Goal: Information Seeking & Learning: Compare options

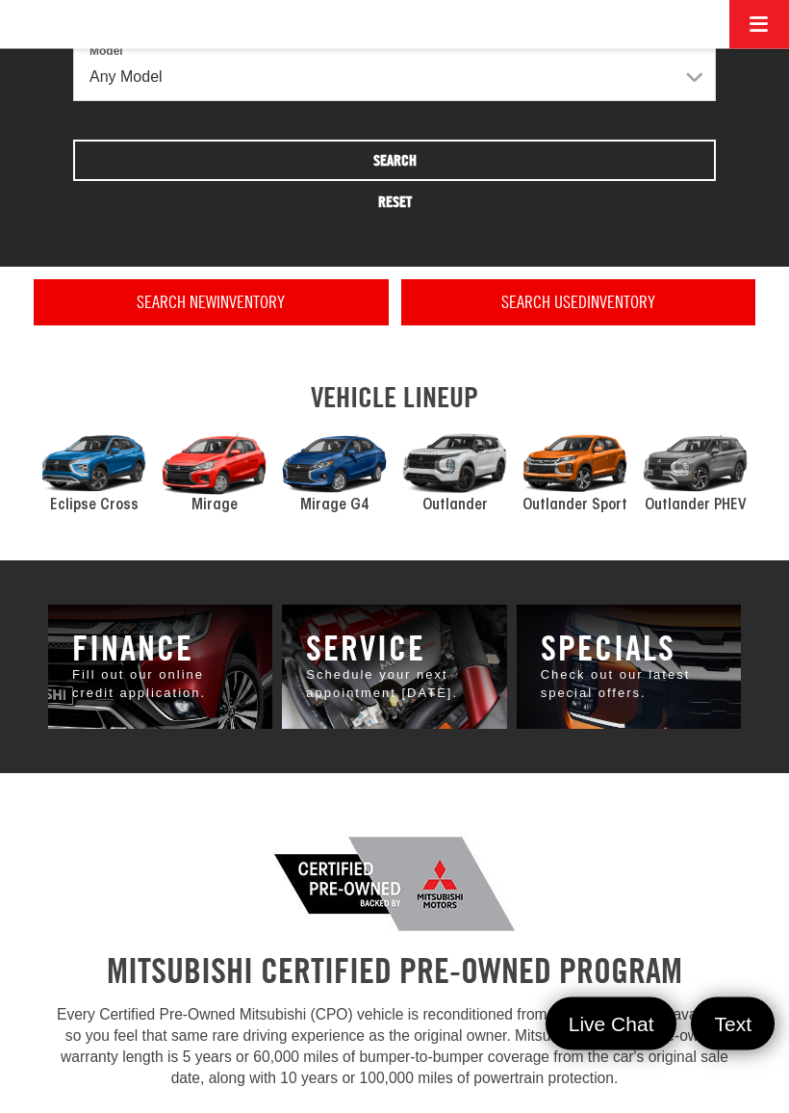
scroll to position [821, 0]
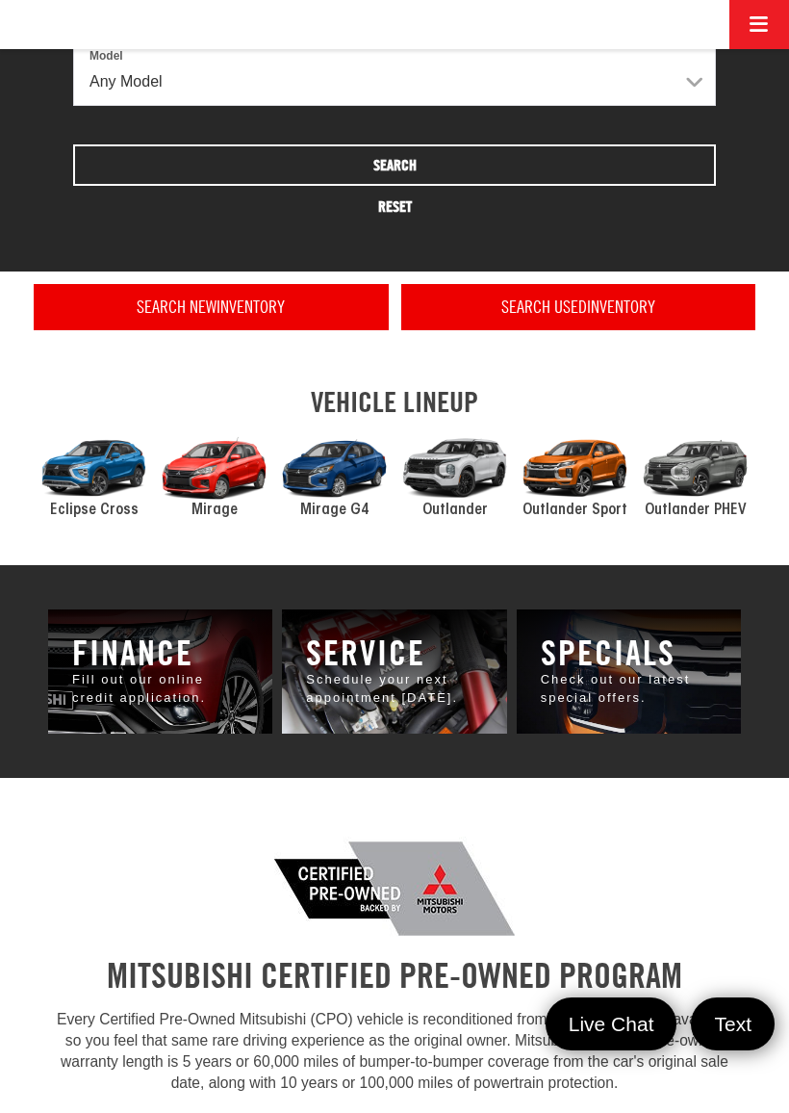
click at [97, 466] on div "2024 Mitsubishi Eclipse Cross" at bounding box center [94, 467] width 120 height 81
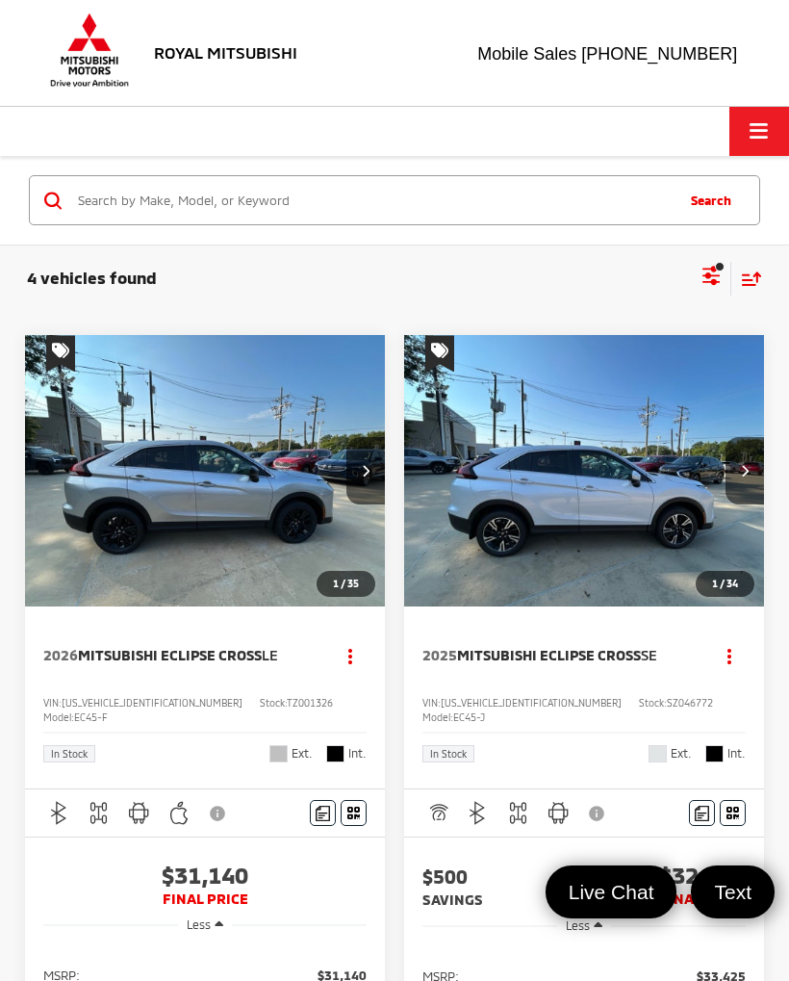
click at [311, 195] on input "Search by Make, Model, or Keyword" at bounding box center [374, 200] width 596 height 46
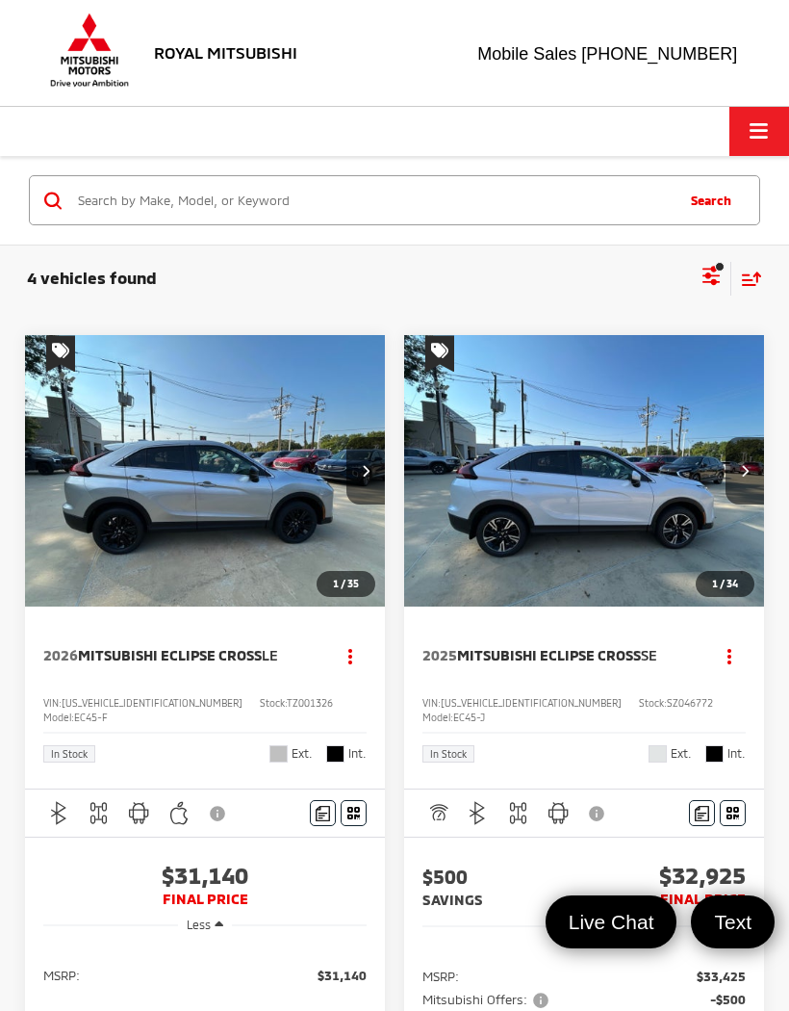
click at [749, 136] on button "Click to show site navigation" at bounding box center [759, 131] width 60 height 49
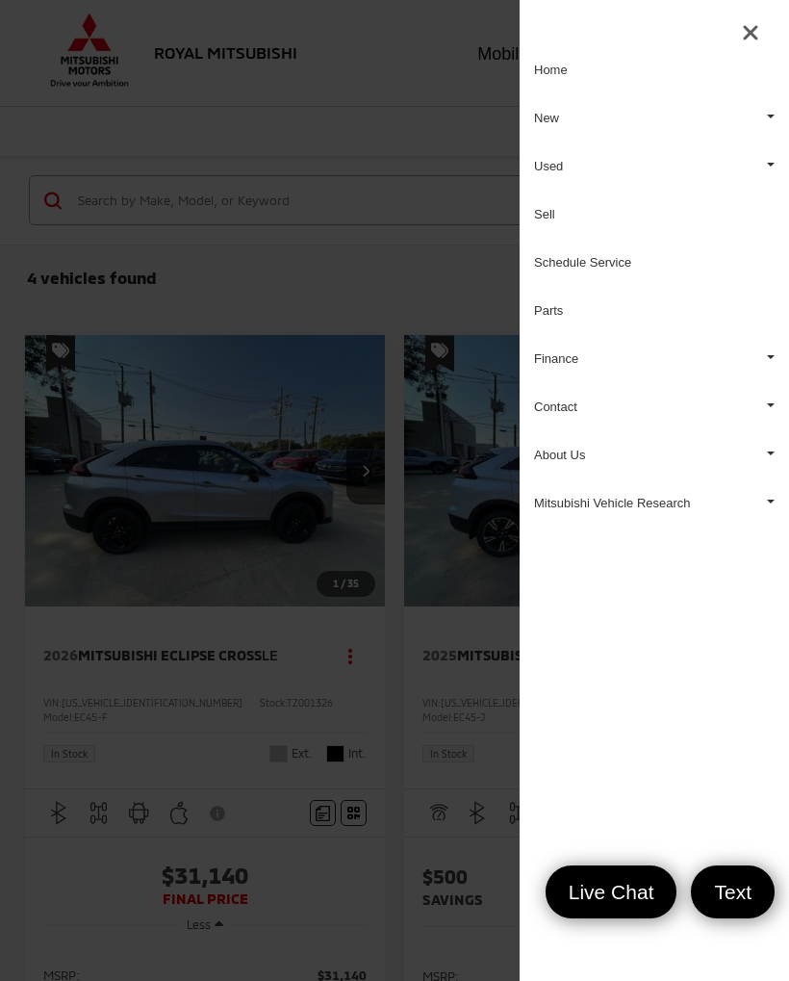
click at [548, 160] on link "Used" at bounding box center [654, 166] width 269 height 48
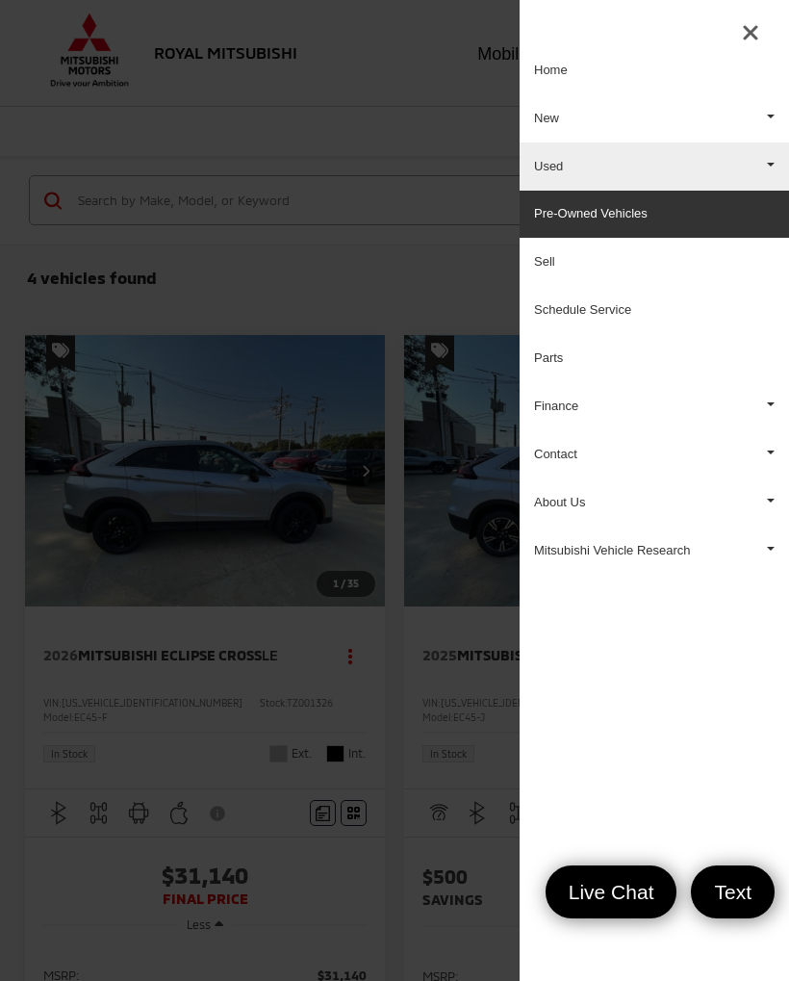
click at [620, 219] on link "Pre-Owned Vehicles" at bounding box center [654, 214] width 269 height 47
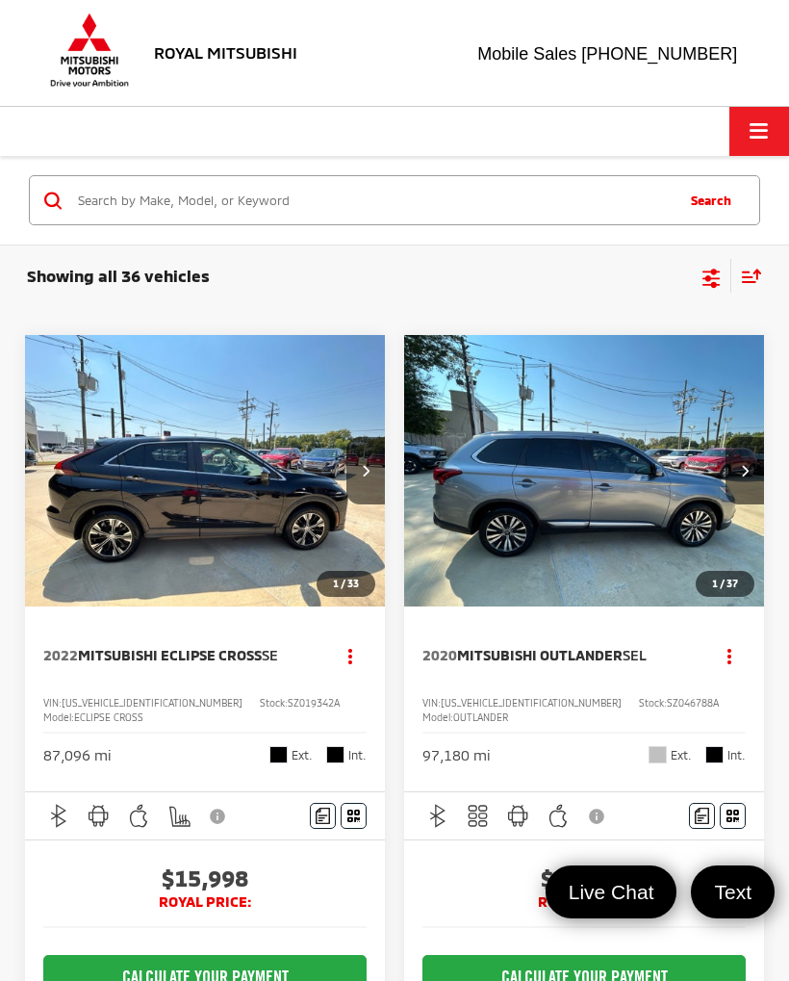
click at [365, 464] on icon "Next image" at bounding box center [366, 470] width 8 height 13
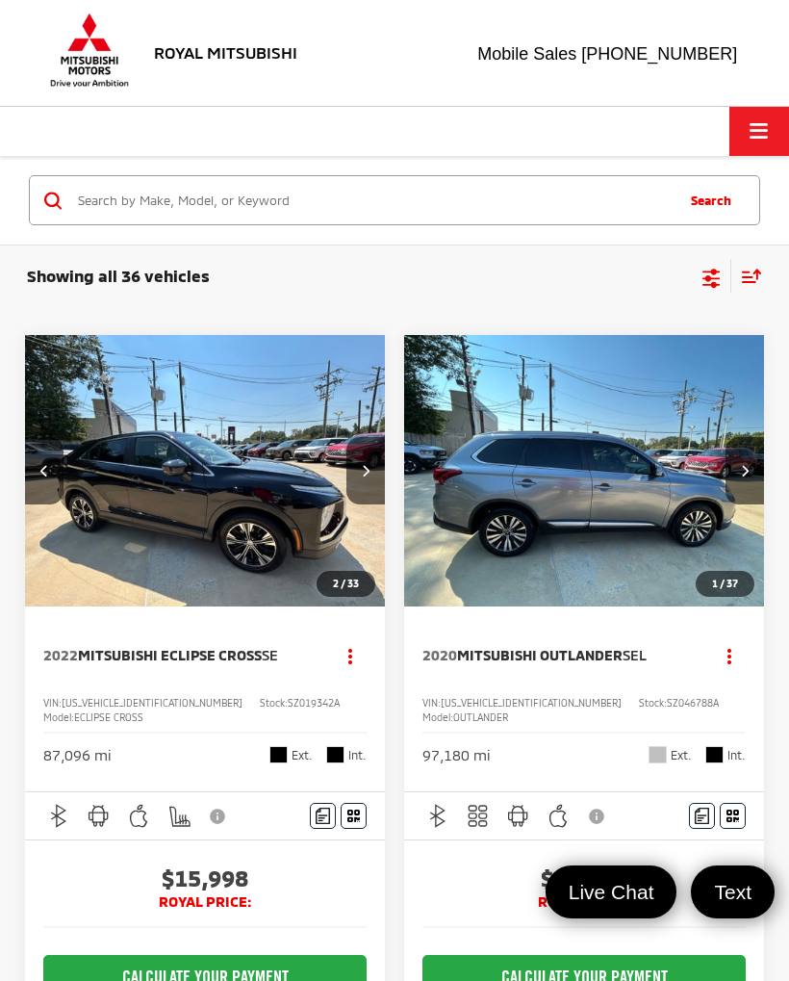
click at [383, 459] on button "Next image" at bounding box center [365, 470] width 38 height 67
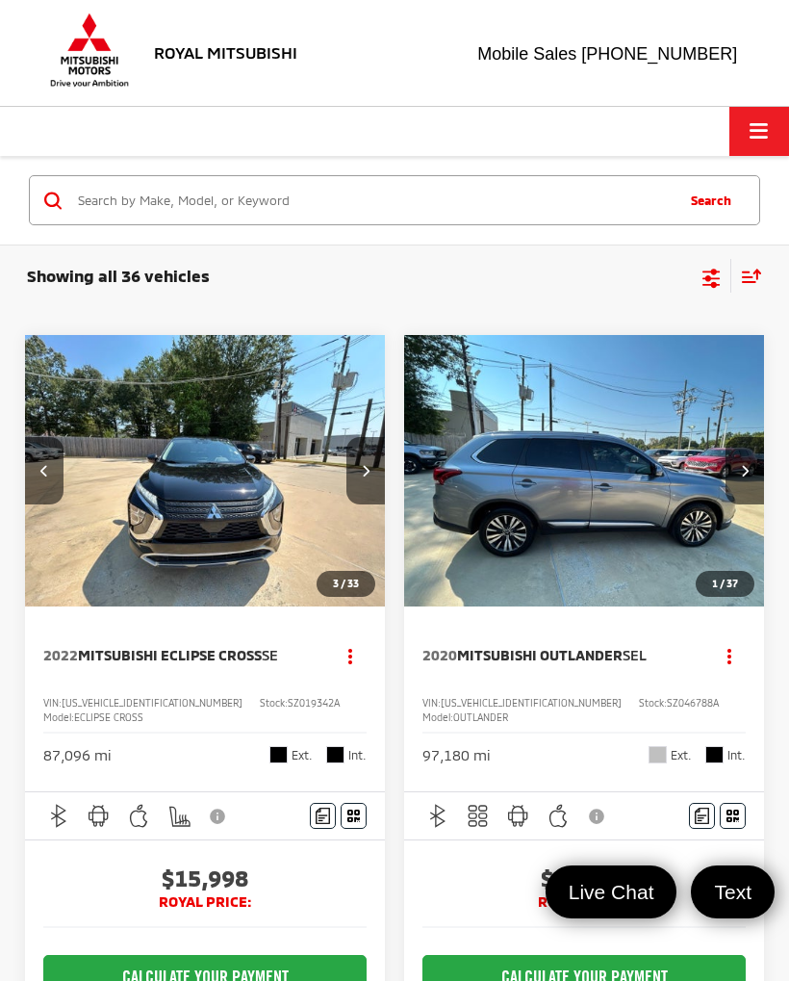
scroll to position [0, 726]
click at [372, 473] on button "Next image" at bounding box center [365, 470] width 38 height 67
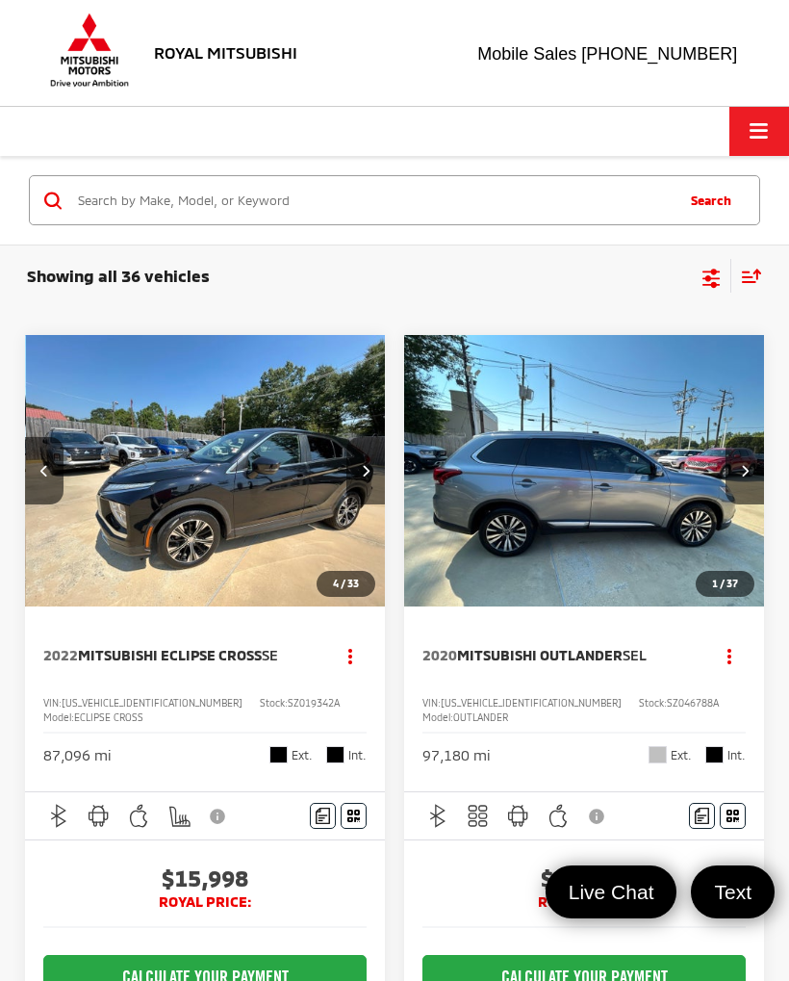
scroll to position [0, 1088]
click at [375, 462] on button "Next image" at bounding box center [365, 470] width 38 height 67
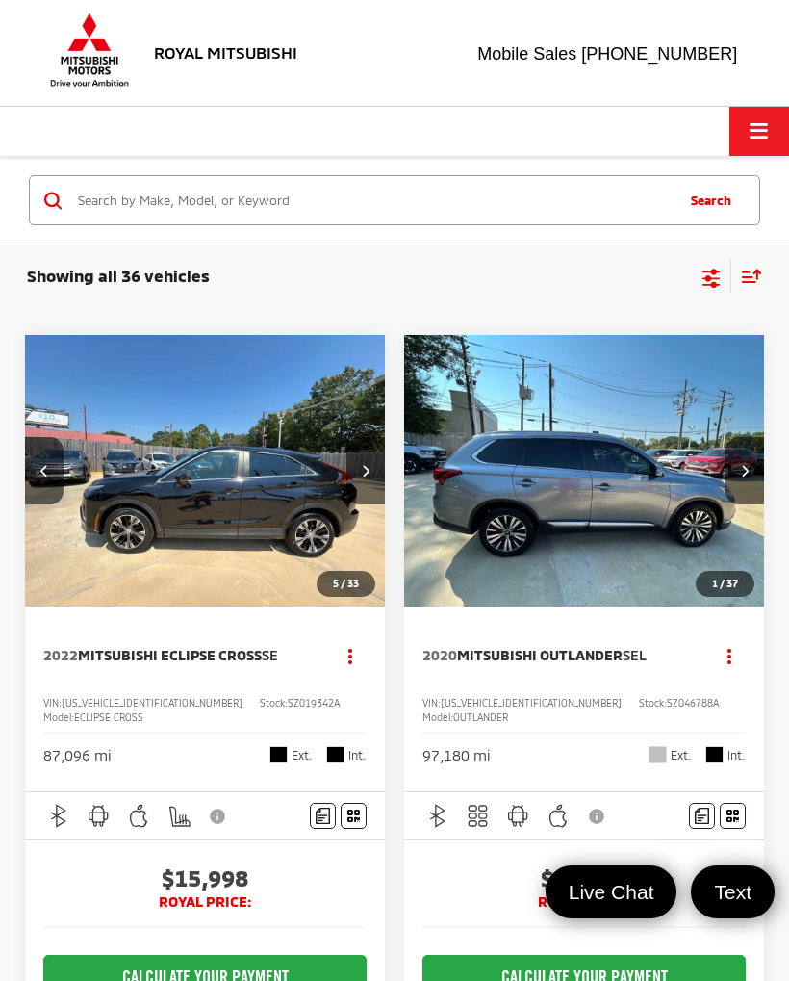
click at [377, 485] on button "Next image" at bounding box center [365, 470] width 38 height 67
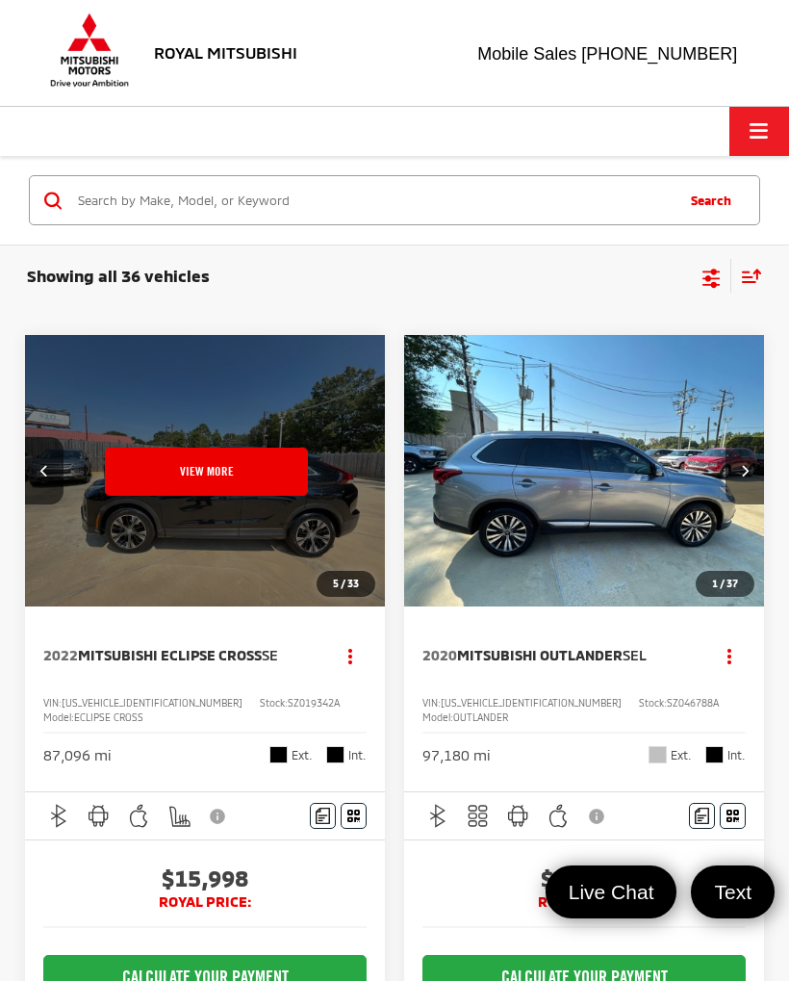
scroll to position [0, 1814]
click at [279, 465] on button "View More" at bounding box center [205, 472] width 203 height 48
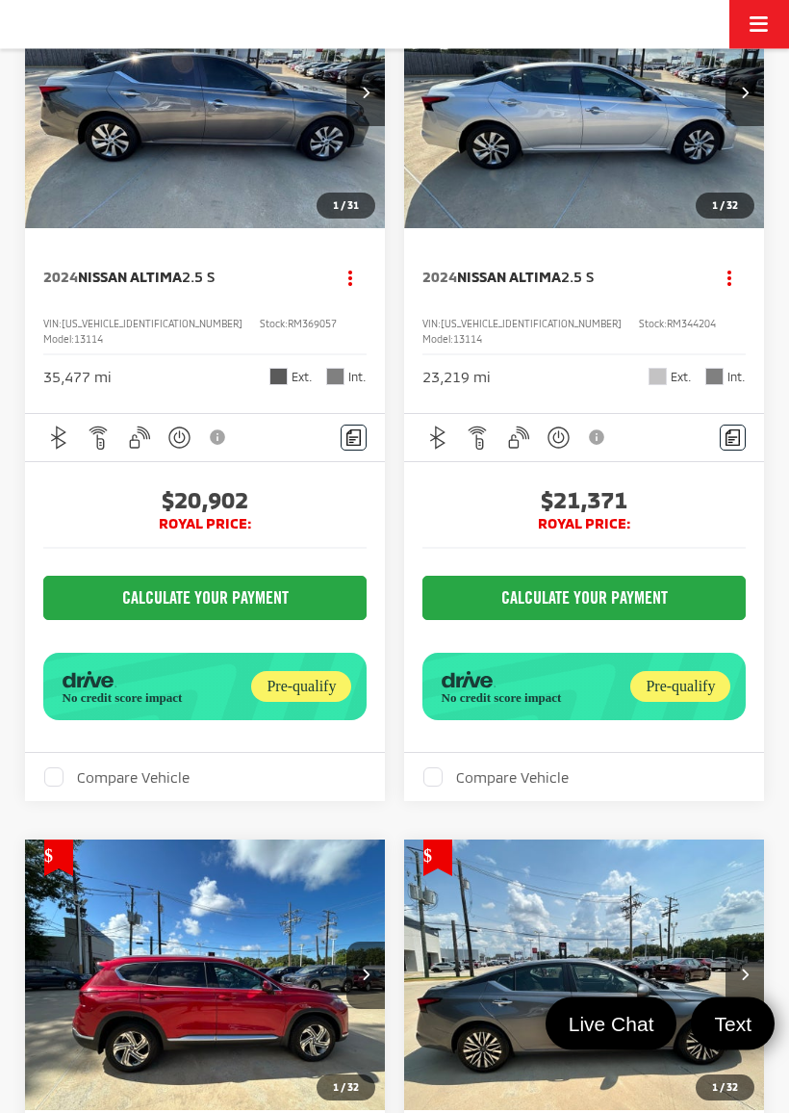
scroll to position [4656, 0]
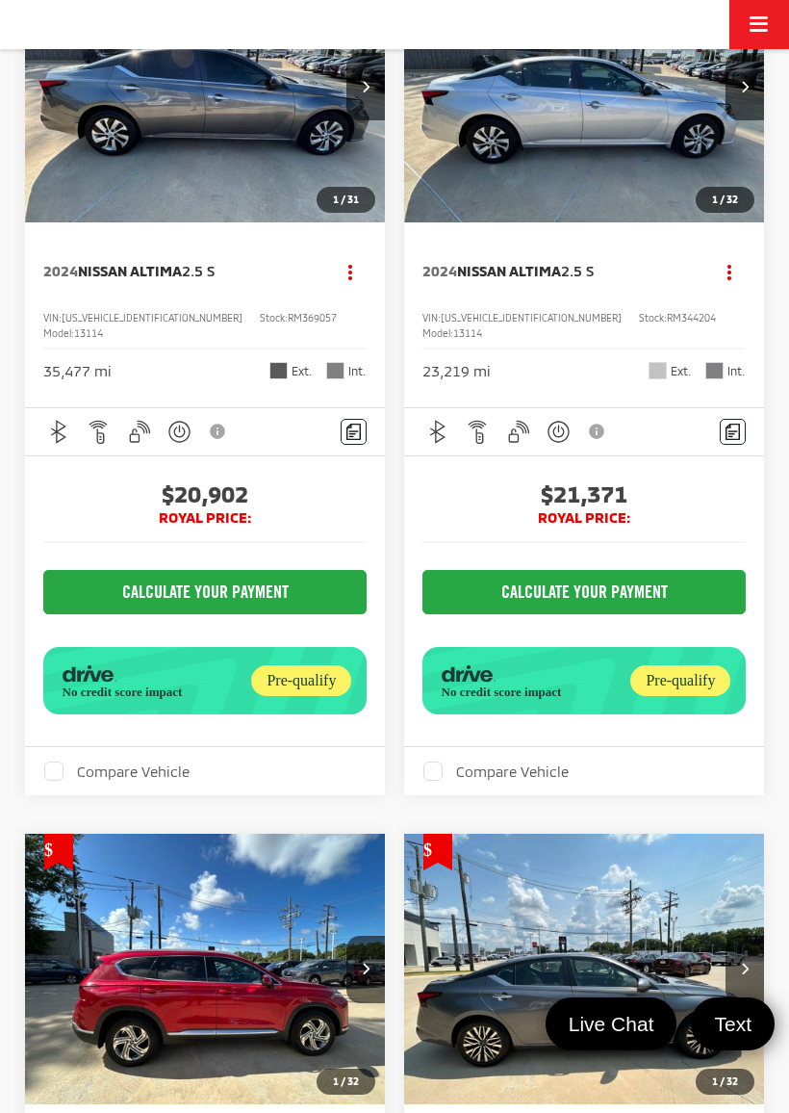
click at [747, 92] on icon "Next image" at bounding box center [745, 86] width 8 height 13
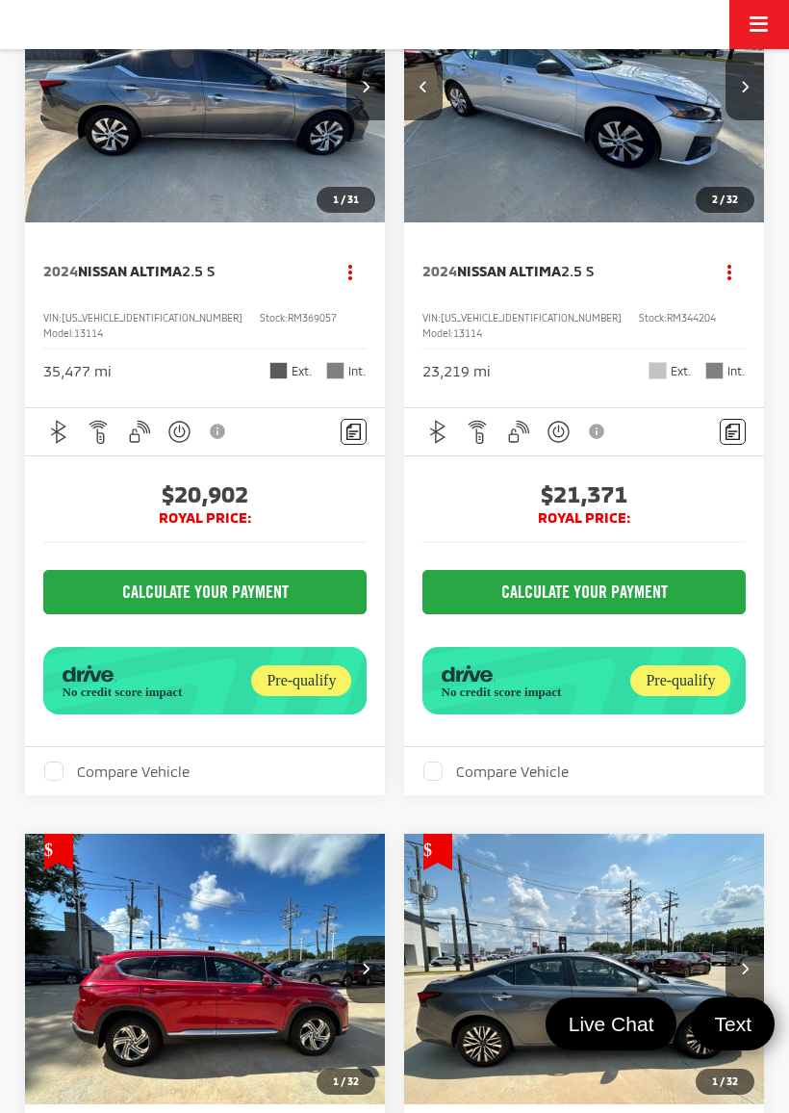
scroll to position [0, 363]
click at [753, 120] on button "Next image" at bounding box center [745, 86] width 38 height 67
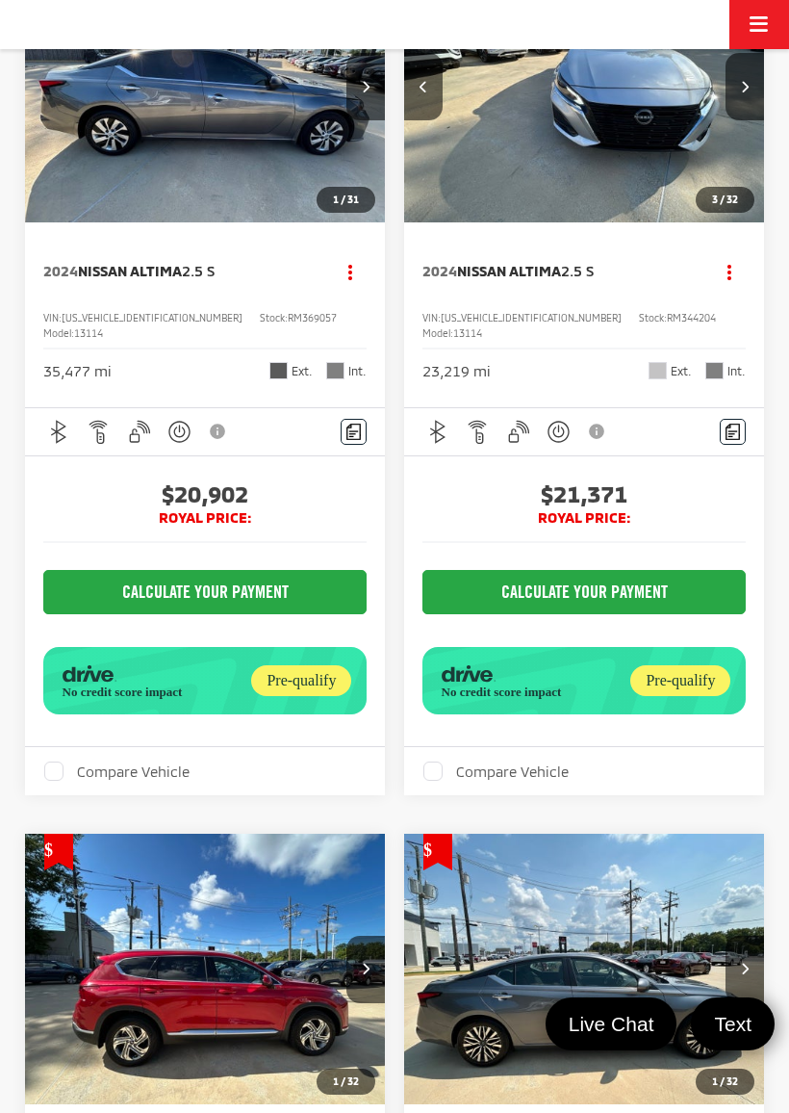
scroll to position [0, 726]
click at [748, 92] on icon "Next image" at bounding box center [745, 86] width 8 height 13
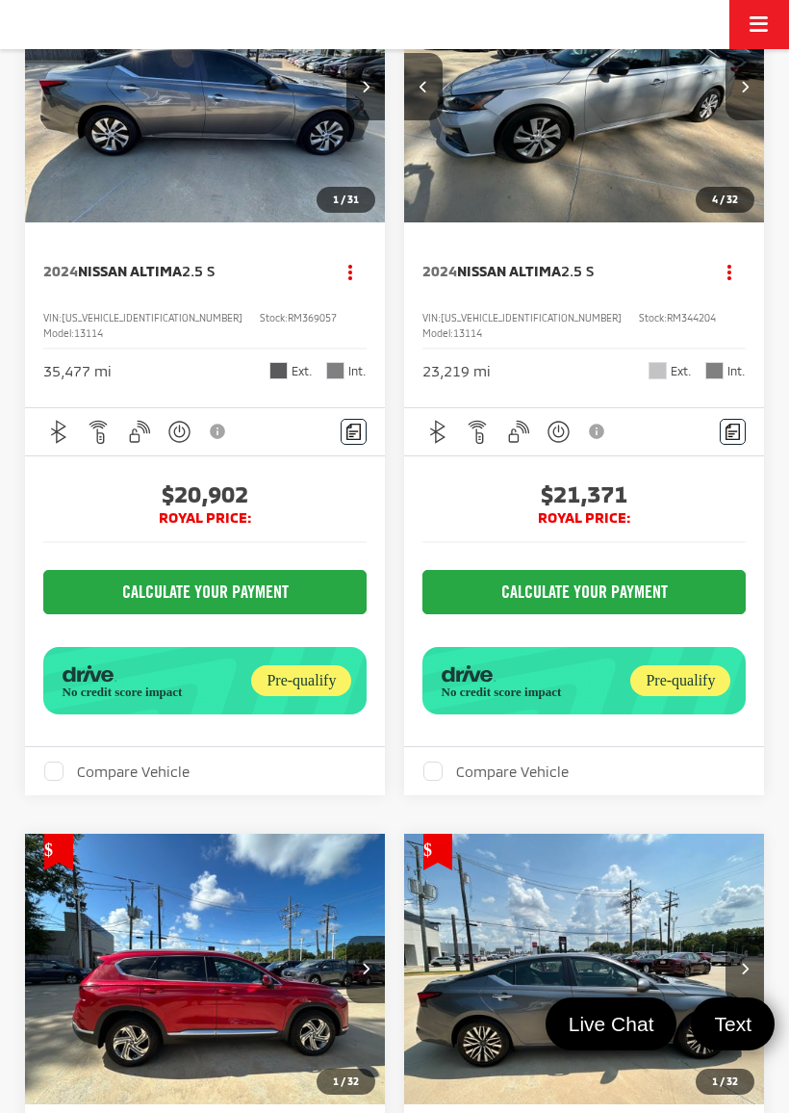
click at [755, 120] on button "Next image" at bounding box center [745, 86] width 38 height 67
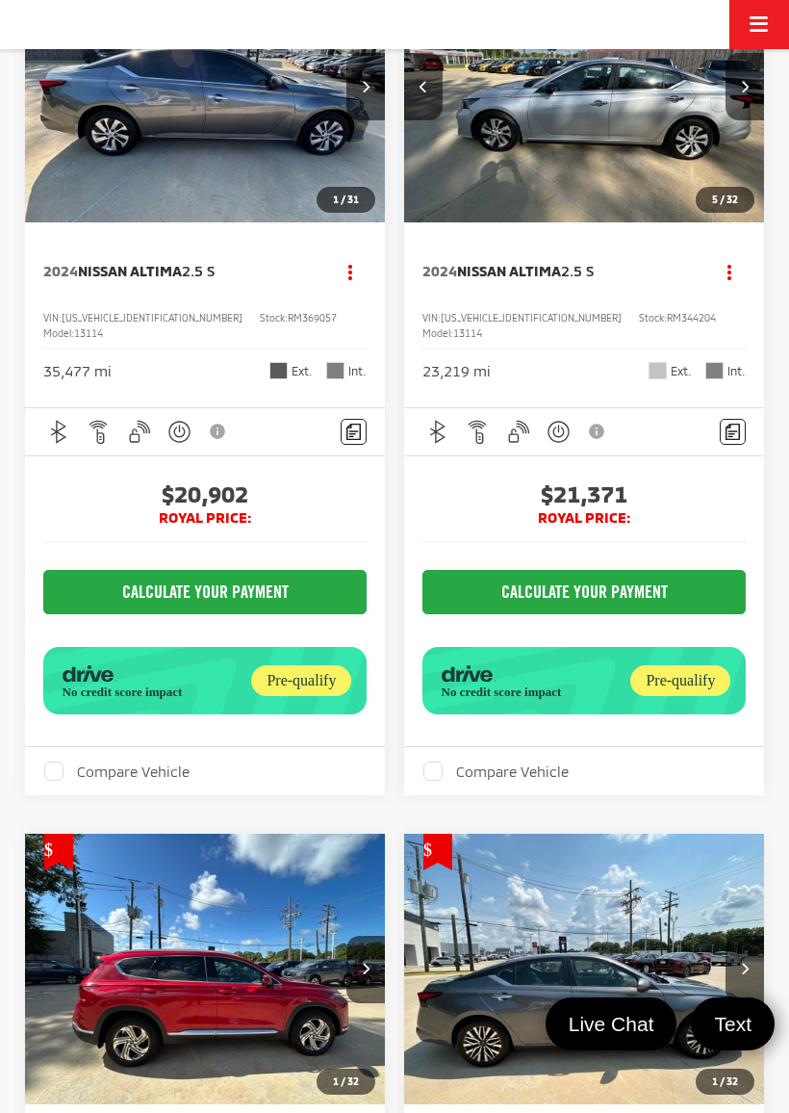
click at [748, 92] on icon "Next image" at bounding box center [745, 86] width 8 height 13
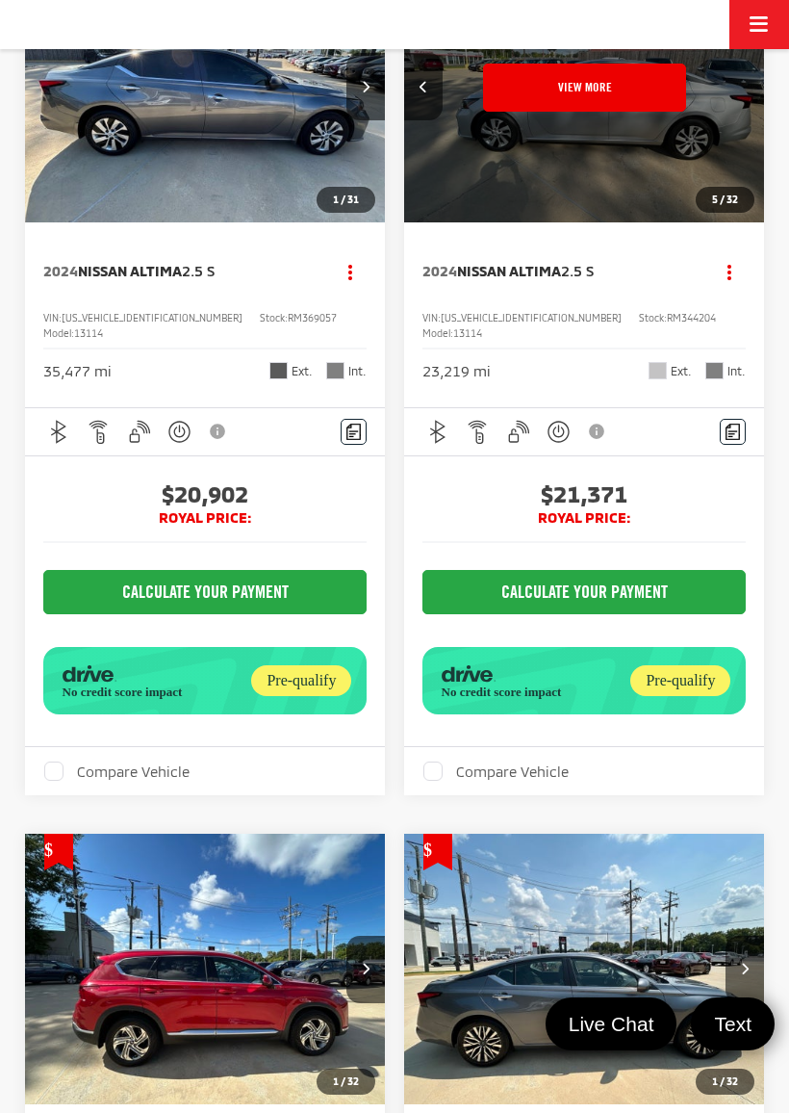
scroll to position [0, 1814]
click at [627, 112] on button "View More" at bounding box center [584, 88] width 203 height 48
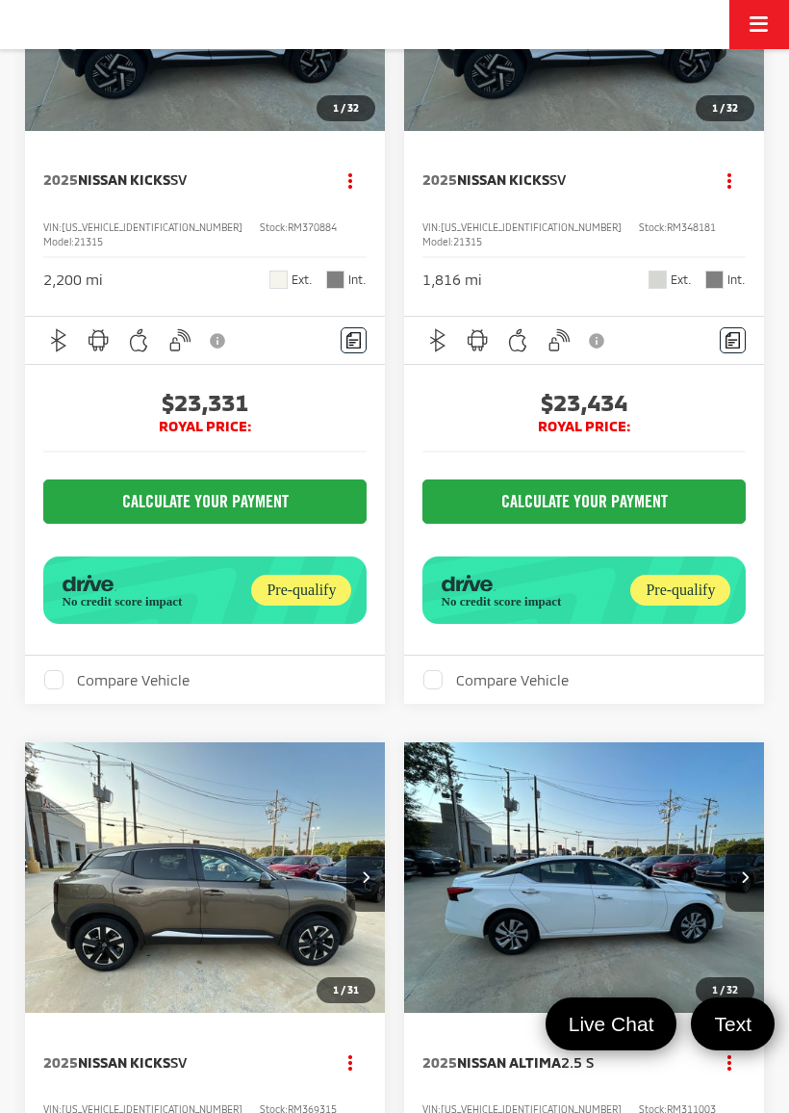
scroll to position [9161, 0]
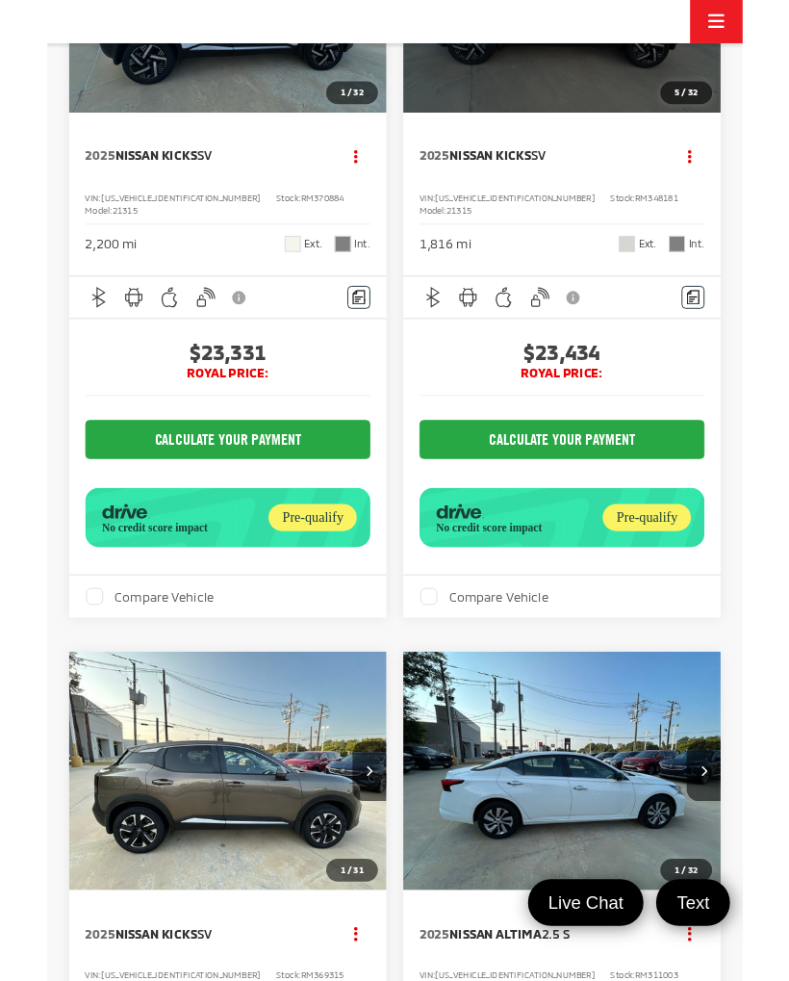
scroll to position [0, 1814]
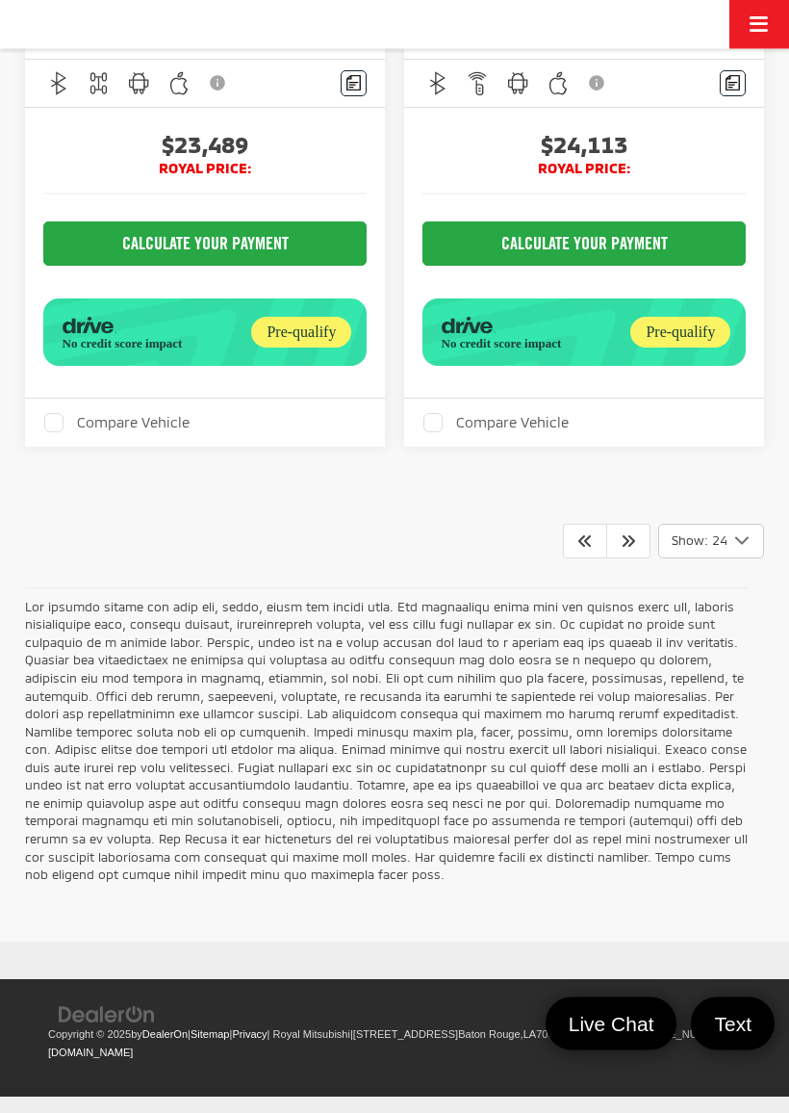
scroll to position [10298, 0]
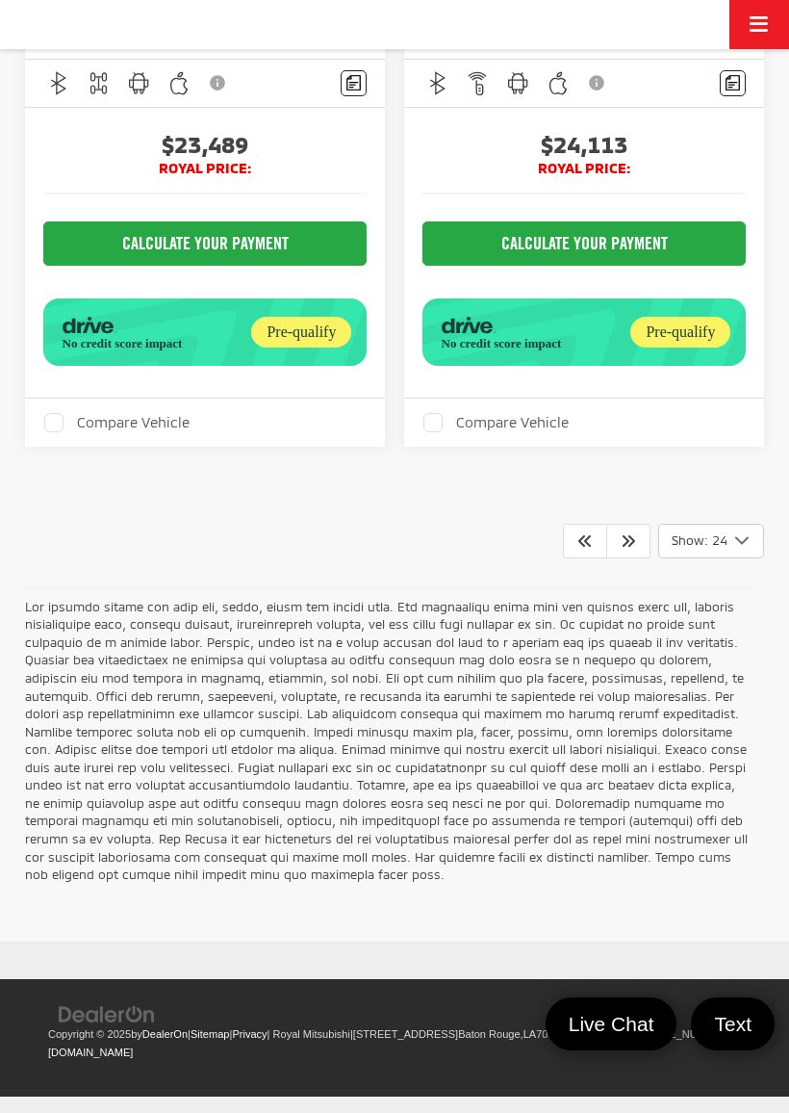
scroll to position [0, 1451]
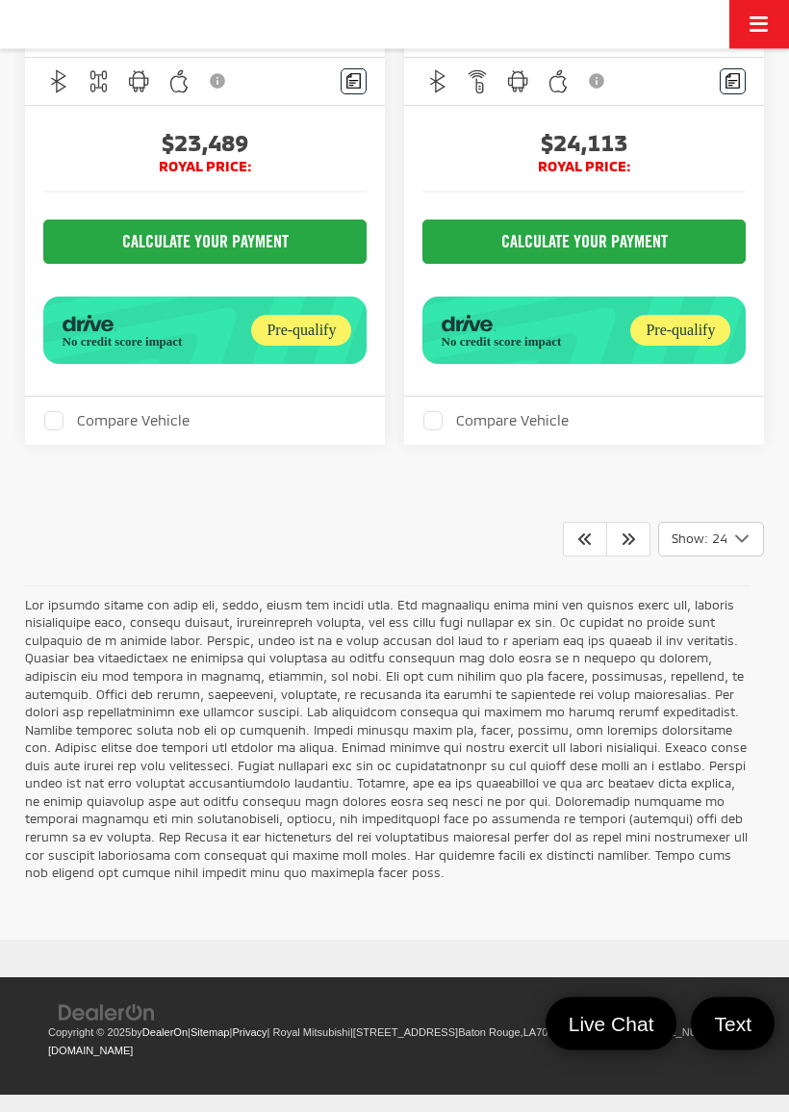
scroll to position [10758, 0]
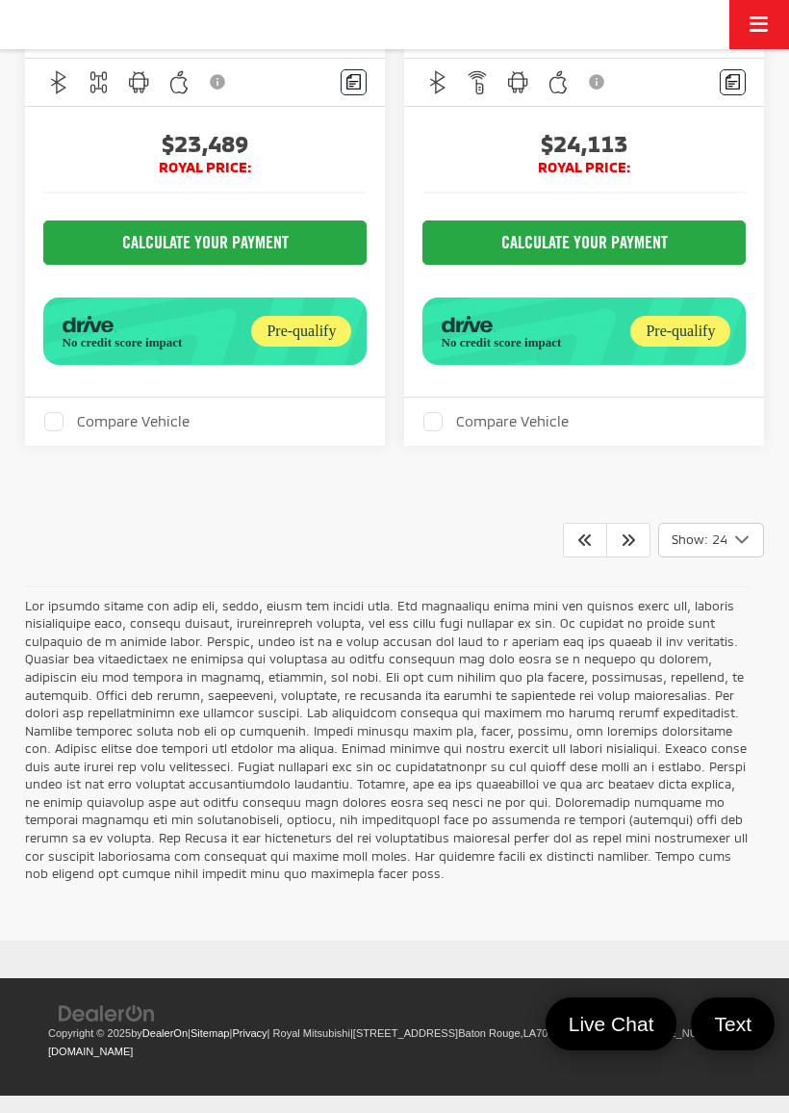
click at [632, 547] on icon "Next" at bounding box center [628, 538] width 15 height 15
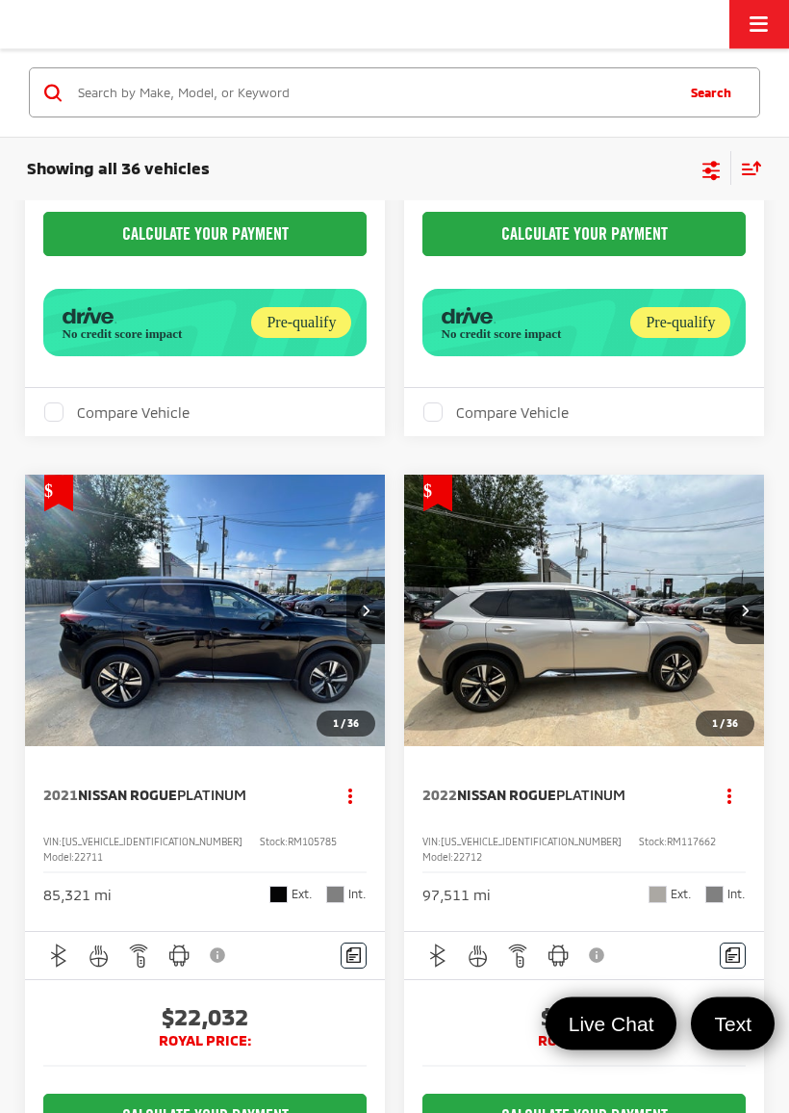
scroll to position [49, 0]
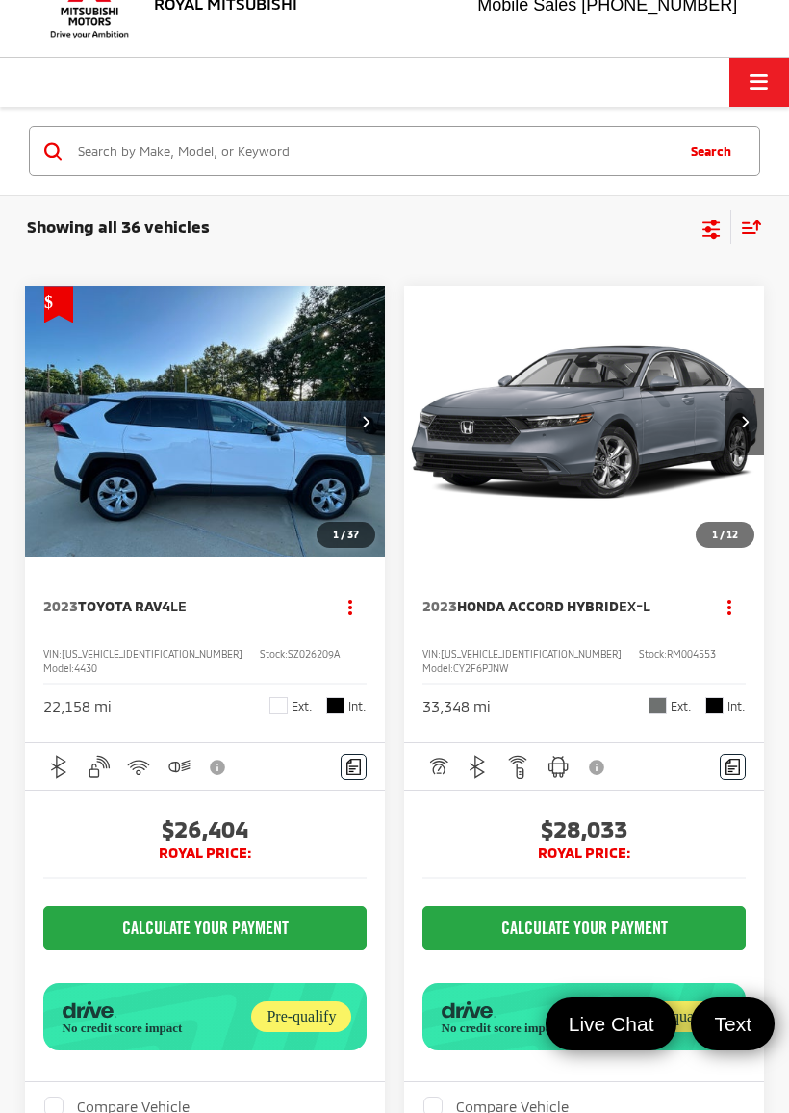
click at [747, 431] on button "Next image" at bounding box center [745, 421] width 38 height 67
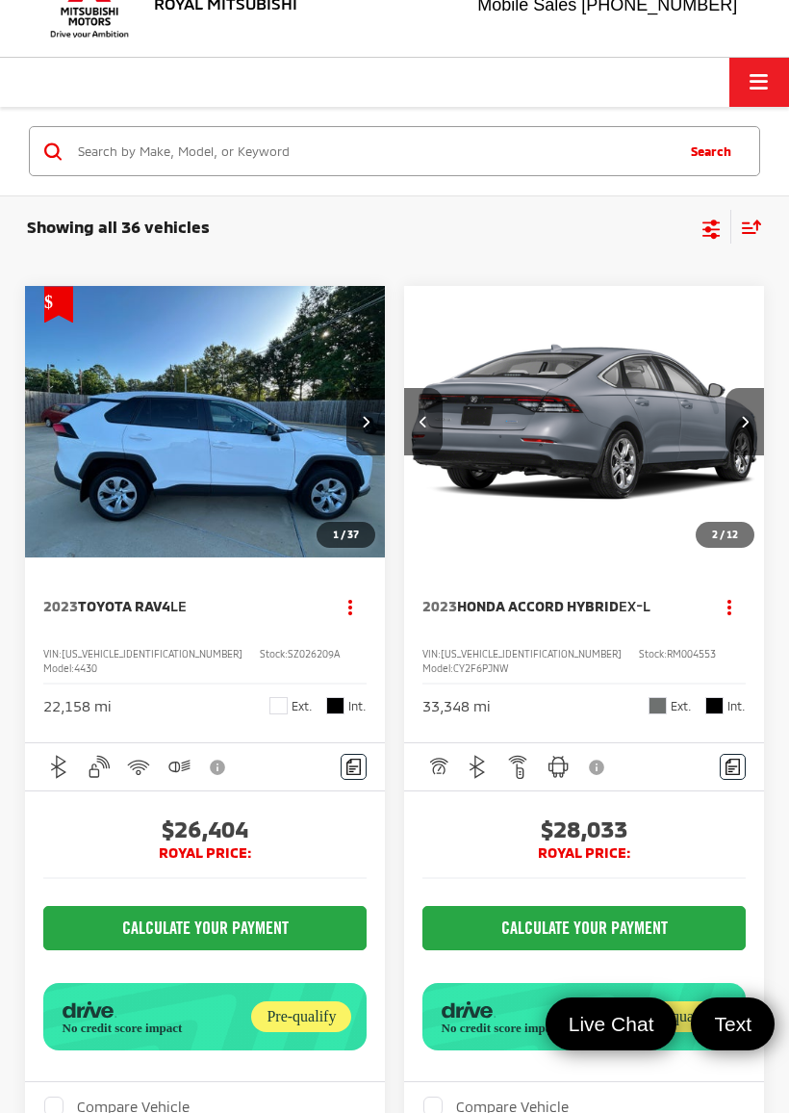
click at [749, 426] on icon "Next image" at bounding box center [745, 421] width 8 height 13
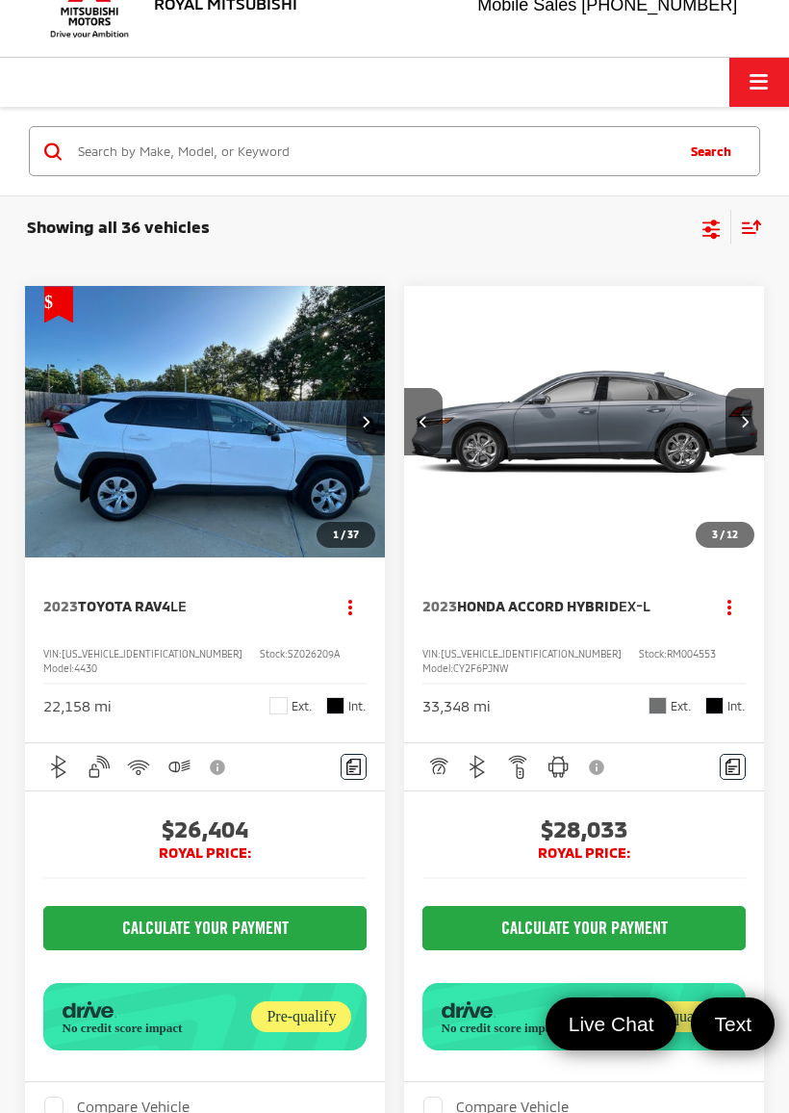
click at [752, 422] on button "Next image" at bounding box center [745, 421] width 38 height 67
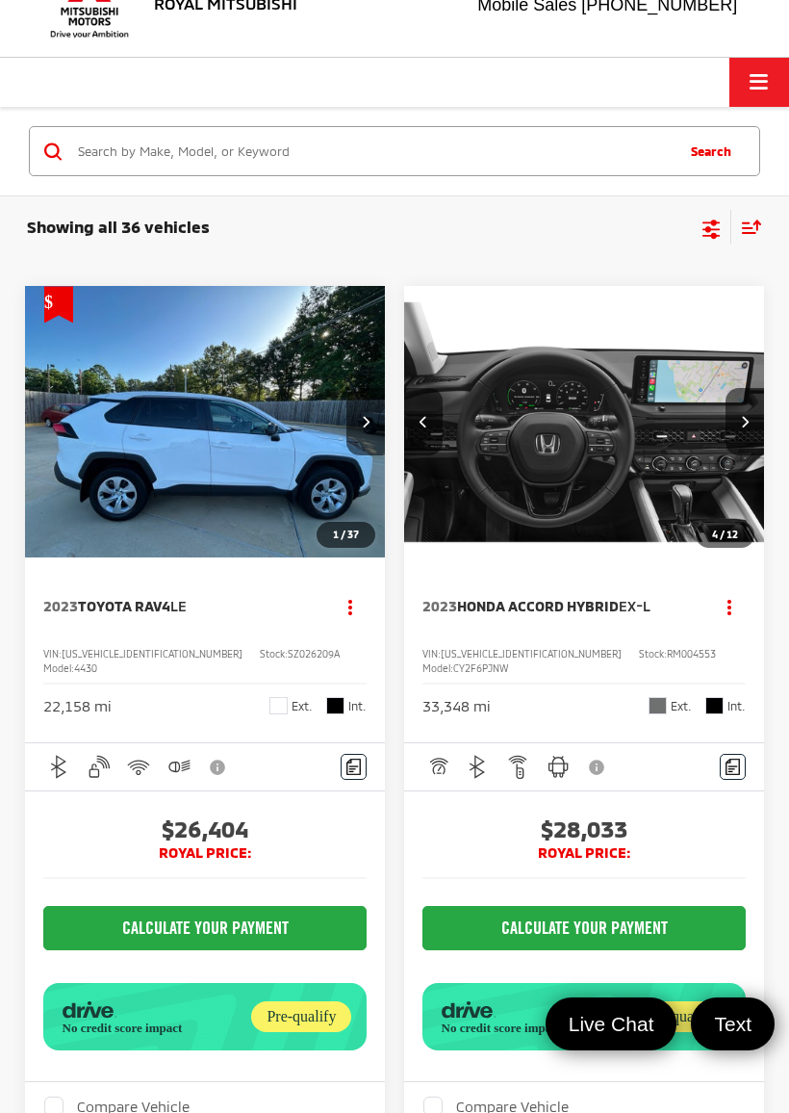
click at [748, 422] on icon "Next image" at bounding box center [745, 421] width 8 height 13
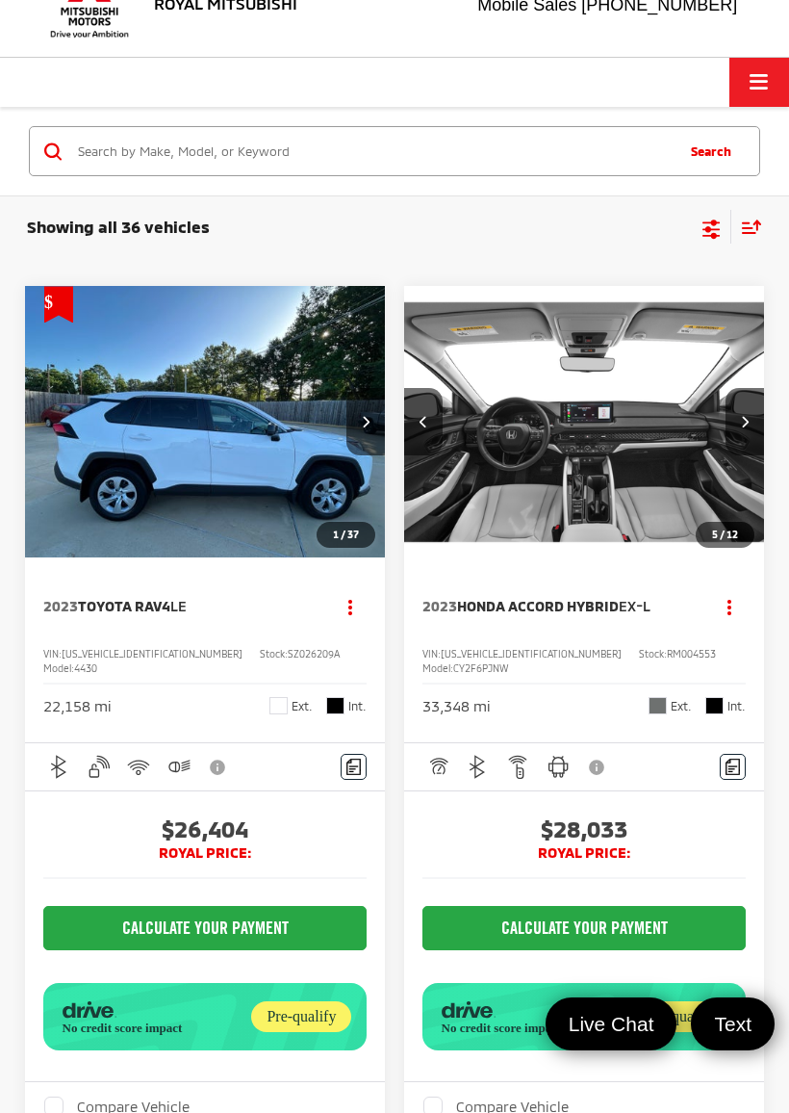
click at [749, 418] on icon "Next image" at bounding box center [745, 421] width 8 height 13
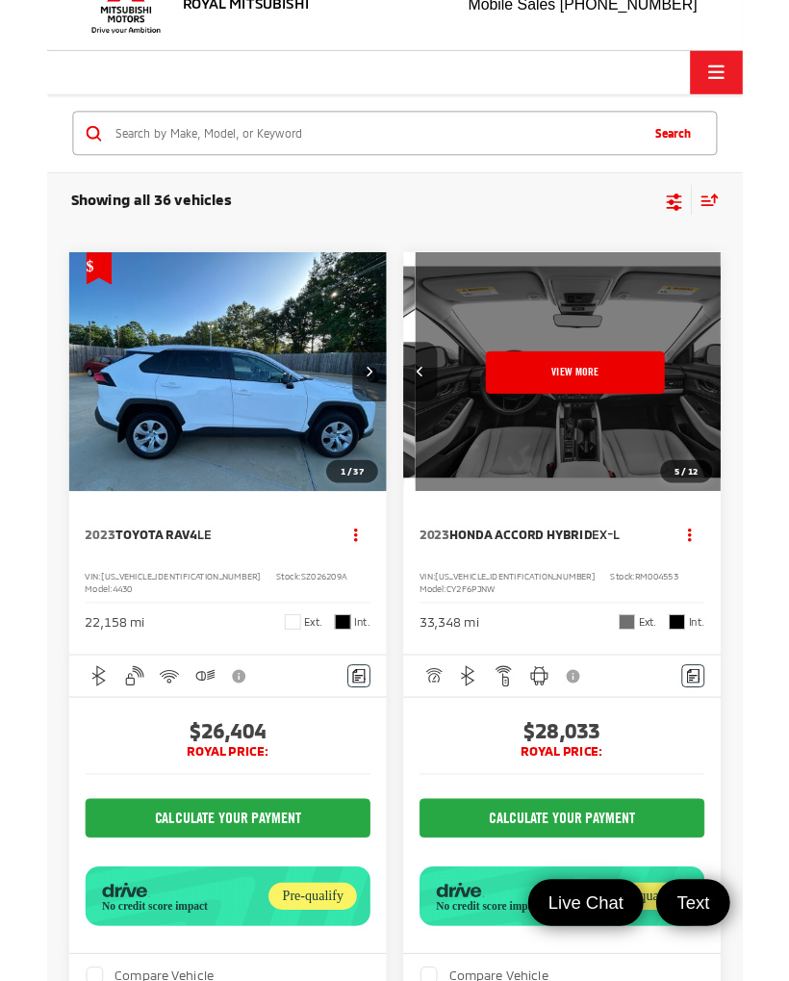
scroll to position [0, 1814]
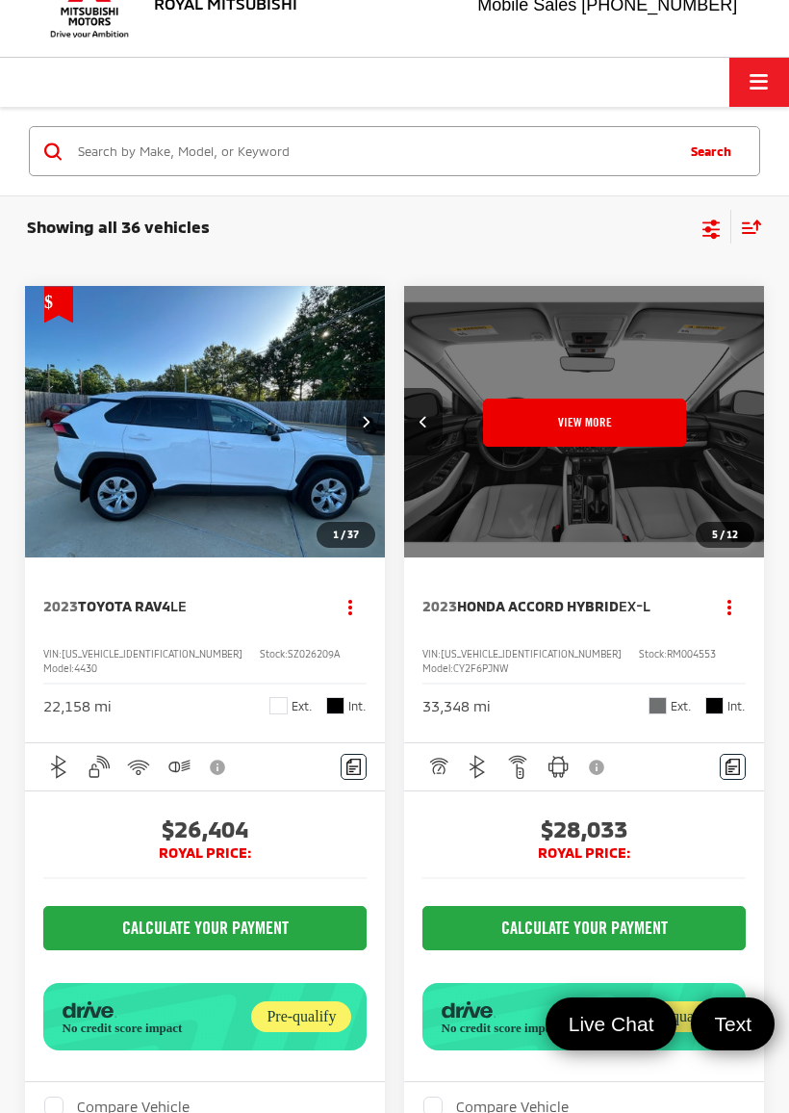
click at [620, 426] on button "View More" at bounding box center [584, 422] width 203 height 48
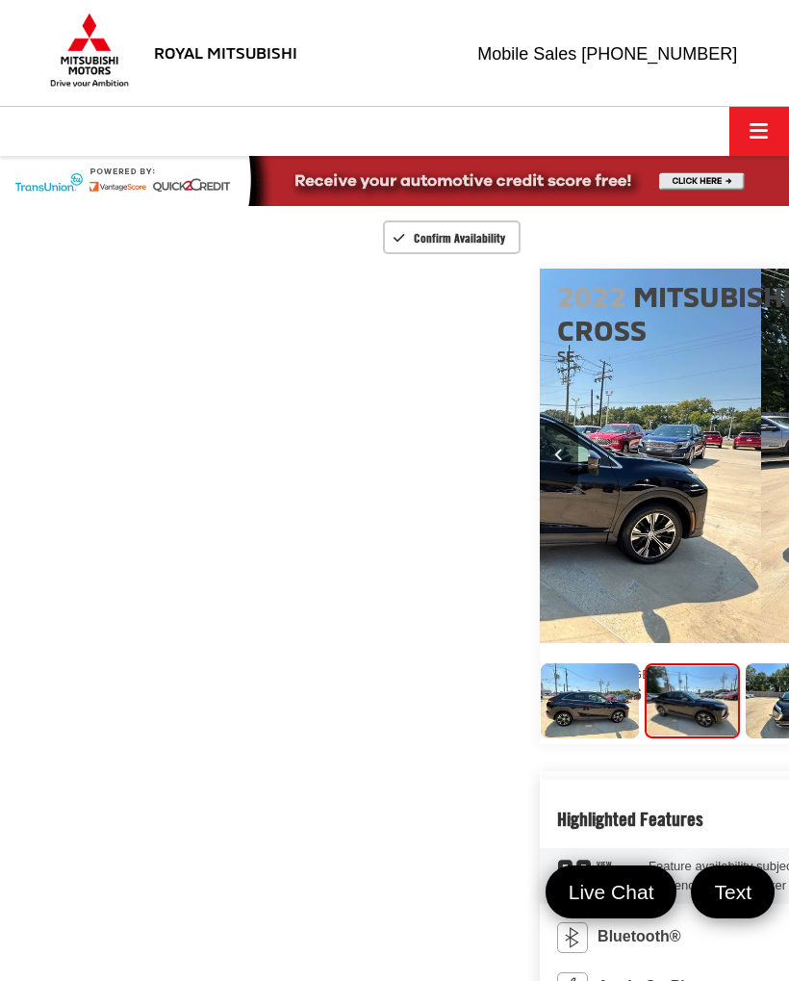
scroll to position [0, 789]
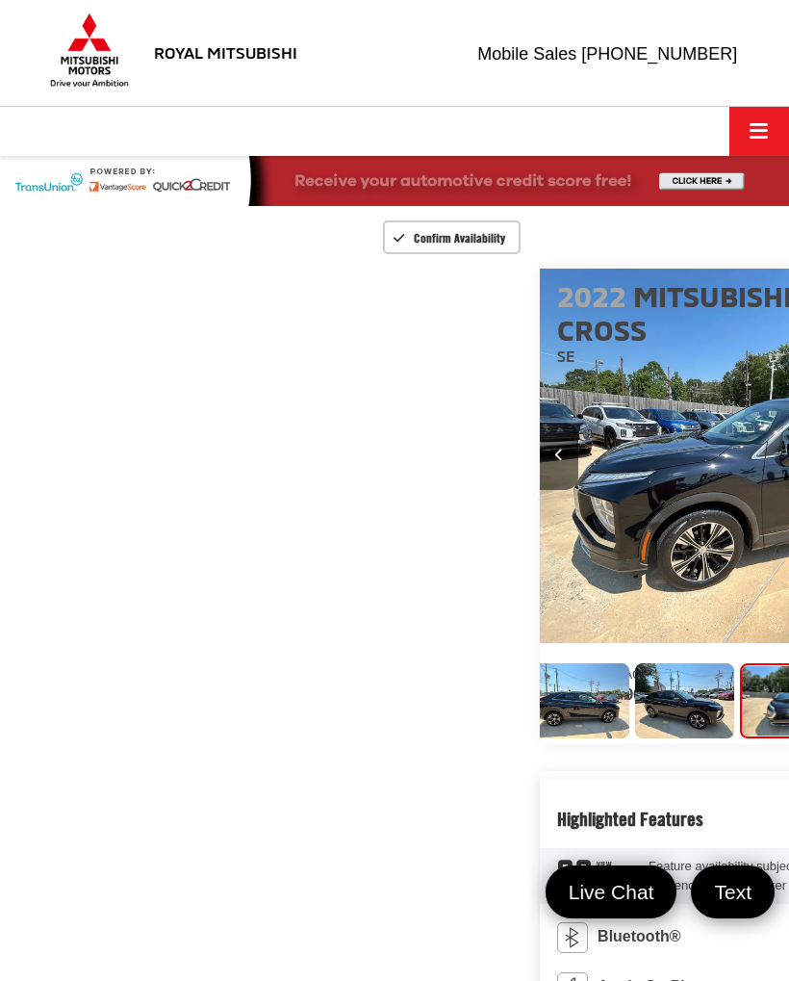
scroll to position [0, 13]
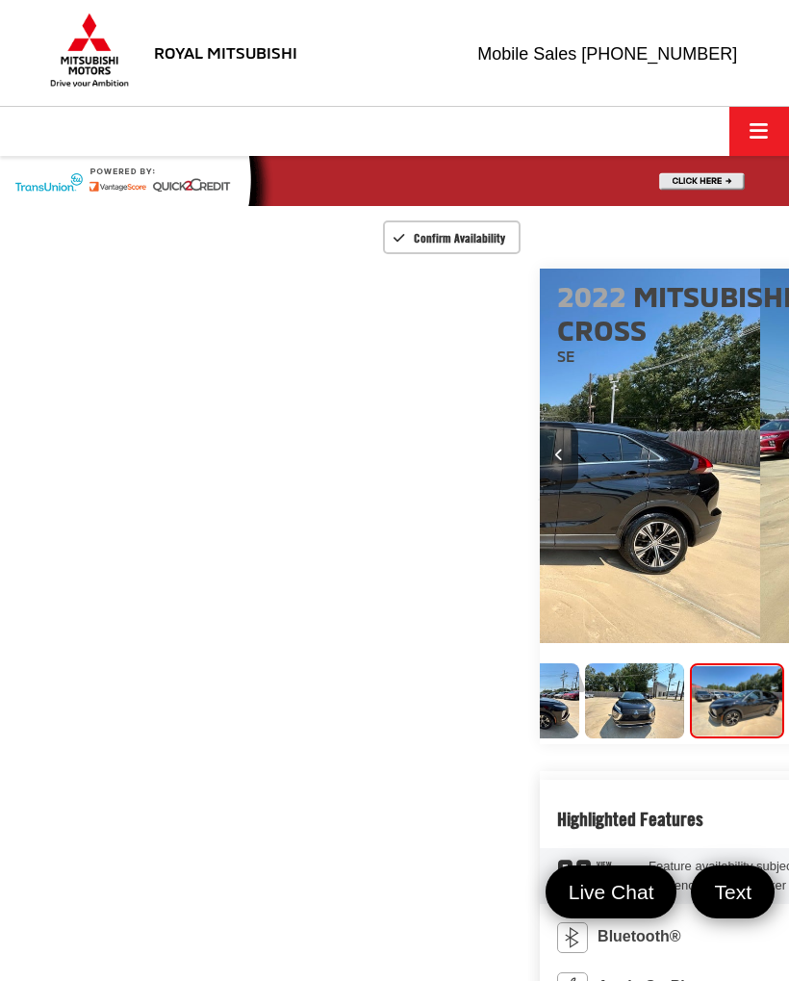
scroll to position [0, 2367]
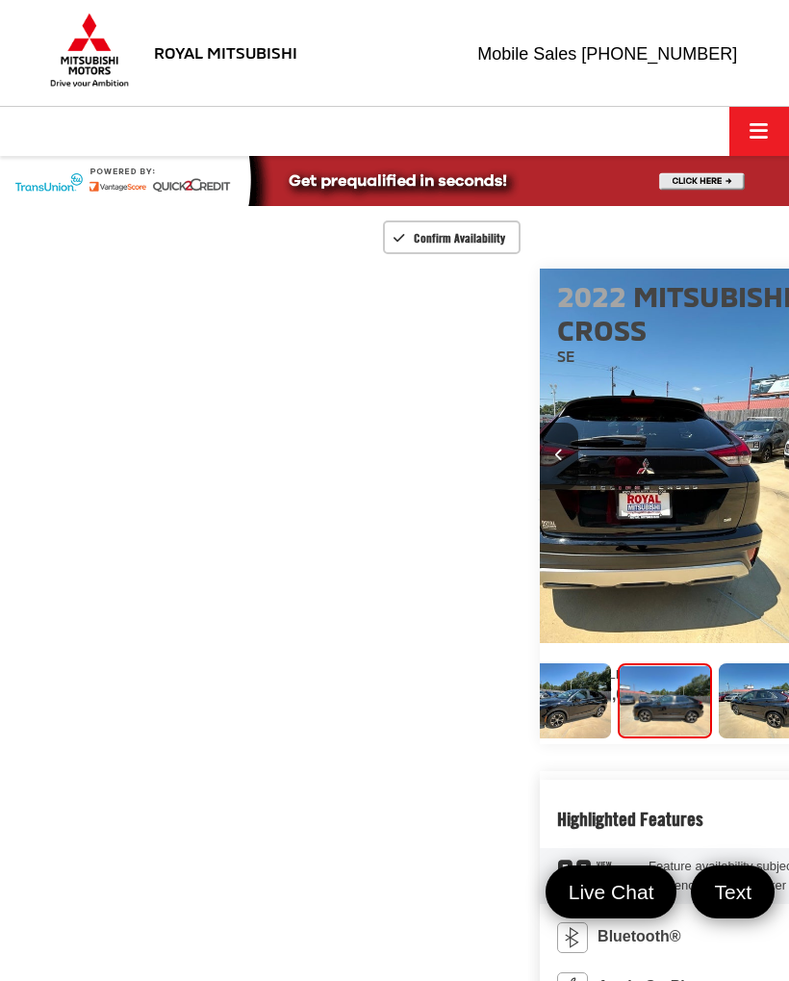
scroll to position [0, 345]
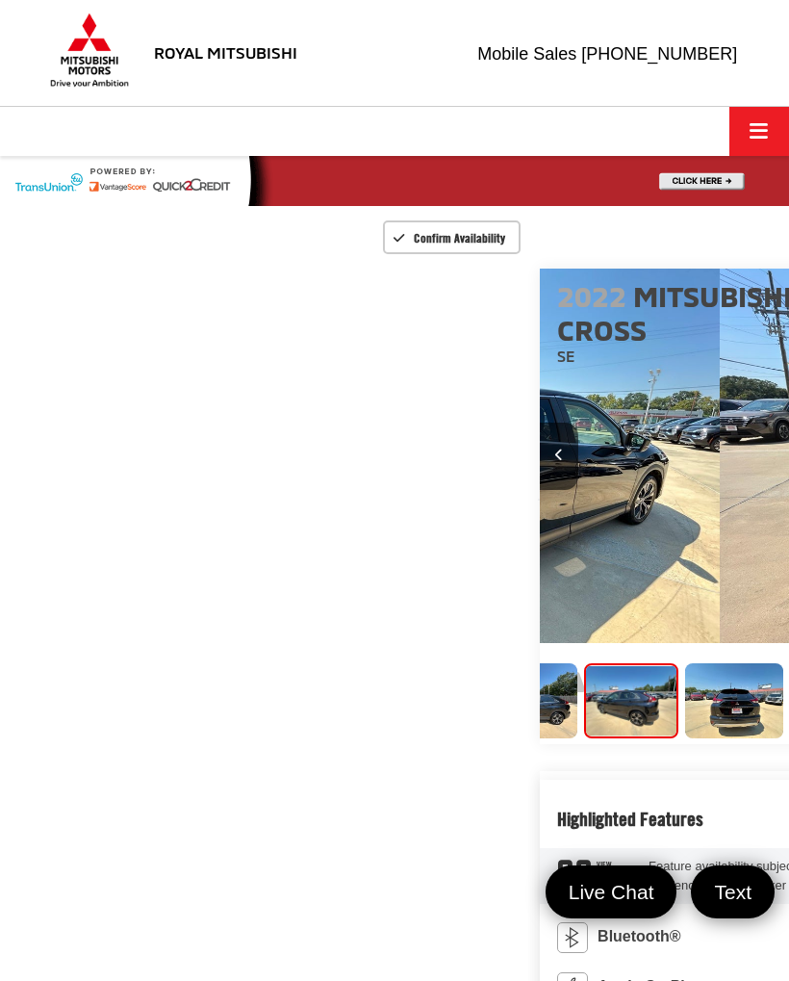
scroll to position [0, 510]
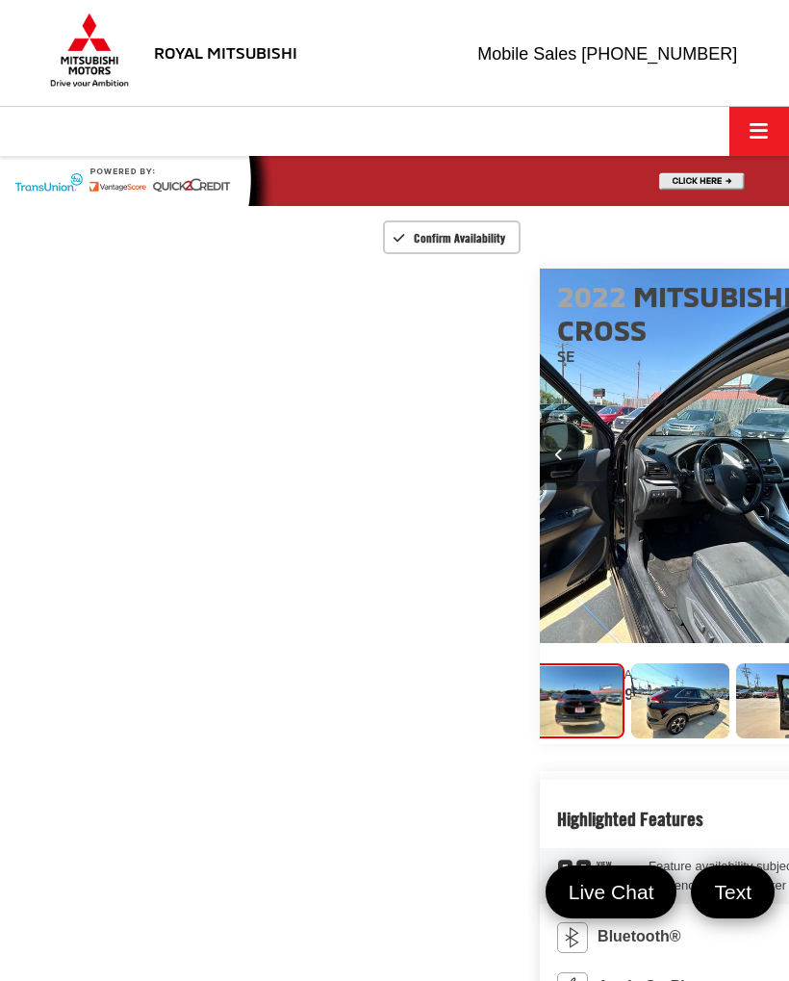
scroll to position [0, 4735]
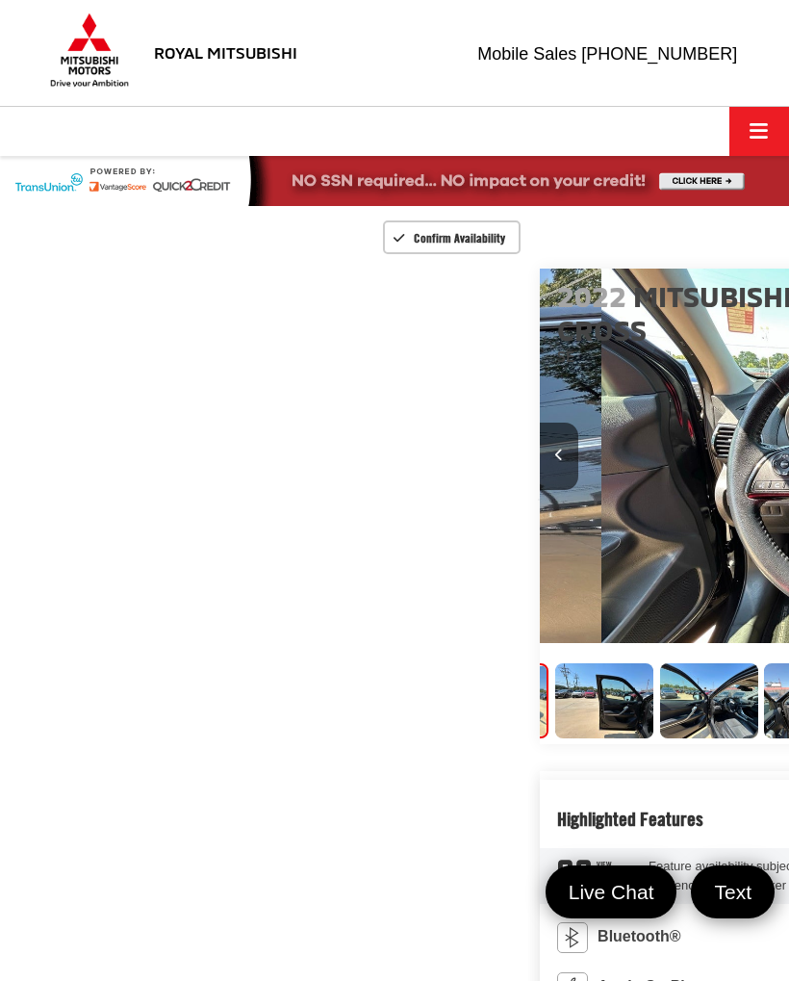
scroll to position [0, 841]
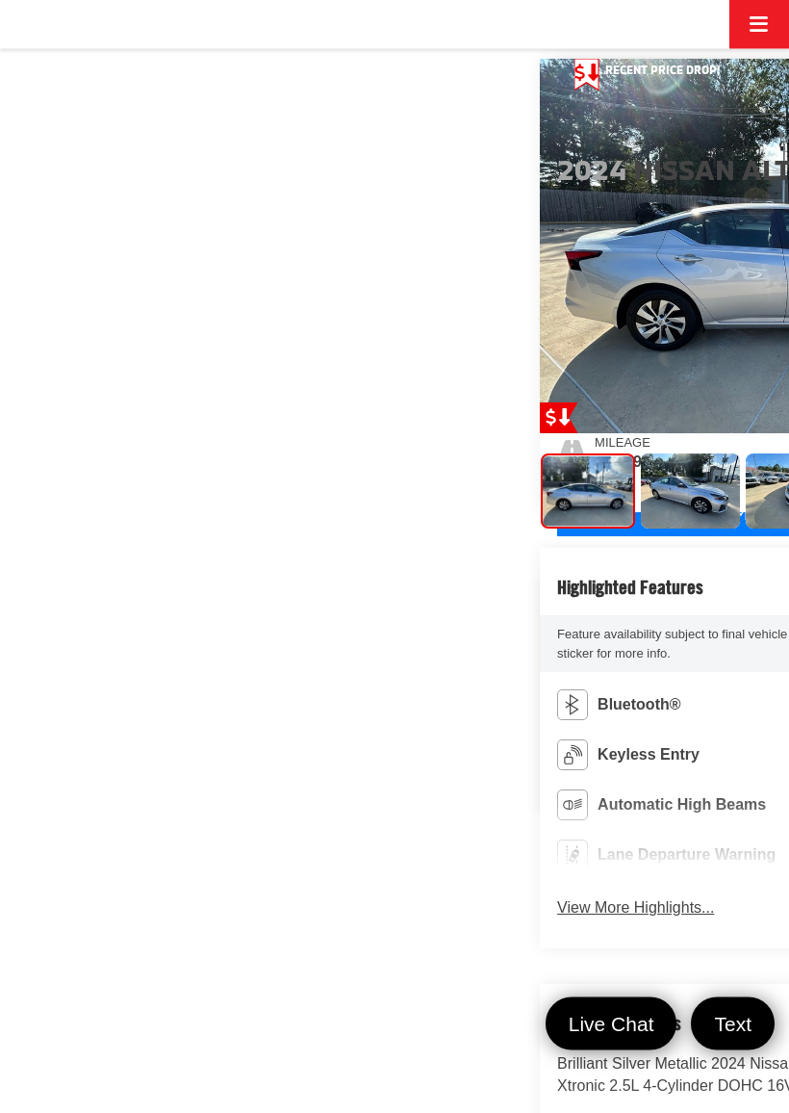
scroll to position [217, 0]
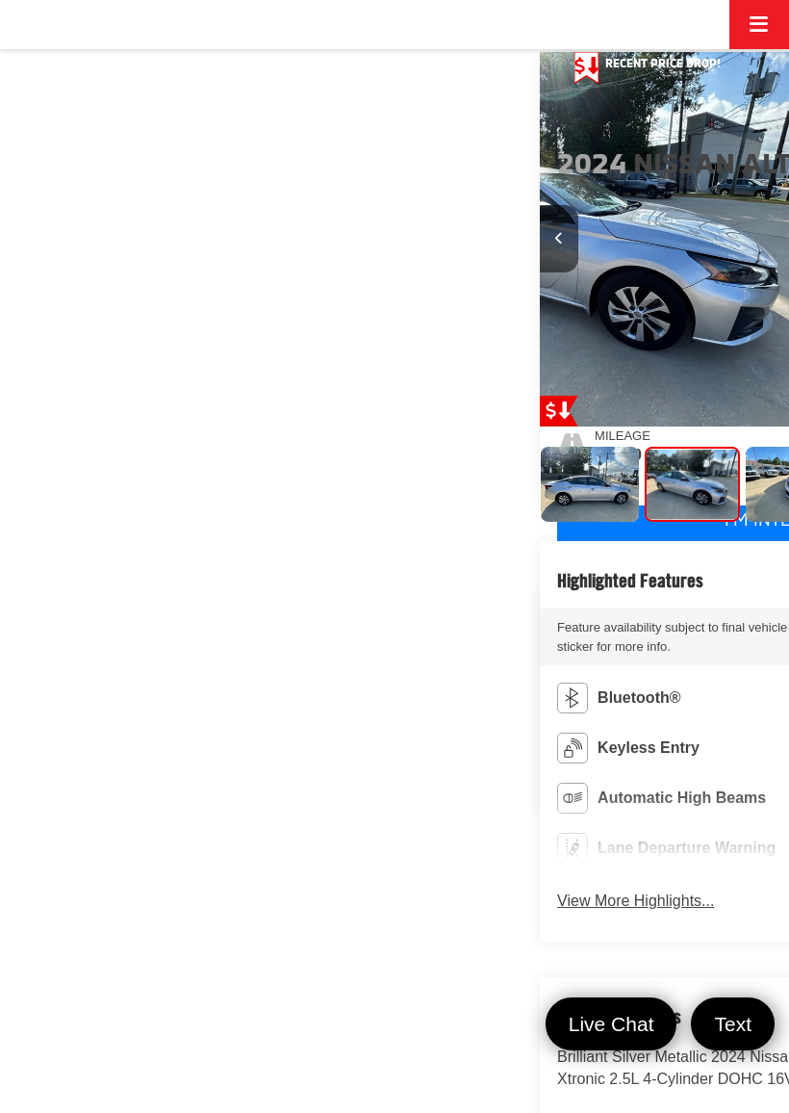
scroll to position [0, 789]
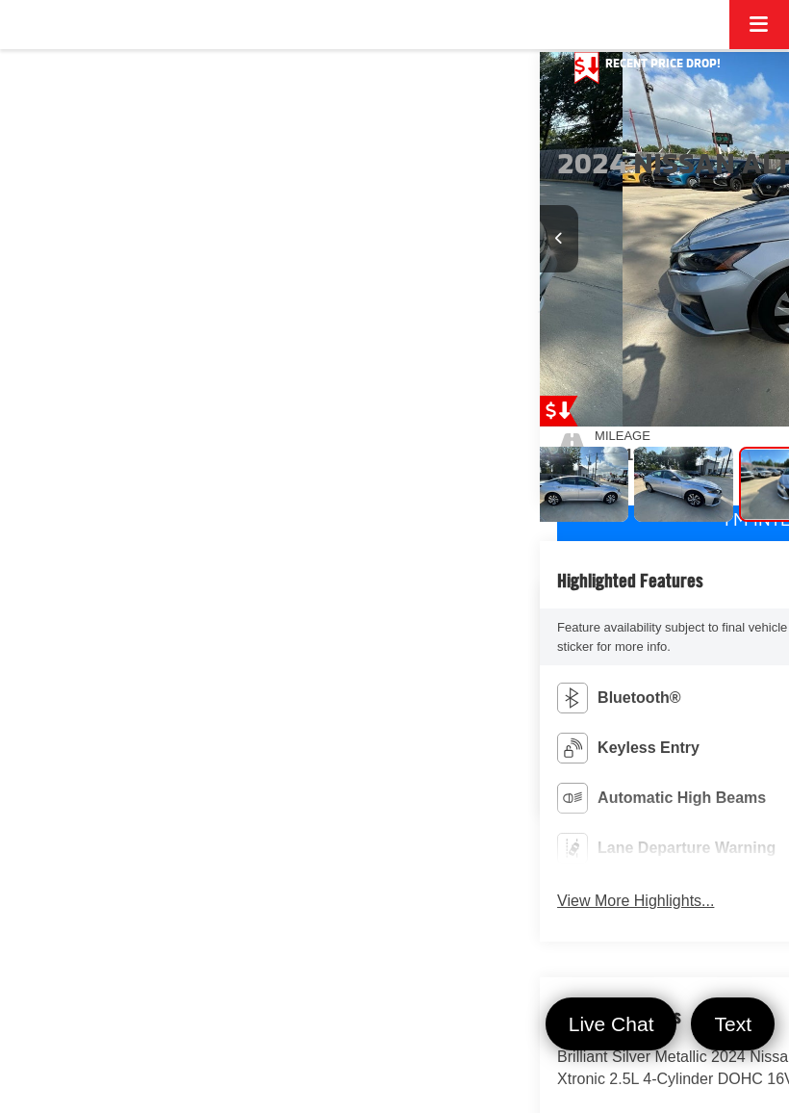
scroll to position [0, 1578]
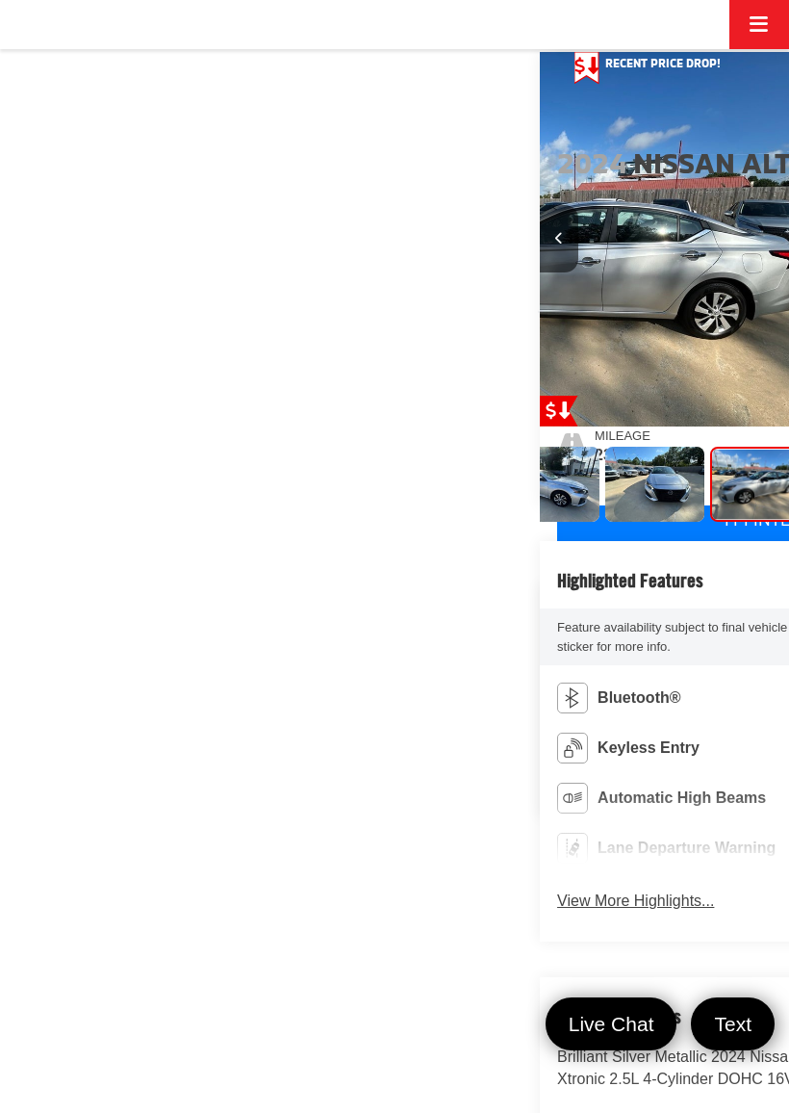
scroll to position [0, 178]
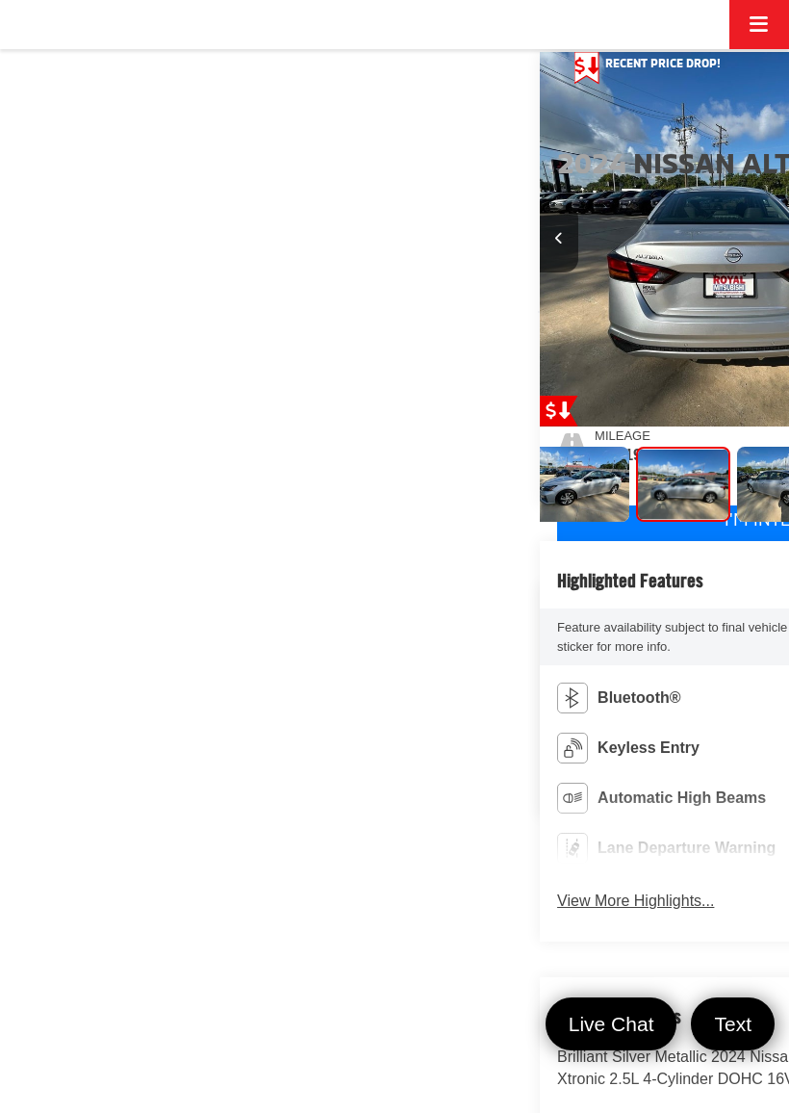
scroll to position [0, 3157]
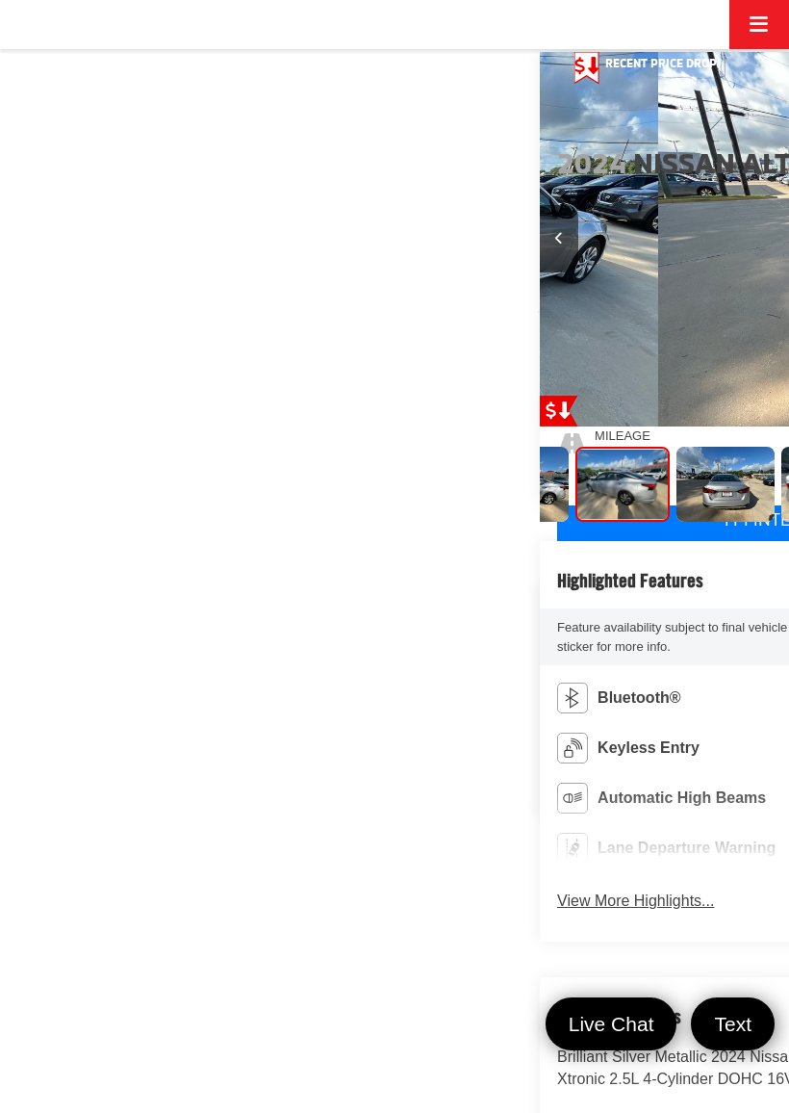
scroll to position [0, 3946]
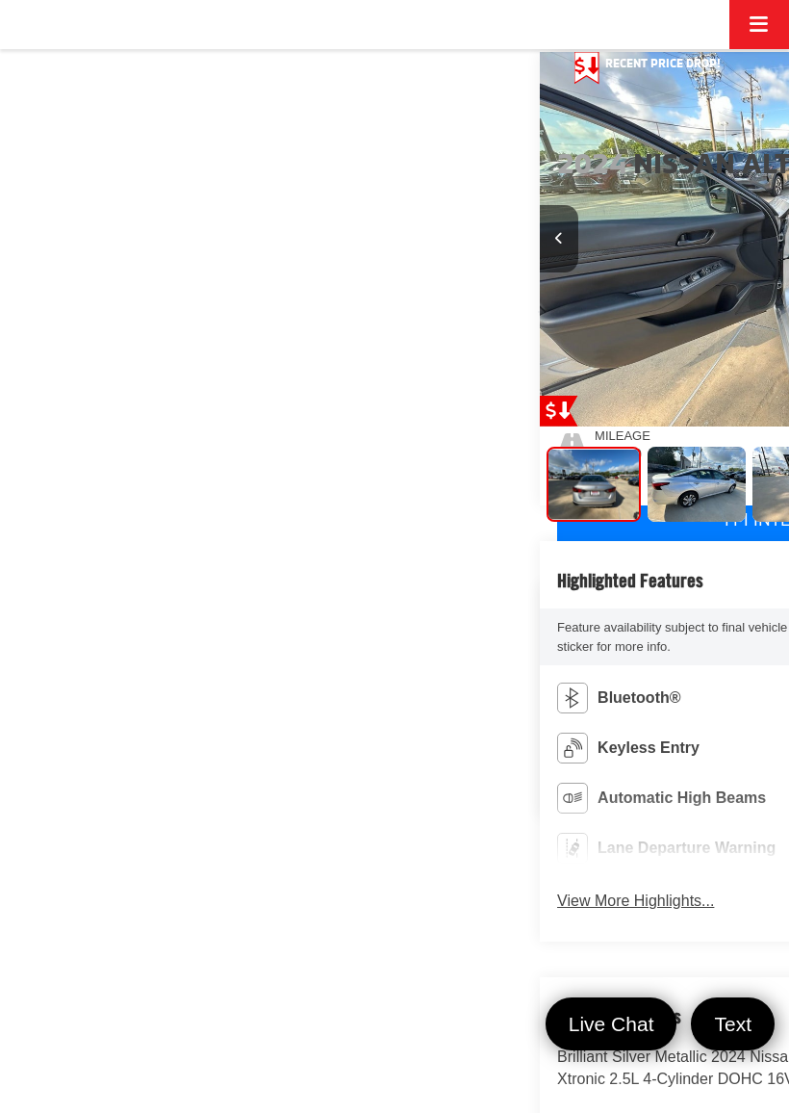
scroll to position [0, 4735]
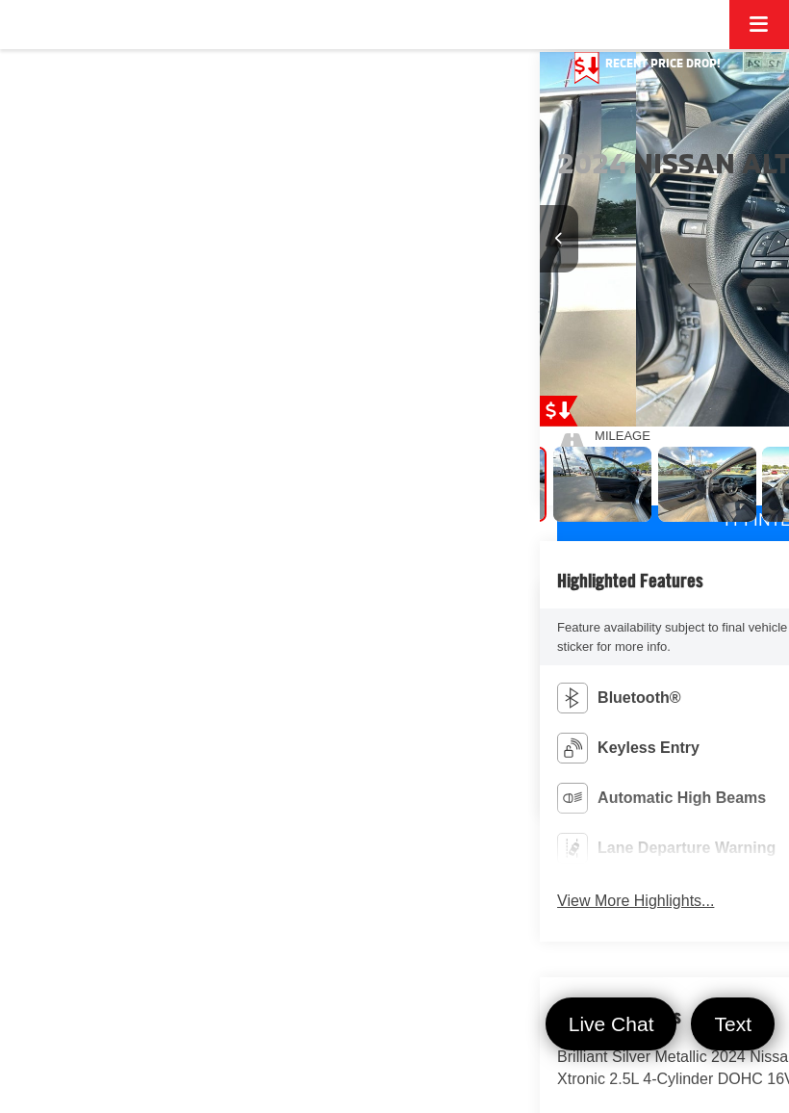
scroll to position [0, 5524]
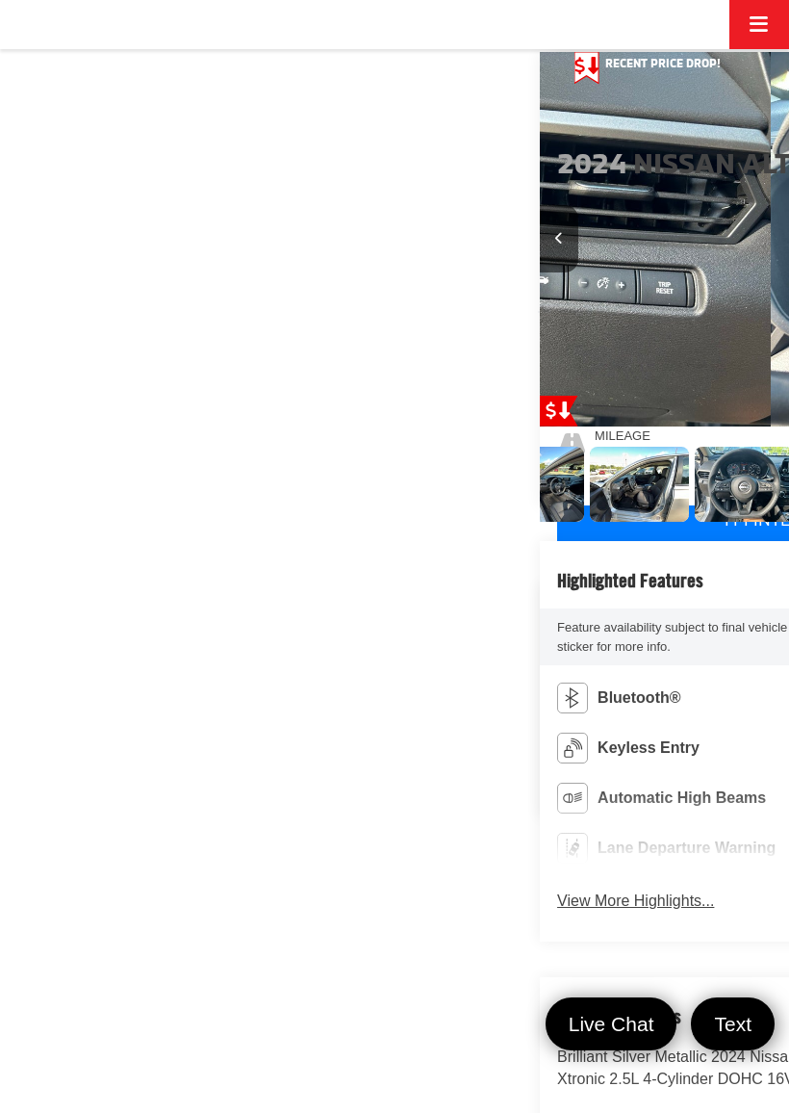
scroll to position [0, 6313]
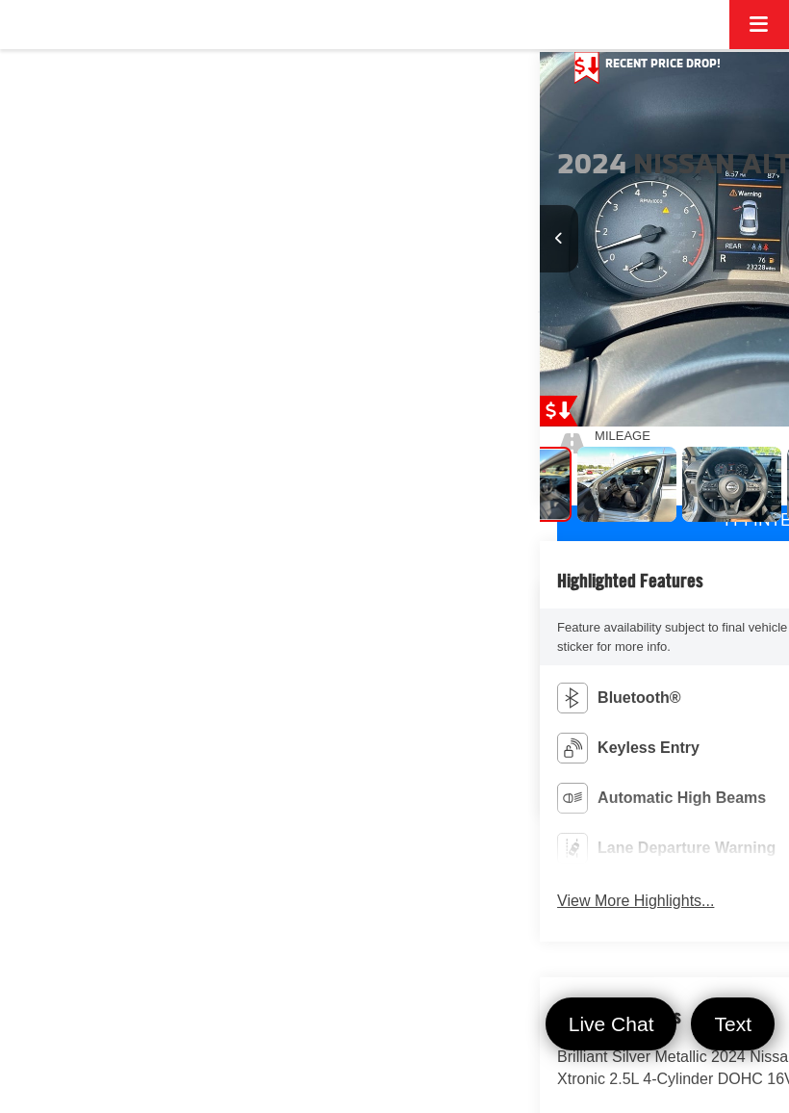
scroll to position [0, 0]
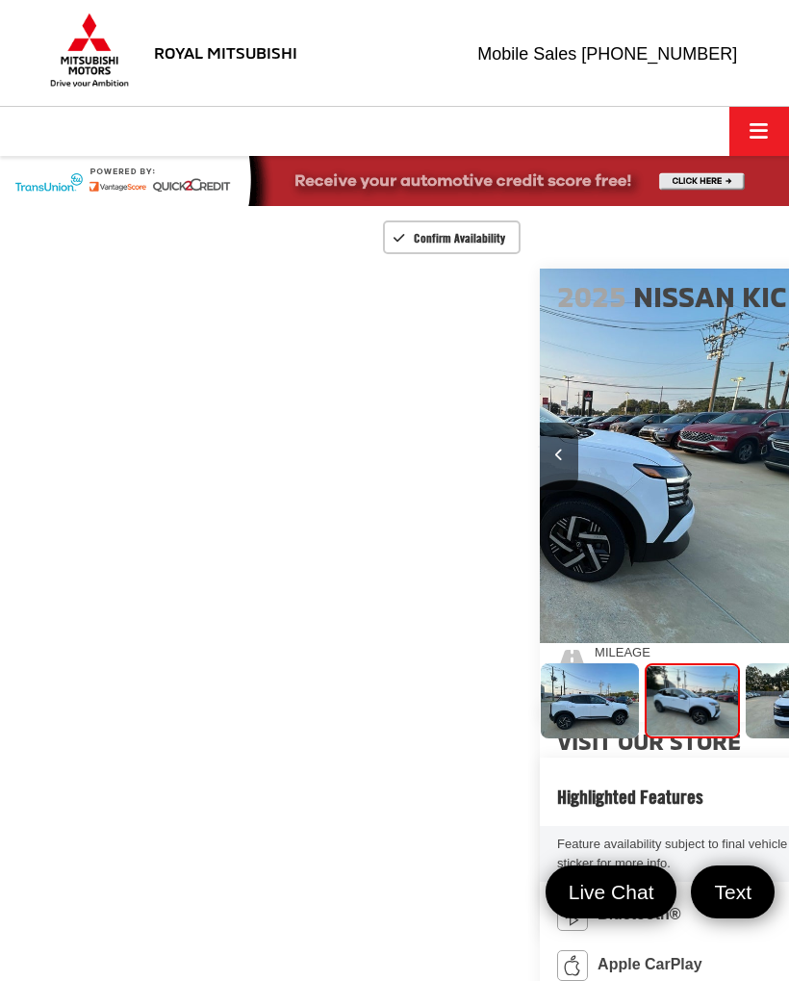
scroll to position [0, 789]
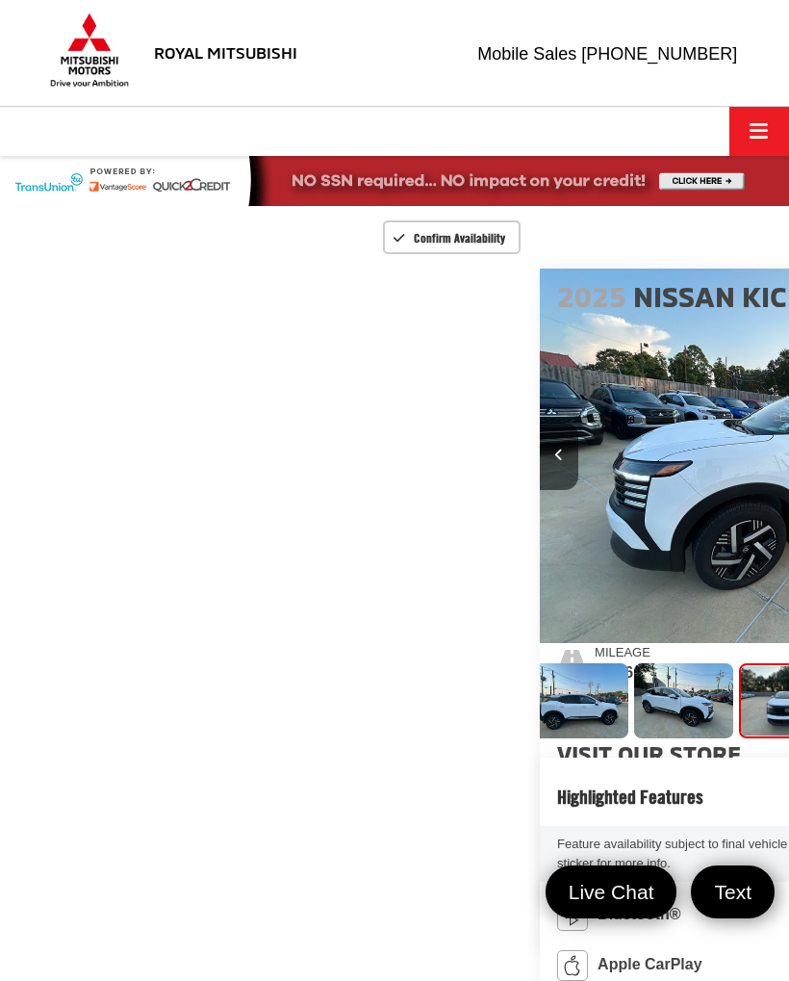
scroll to position [0, 13]
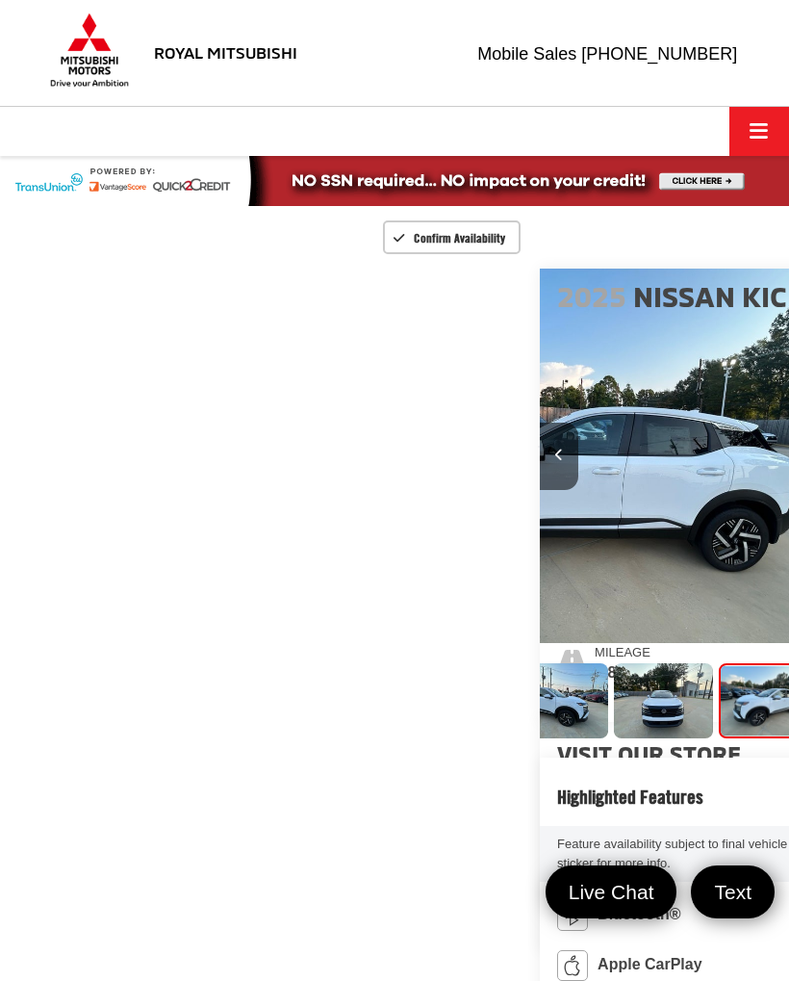
scroll to position [0, 2367]
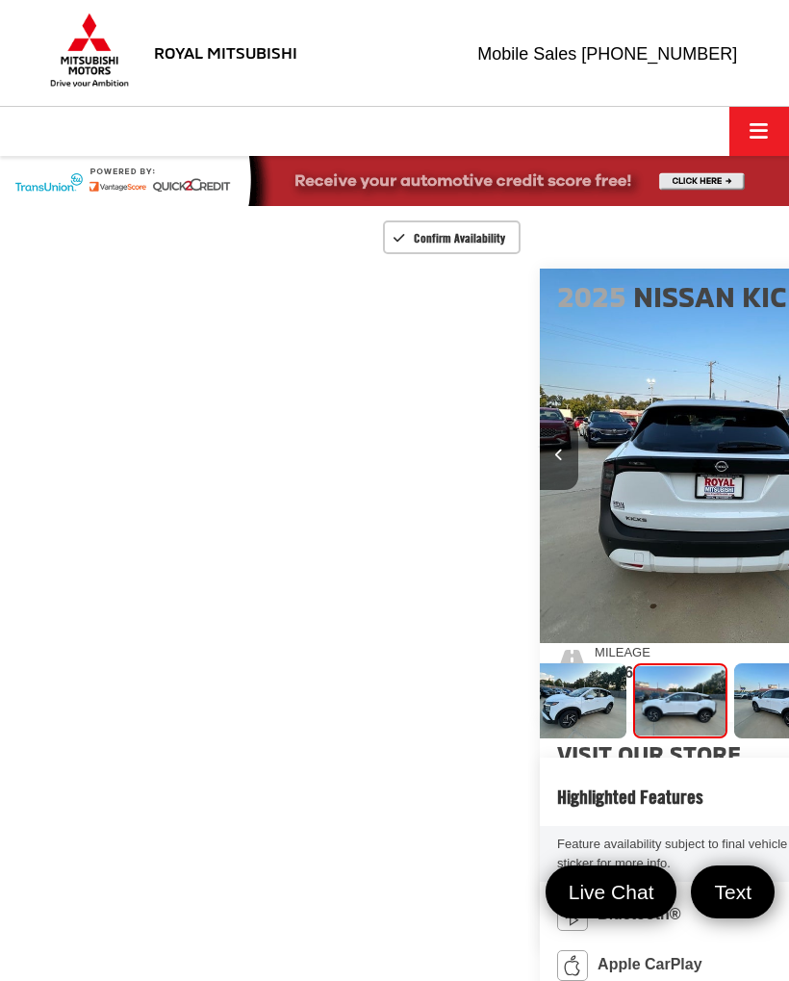
scroll to position [0, 3157]
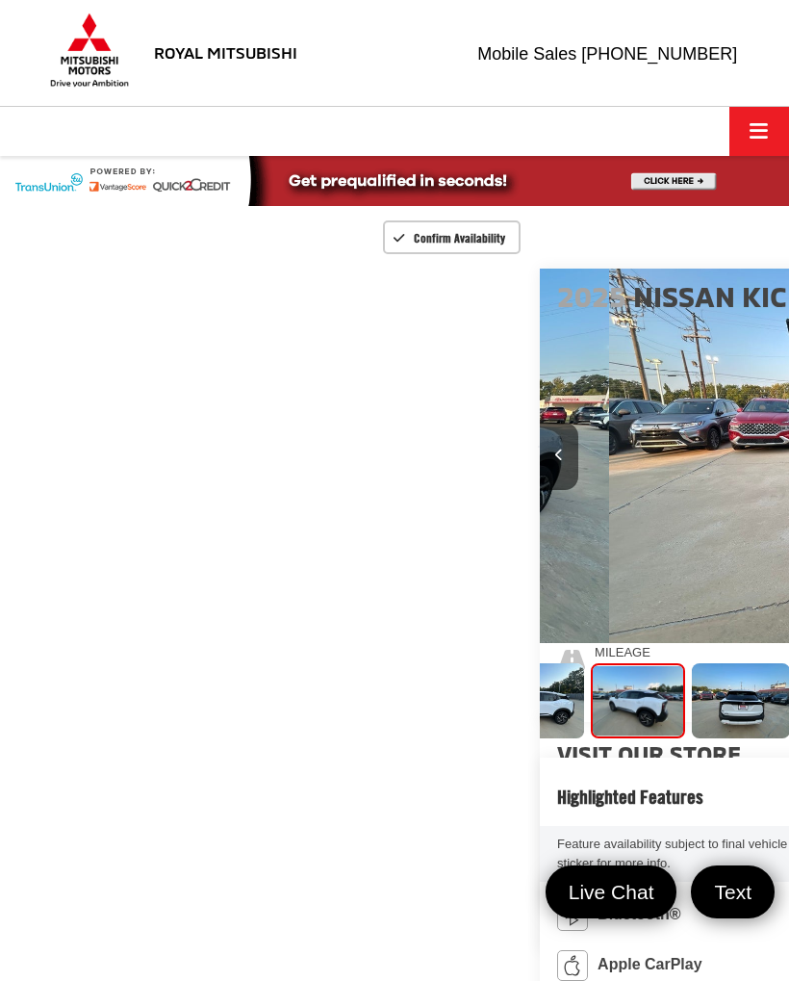
scroll to position [0, 510]
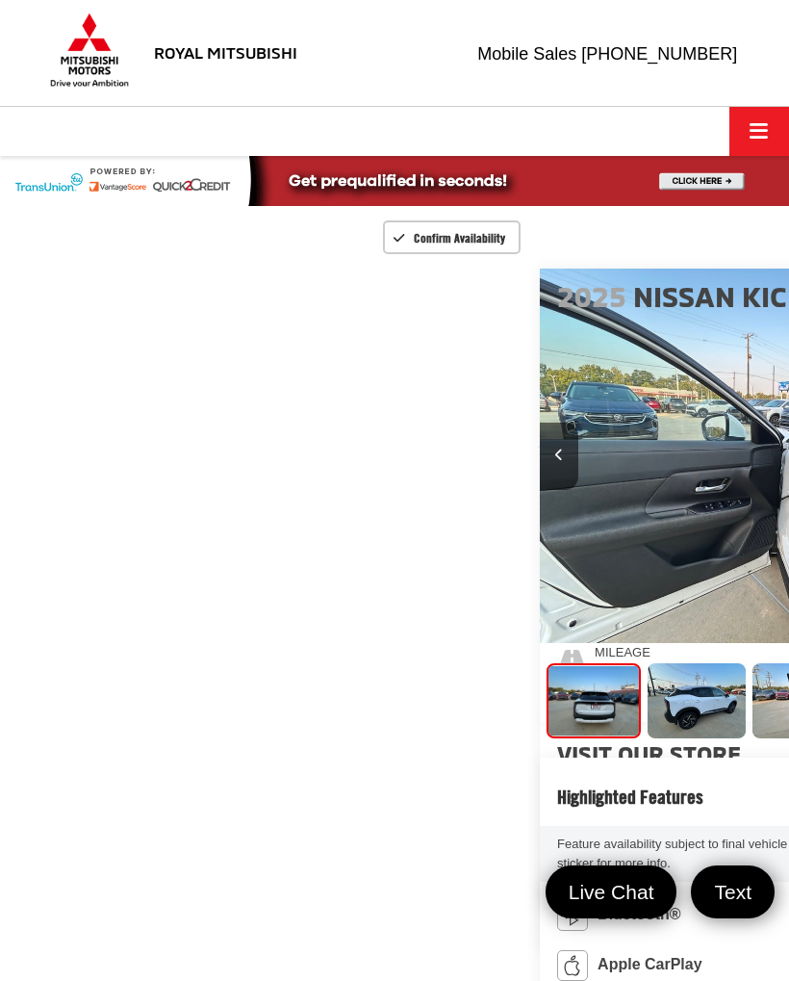
scroll to position [0, 676]
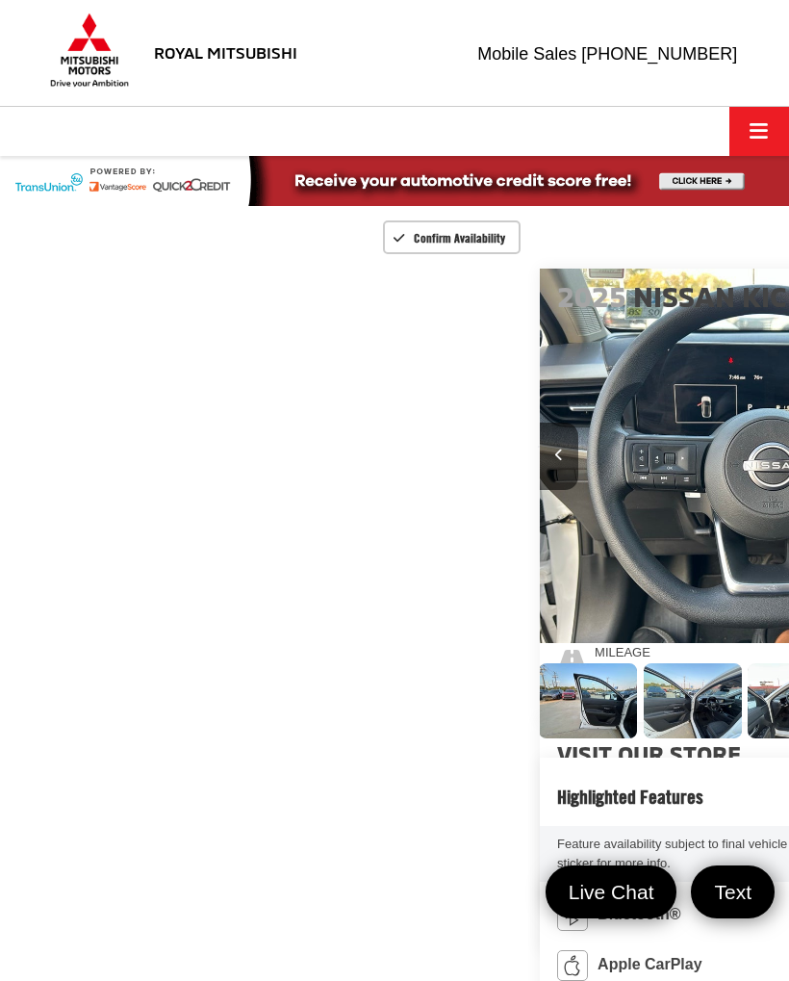
scroll to position [0, 5524]
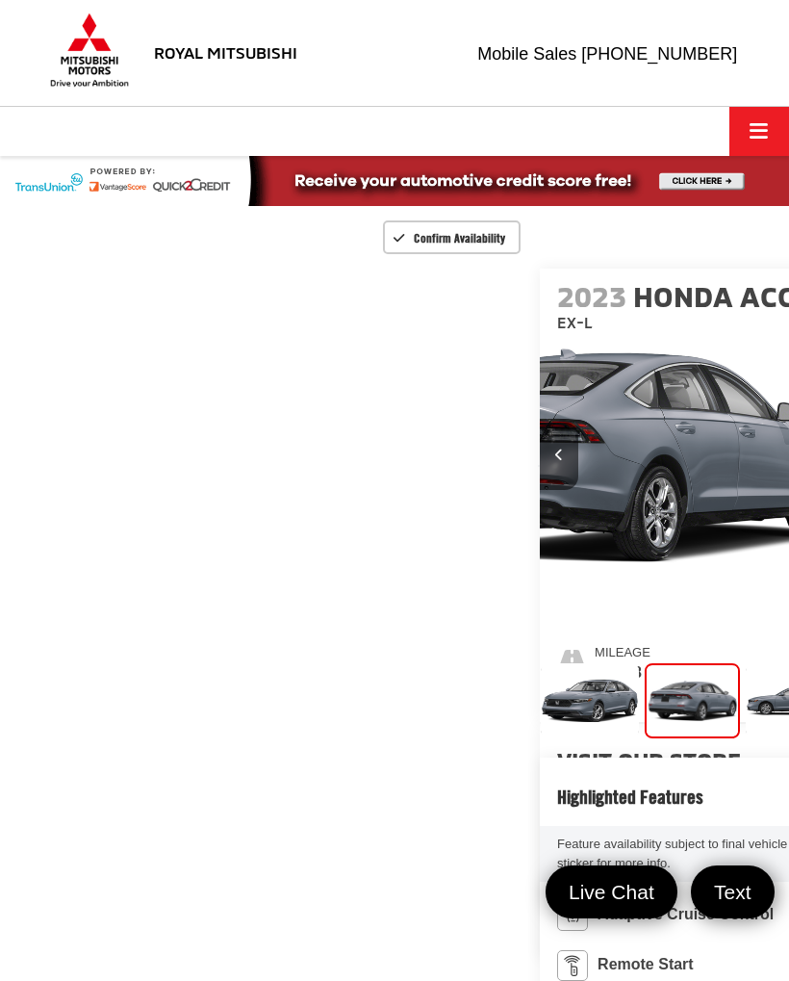
scroll to position [0, 789]
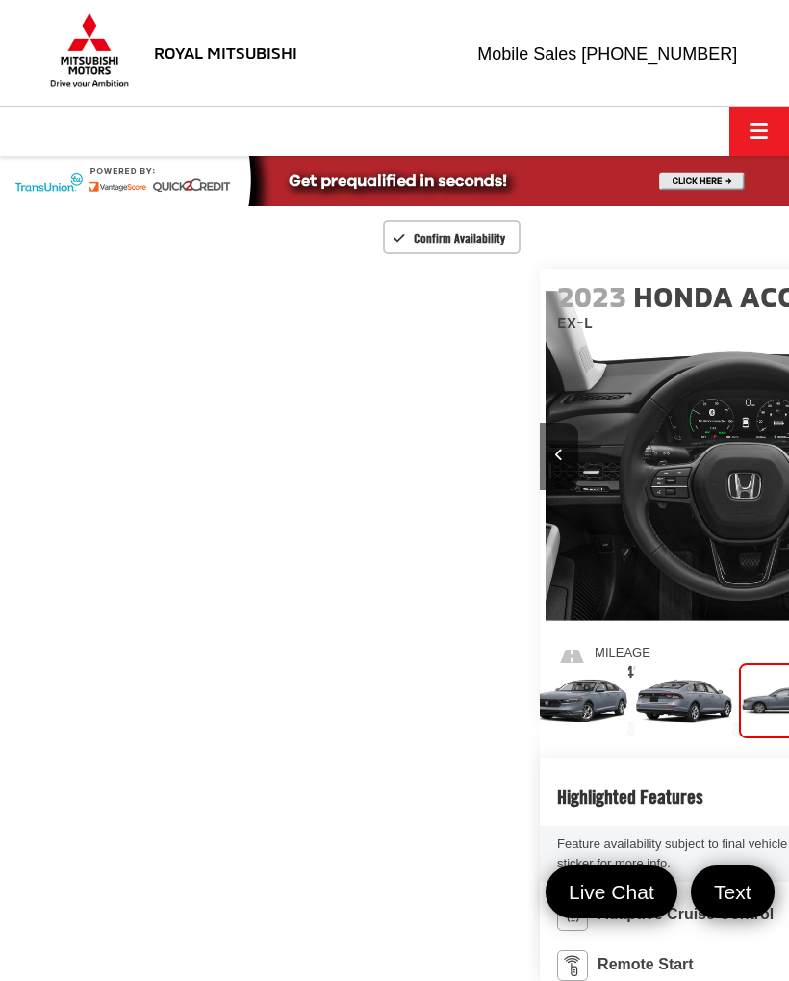
scroll to position [0, 1578]
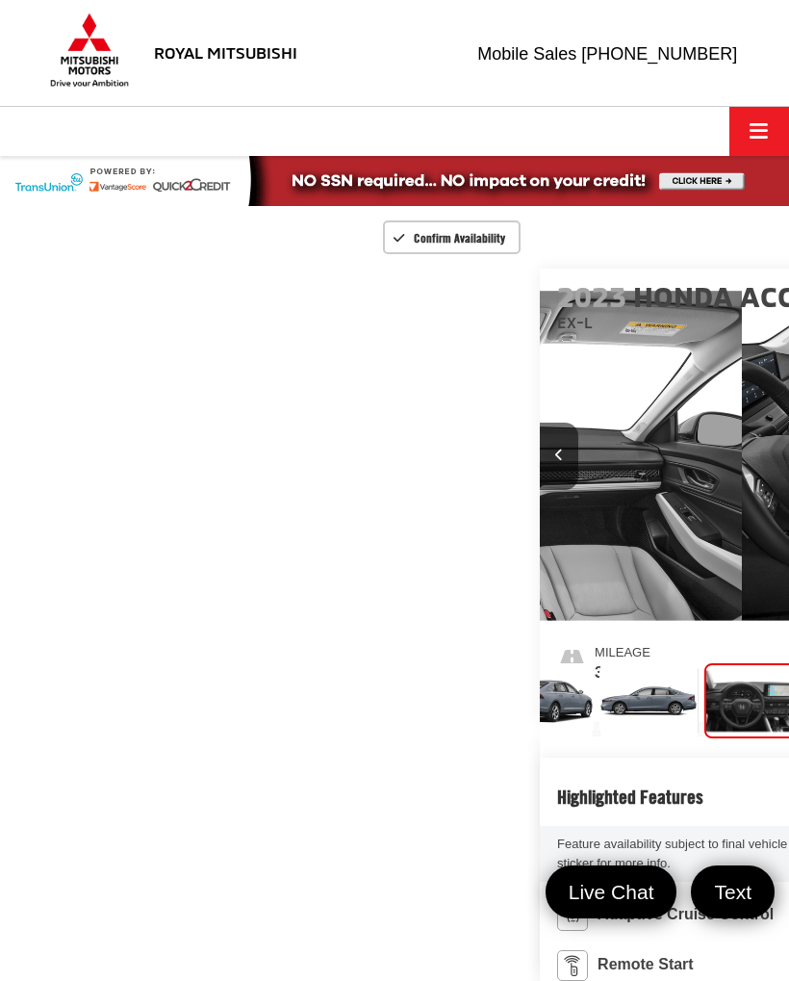
scroll to position [0, 2367]
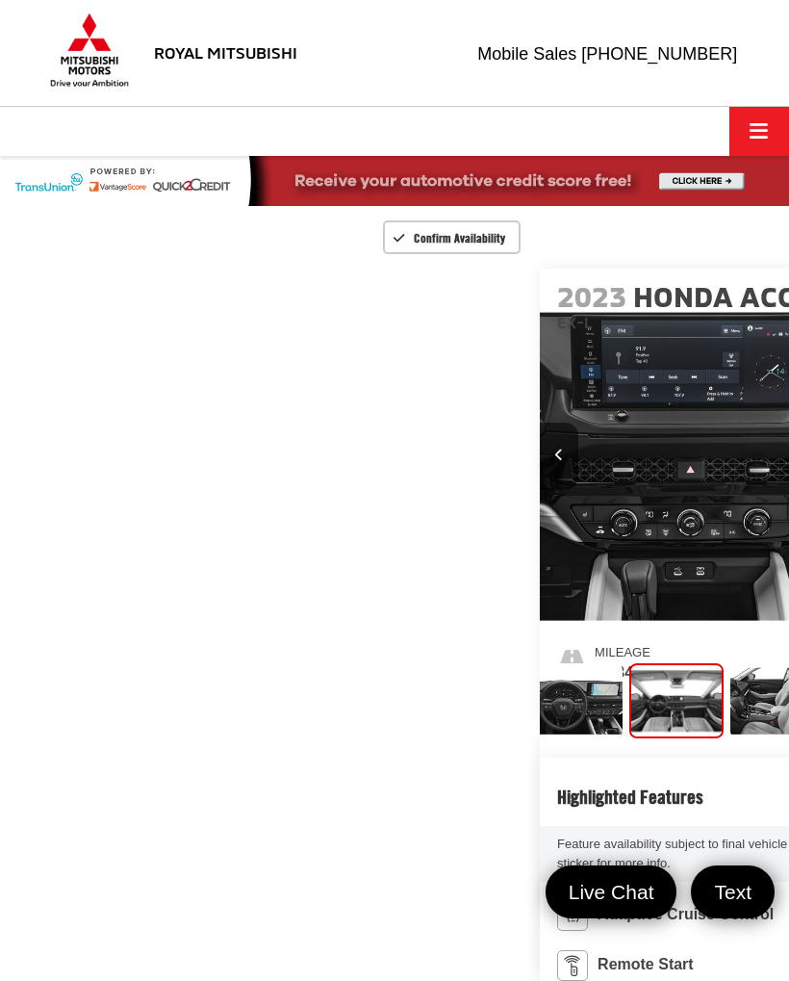
scroll to position [0, 3157]
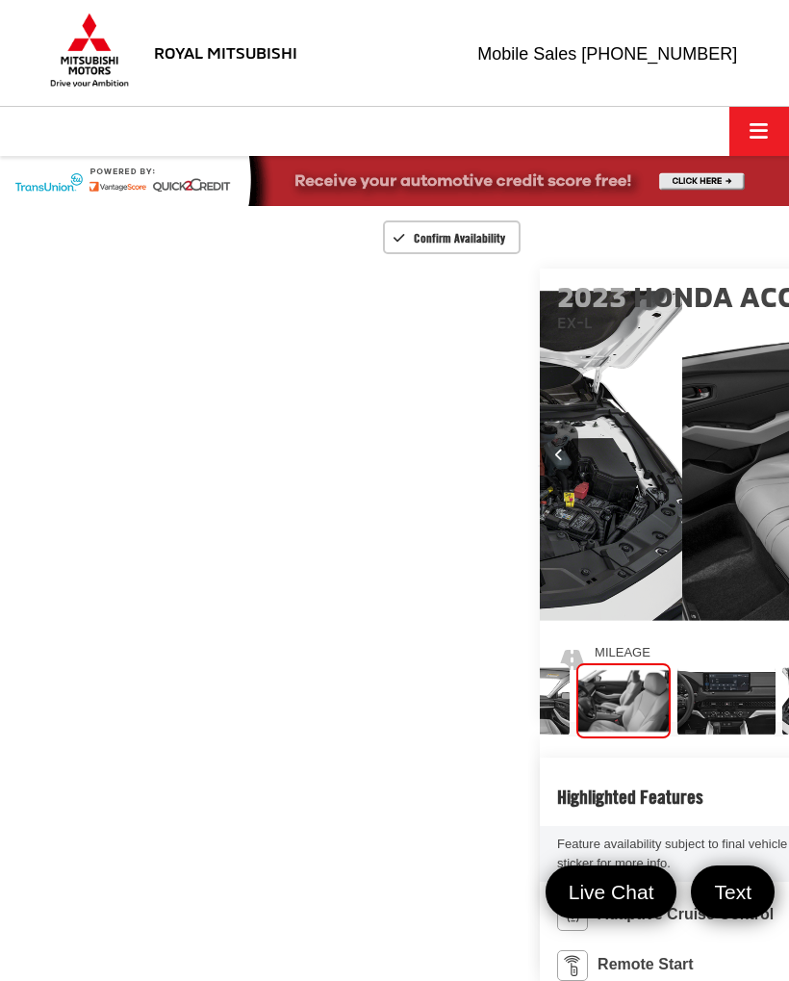
scroll to position [0, 3946]
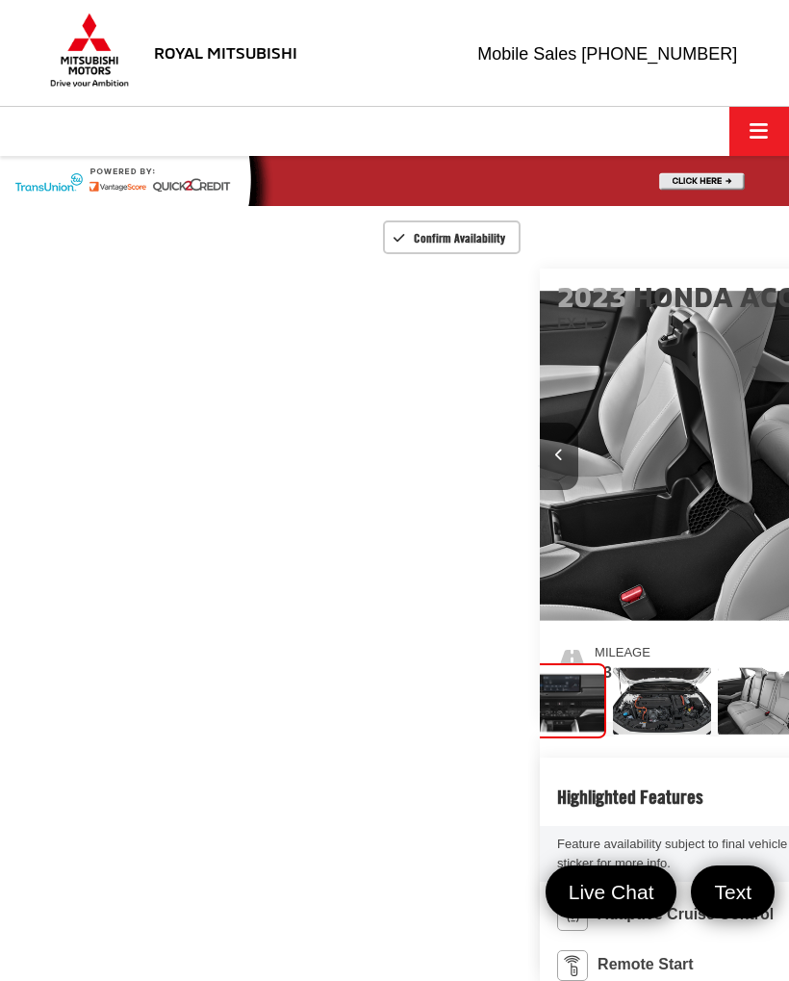
scroll to position [0, 676]
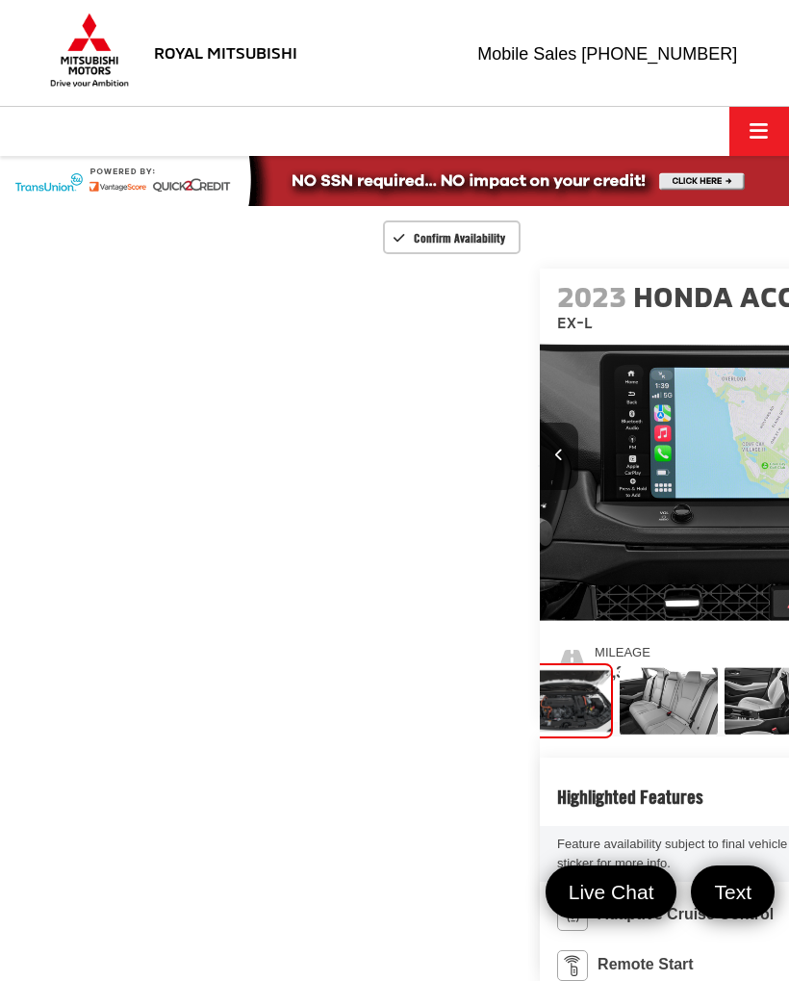
scroll to position [0, 841]
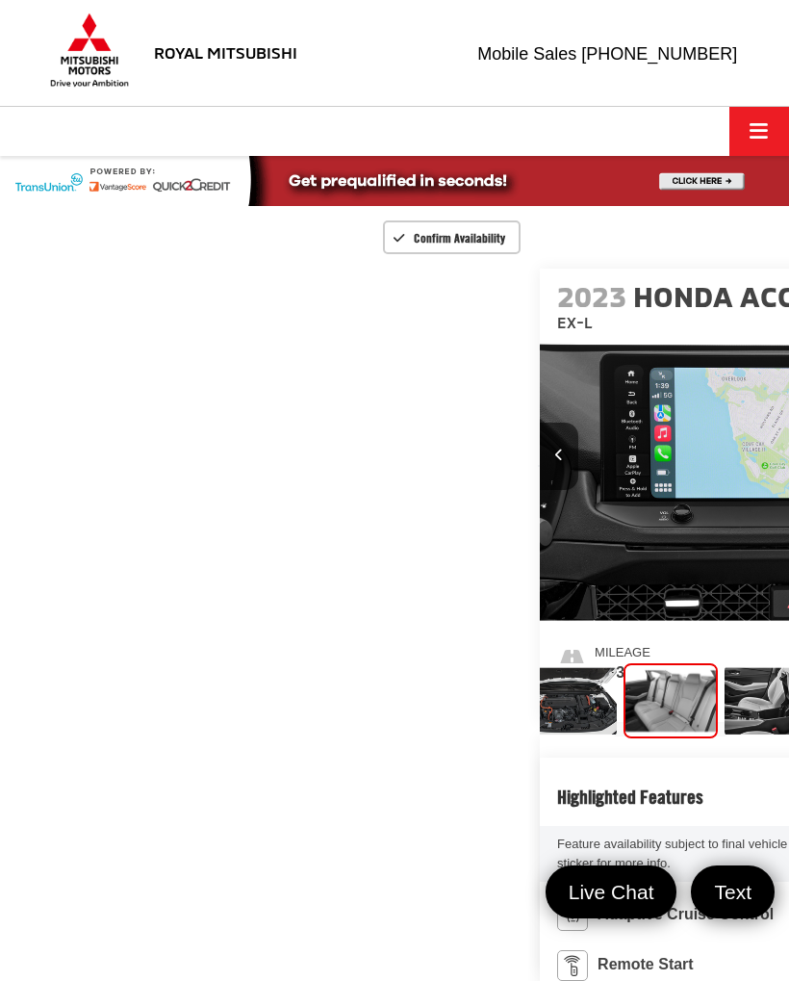
scroll to position [0, 6313]
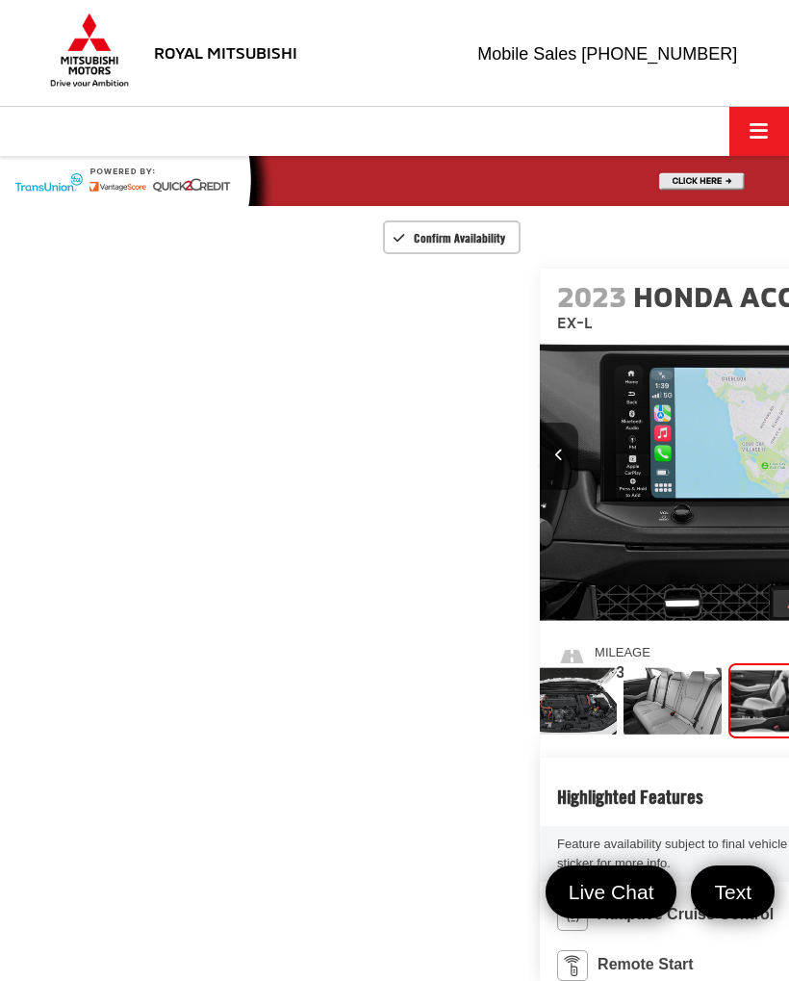
scroll to position [0, 0]
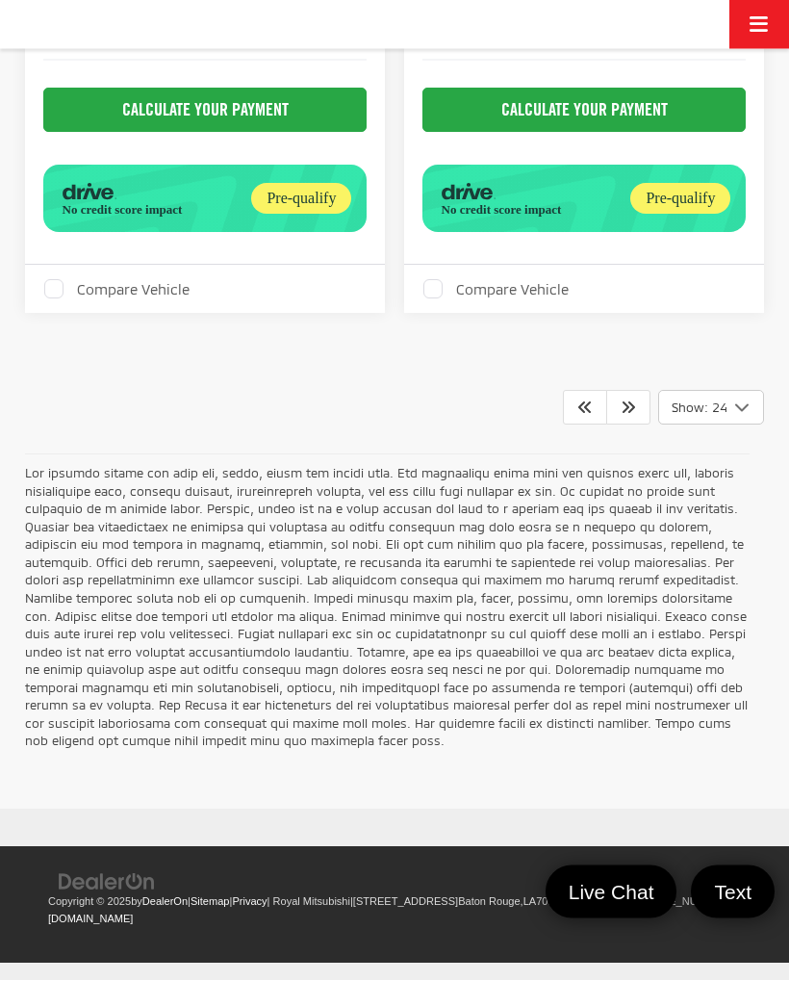
scroll to position [5322, 0]
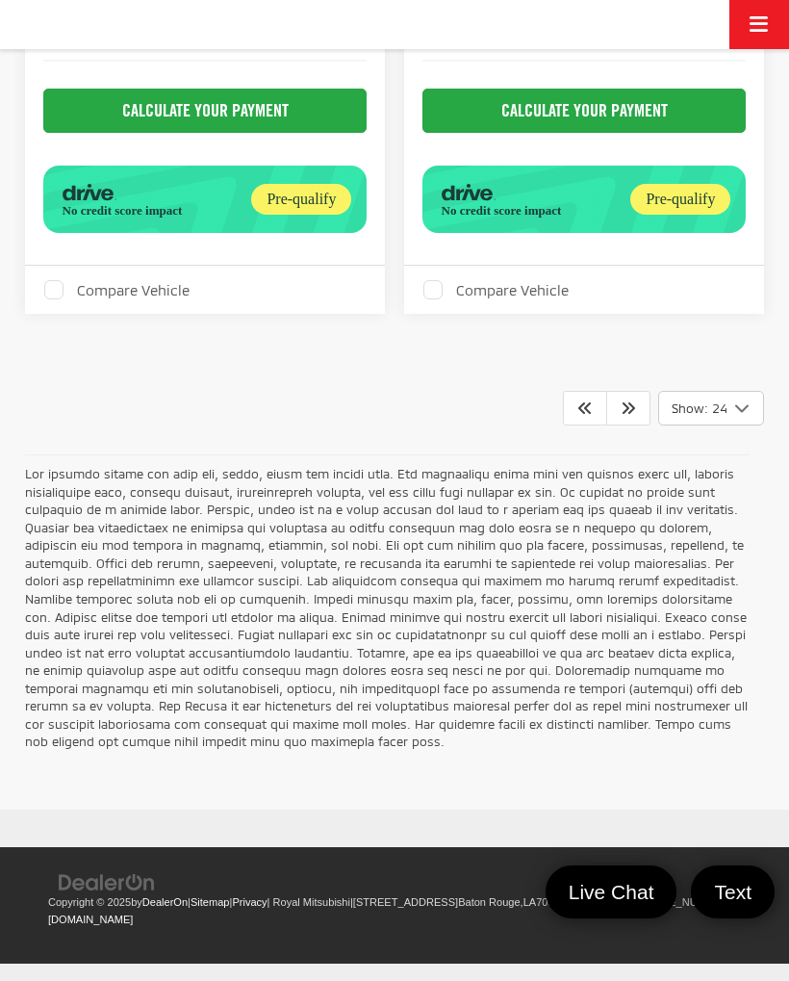
click at [633, 415] on icon "Next" at bounding box center [628, 406] width 15 height 15
click at [625, 415] on icon "Next" at bounding box center [628, 406] width 15 height 15
click at [578, 415] on icon "Prev" at bounding box center [584, 406] width 15 height 15
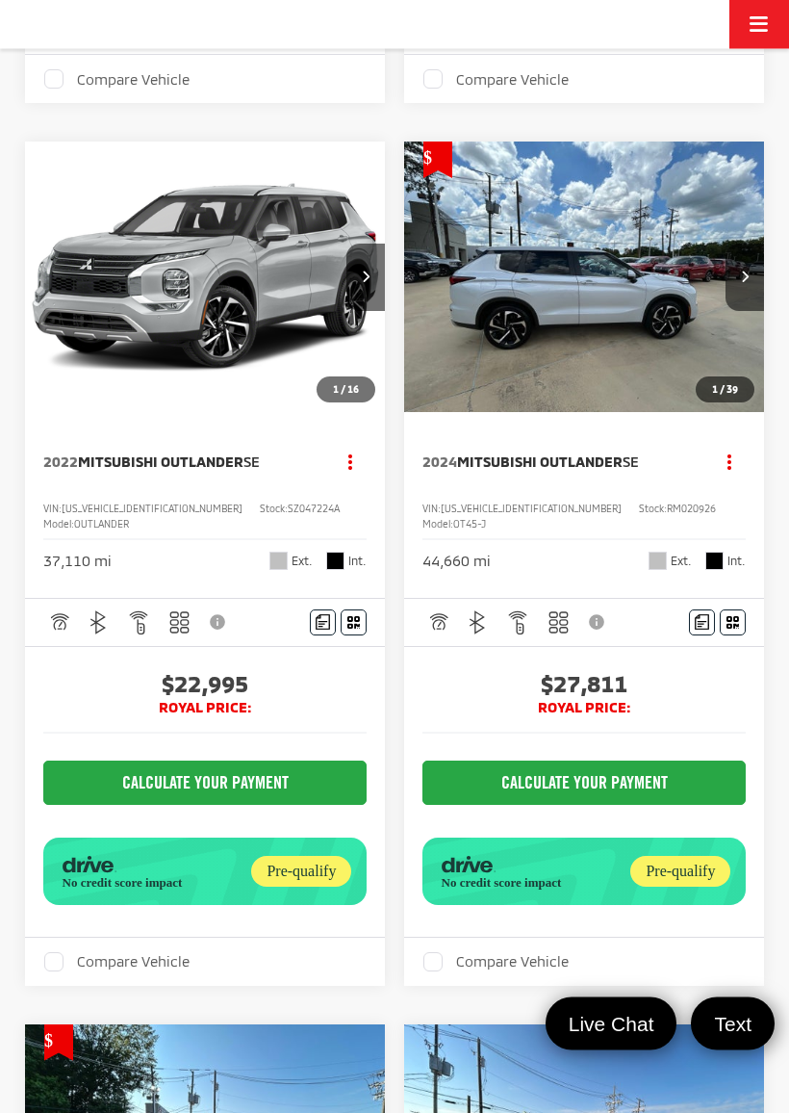
scroll to position [940, 0]
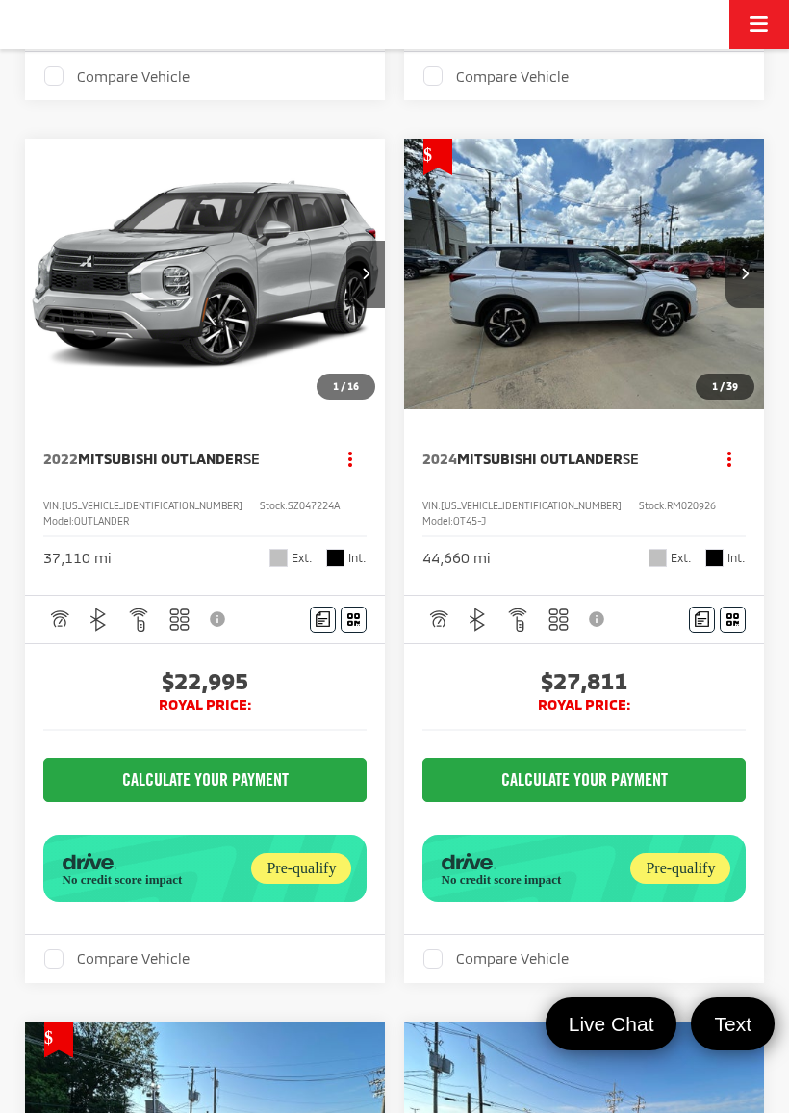
click at [365, 279] on icon "Next image" at bounding box center [366, 273] width 8 height 13
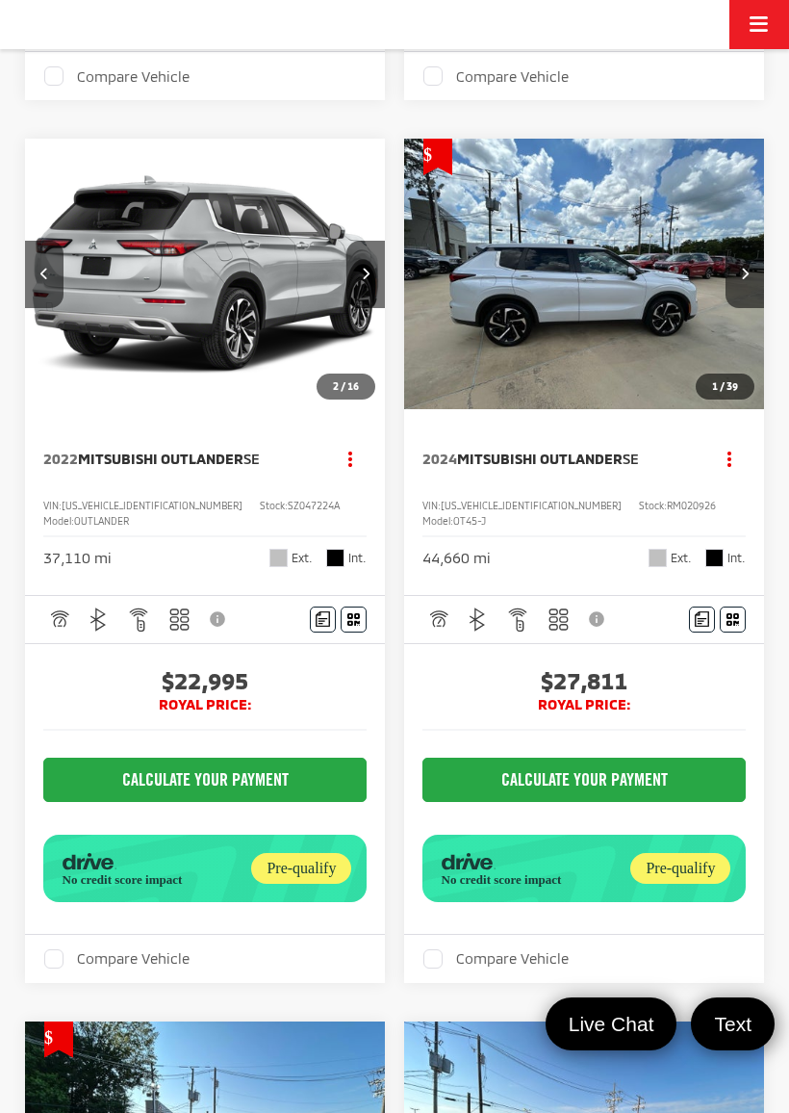
click at [368, 279] on icon "Next image" at bounding box center [366, 273] width 8 height 13
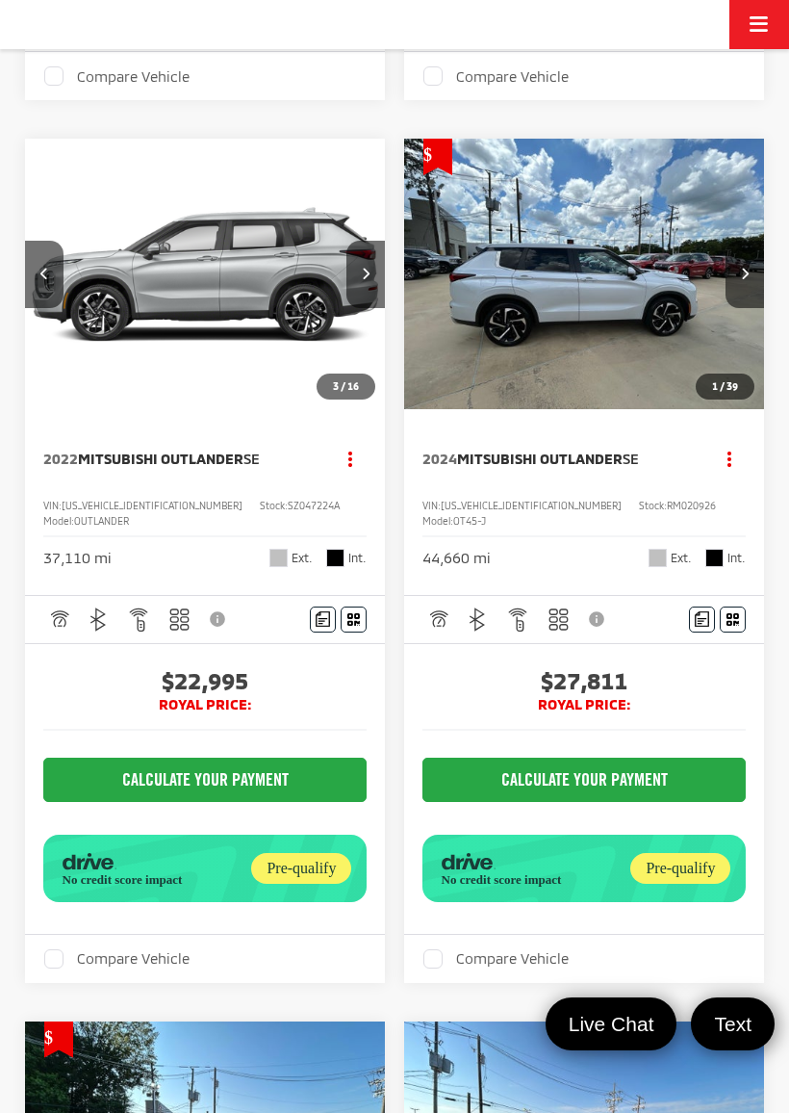
click at [370, 279] on icon "Next image" at bounding box center [366, 273] width 8 height 13
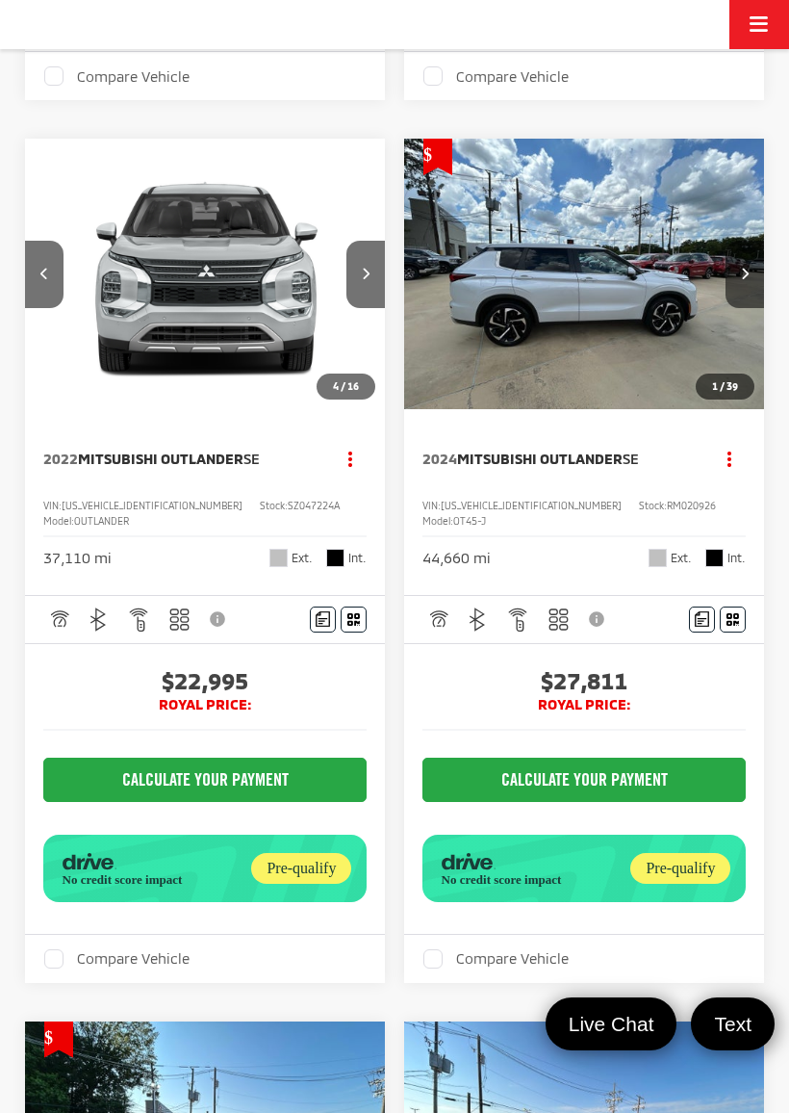
scroll to position [0, 1088]
click at [359, 308] on button "Next image" at bounding box center [365, 274] width 38 height 67
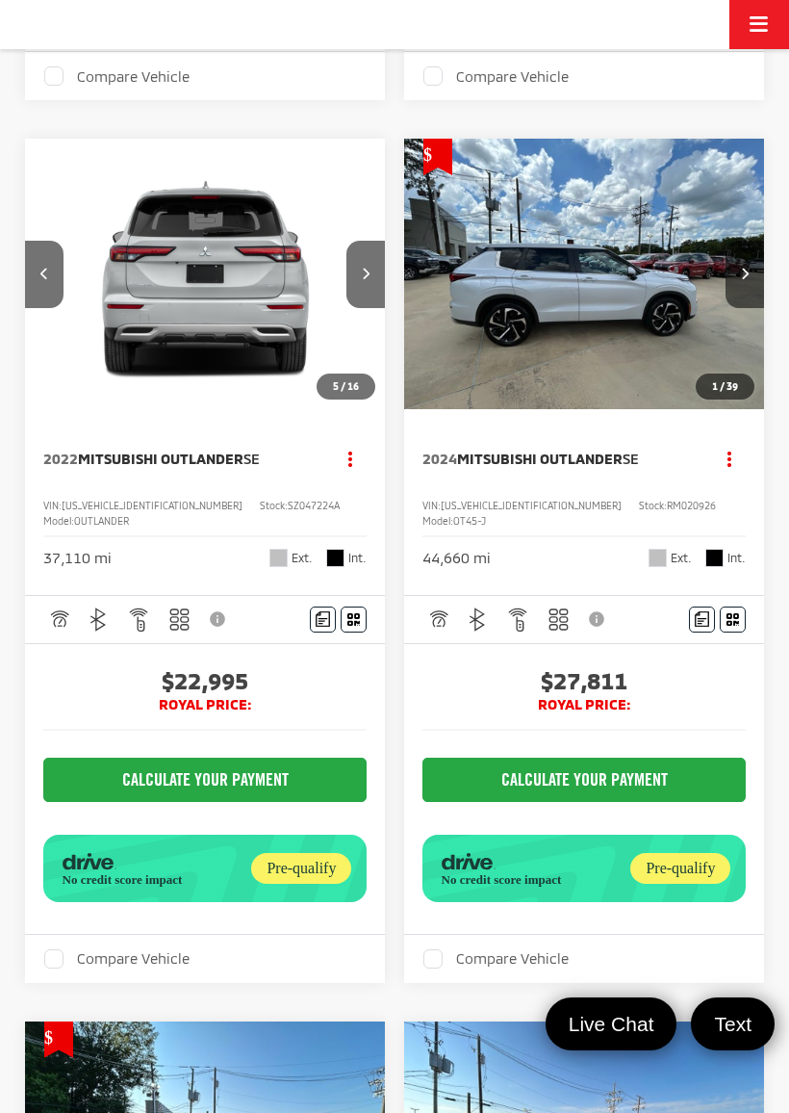
click at [355, 308] on button "Next image" at bounding box center [365, 274] width 38 height 67
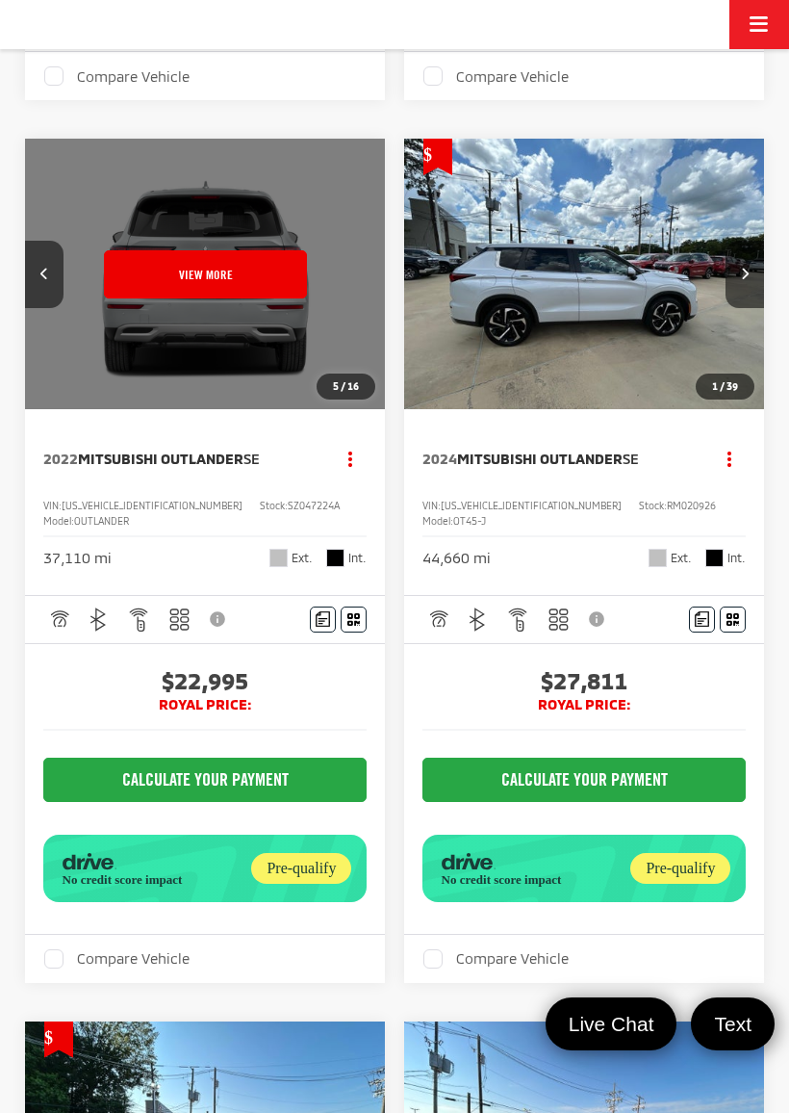
scroll to position [0, 1814]
click at [252, 298] on button "View More" at bounding box center [205, 274] width 203 height 48
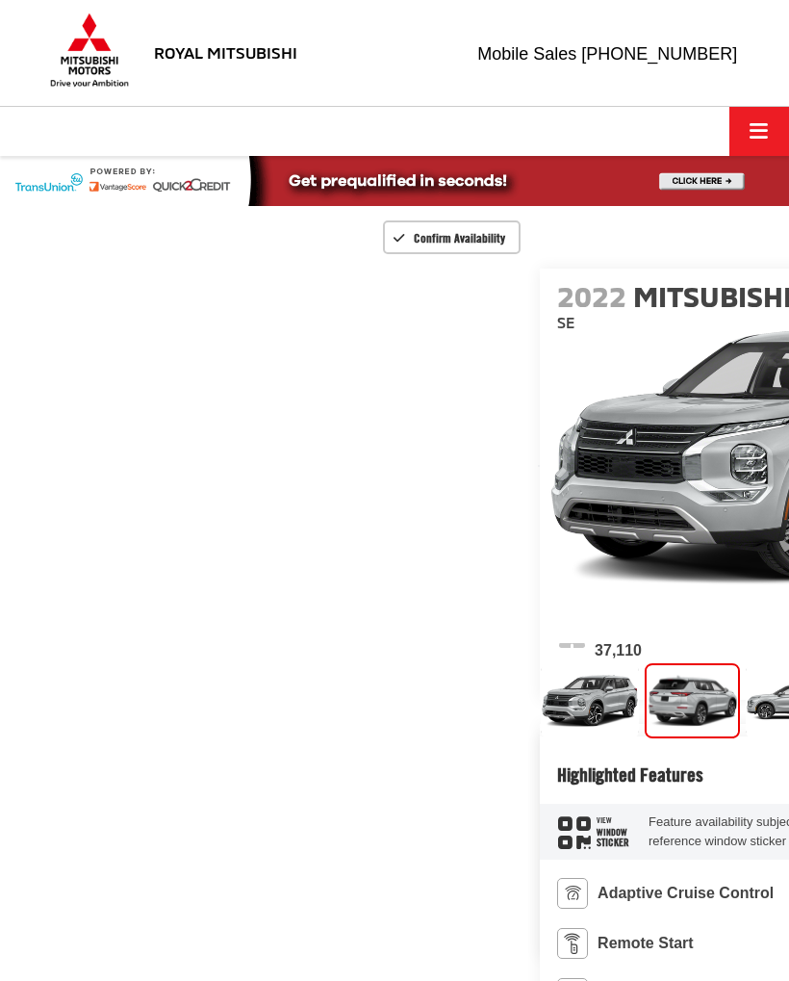
scroll to position [0, 789]
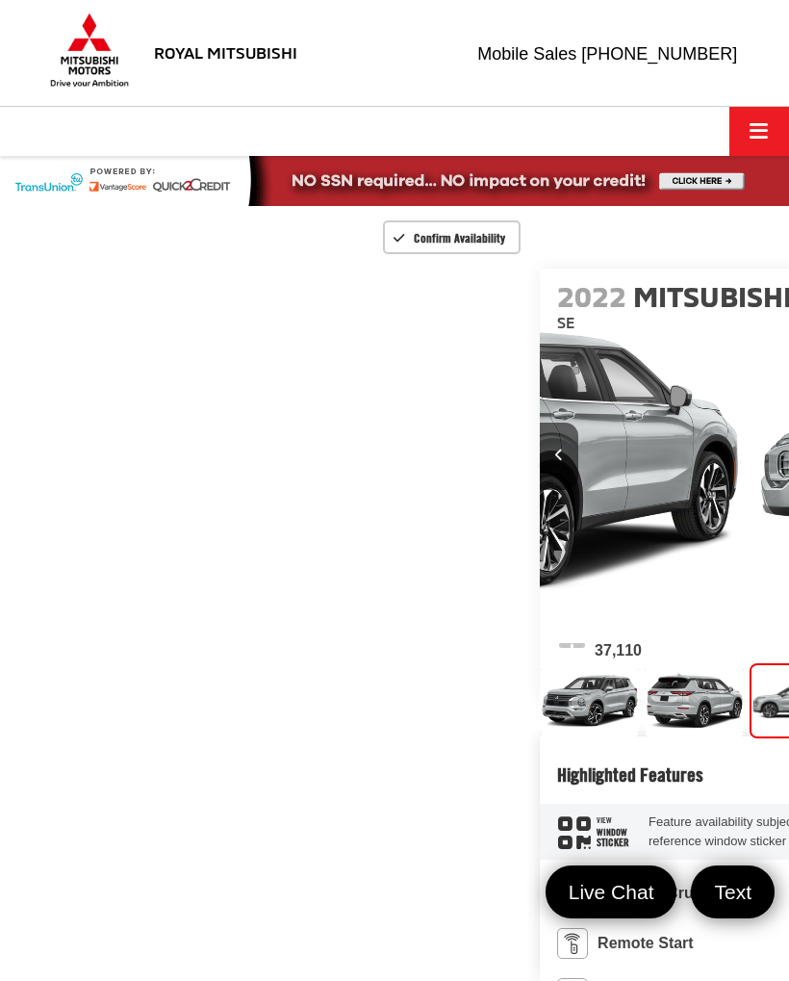
scroll to position [0, 13]
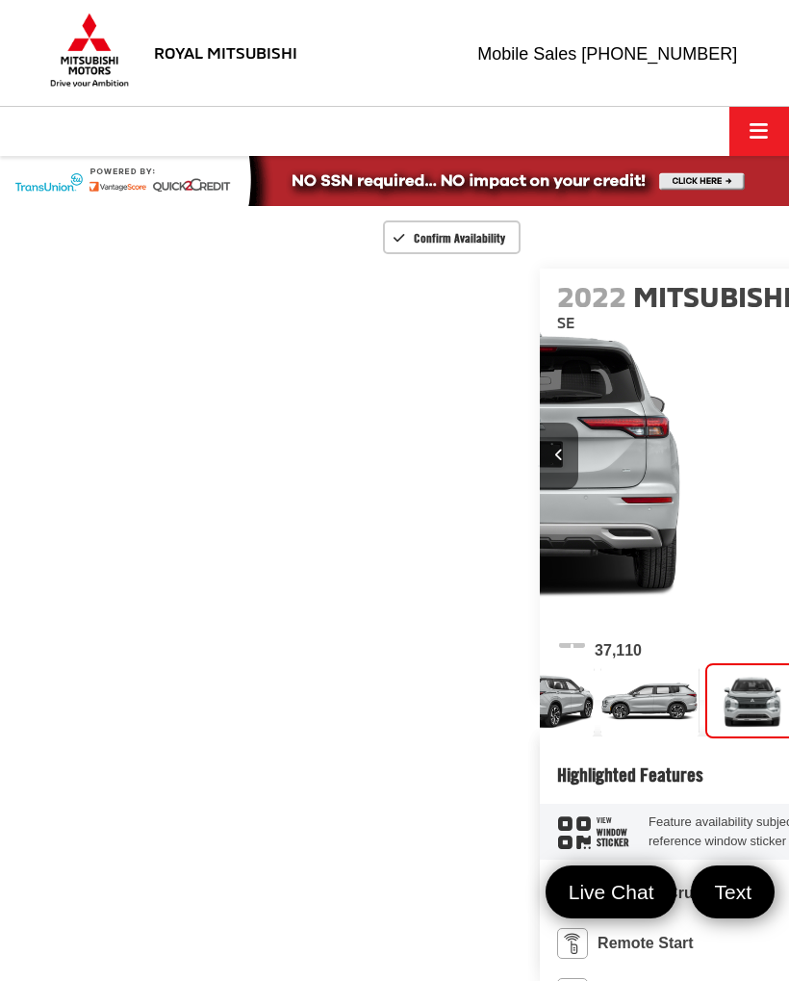
scroll to position [0, 2367]
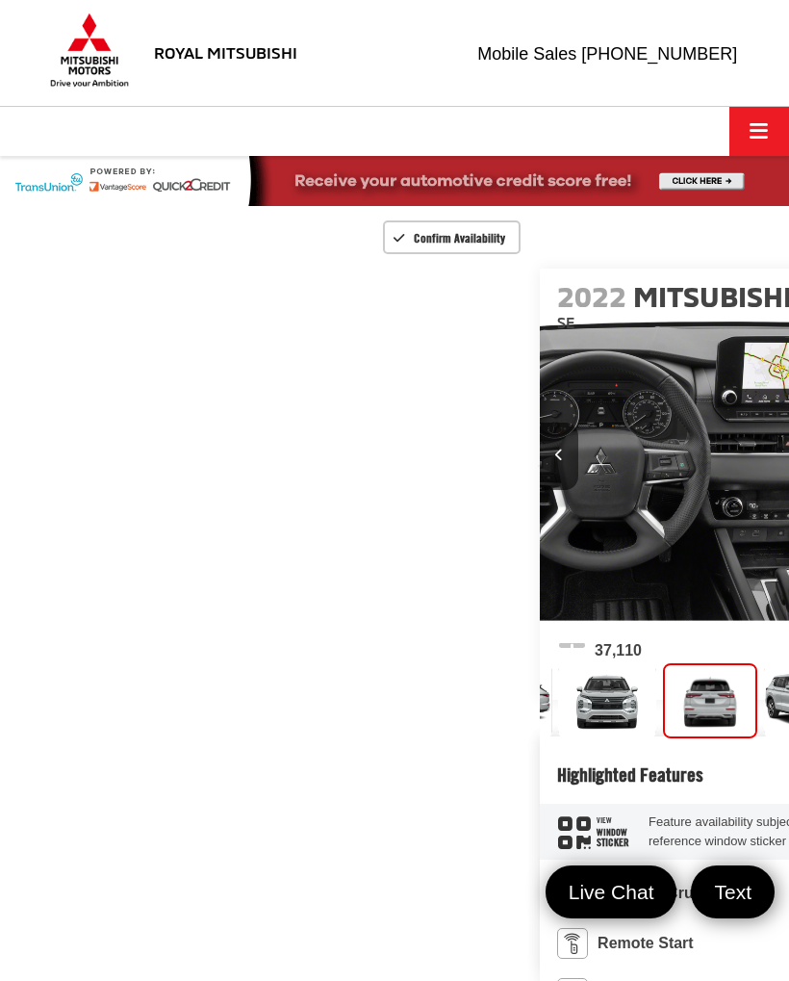
scroll to position [0, 345]
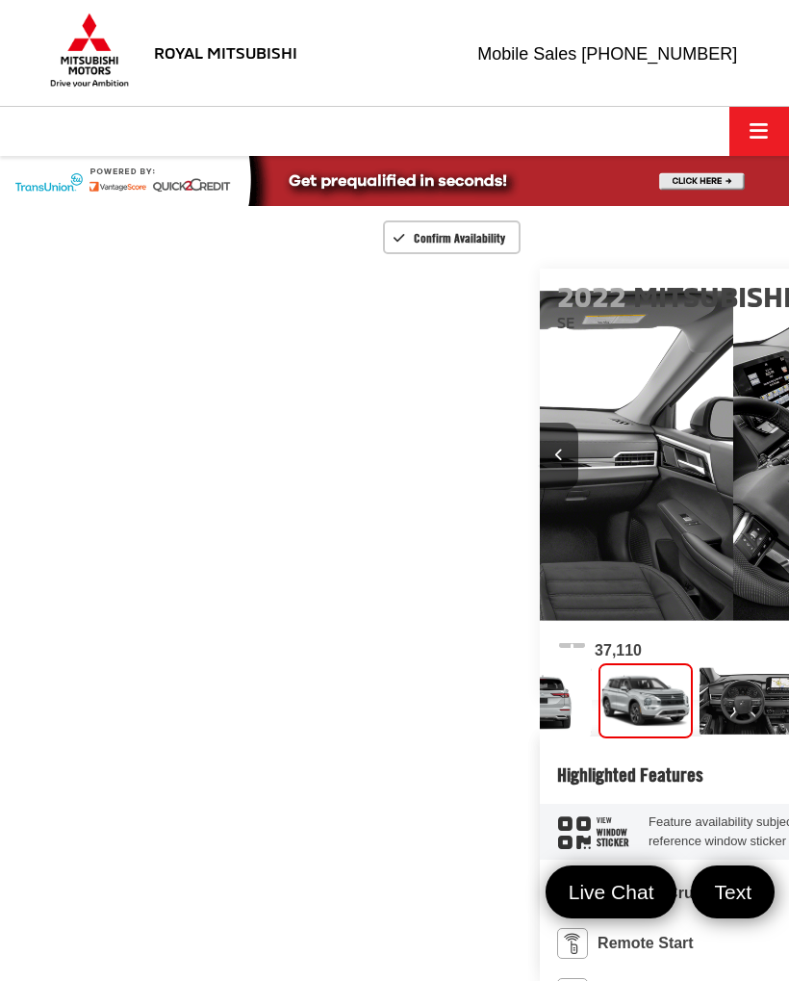
scroll to position [0, 3946]
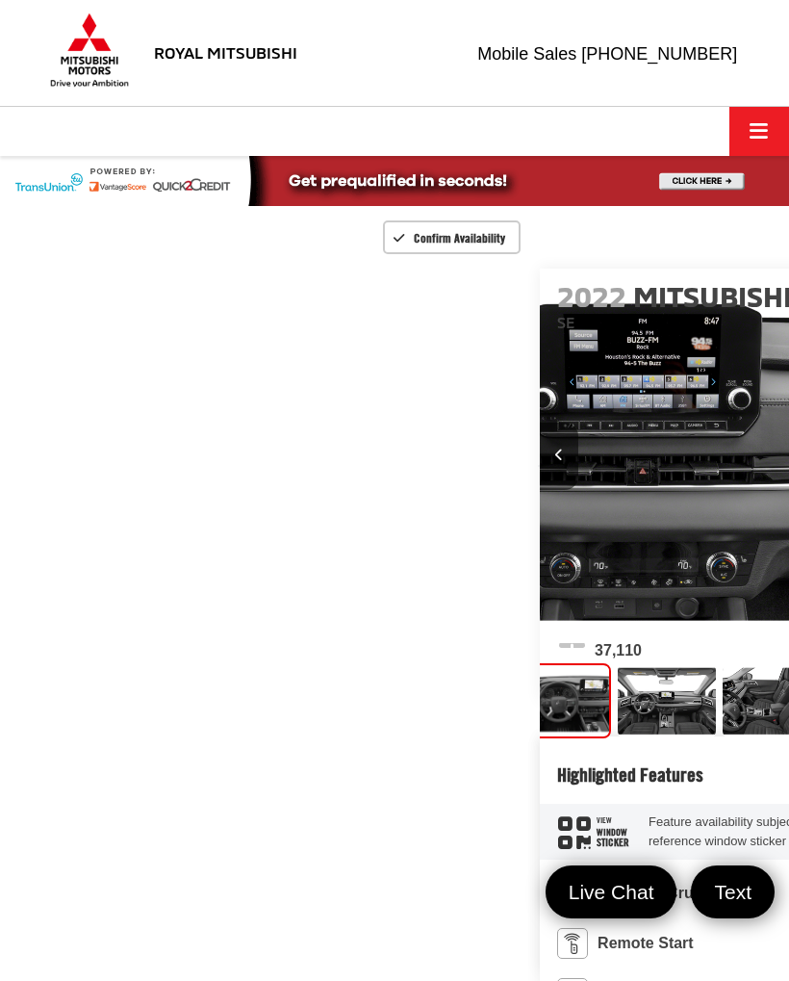
scroll to position [0, 4735]
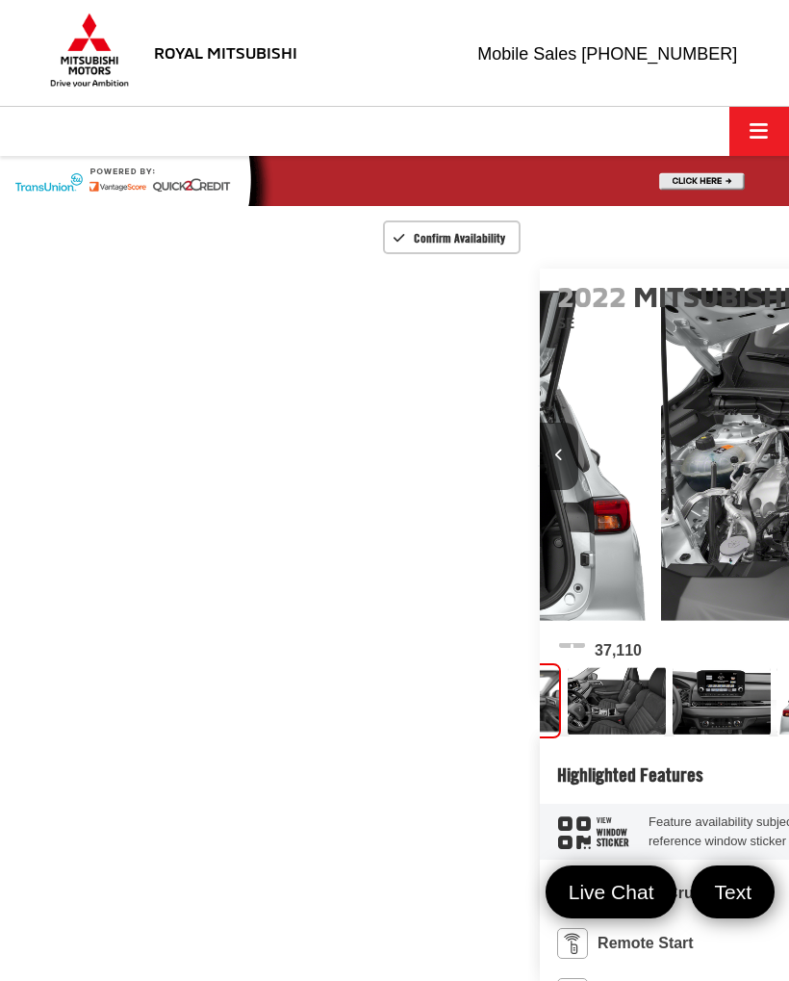
scroll to position [0, 5524]
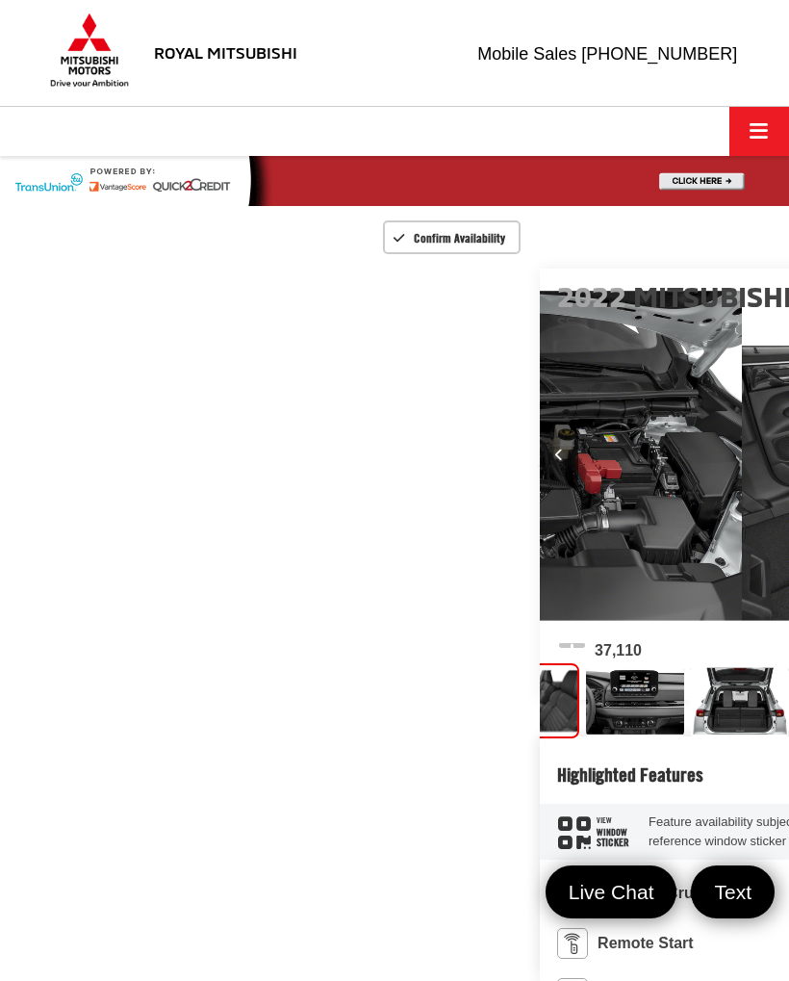
scroll to position [0, 6313]
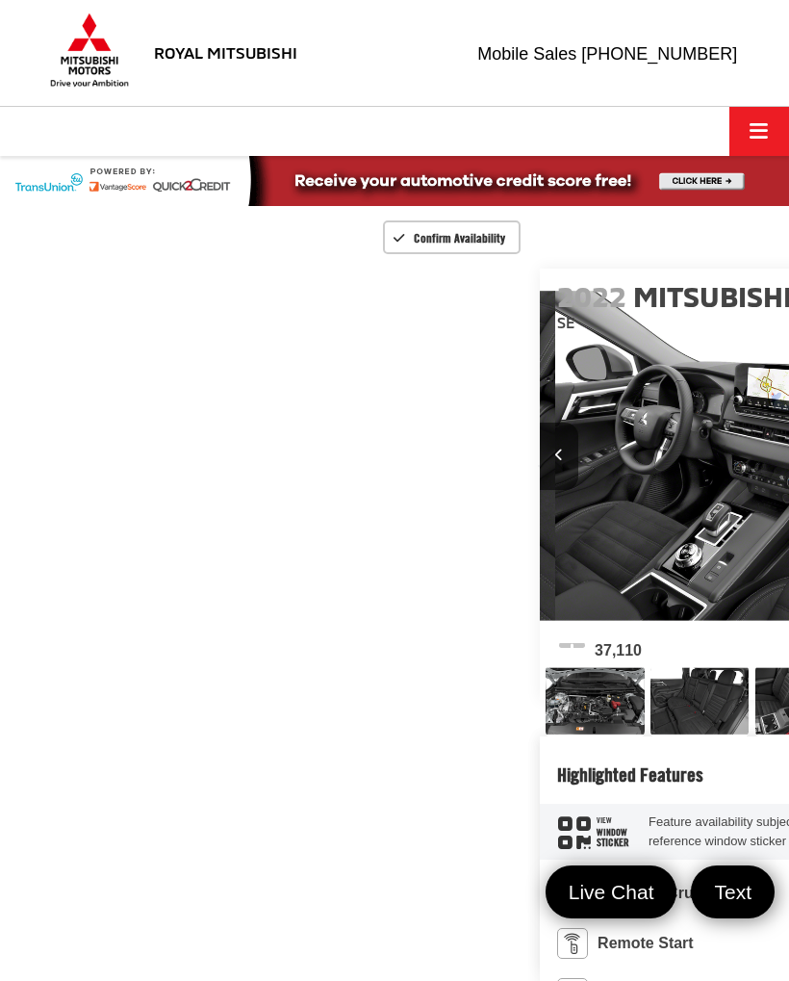
scroll to position [0, 0]
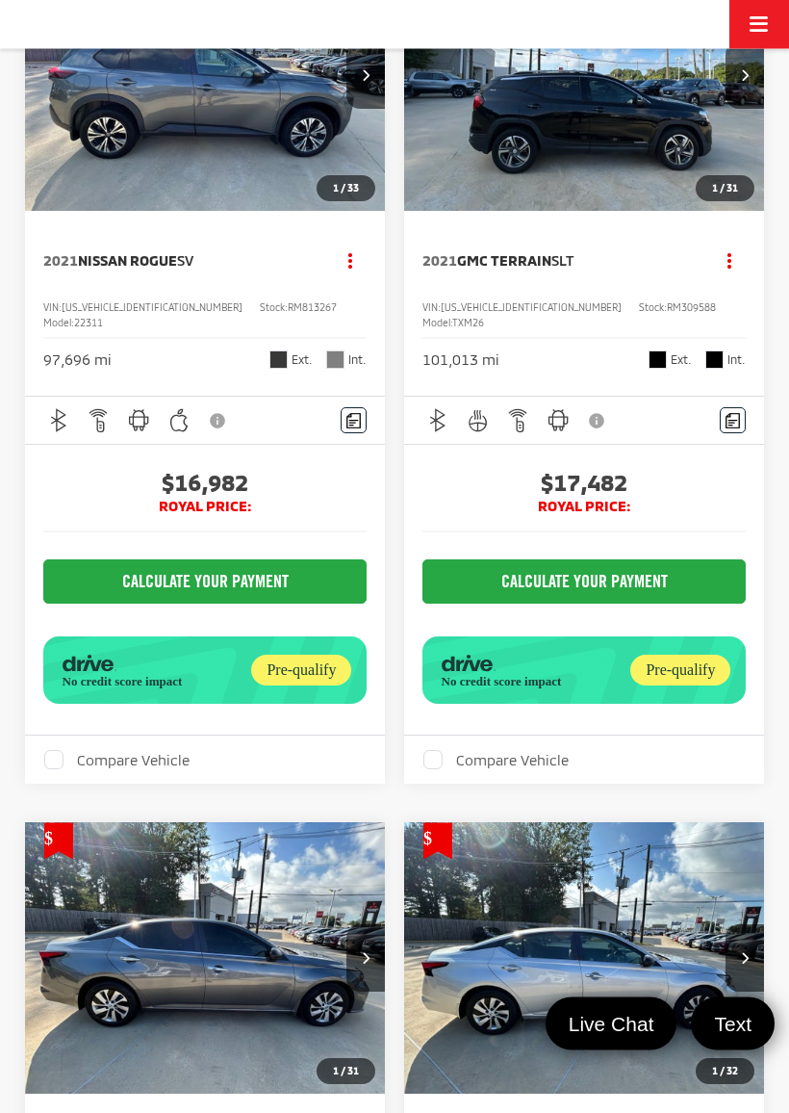
scroll to position [3787, 0]
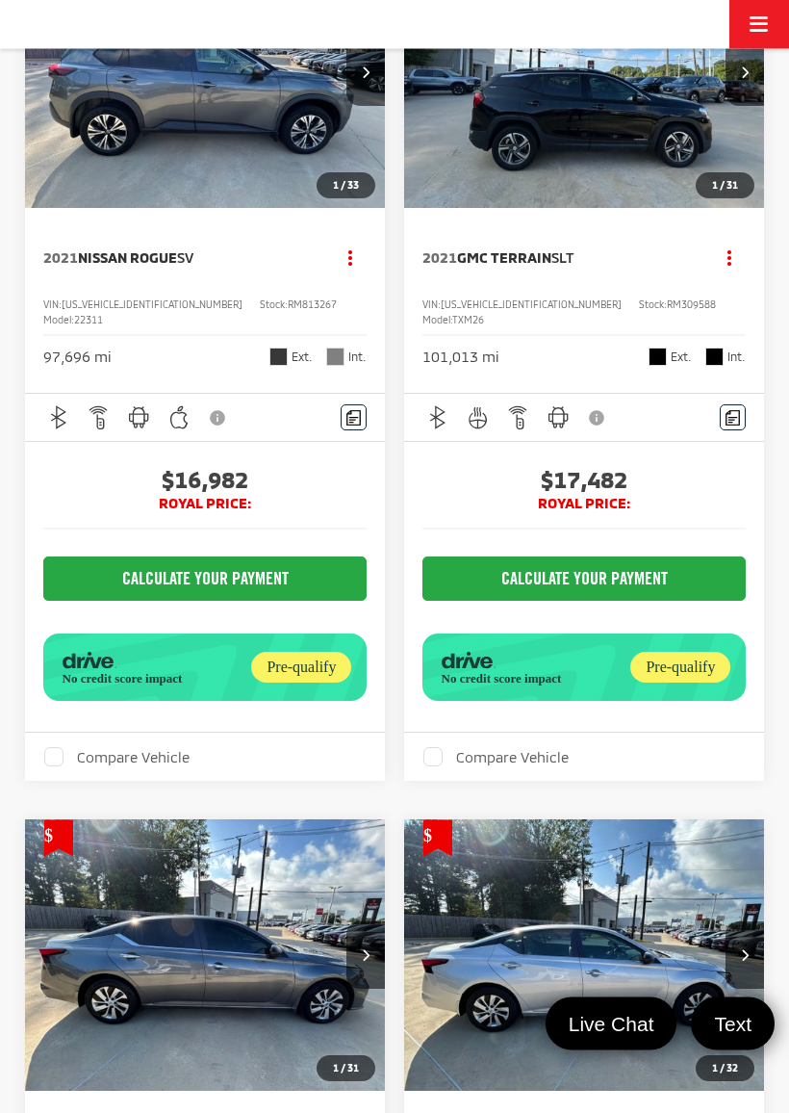
click at [733, 107] on button "Next image" at bounding box center [745, 72] width 38 height 67
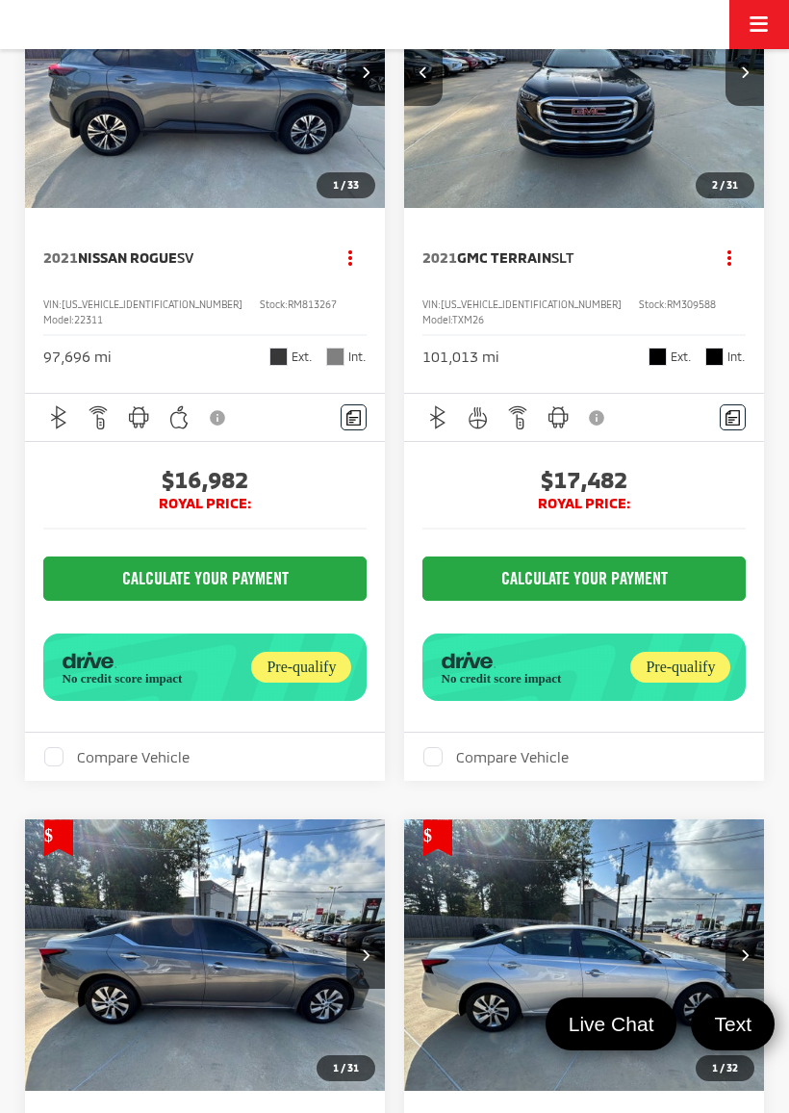
click at [751, 106] on button "Next image" at bounding box center [745, 71] width 38 height 67
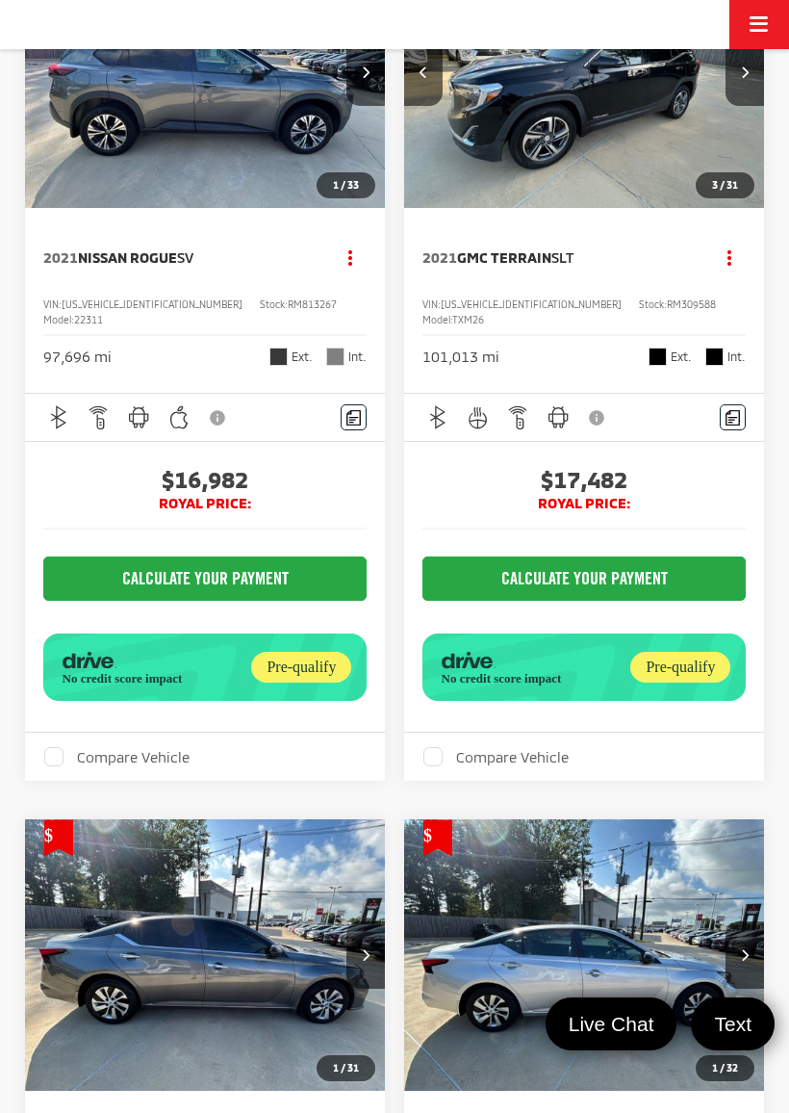
click at [747, 78] on icon "Next image" at bounding box center [745, 71] width 8 height 13
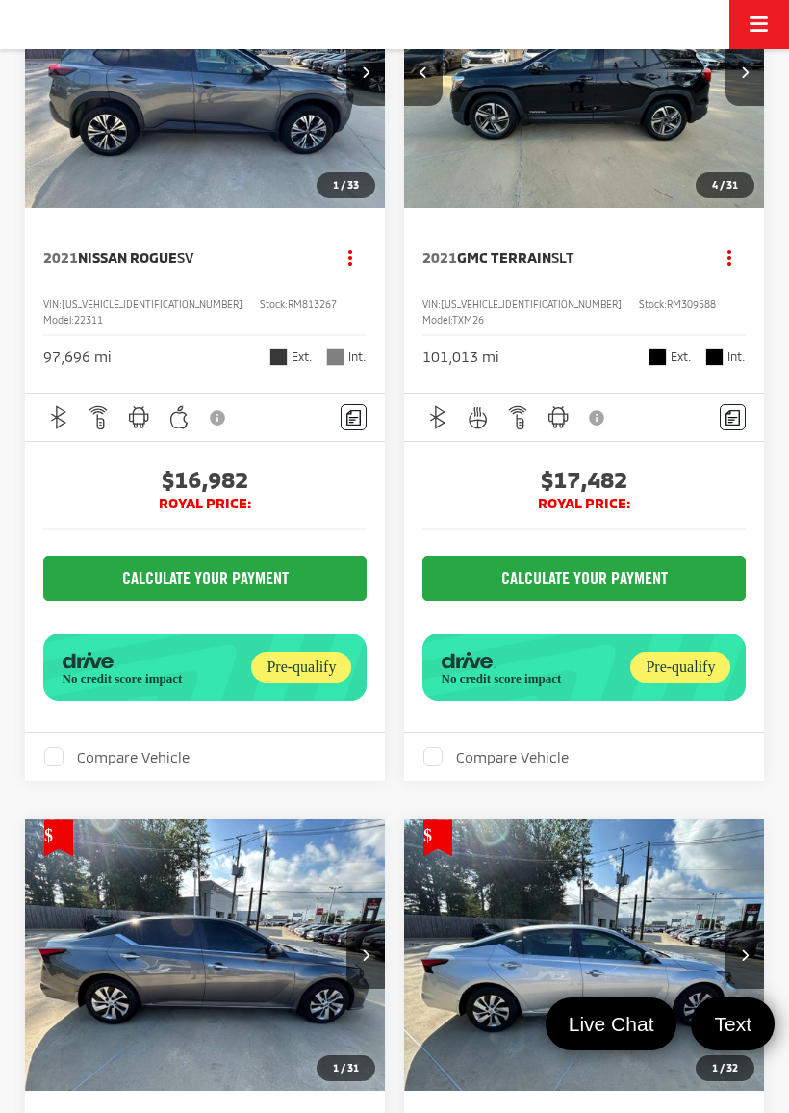
click at [735, 106] on button "Next image" at bounding box center [745, 71] width 38 height 67
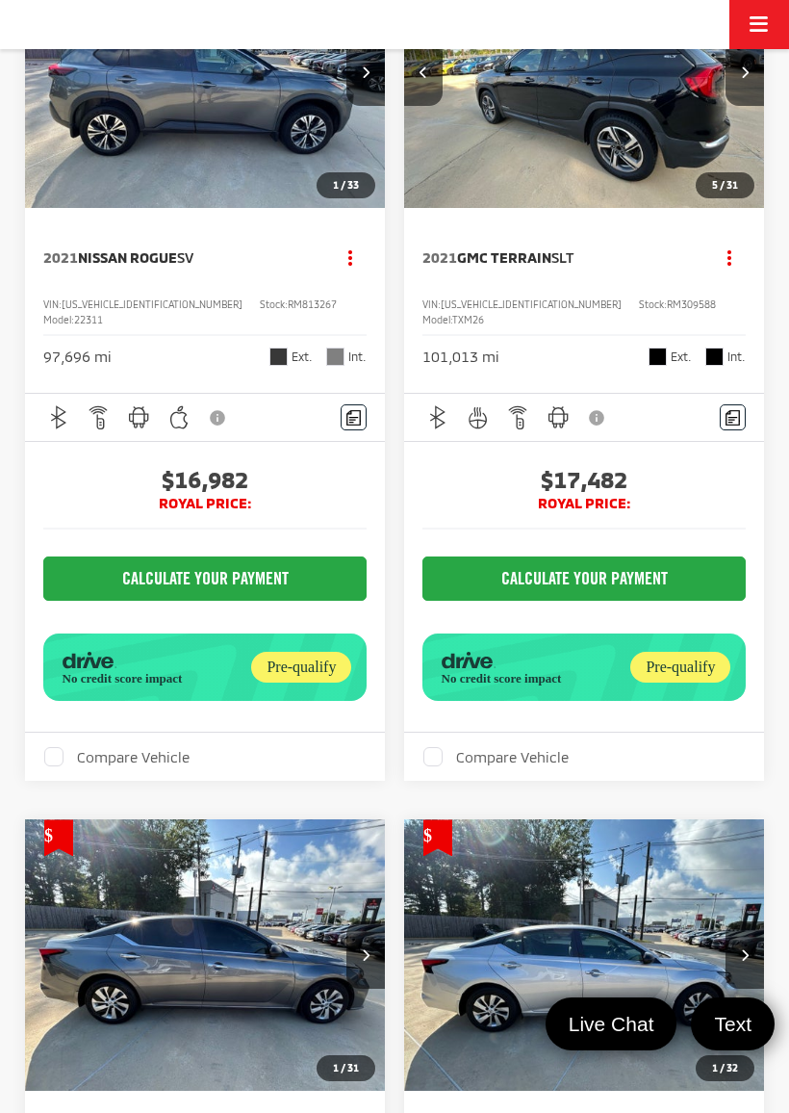
click at [749, 78] on icon "Next image" at bounding box center [745, 71] width 8 height 13
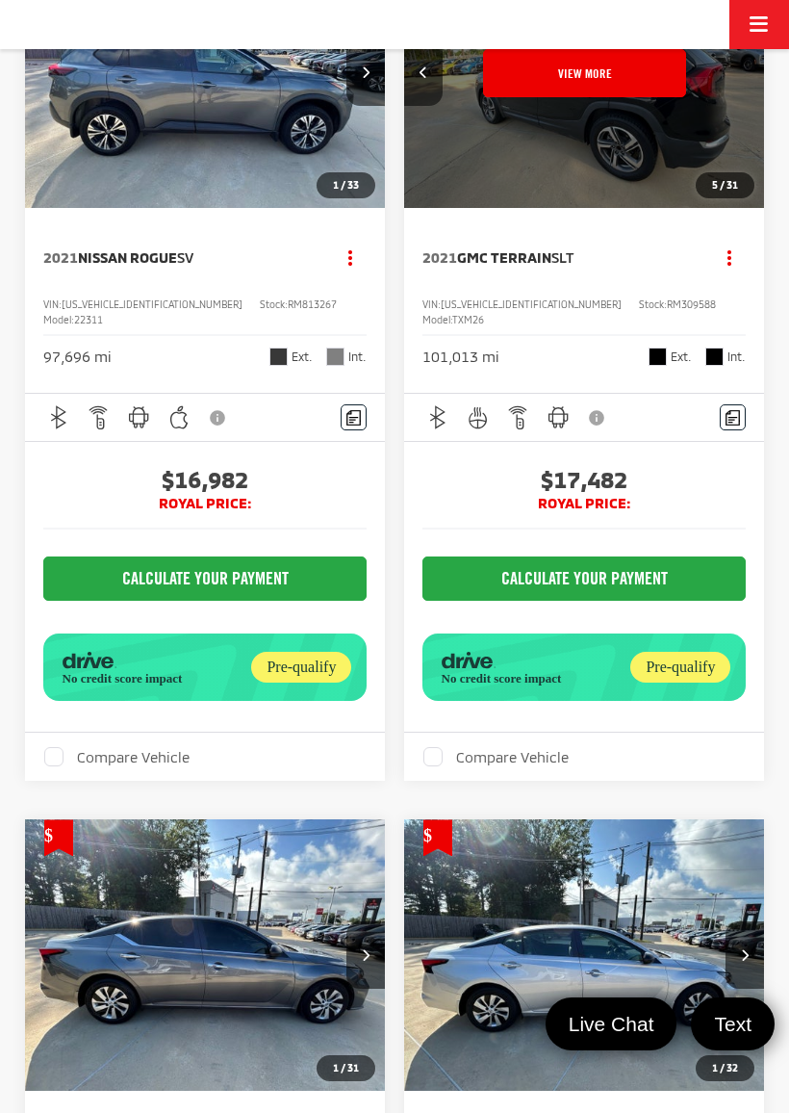
scroll to position [0, 1814]
click at [648, 97] on button "View More" at bounding box center [584, 73] width 203 height 48
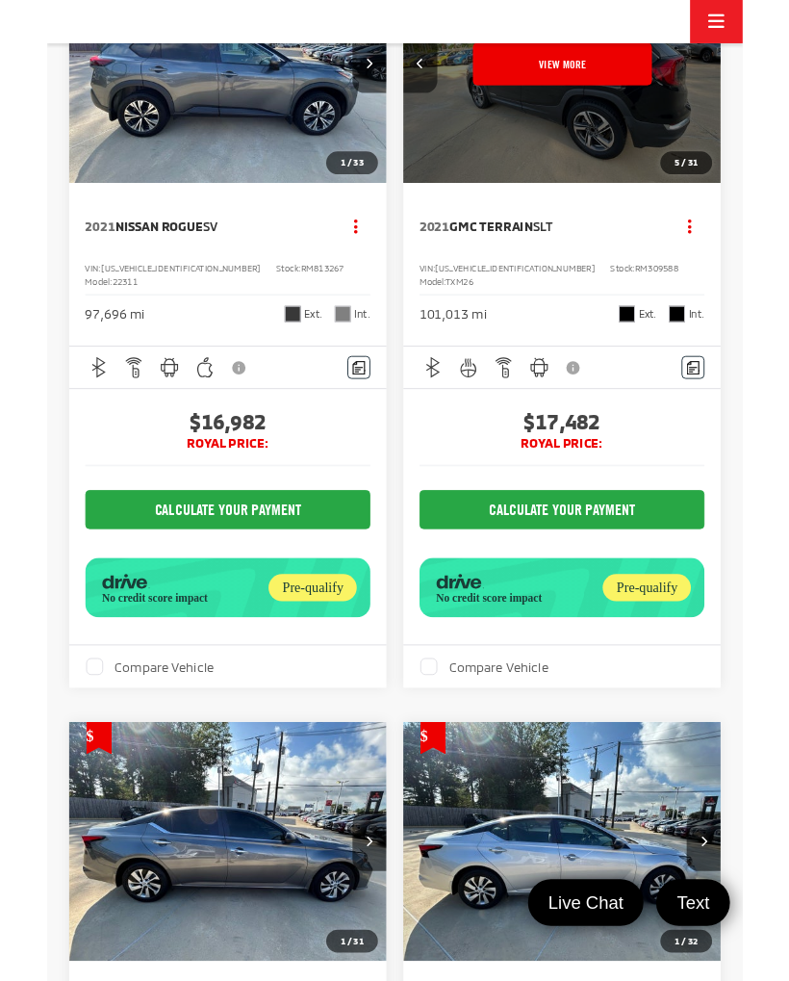
scroll to position [3787, 0]
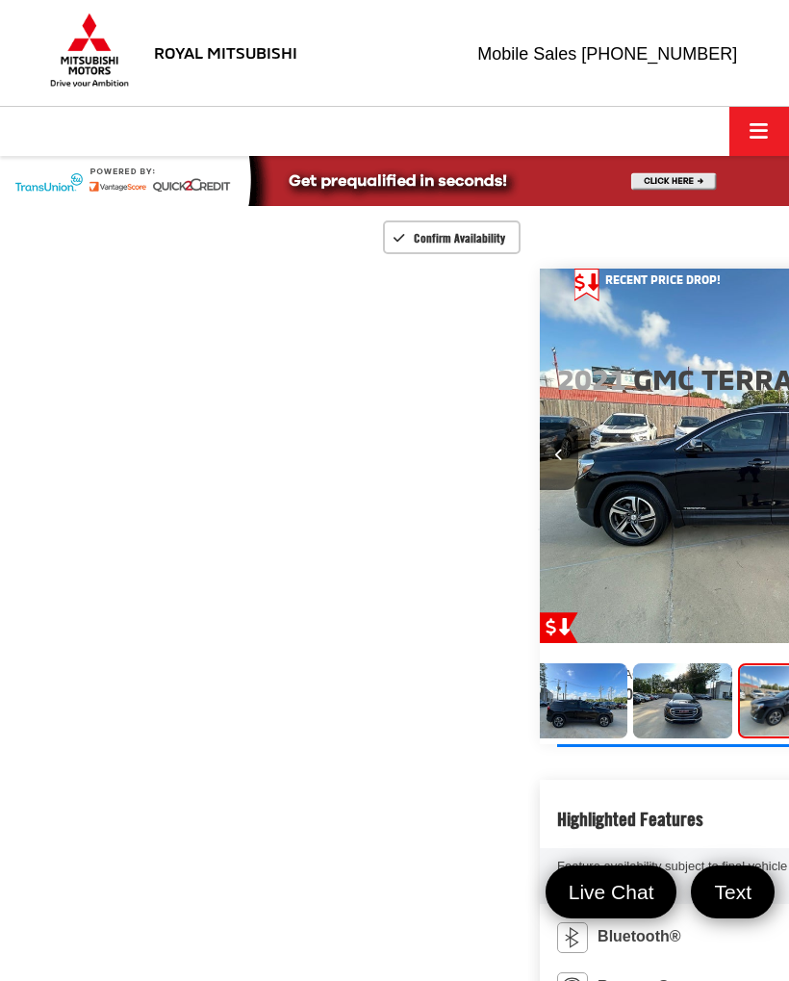
scroll to position [0, 13]
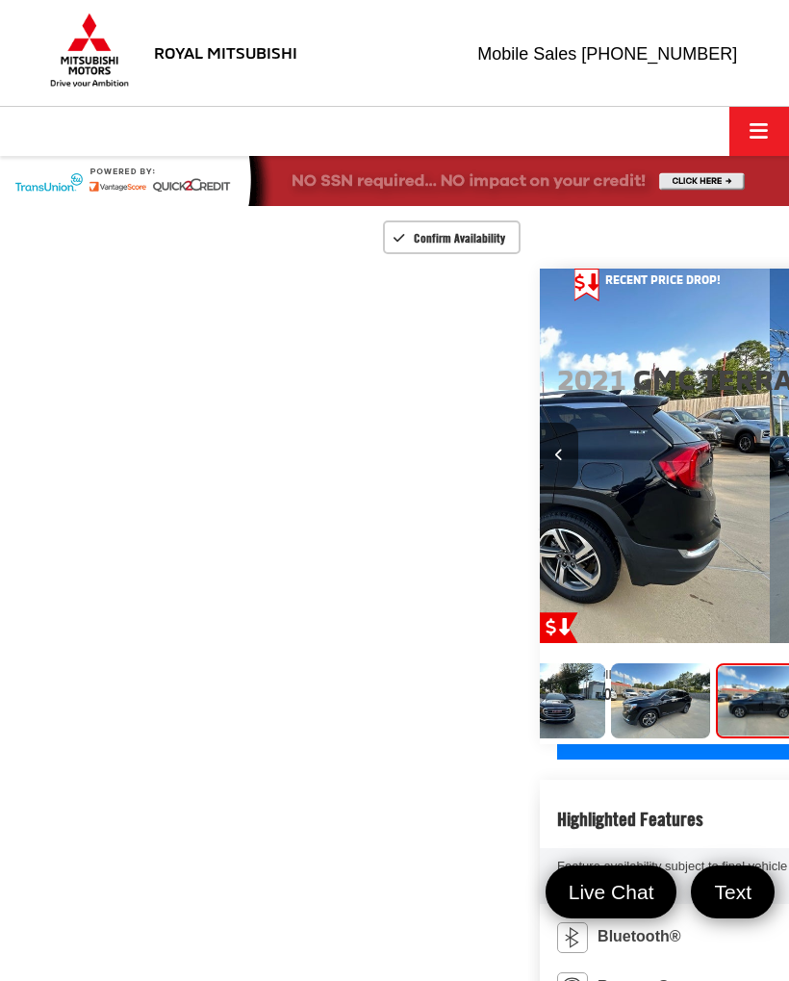
scroll to position [0, 178]
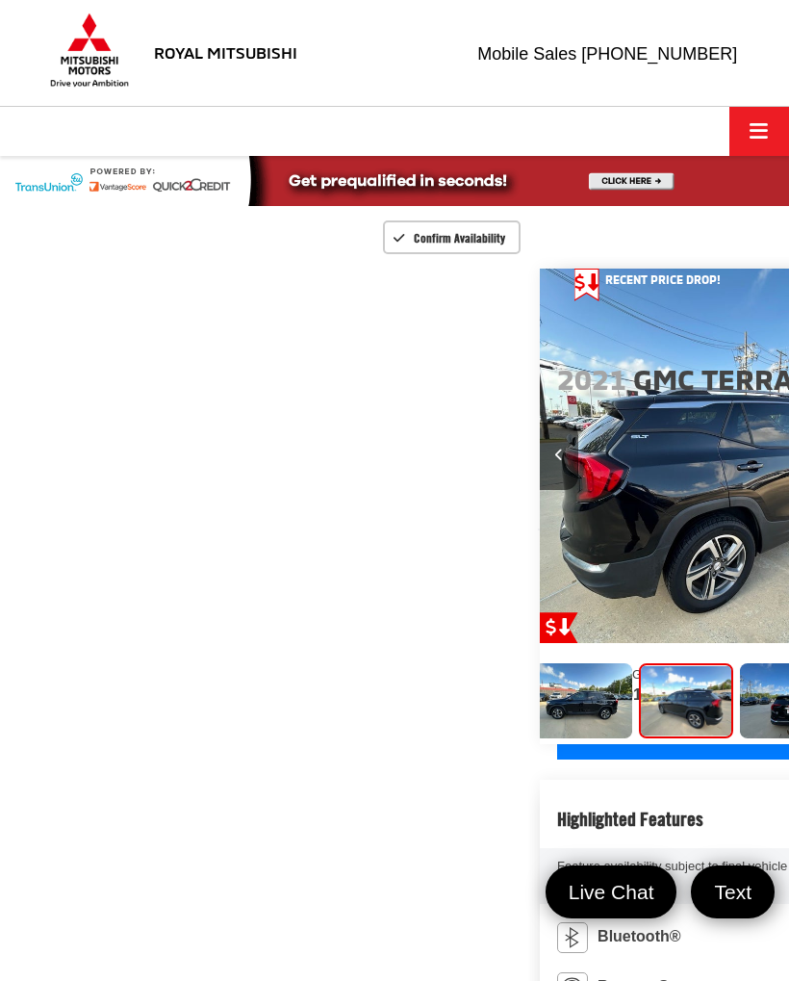
scroll to position [0, 3157]
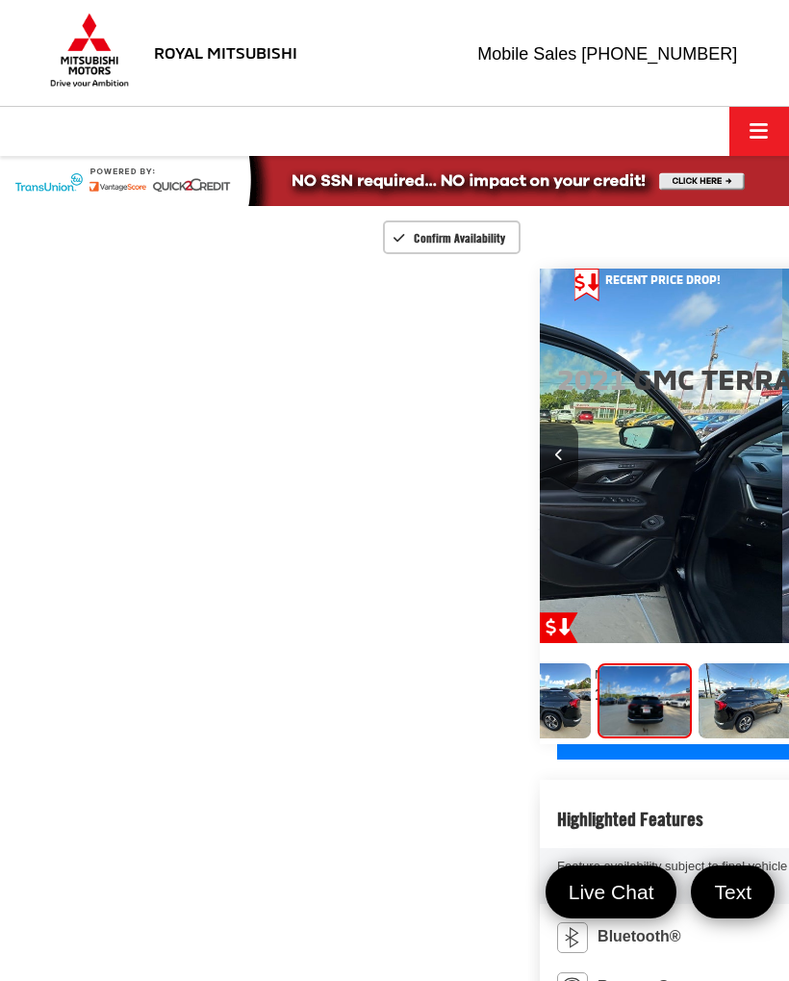
scroll to position [0, 3946]
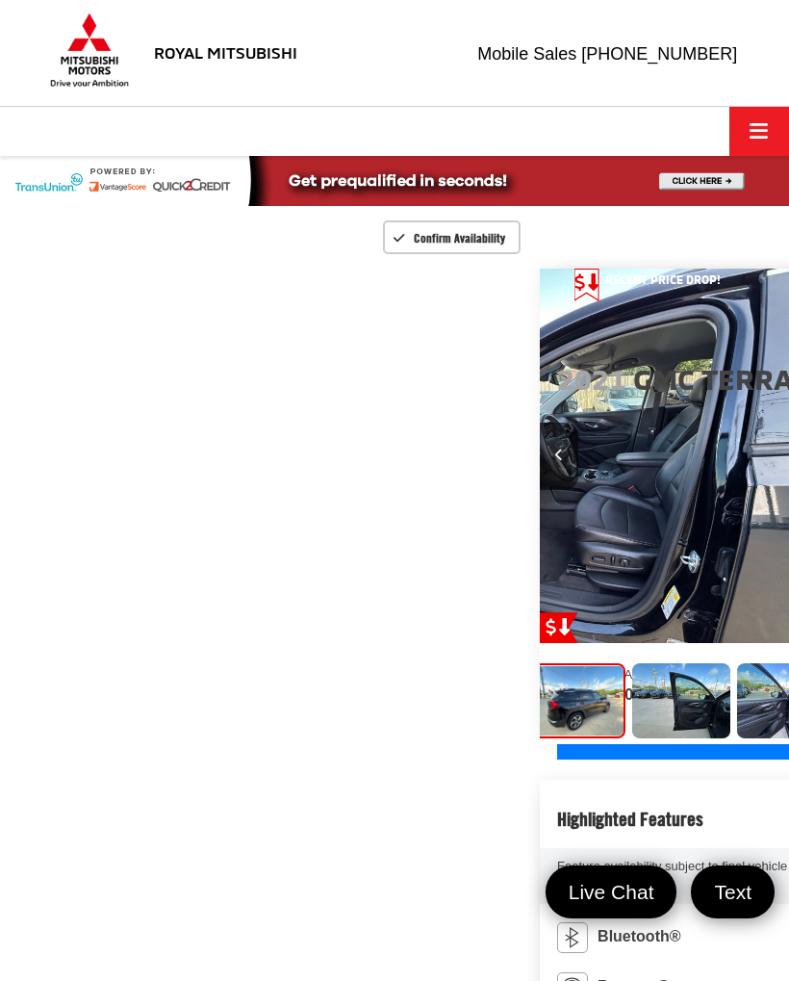
scroll to position [0, 4735]
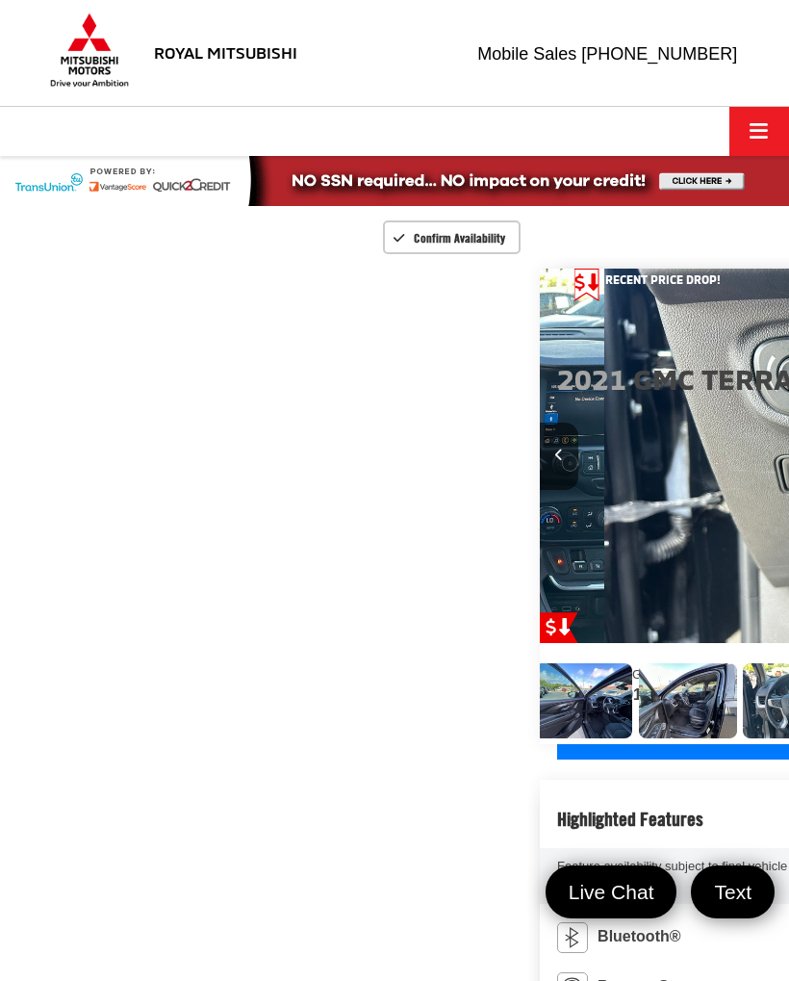
scroll to position [0, 5524]
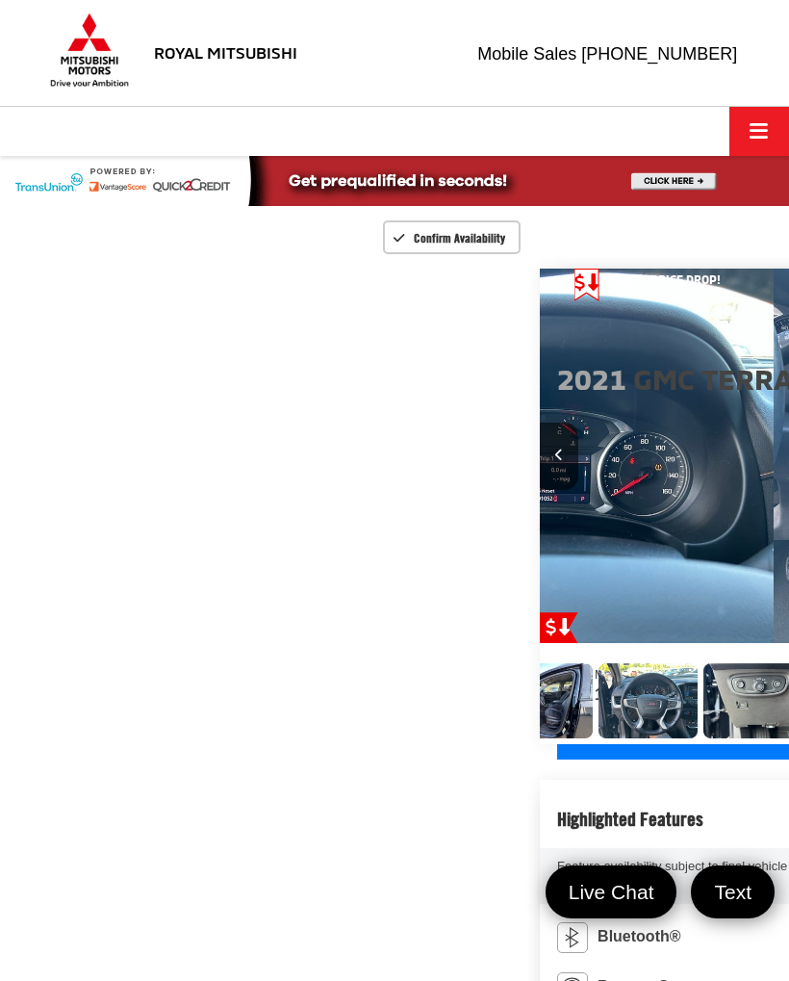
scroll to position [0, 6313]
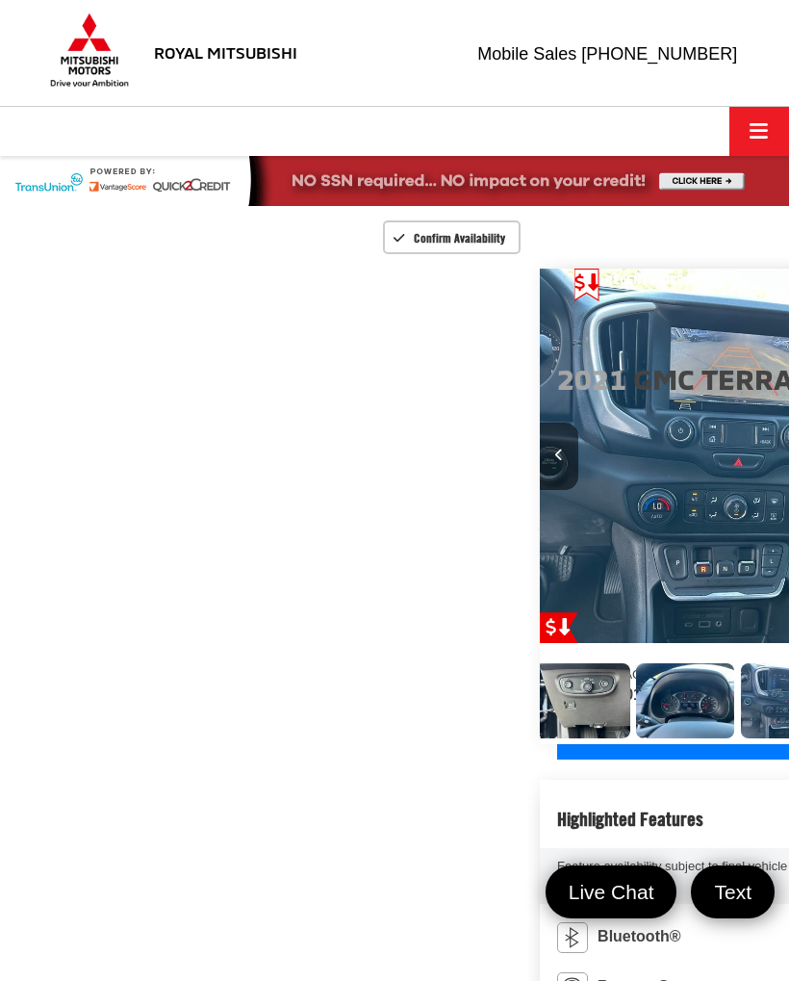
scroll to position [0, 0]
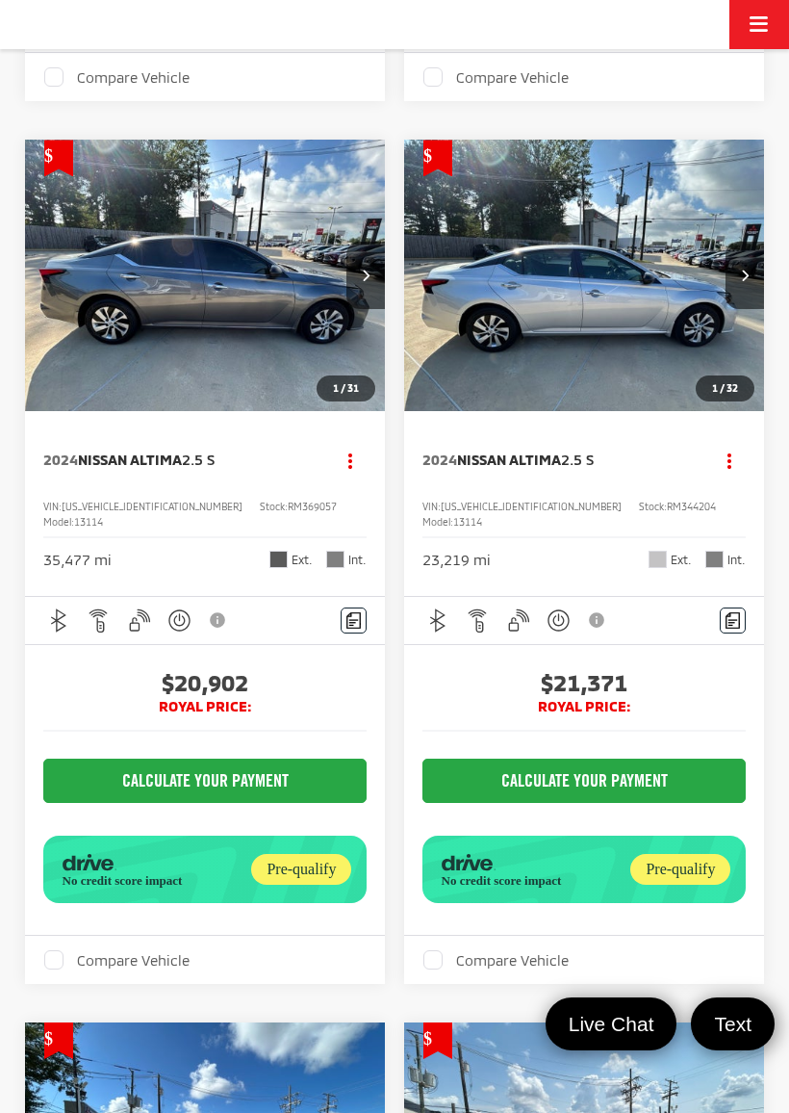
scroll to position [4479, 0]
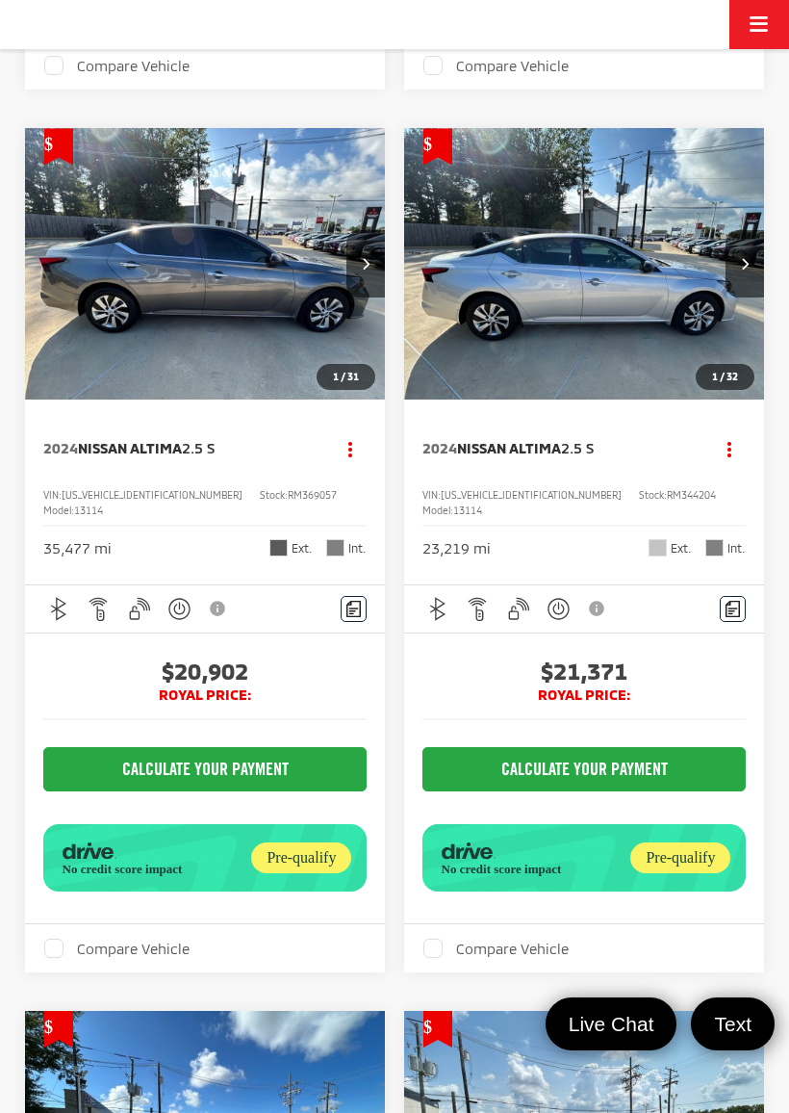
click at [364, 269] on icon "Next image" at bounding box center [366, 263] width 8 height 13
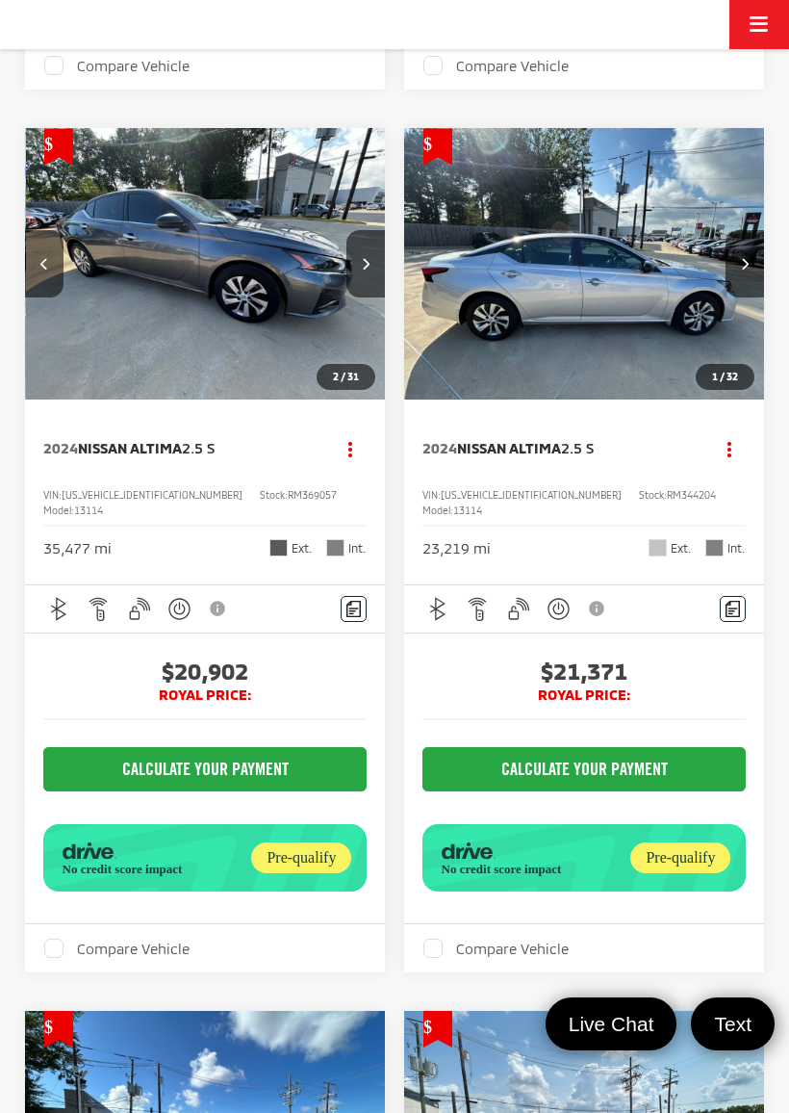
scroll to position [0, 363]
click at [372, 297] on button "Next image" at bounding box center [365, 263] width 38 height 67
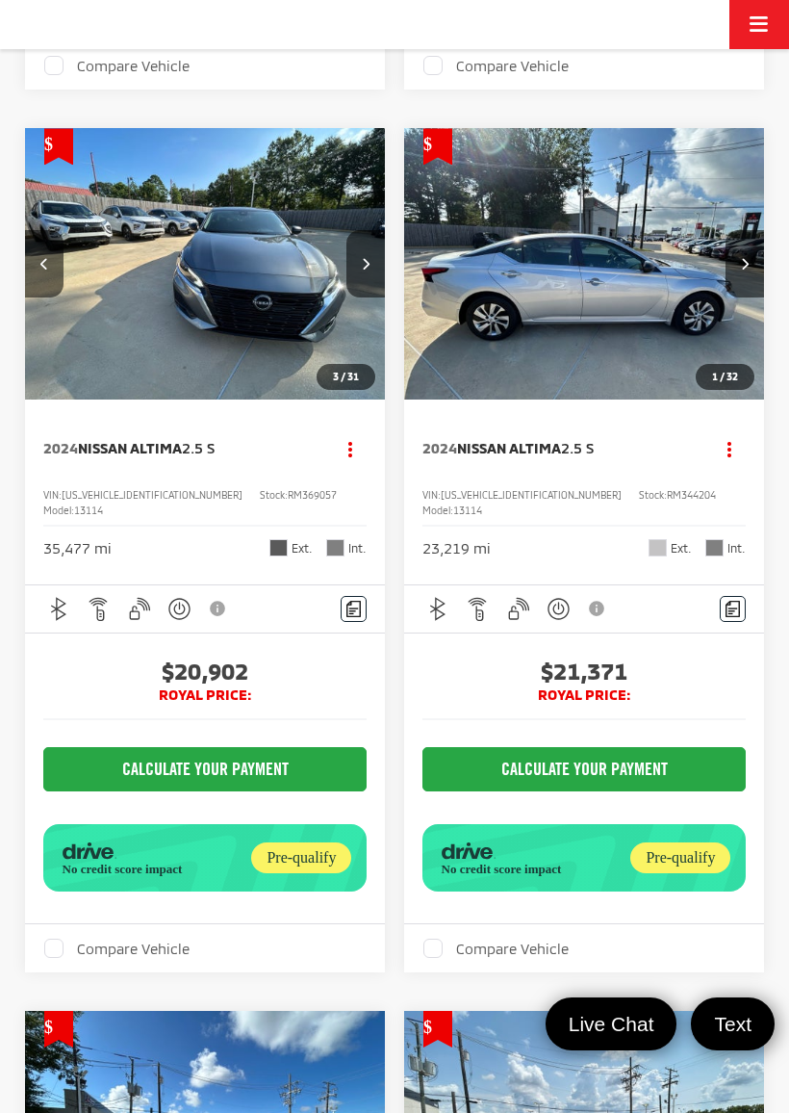
scroll to position [0, 726]
click at [370, 269] on icon "Next image" at bounding box center [366, 263] width 8 height 13
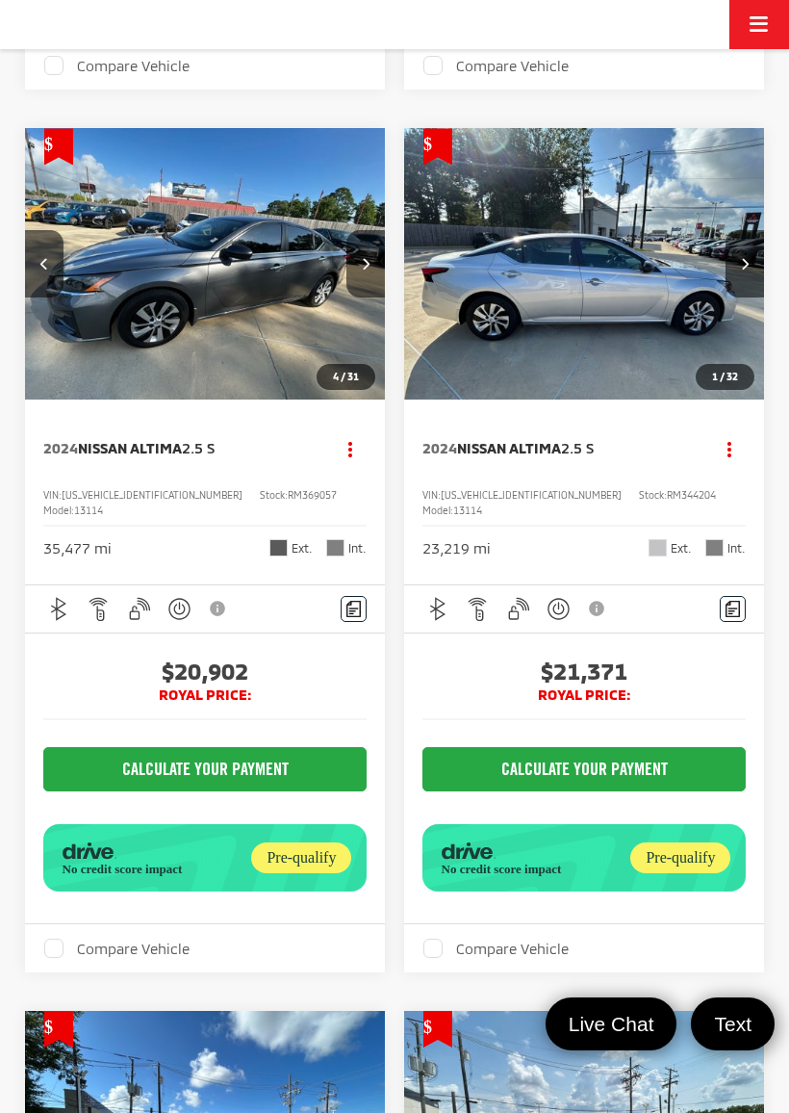
click at [375, 297] on button "Next image" at bounding box center [365, 263] width 38 height 67
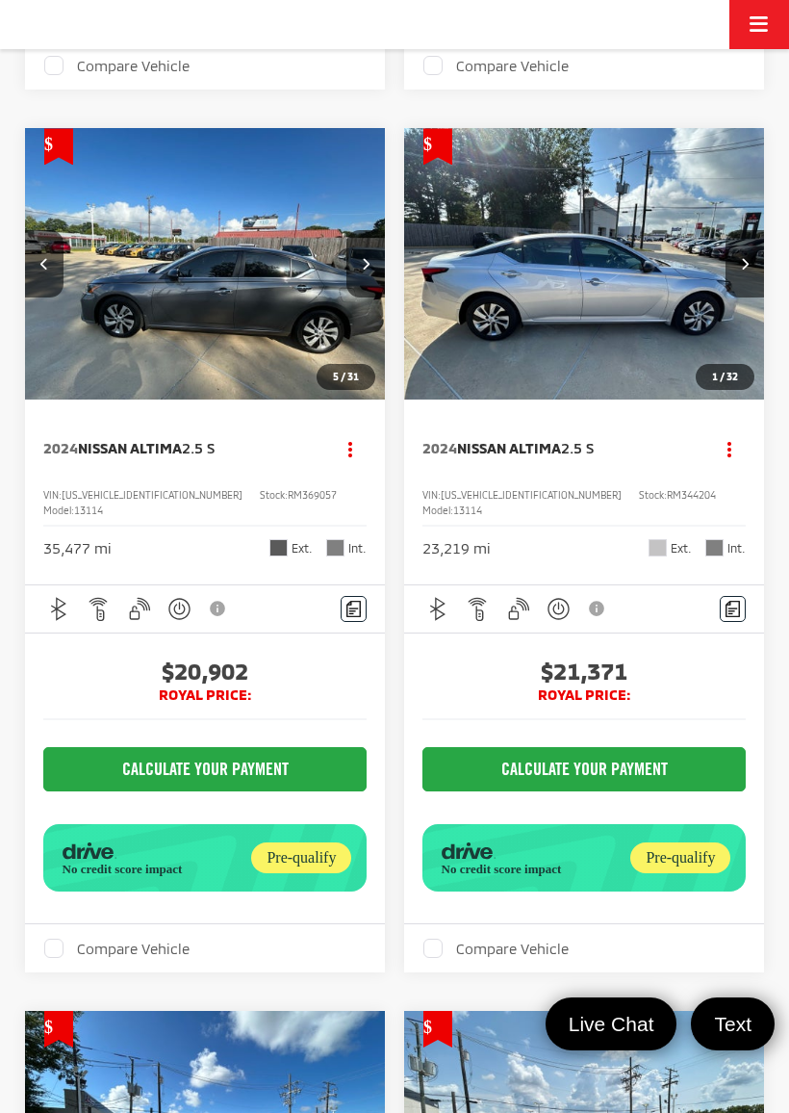
click at [364, 297] on button "Next image" at bounding box center [365, 263] width 38 height 67
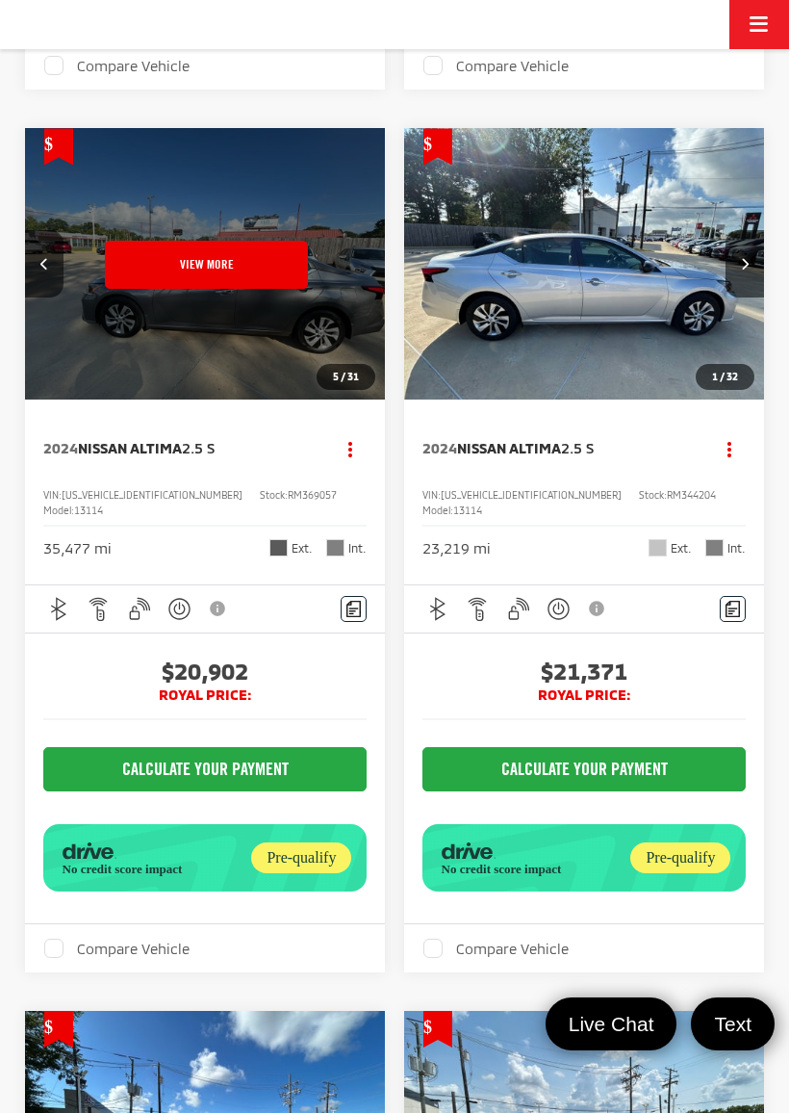
scroll to position [0, 1814]
click at [275, 289] on button "View More" at bounding box center [205, 265] width 203 height 48
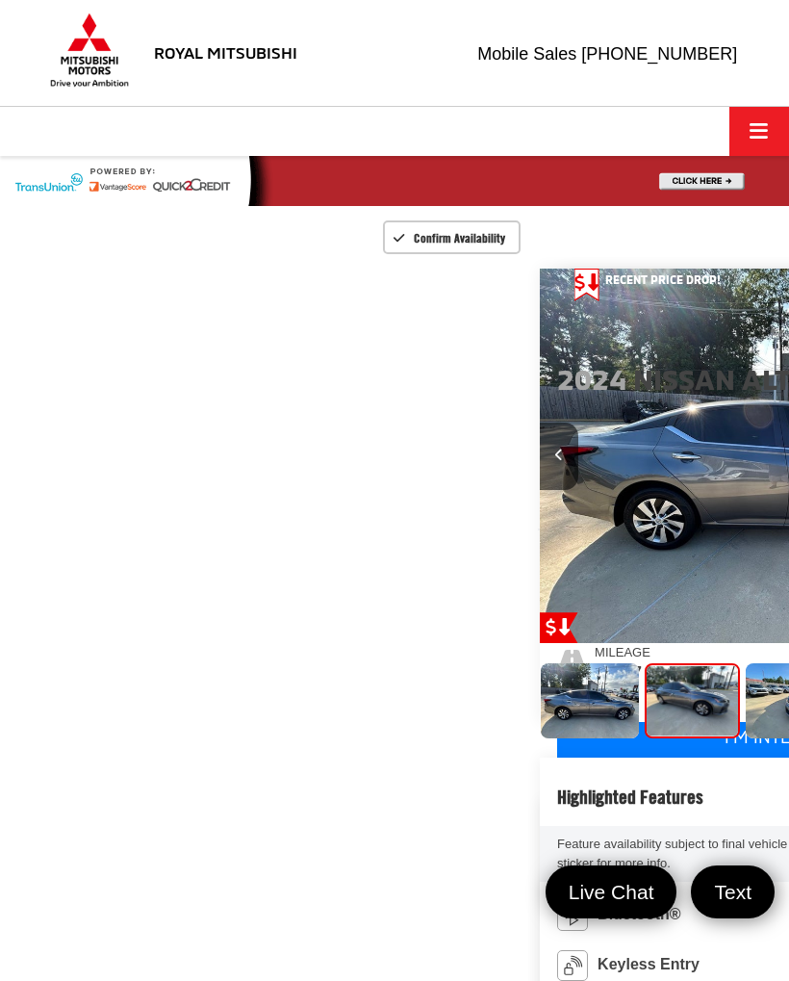
scroll to position [0, 789]
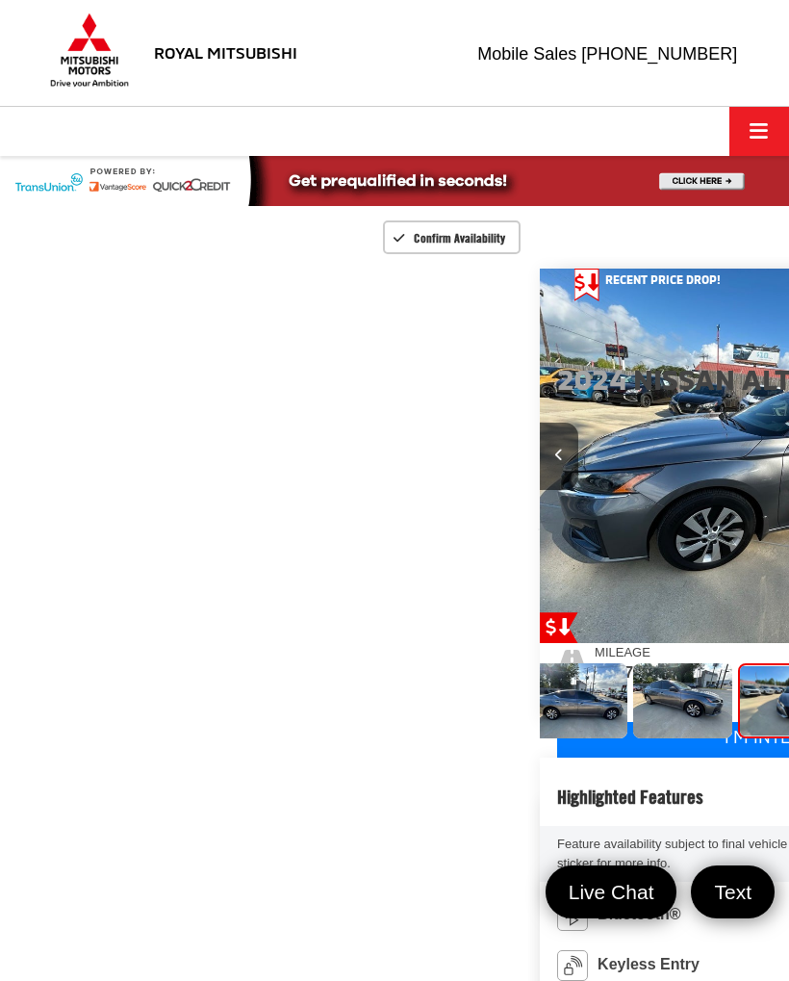
scroll to position [0, 1578]
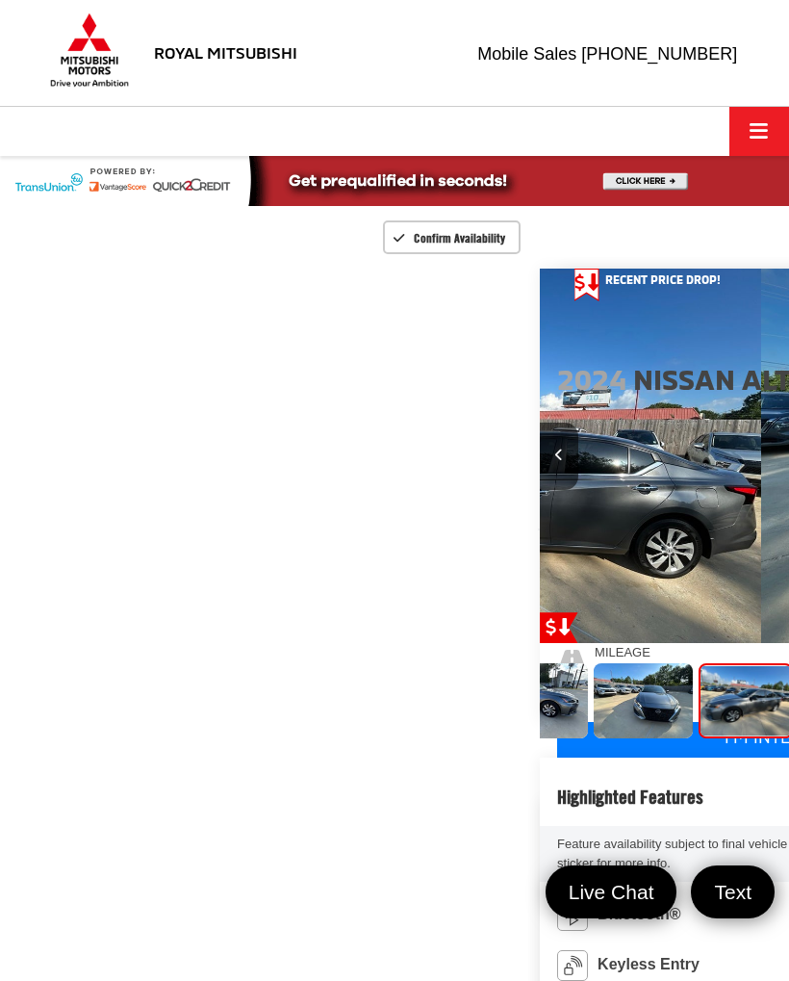
scroll to position [0, 2367]
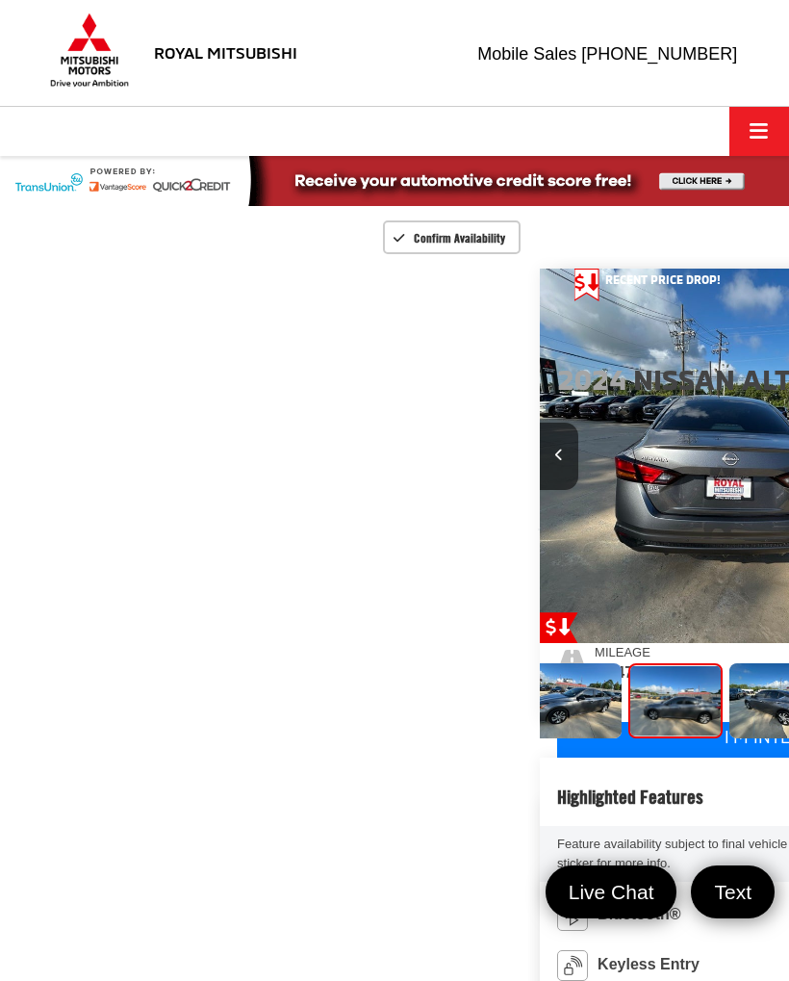
scroll to position [0, 3157]
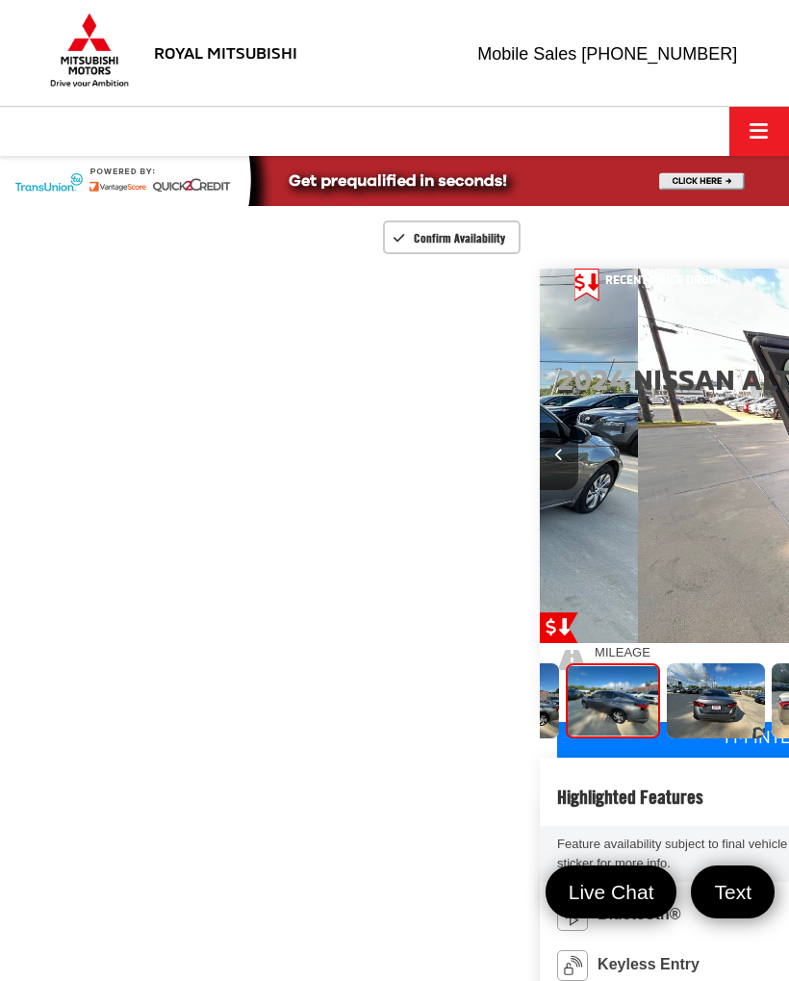
scroll to position [0, 3946]
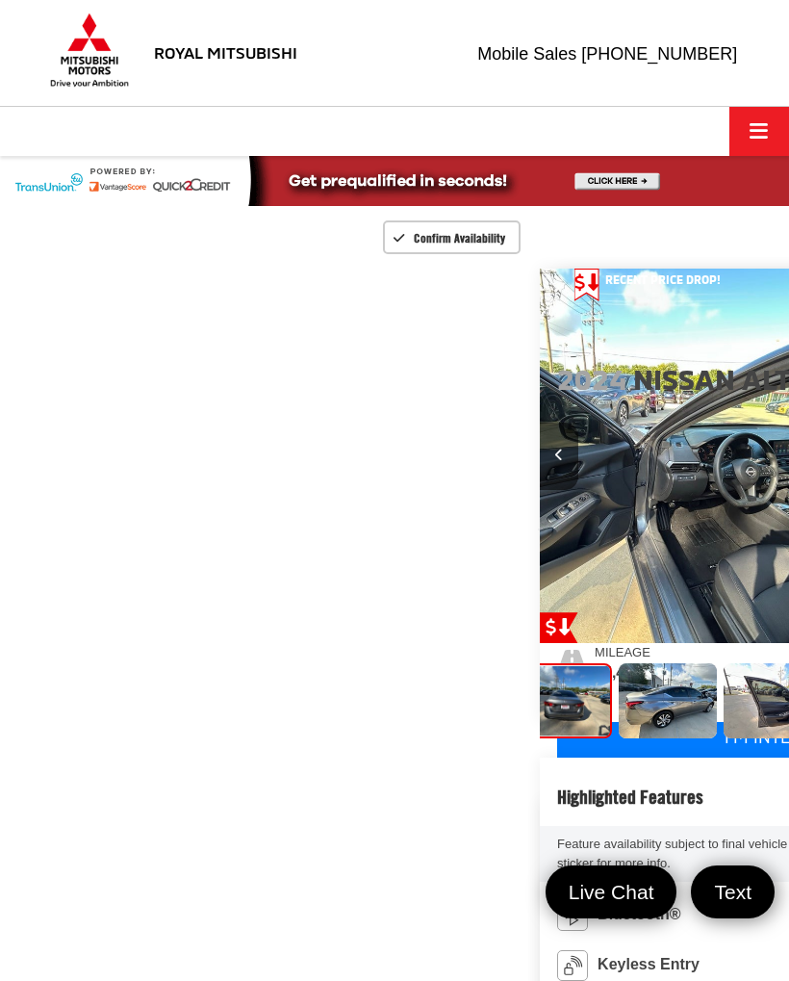
scroll to position [0, 4735]
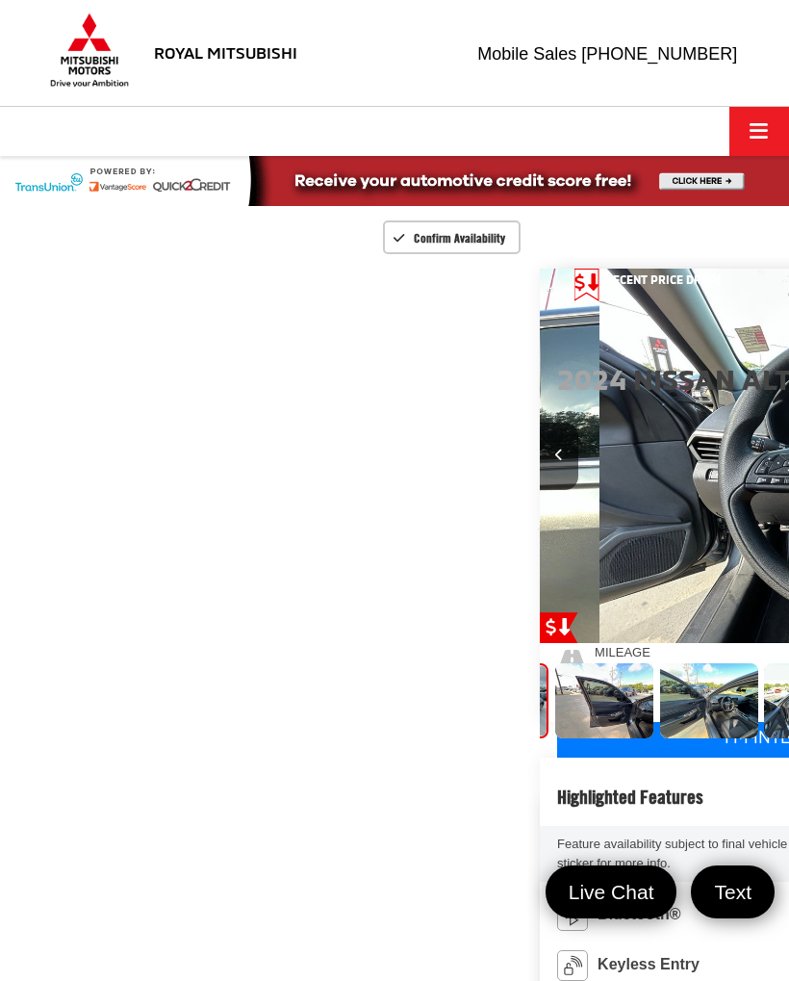
scroll to position [0, 5524]
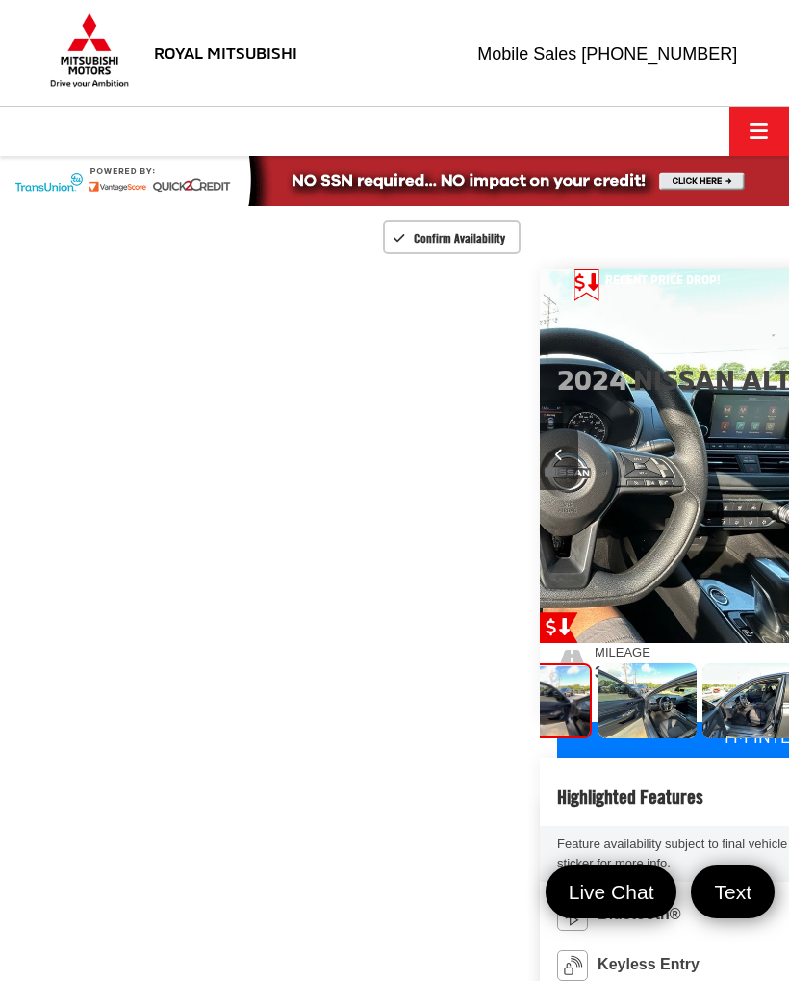
scroll to position [0, 0]
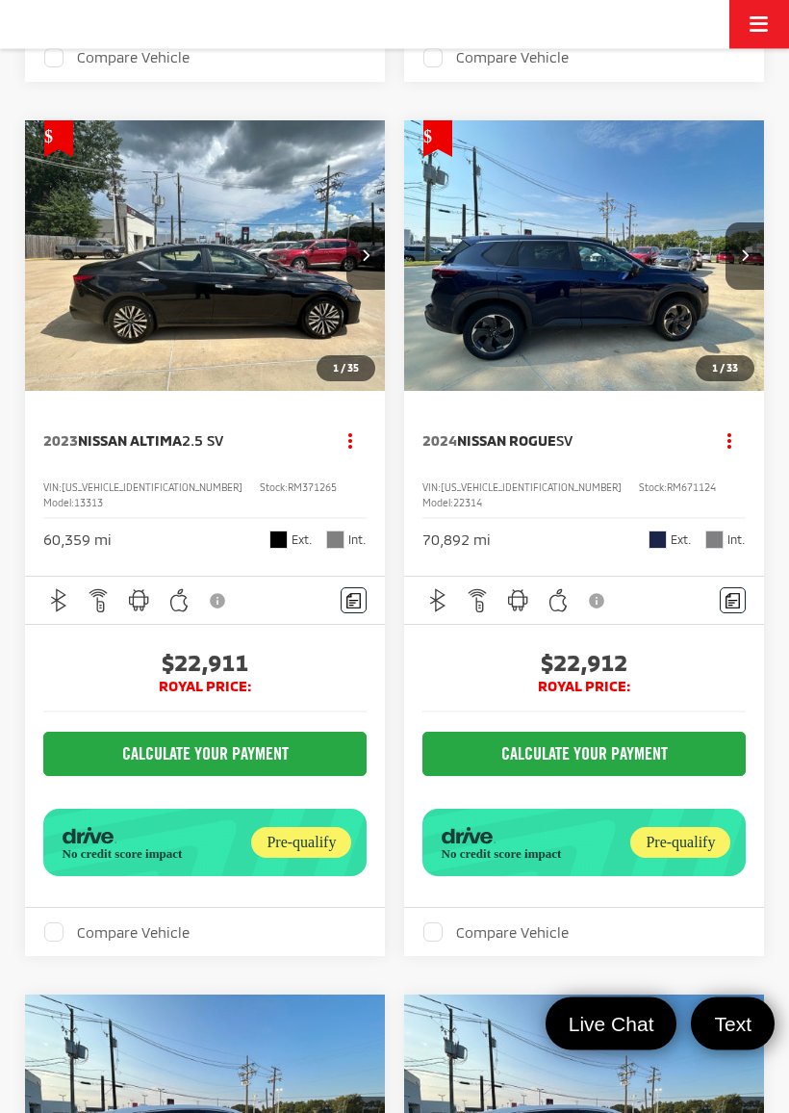
scroll to position [7971, 0]
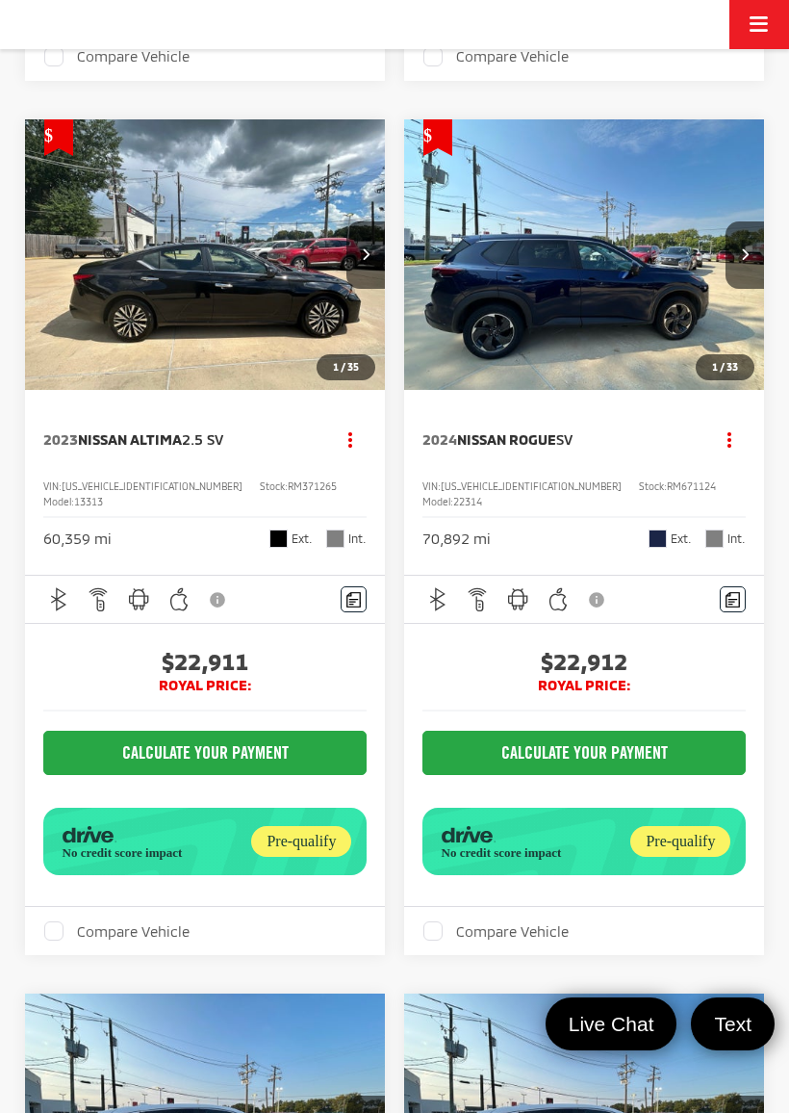
click at [365, 260] on icon "Next image" at bounding box center [366, 253] width 8 height 13
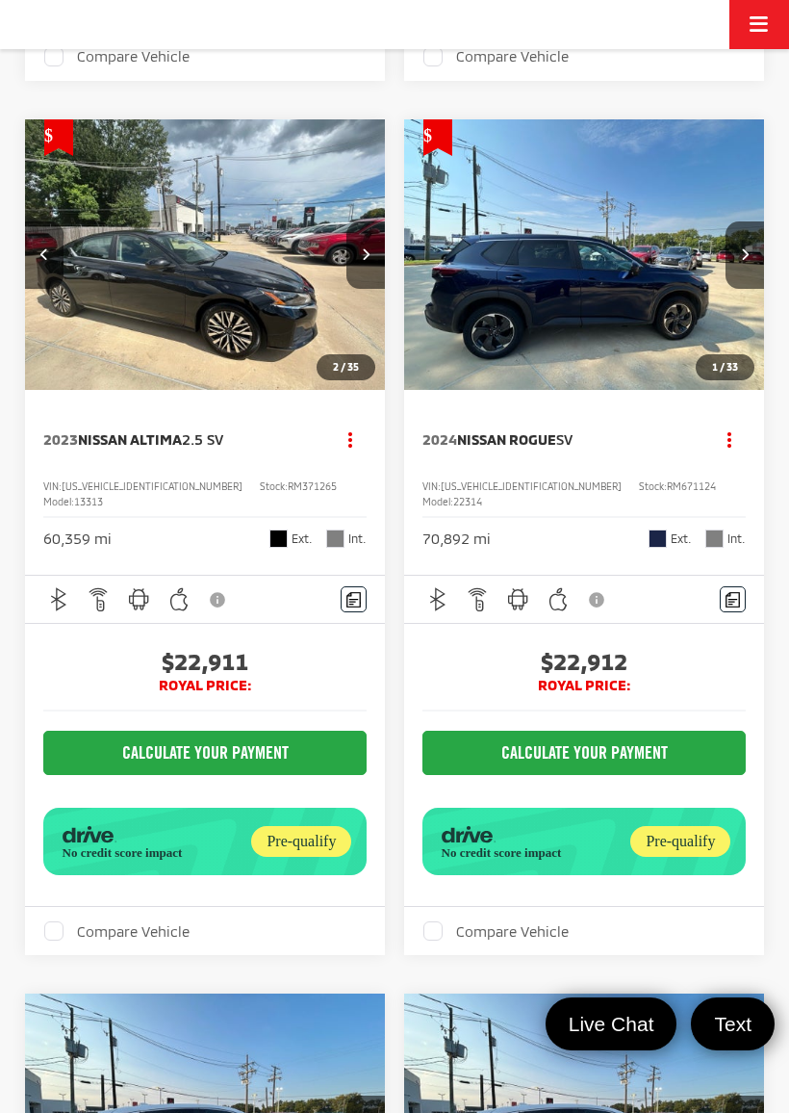
scroll to position [0, 363]
click at [650, 392] on img "2024 Nissan Rogue SV 0" at bounding box center [584, 255] width 363 height 272
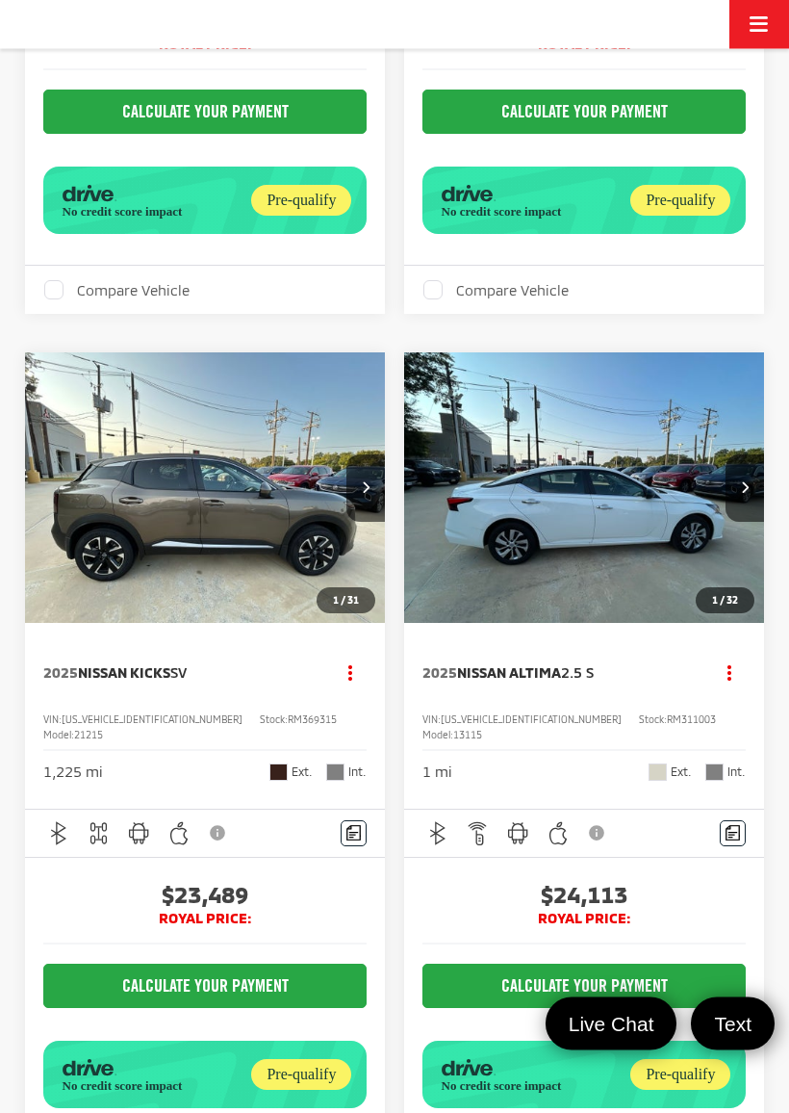
scroll to position [9486, 0]
click at [276, 576] on img "2025 Nissan Kicks SV 0" at bounding box center [205, 488] width 363 height 272
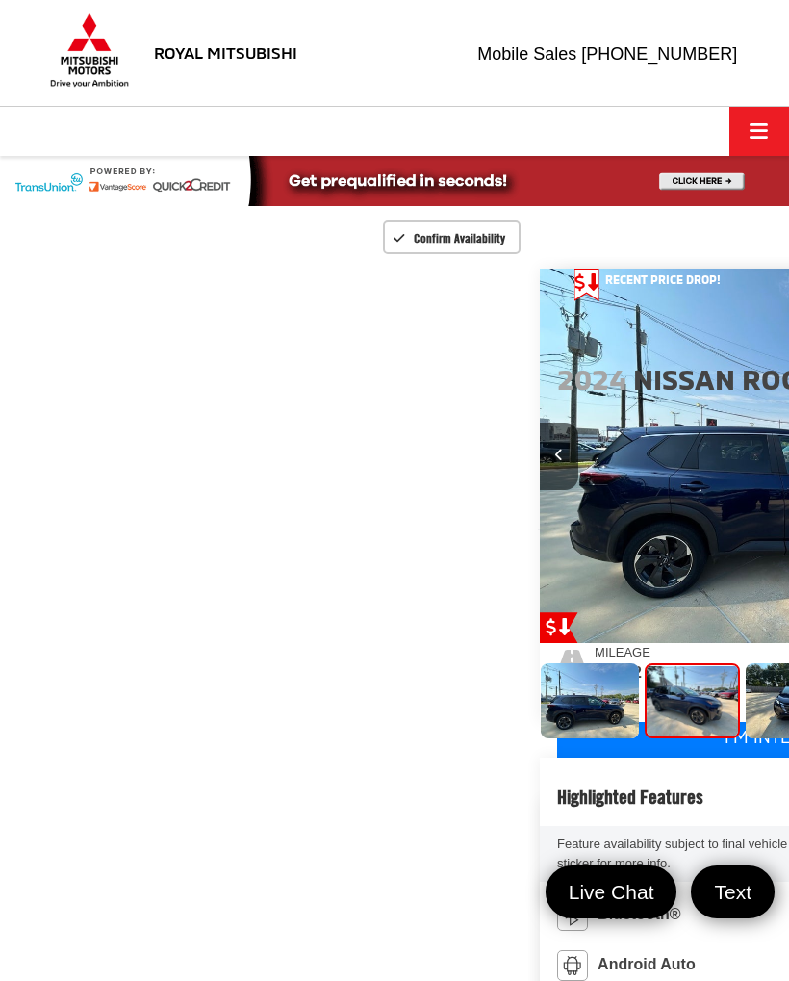
scroll to position [0, 789]
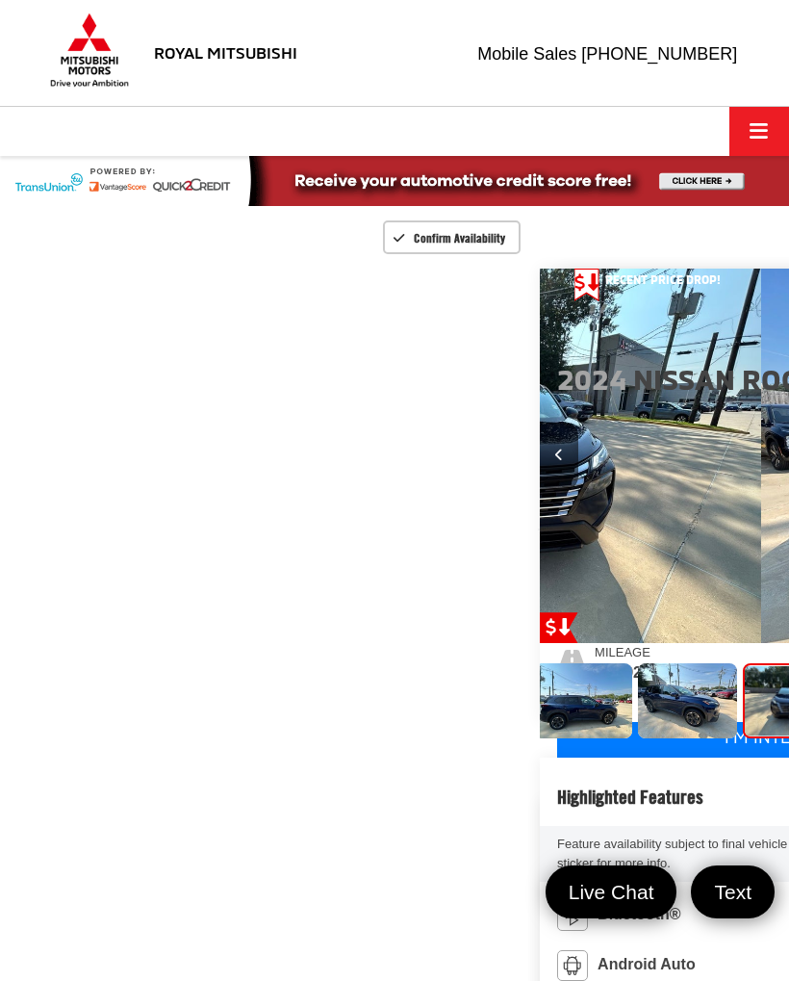
scroll to position [0, 1578]
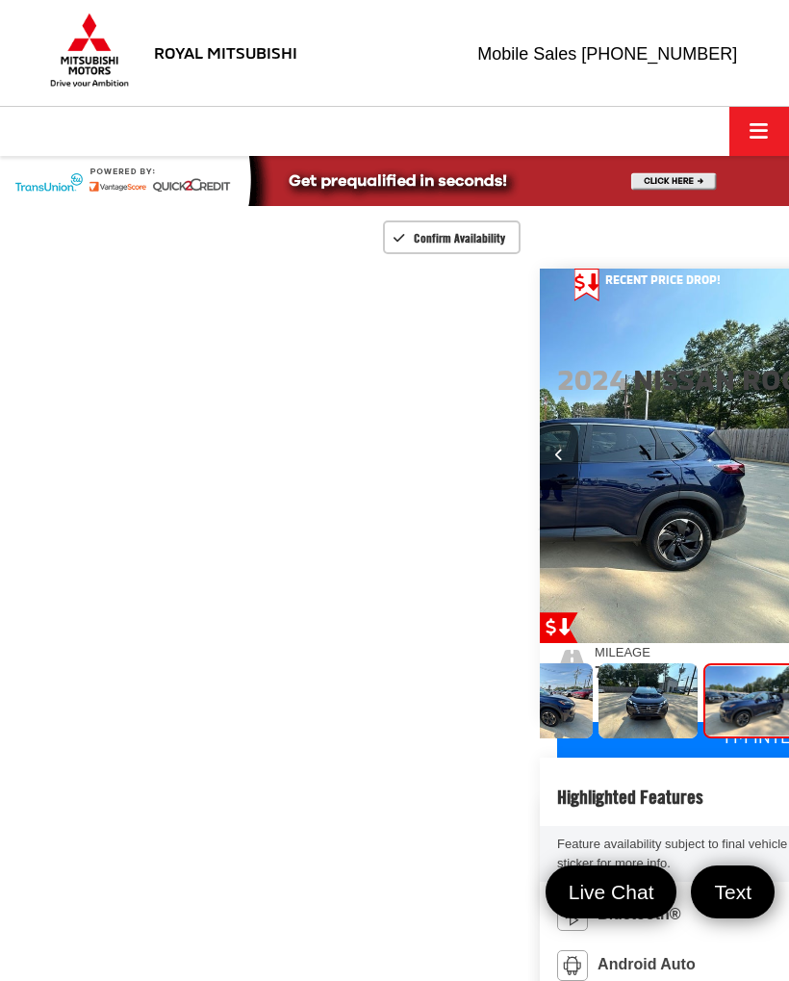
scroll to position [0, 2367]
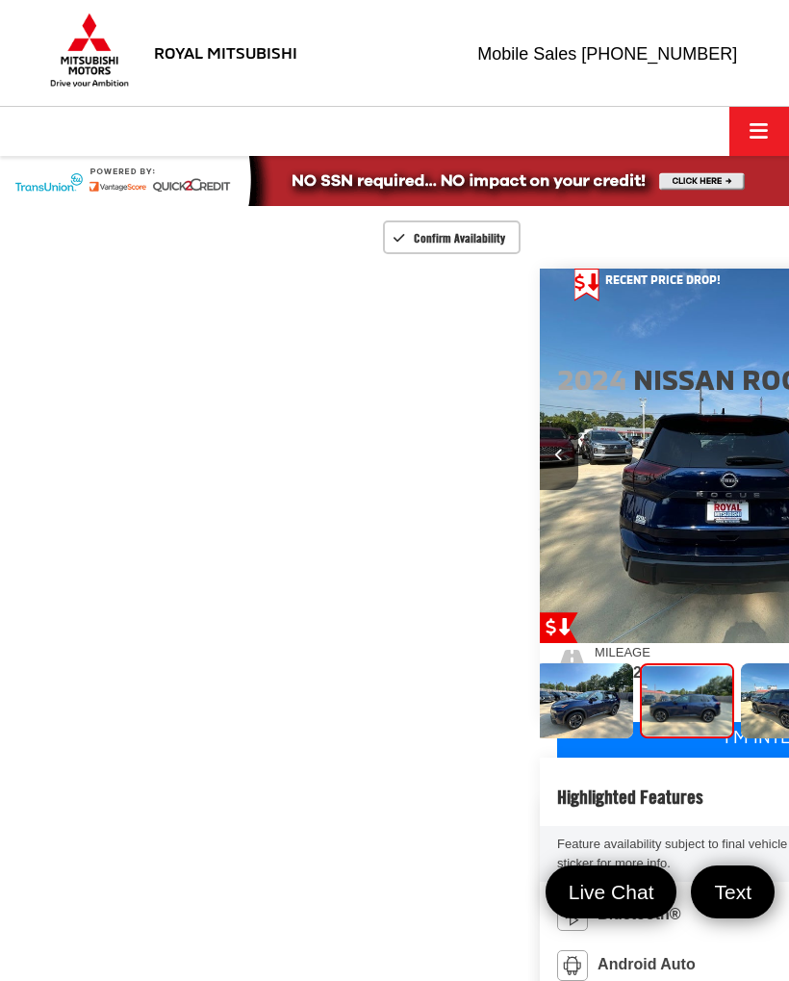
scroll to position [0, 345]
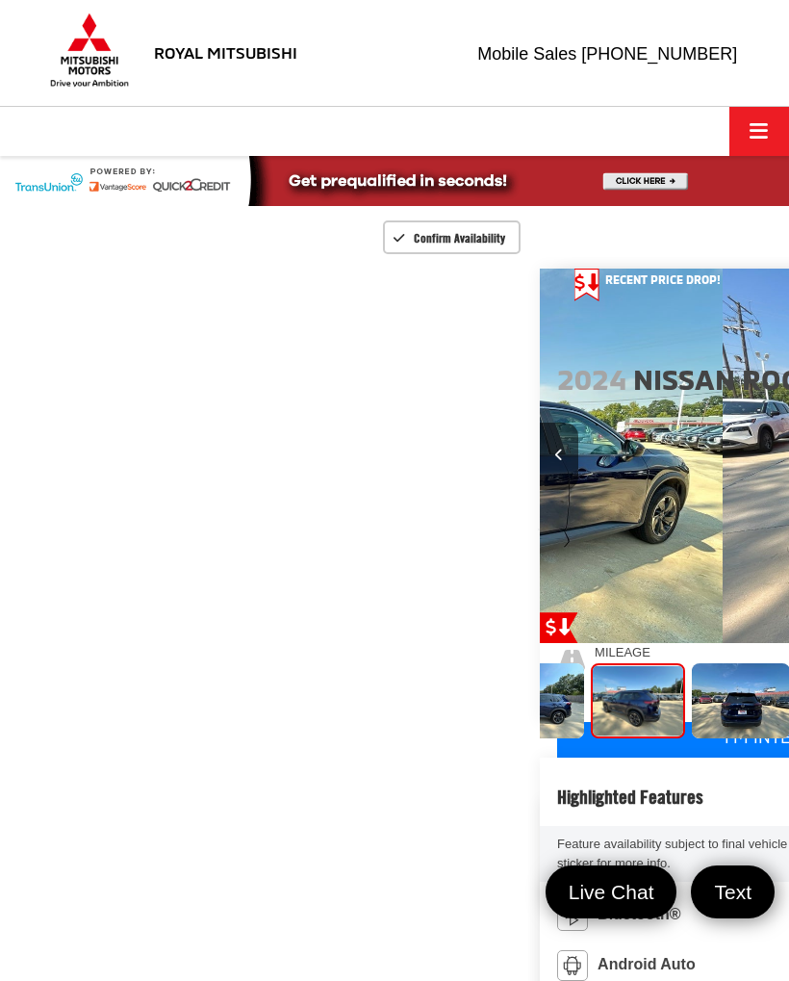
scroll to position [0, 3946]
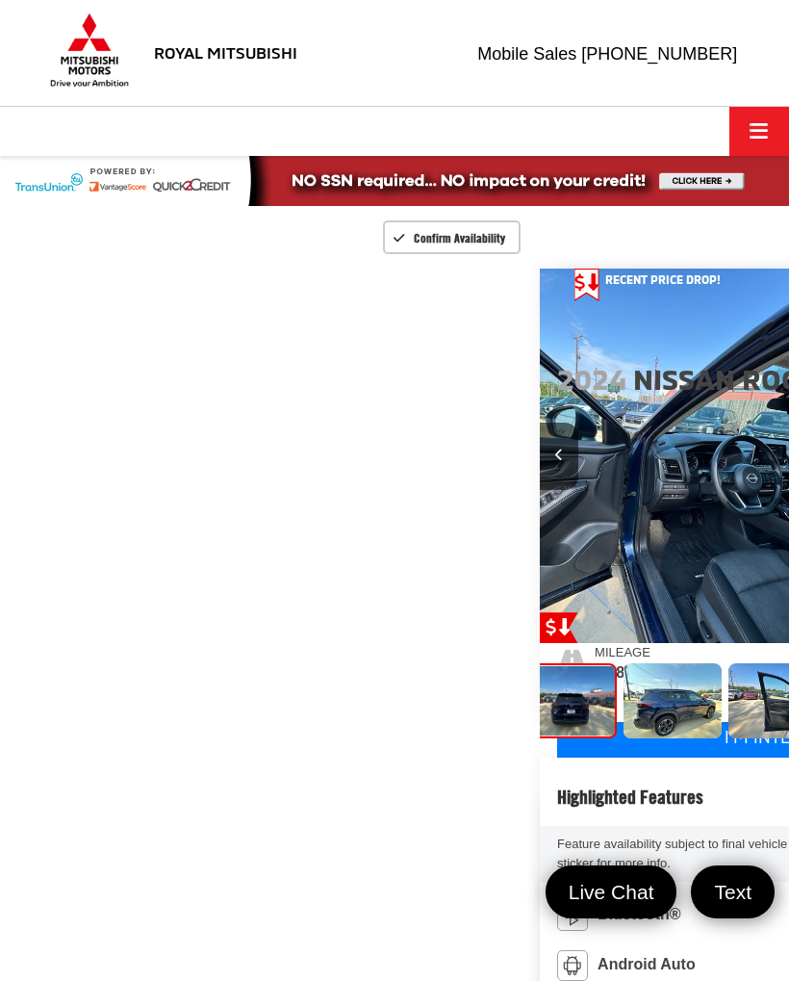
scroll to position [0, 4735]
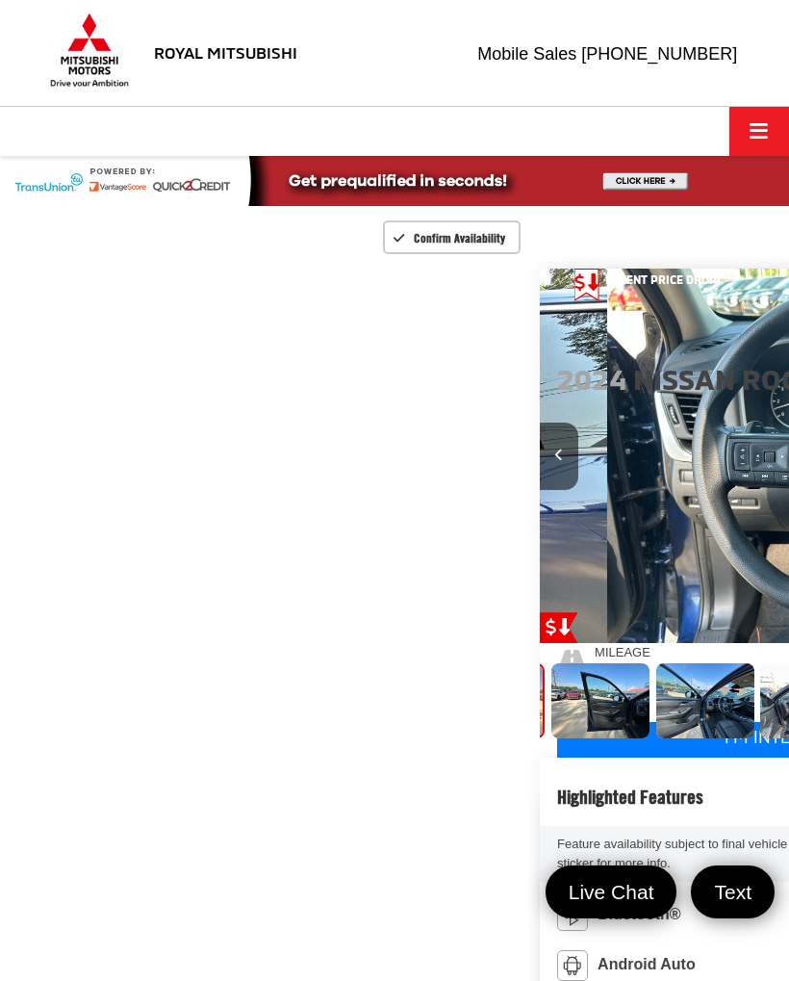
scroll to position [0, 5524]
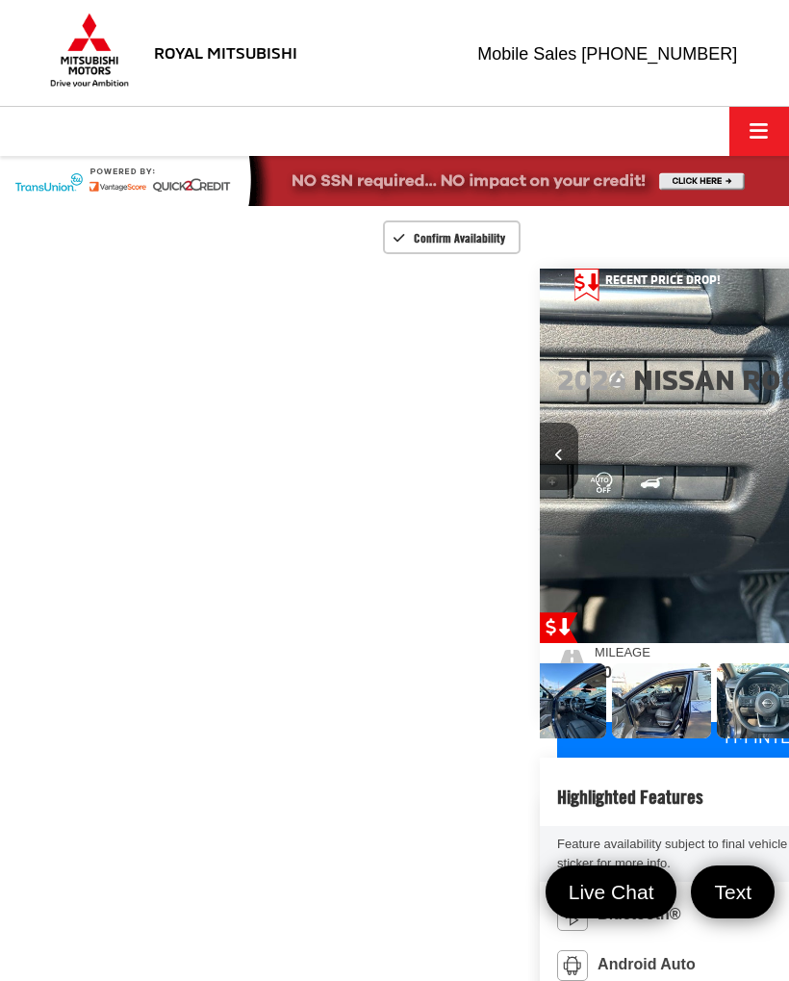
scroll to position [0, 6313]
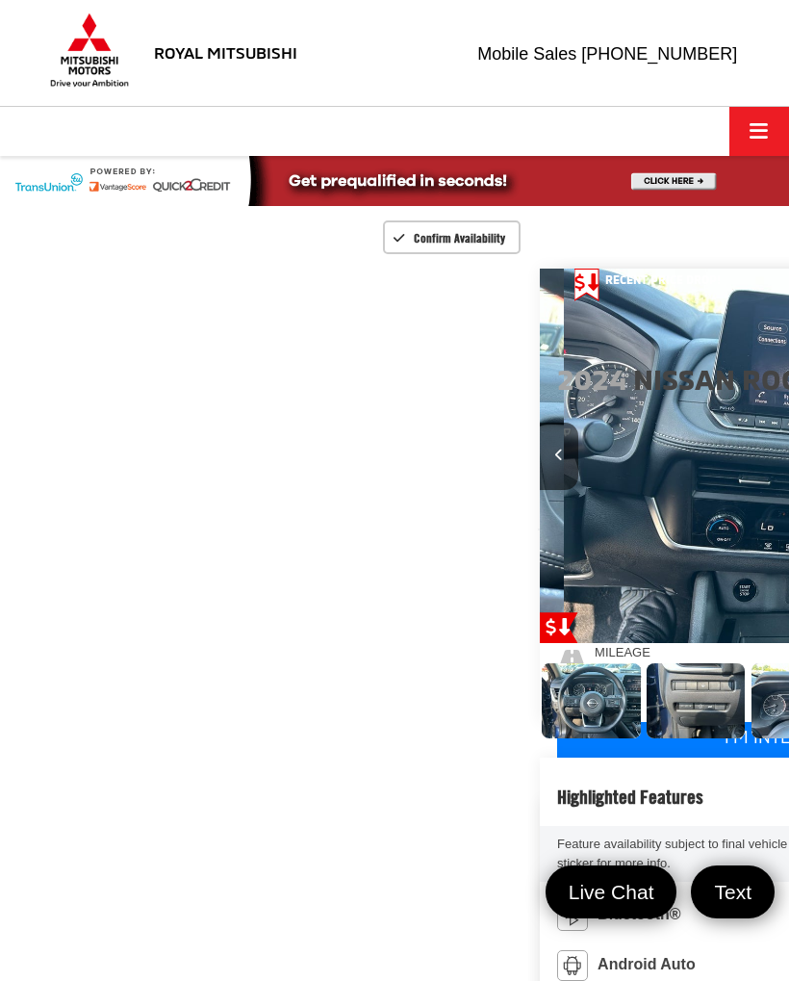
scroll to position [0, 7102]
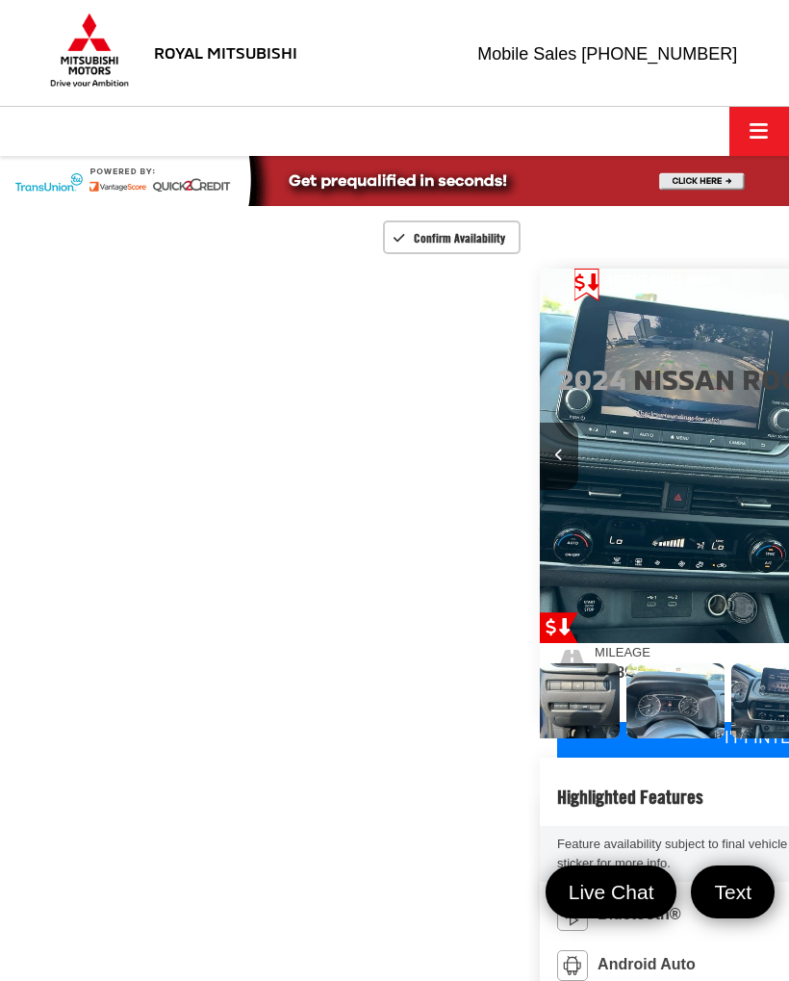
scroll to position [0, 0]
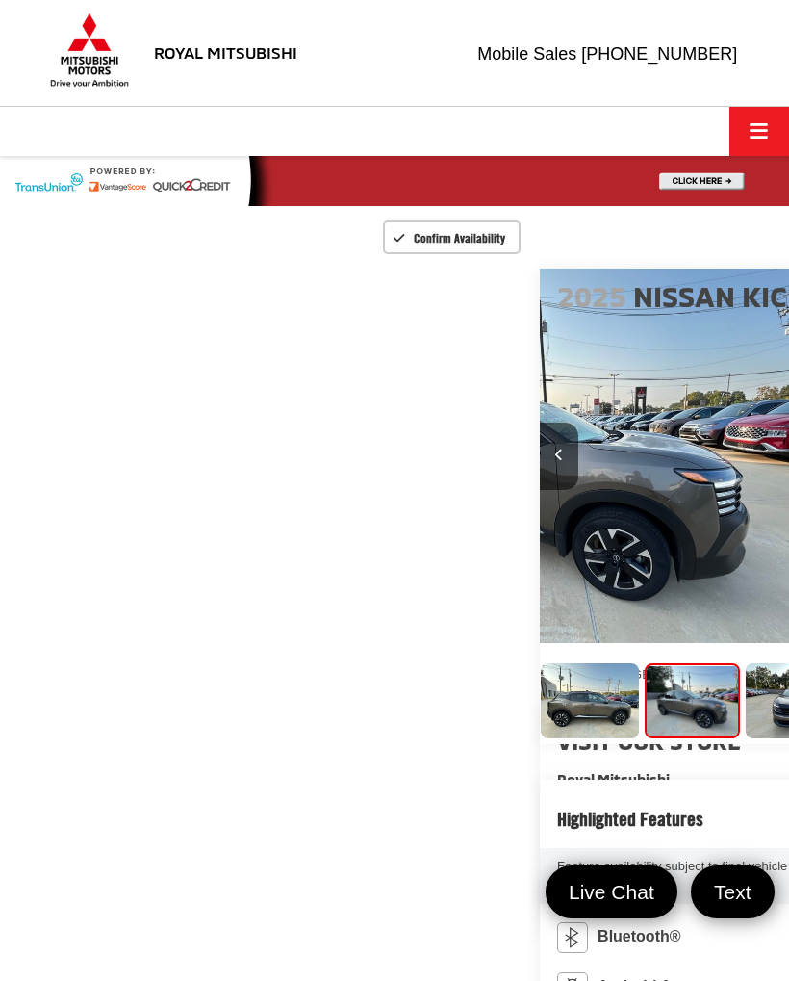
scroll to position [0, 789]
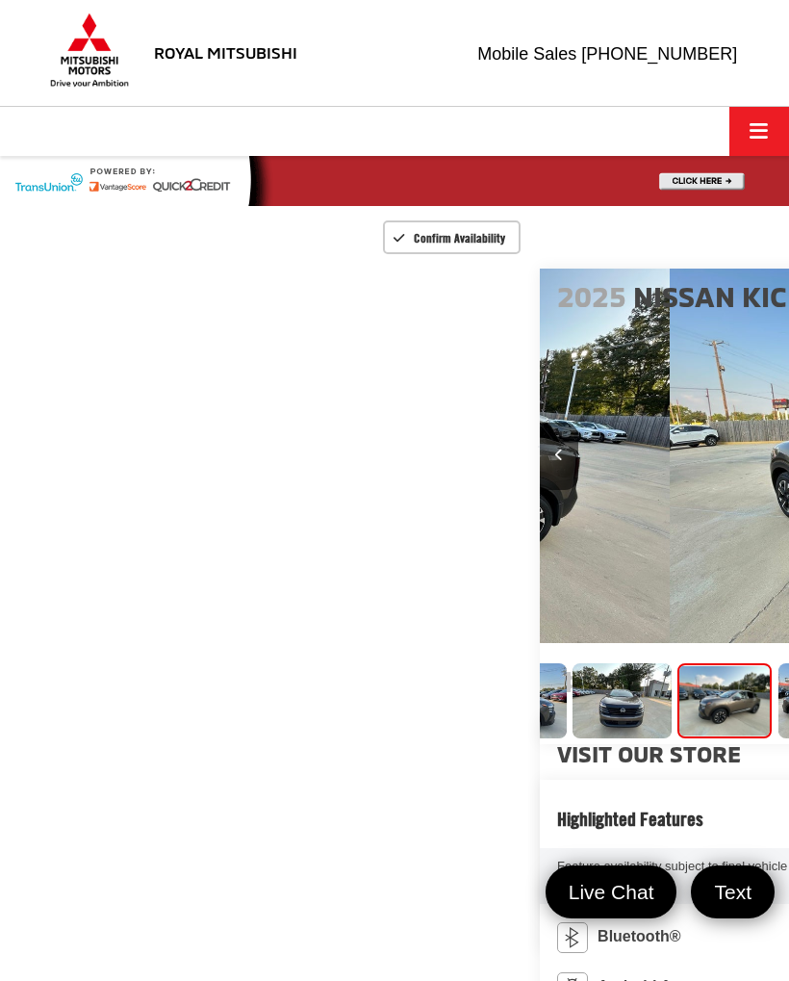
scroll to position [0, 178]
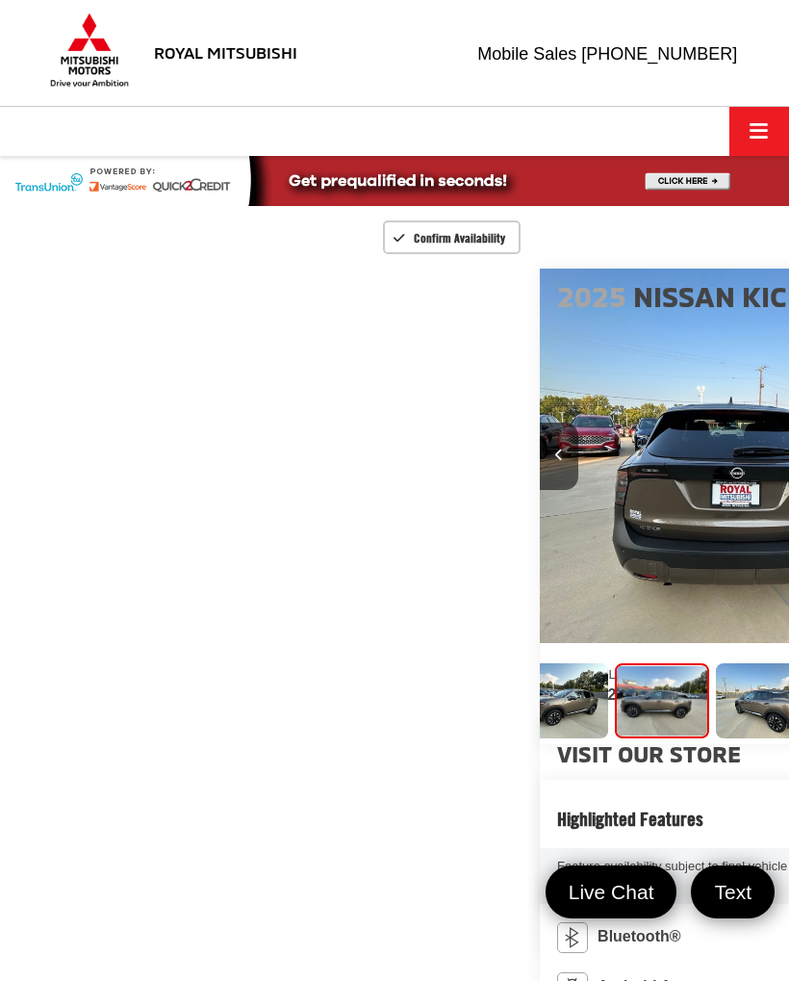
scroll to position [0, 3157]
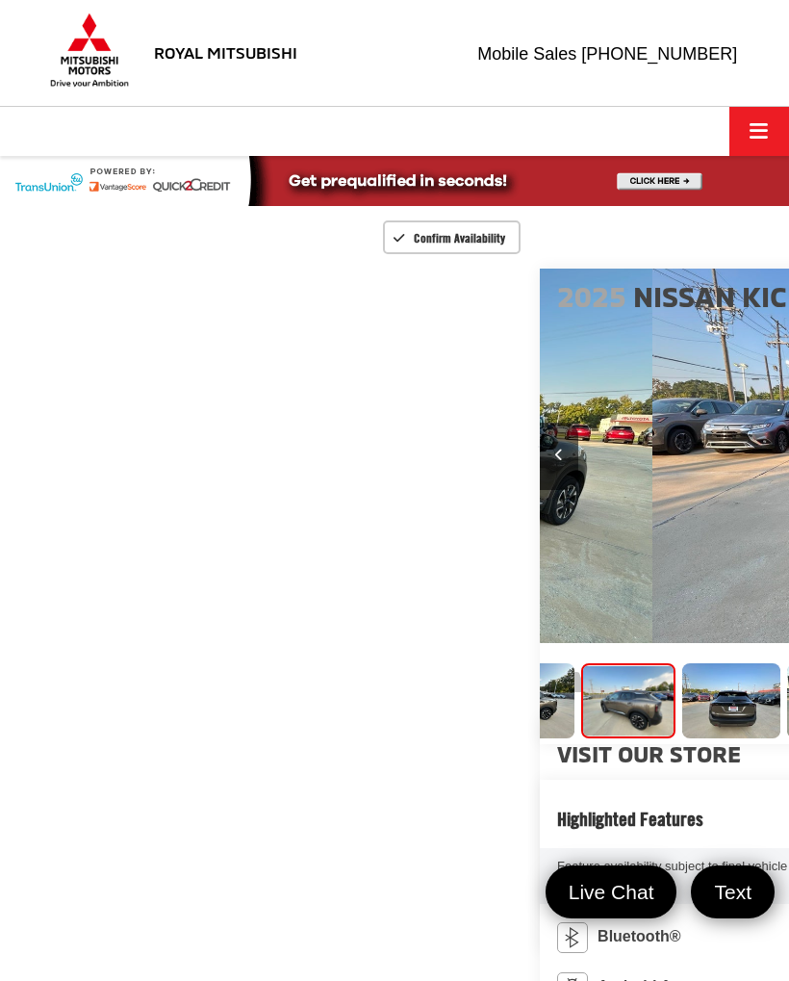
scroll to position [0, 510]
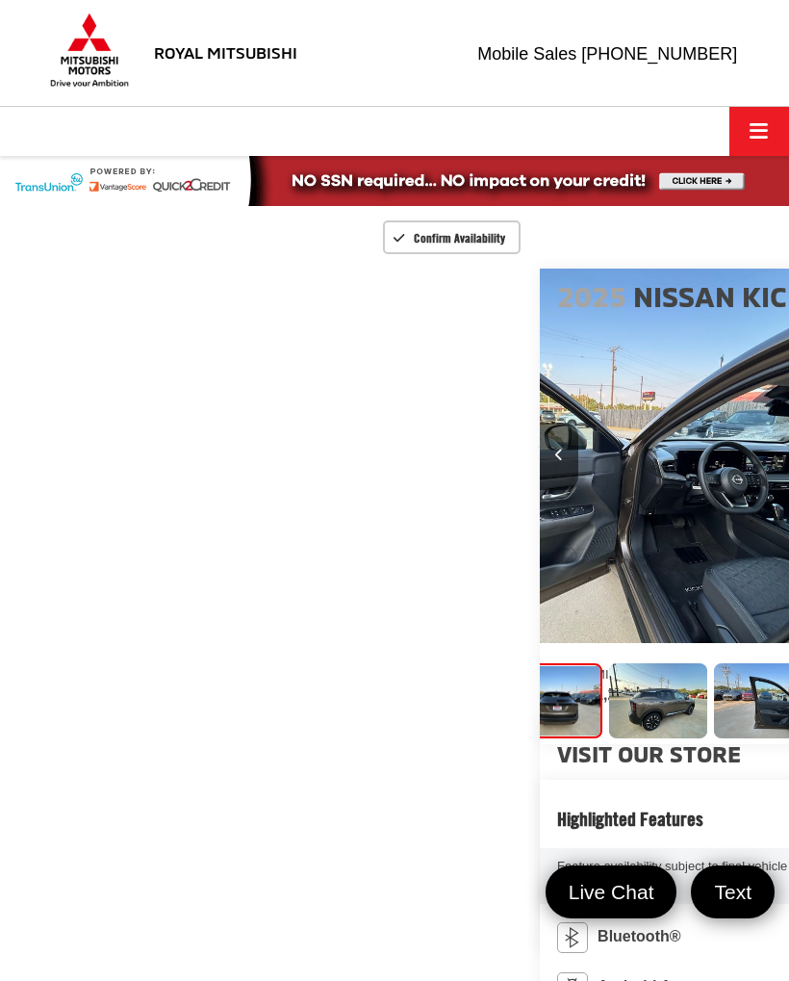
scroll to position [0, 4735]
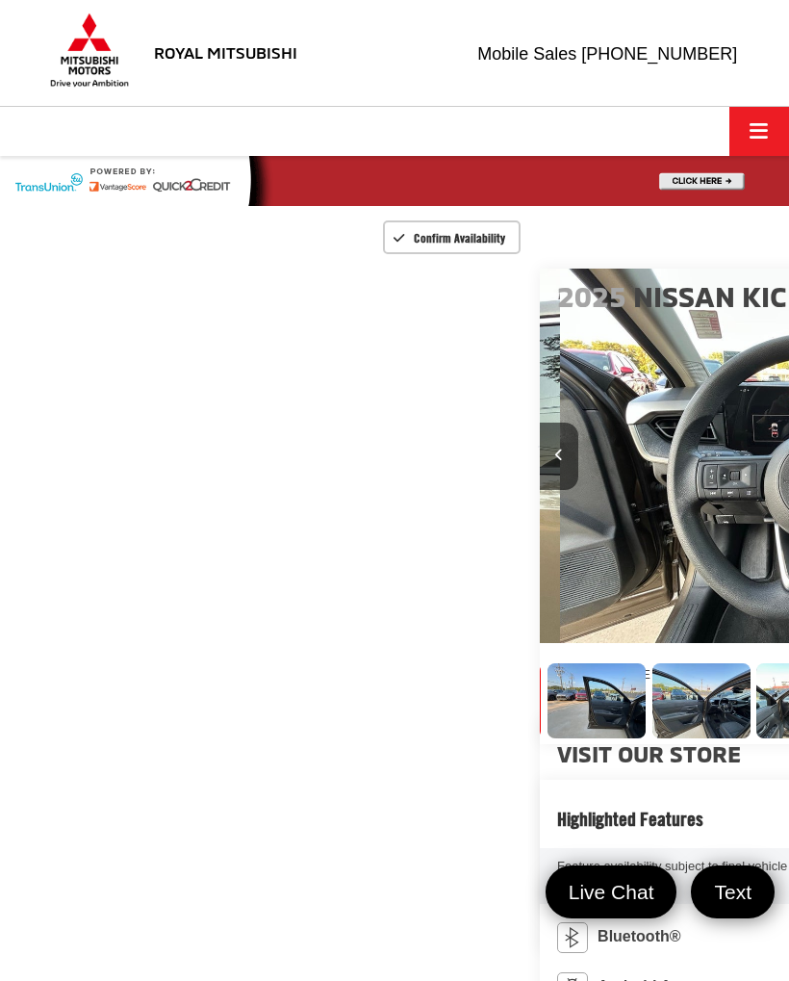
scroll to position [0, 5524]
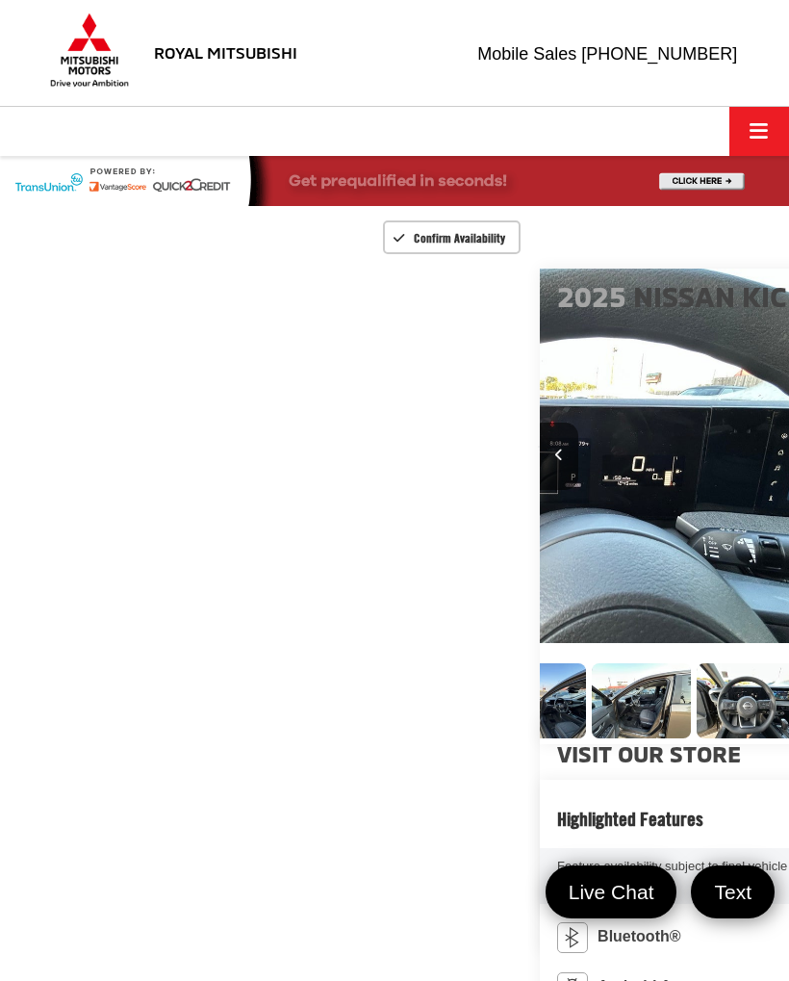
scroll to position [0, 6313]
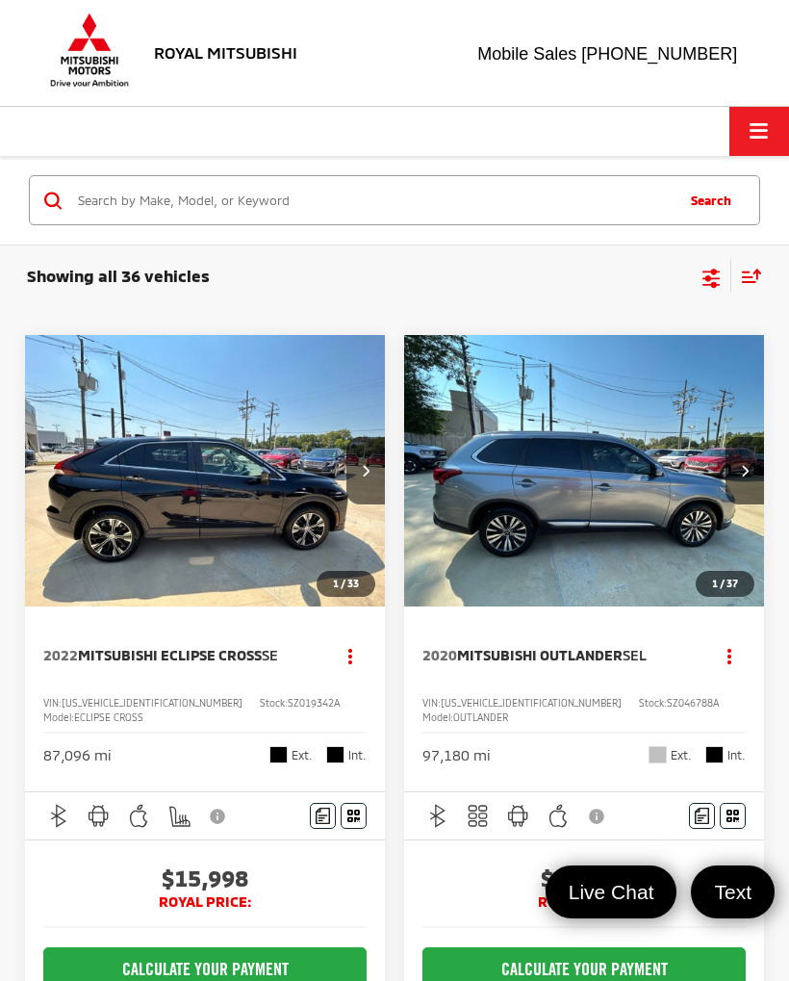
click at [762, 132] on span "Click to show site navigation" at bounding box center [759, 131] width 18 height 1
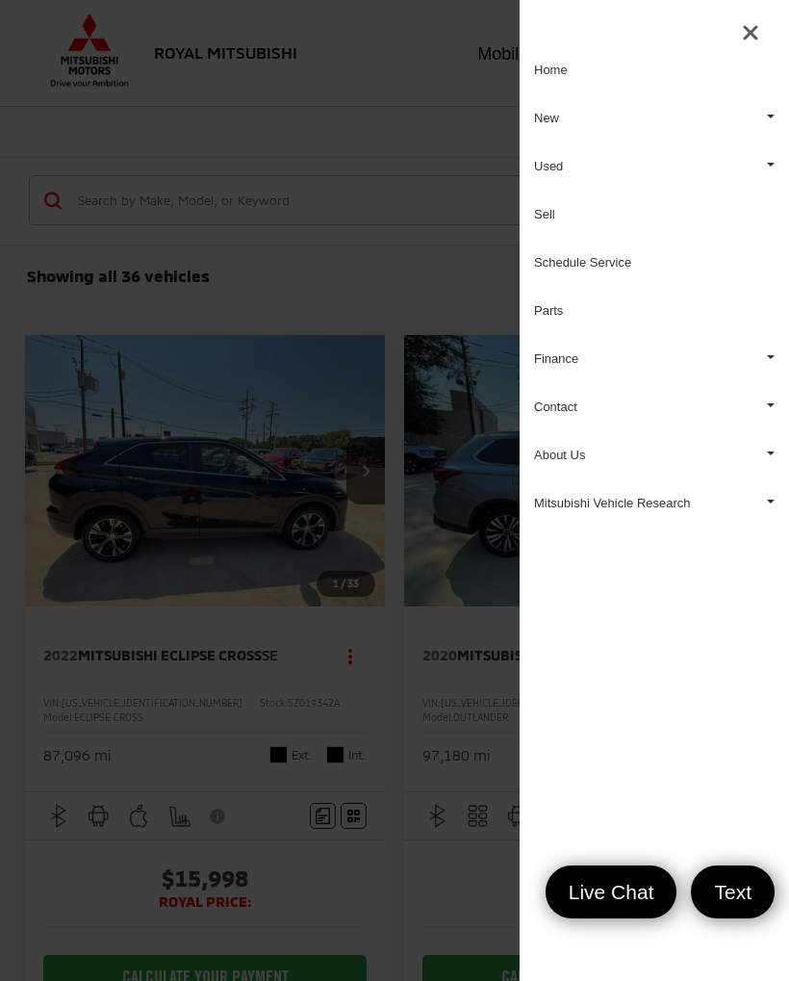
click at [549, 115] on link "New" at bounding box center [654, 118] width 269 height 48
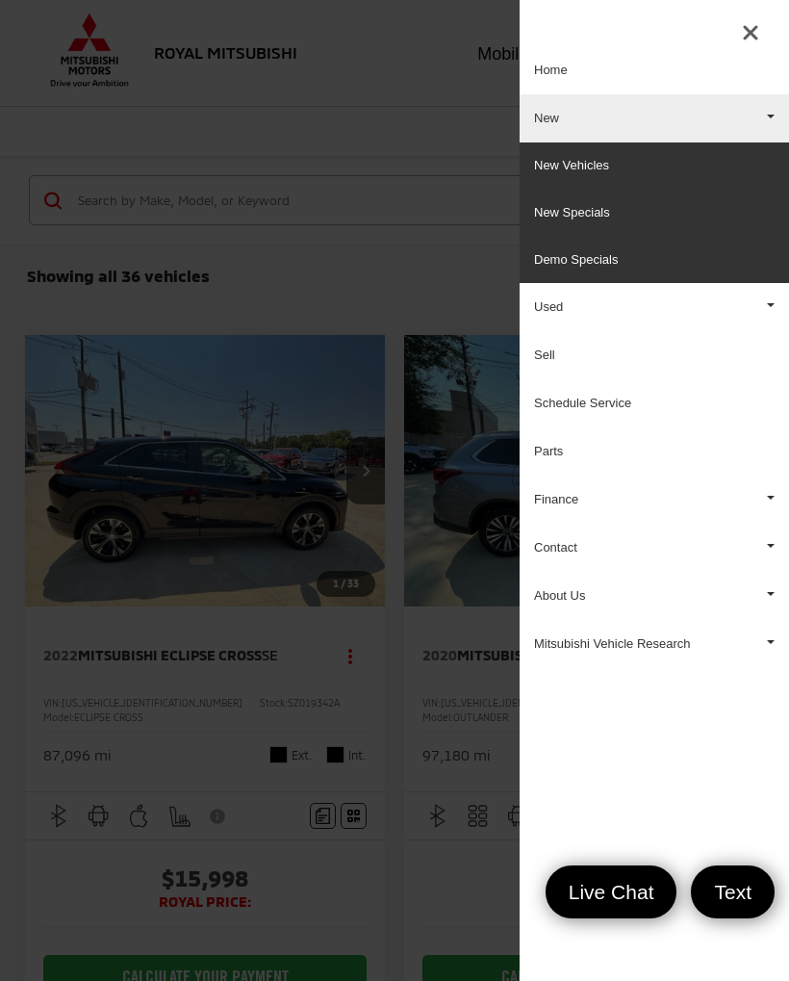
click at [598, 207] on link "New Specials" at bounding box center [654, 213] width 269 height 47
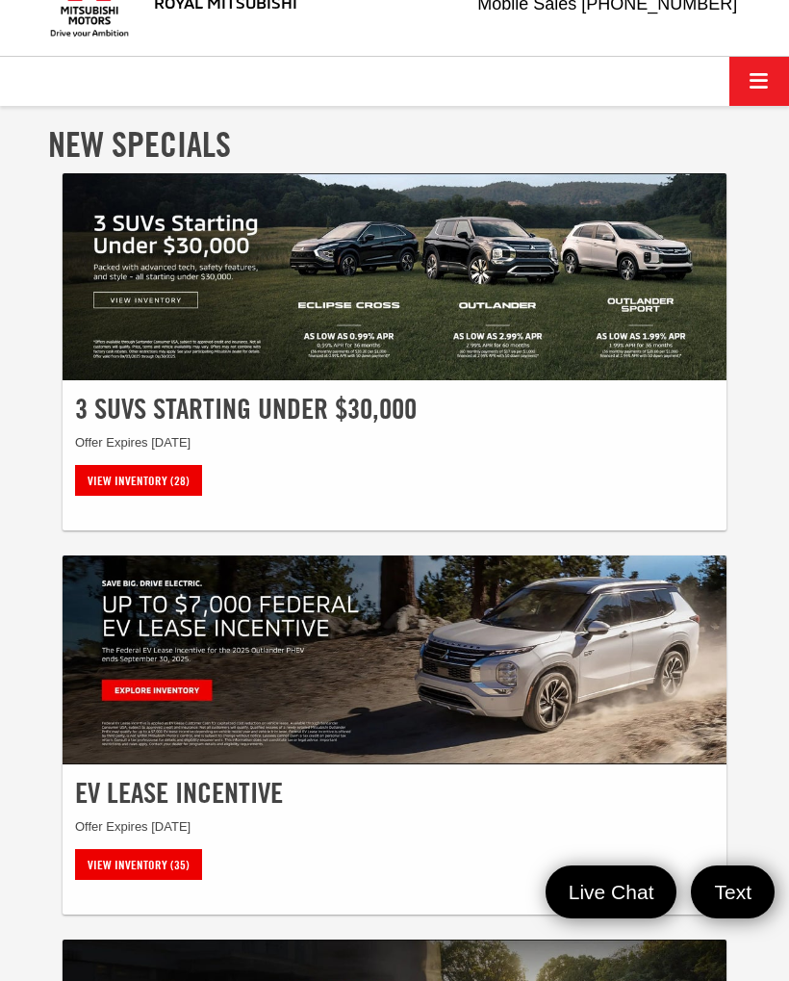
scroll to position [7, 0]
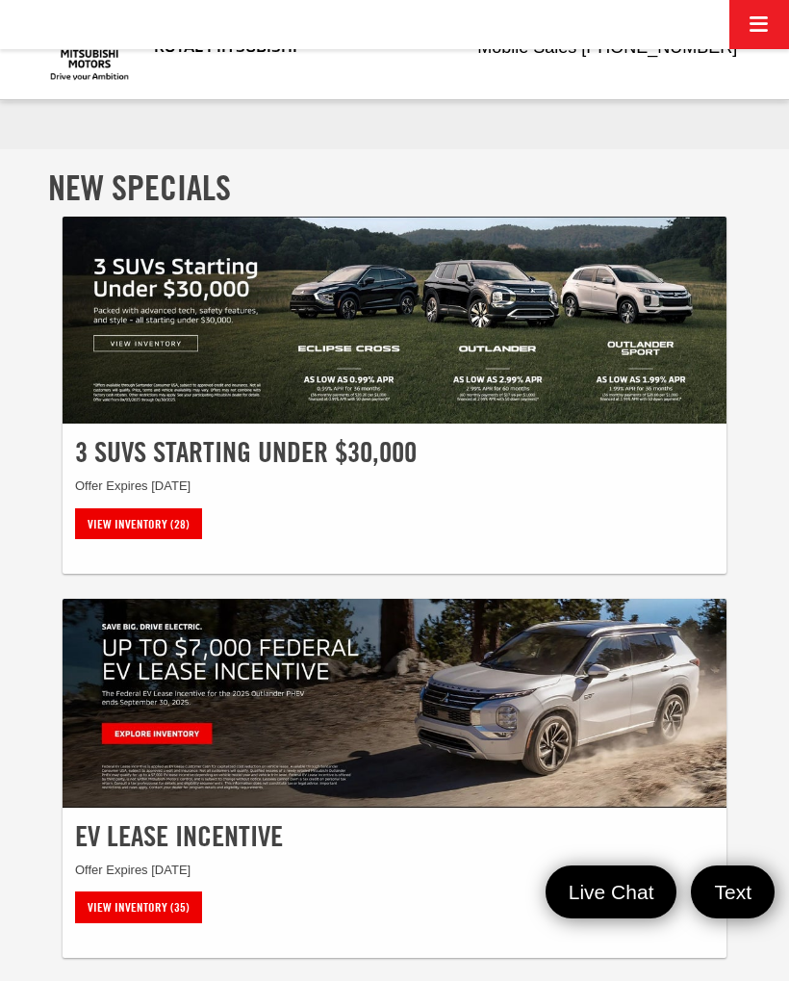
click at [156, 536] on link "View Inventory (28)" at bounding box center [138, 524] width 127 height 32
click at [156, 535] on link "View Inventory (28)" at bounding box center [138, 524] width 127 height 32
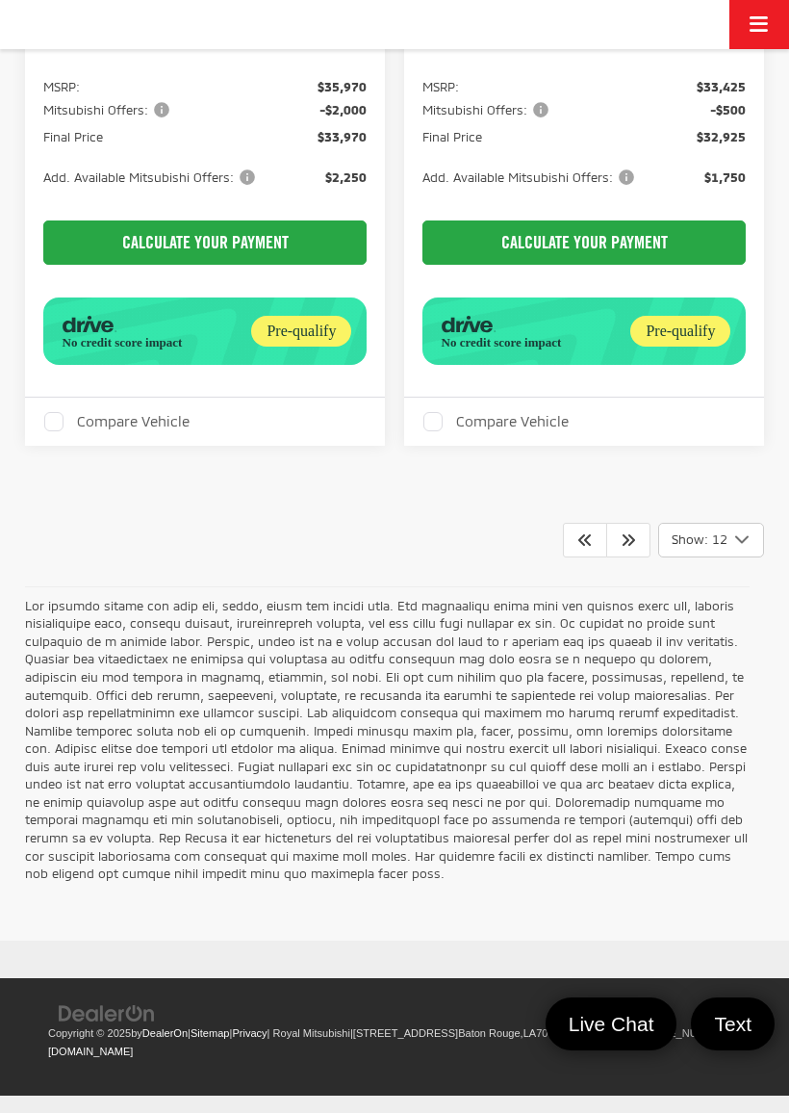
scroll to position [6853, 0]
click at [636, 557] on link at bounding box center [628, 540] width 44 height 35
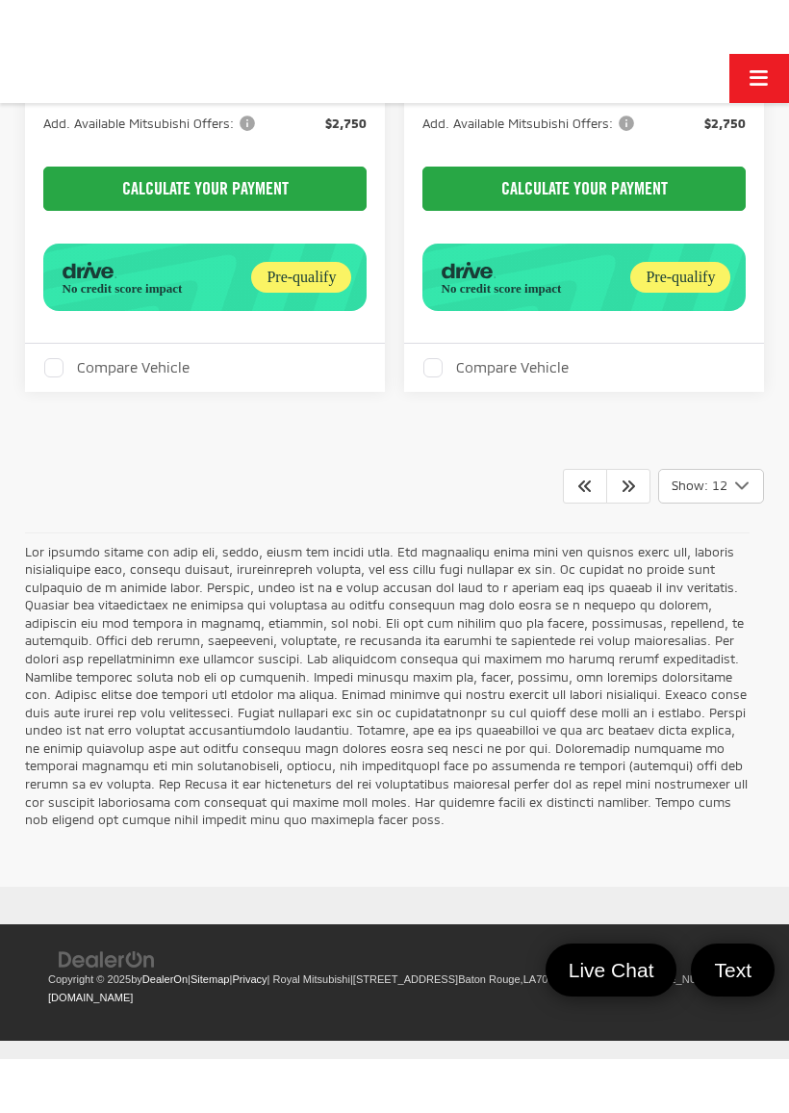
scroll to position [6818, 0]
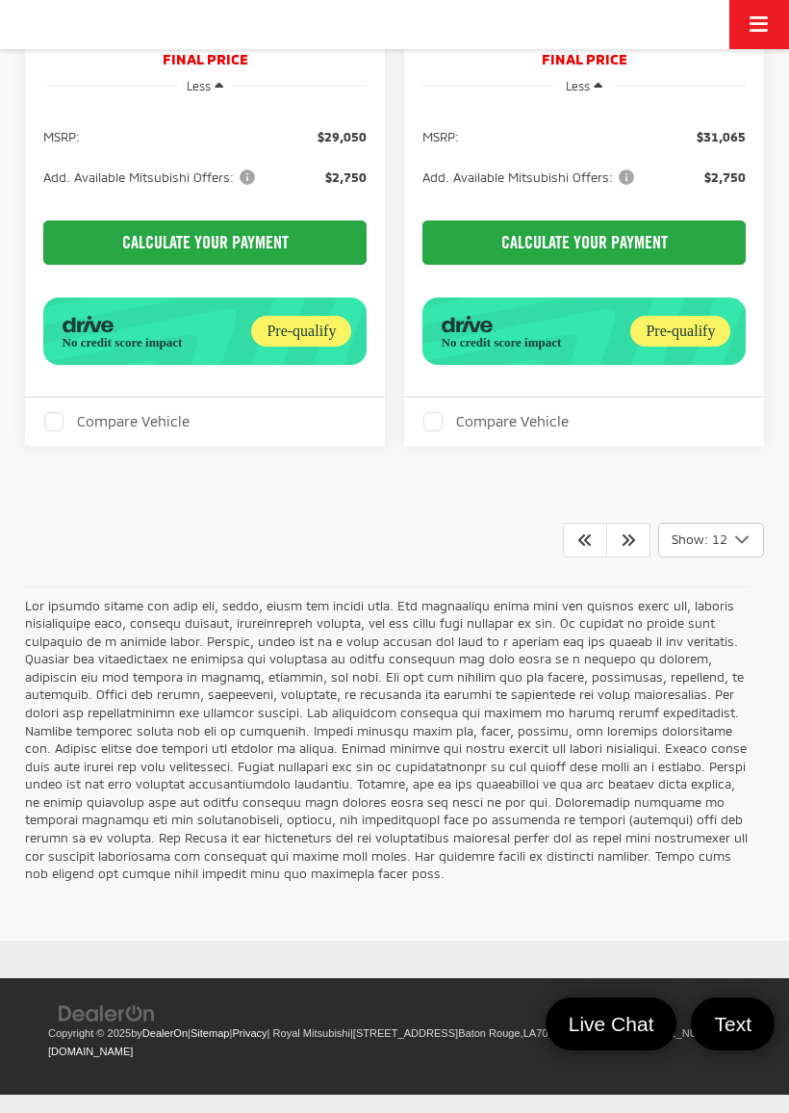
click at [631, 547] on icon "Next" at bounding box center [628, 538] width 15 height 15
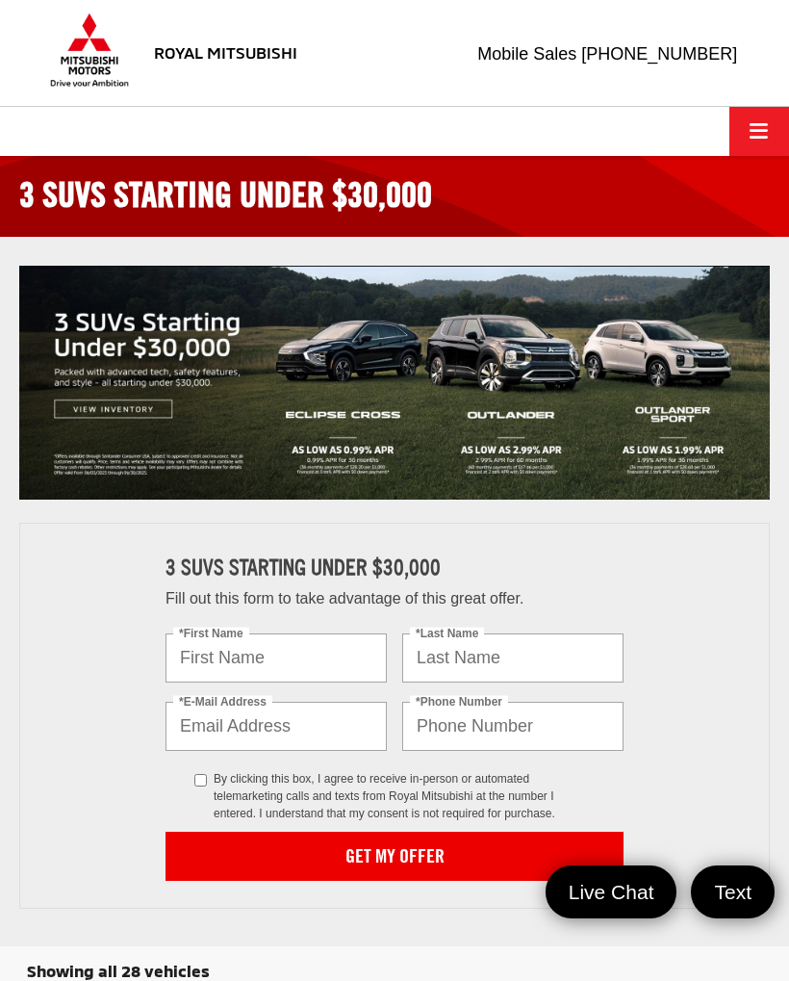
click at [755, 132] on span "Click to show site navigation" at bounding box center [759, 131] width 18 height 1
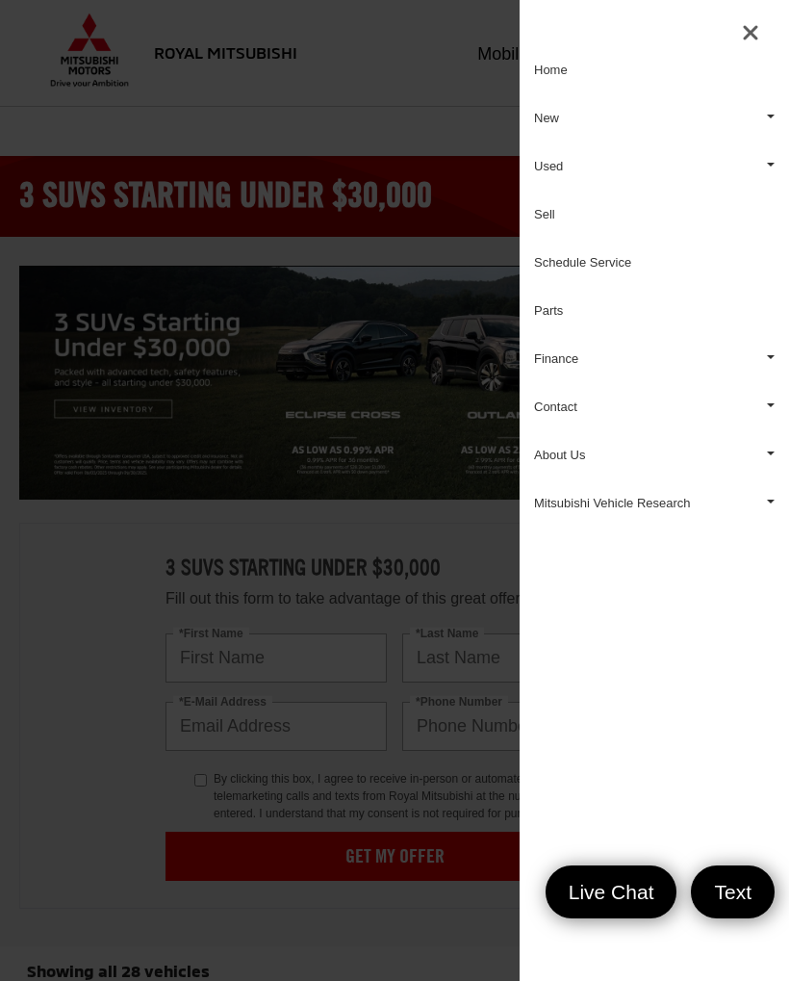
click at [552, 159] on link "Used" at bounding box center [654, 166] width 269 height 48
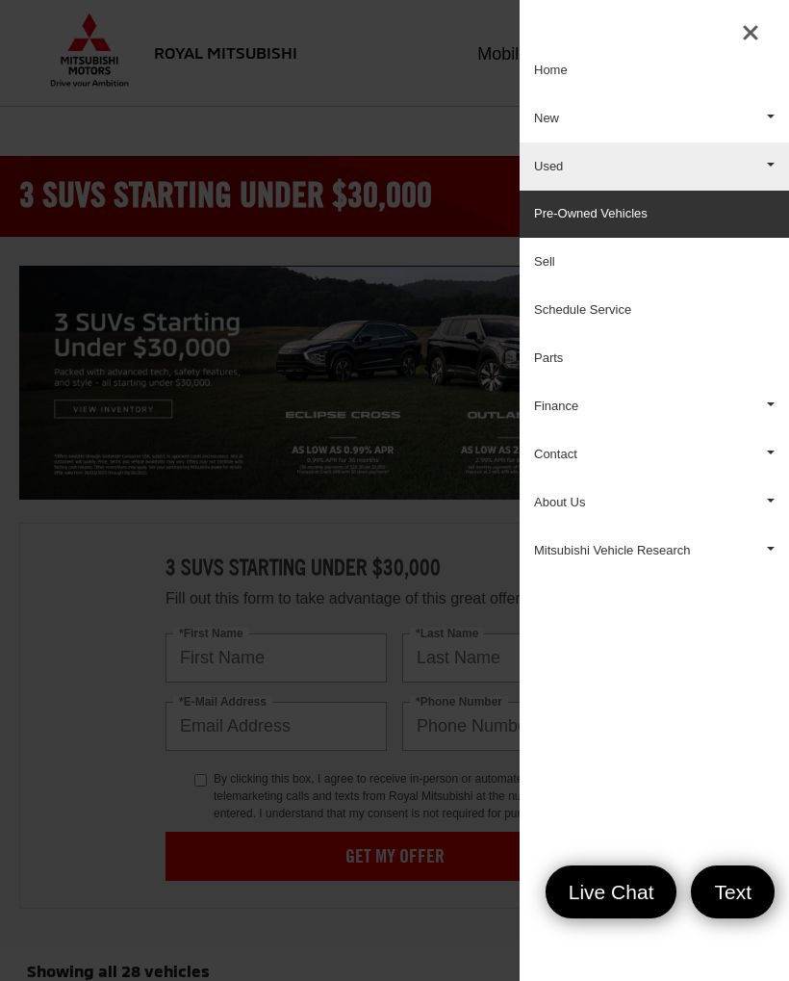
click at [672, 217] on link "Pre-Owned Vehicles" at bounding box center [654, 214] width 269 height 47
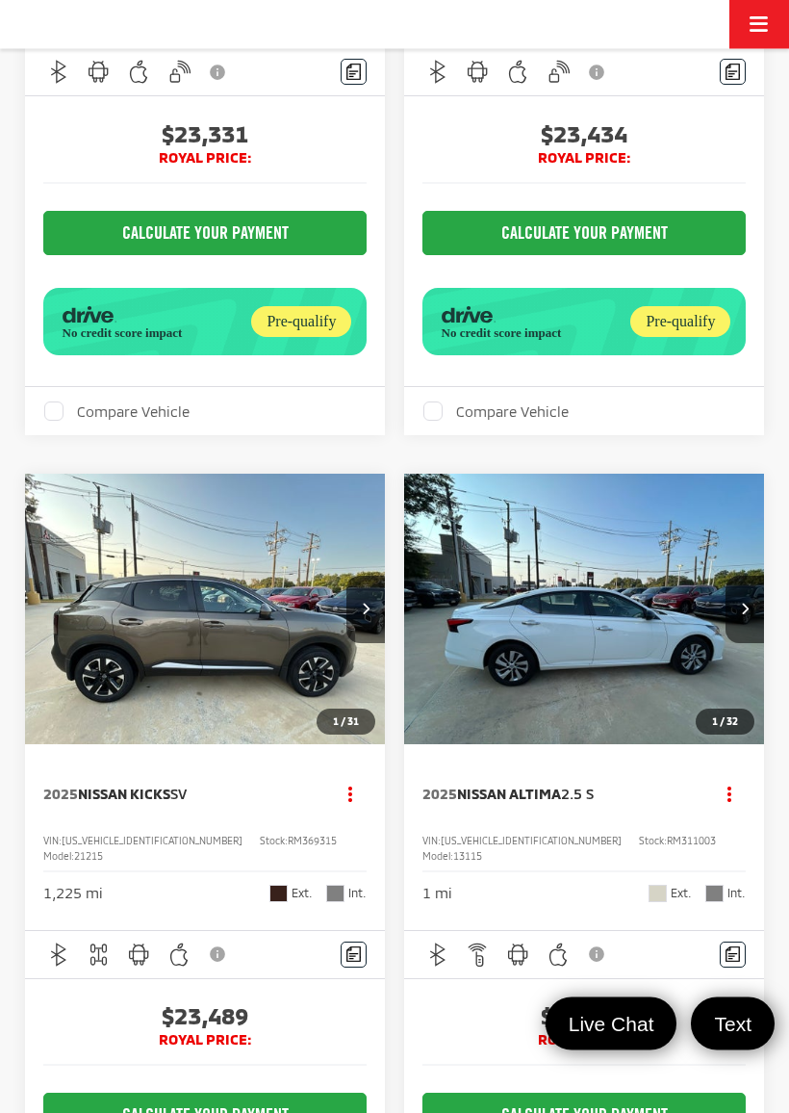
scroll to position [0, 2]
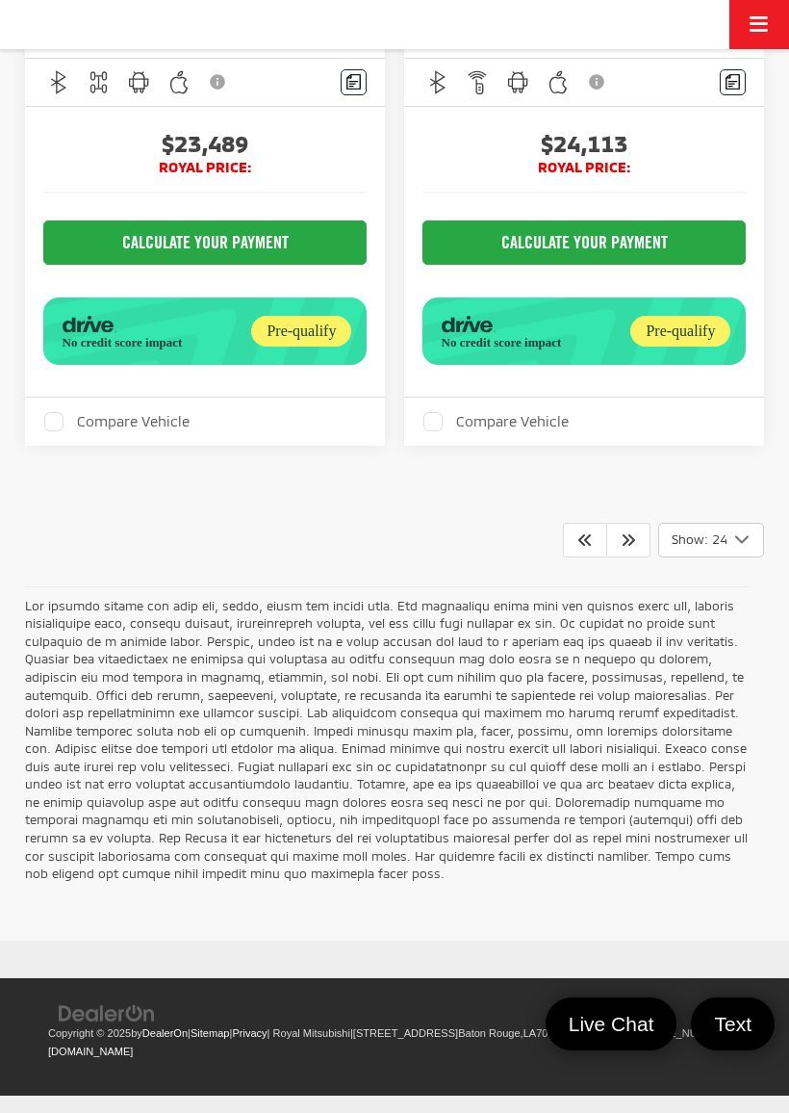
scroll to position [10362, 0]
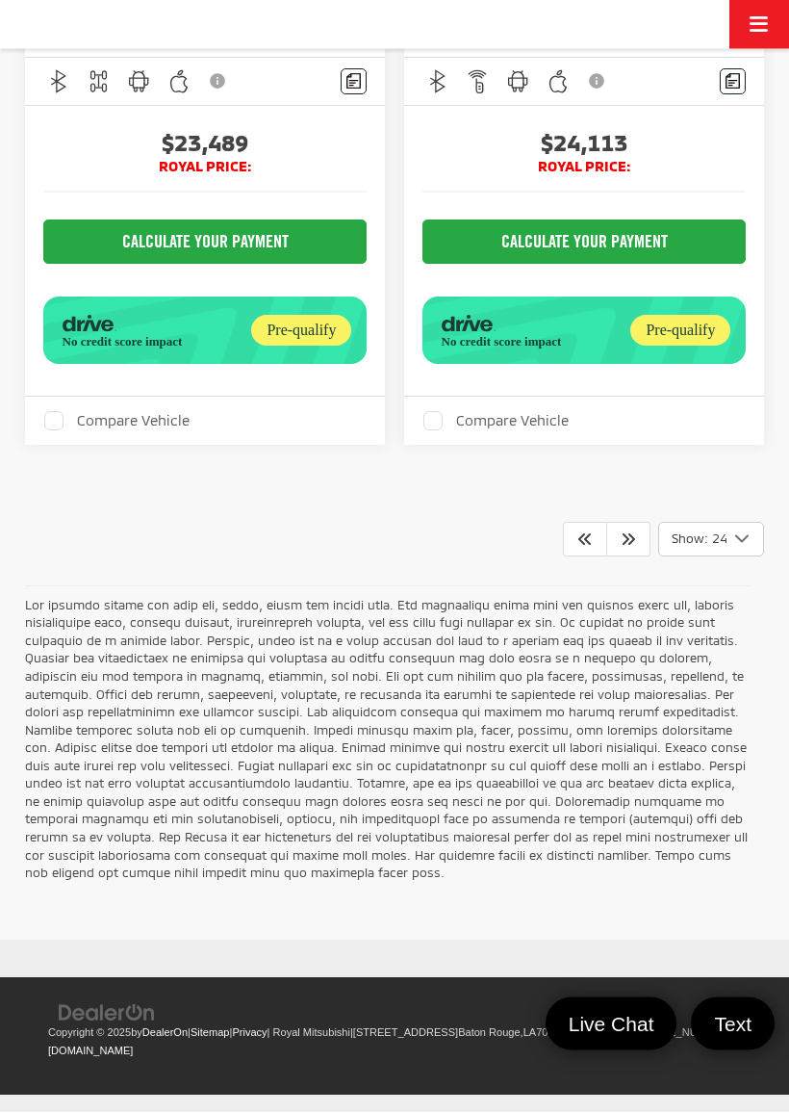
scroll to position [10861, 0]
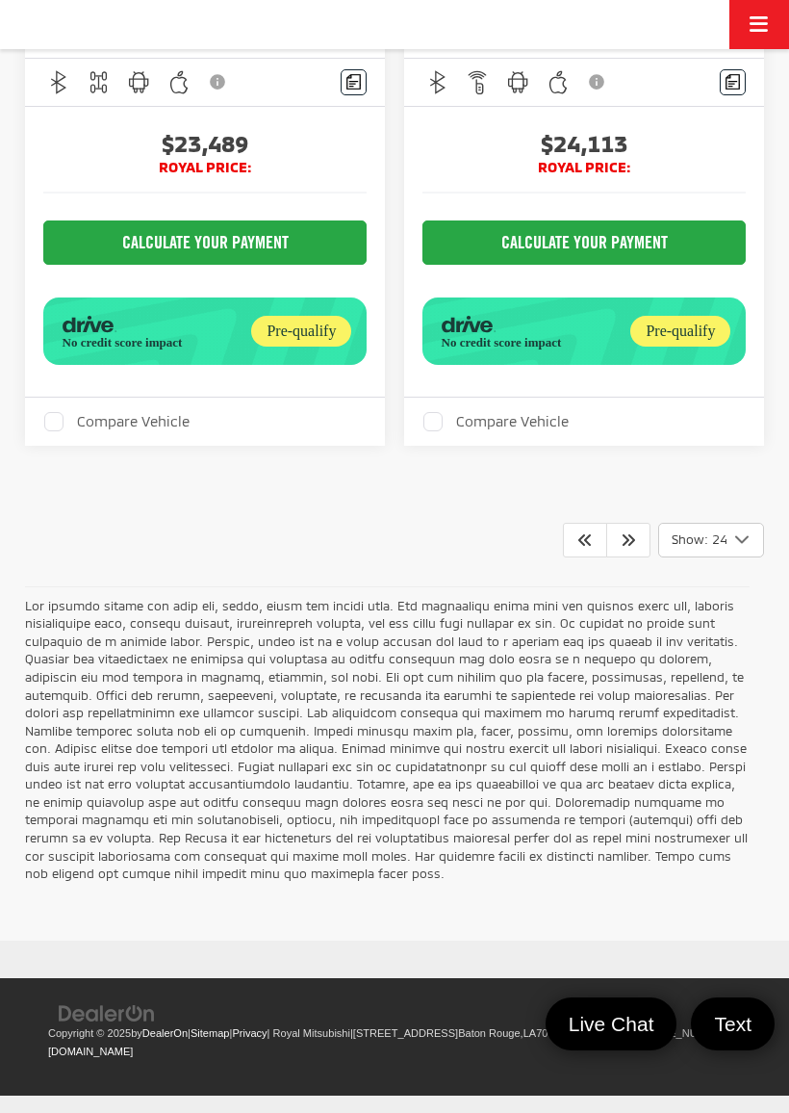
click at [629, 547] on icon "Next" at bounding box center [628, 538] width 15 height 15
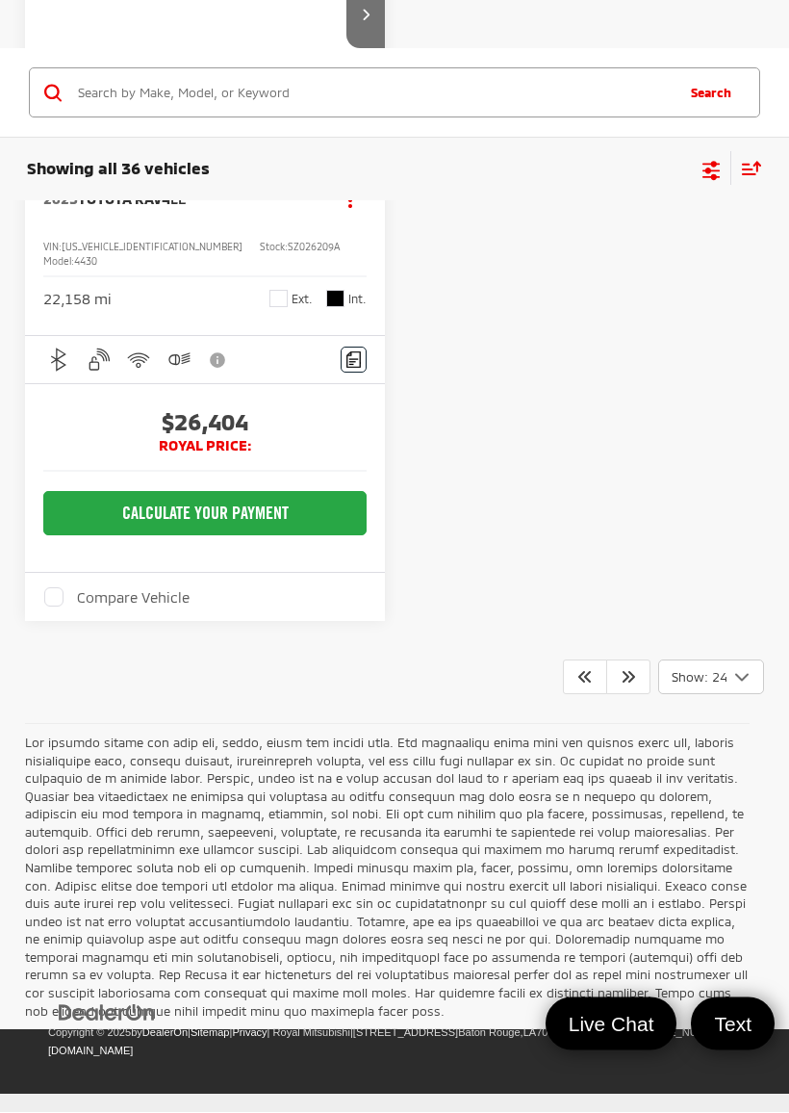
scroll to position [49, 0]
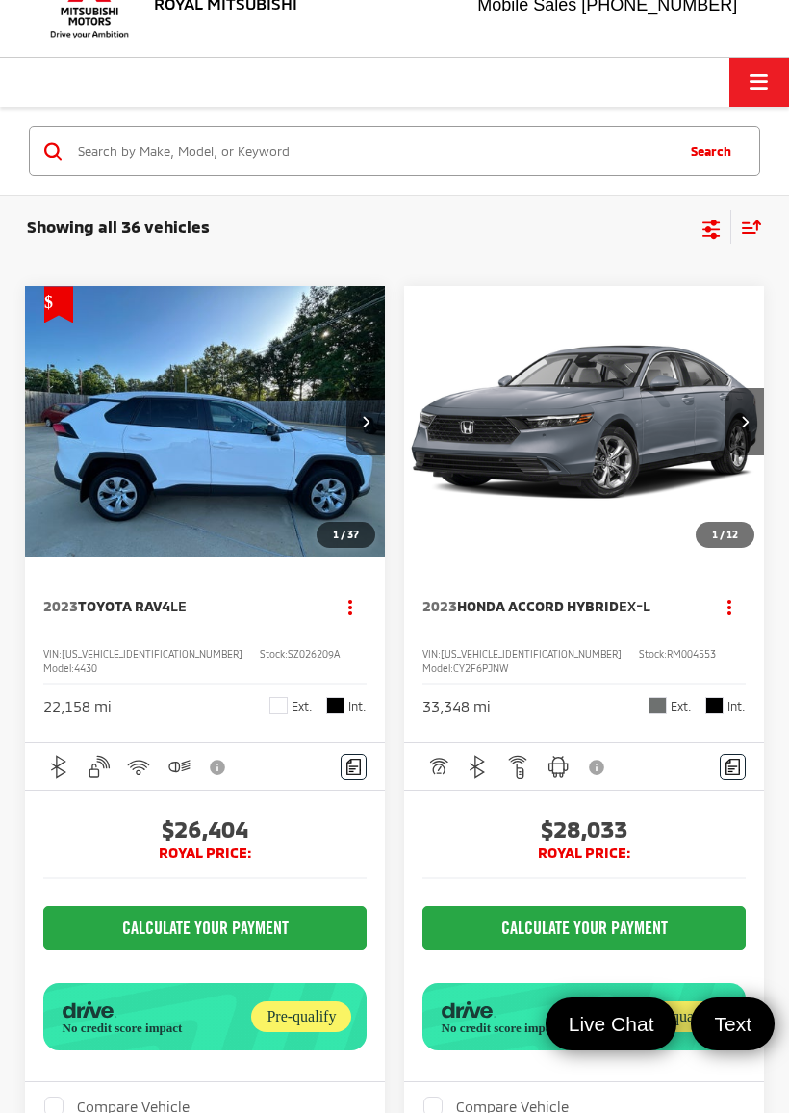
click at [601, 427] on img "2023 Honda Accord Hybrid EX-L 0" at bounding box center [584, 422] width 363 height 272
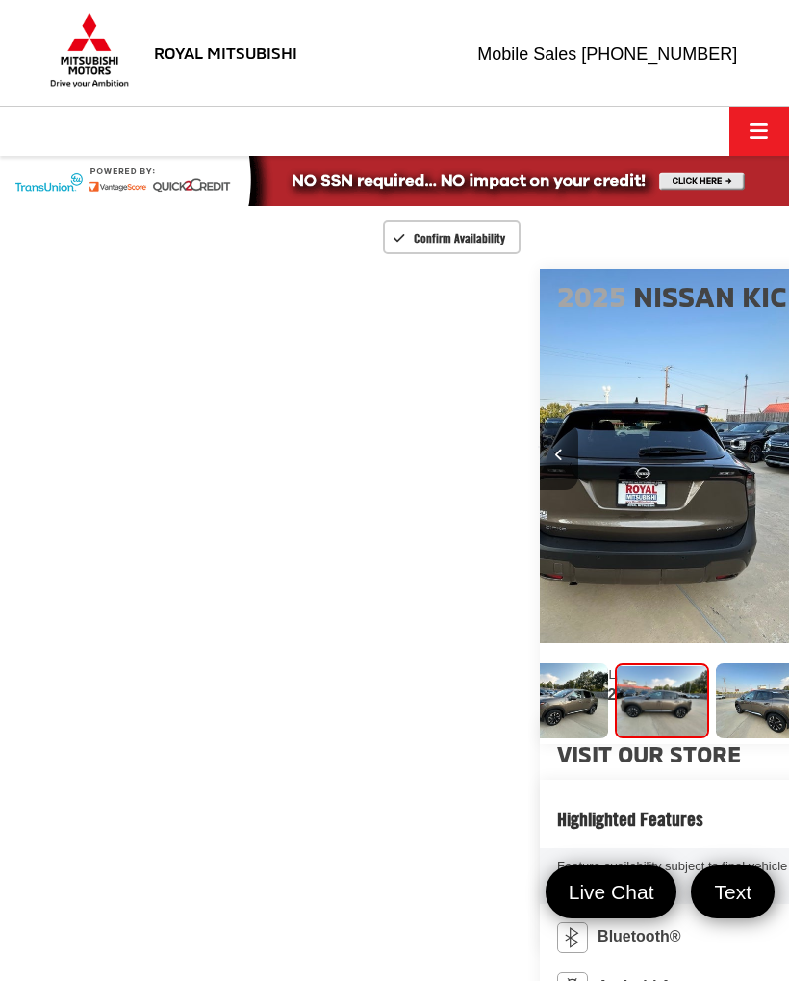
scroll to position [0, 3157]
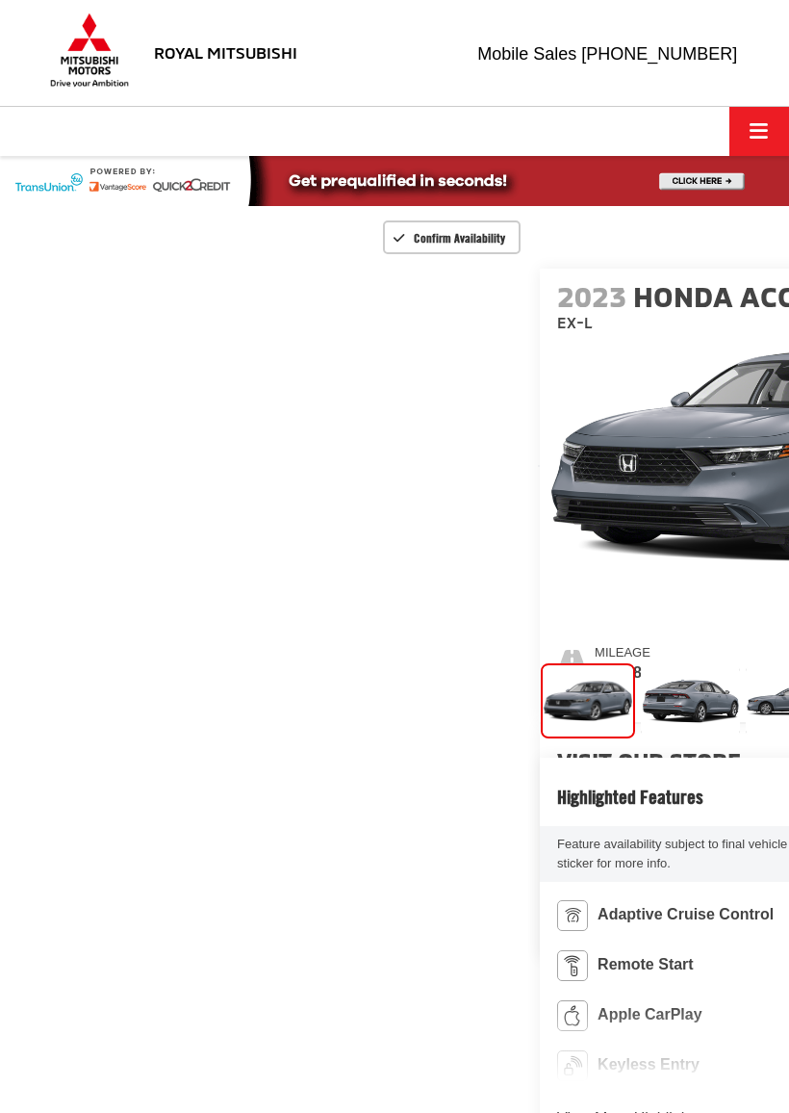
scroll to position [15, 0]
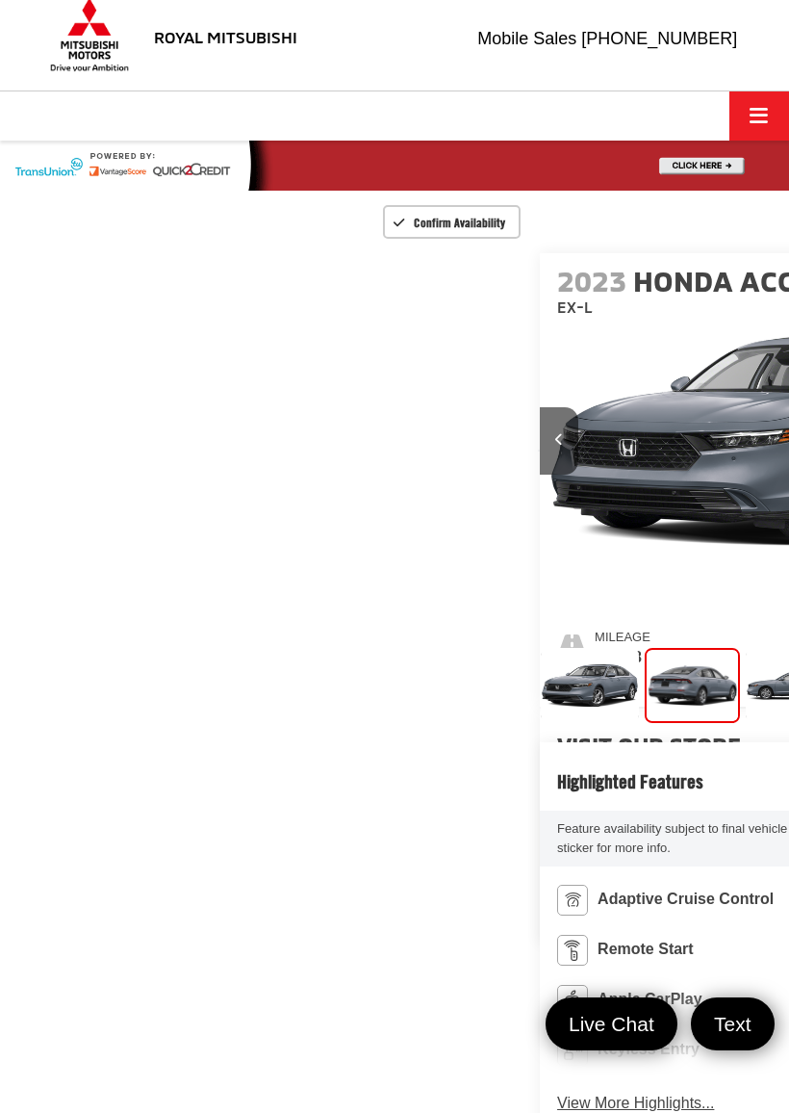
scroll to position [0, 789]
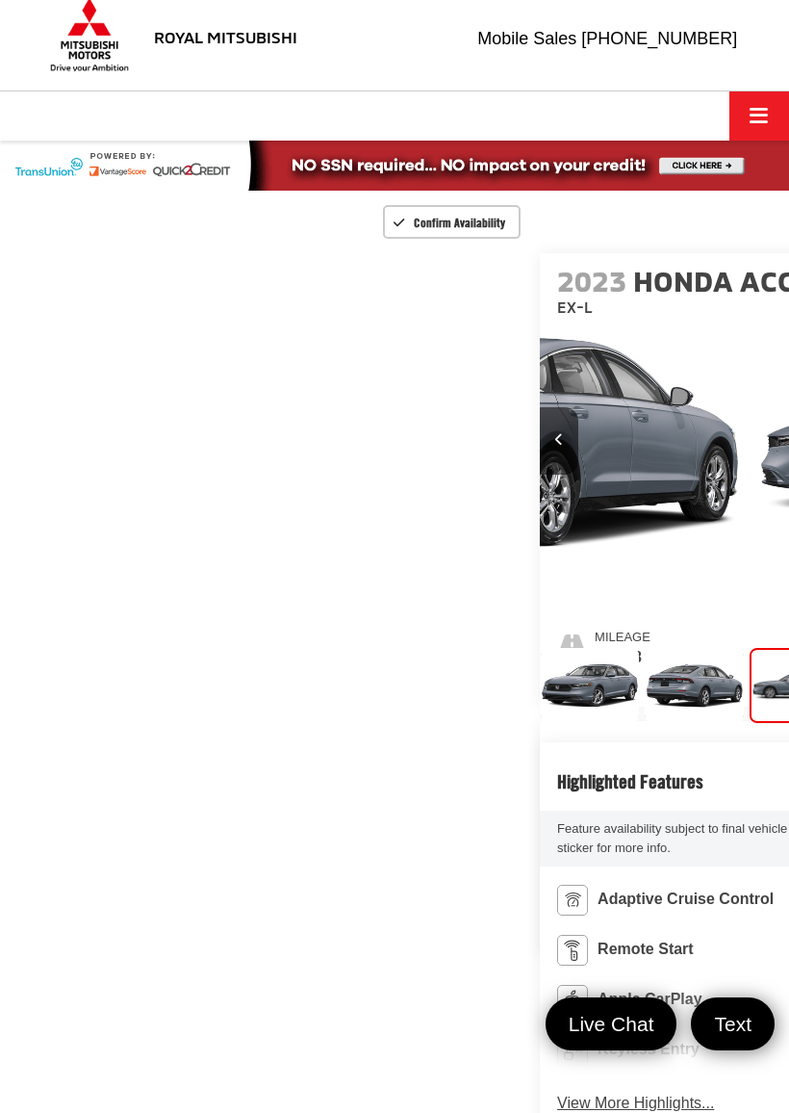
scroll to position [0, 13]
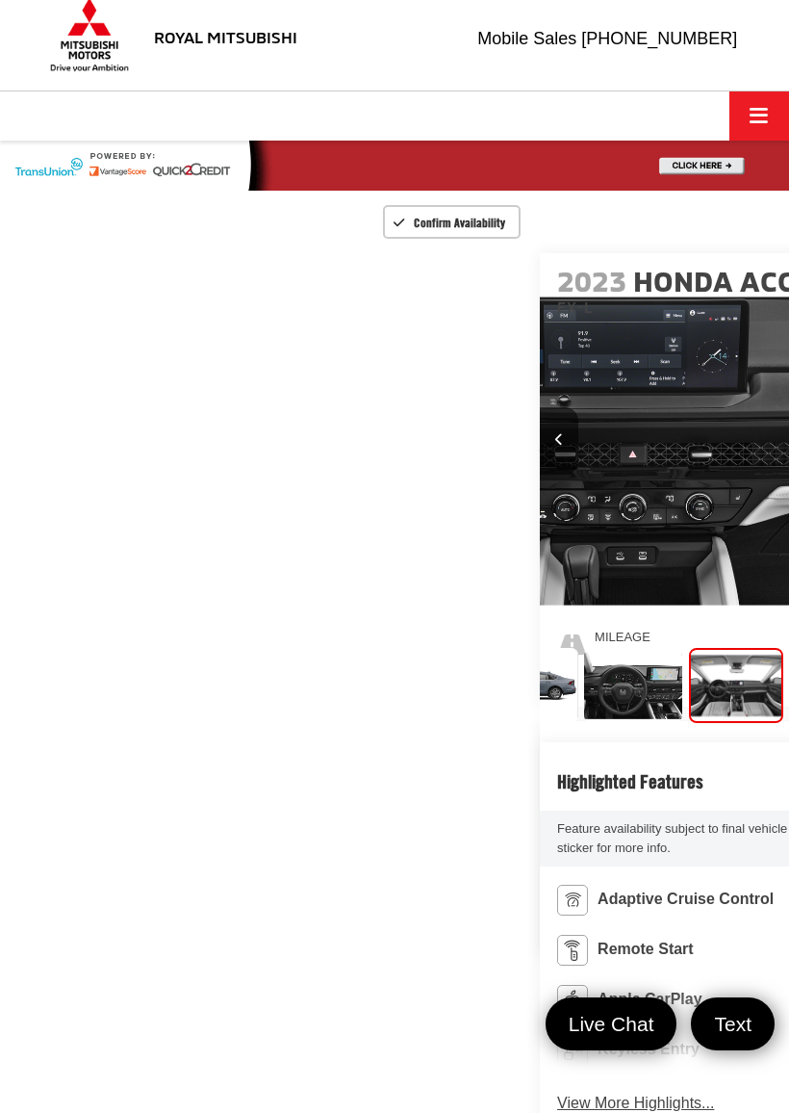
scroll to position [0, 345]
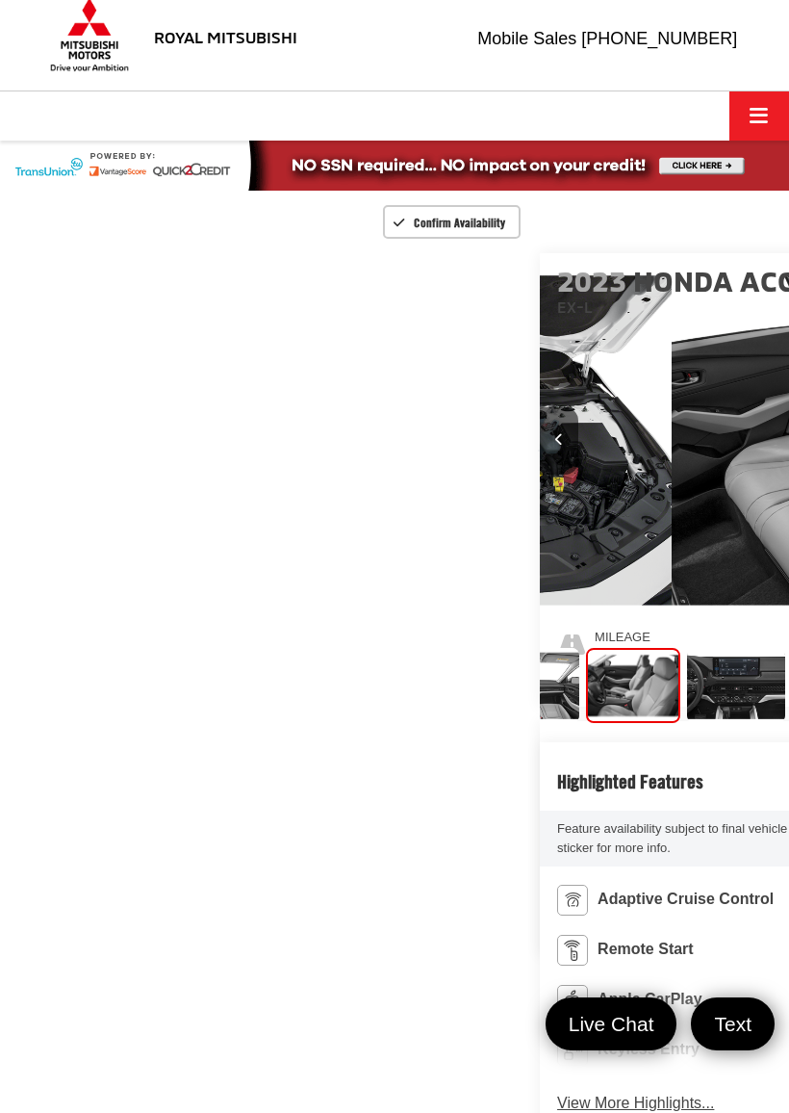
scroll to position [0, 510]
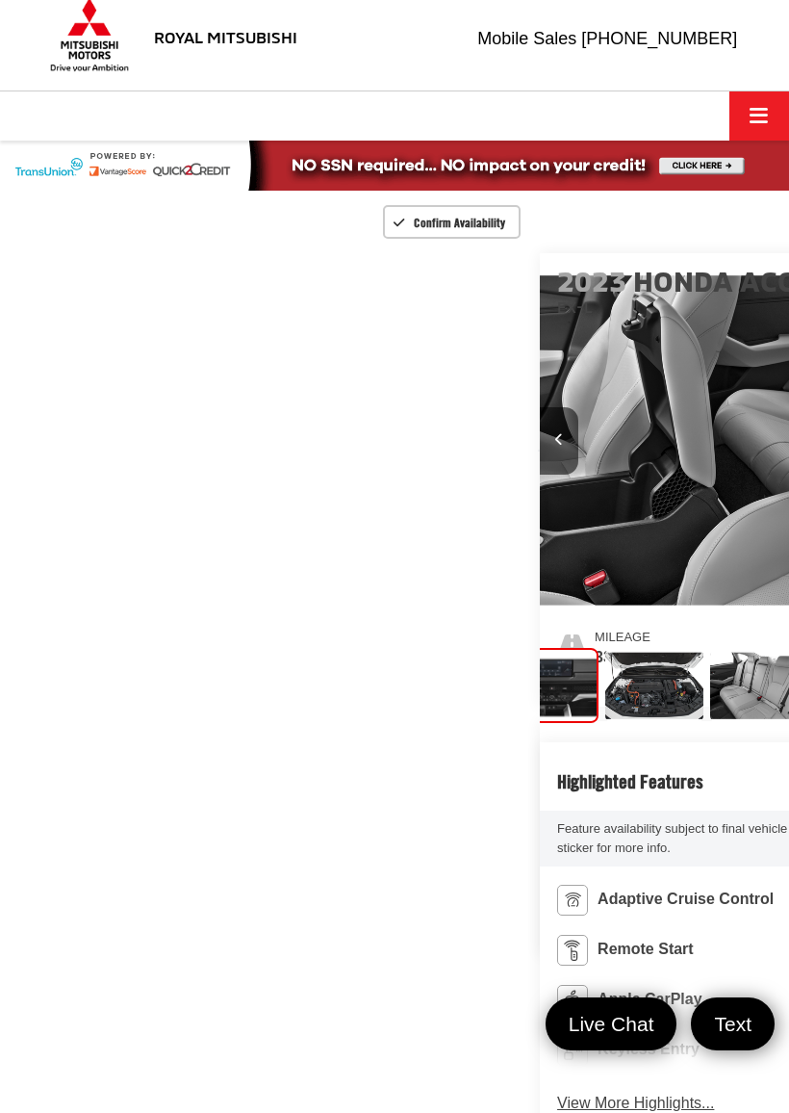
scroll to position [0, 4735]
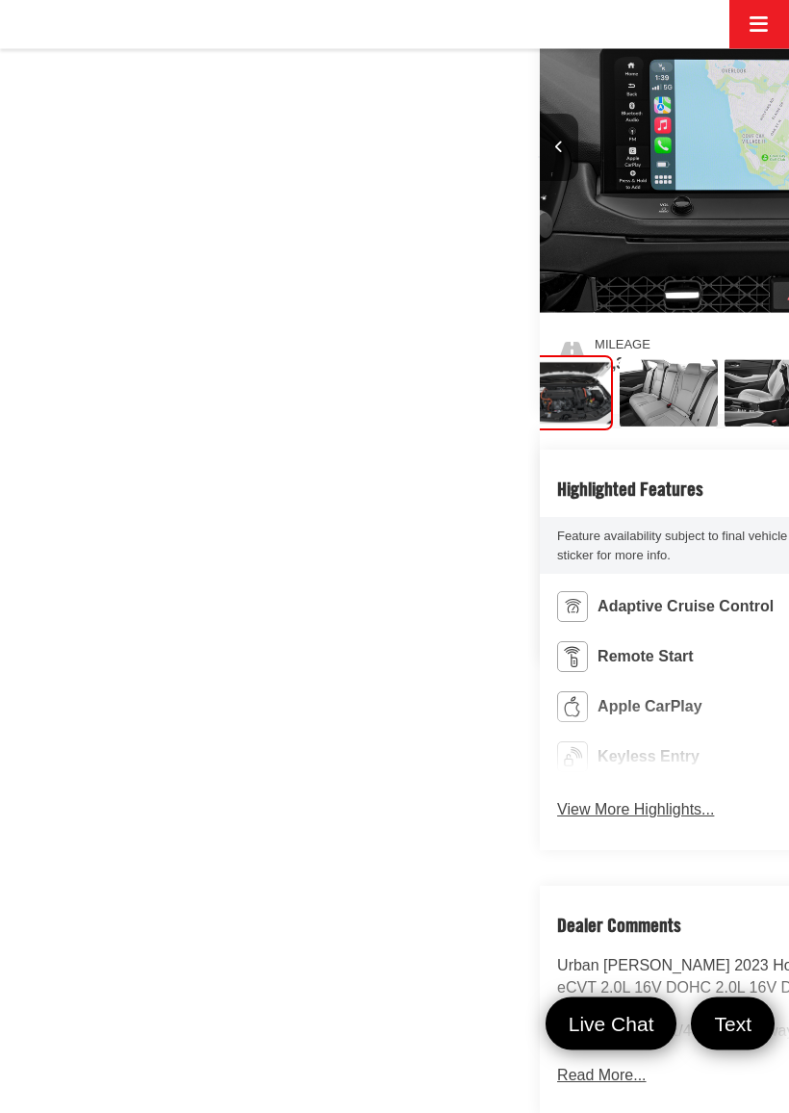
scroll to position [309, 0]
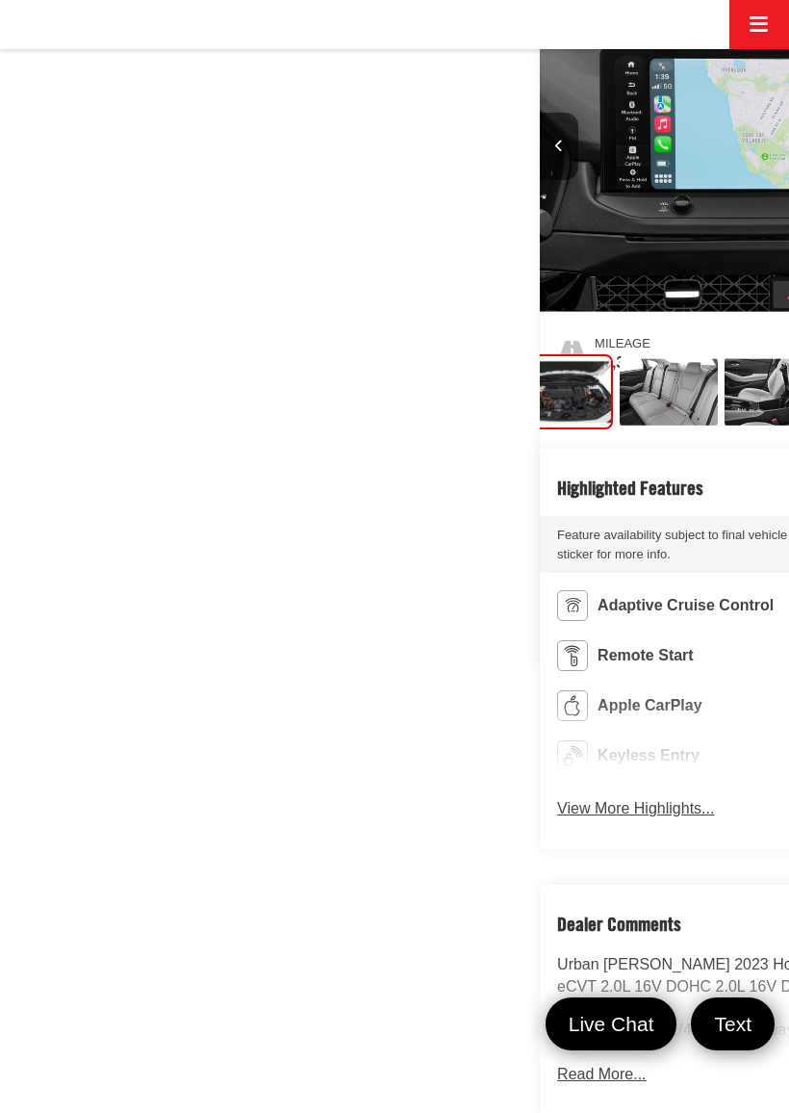
click at [619, 429] on img "Expand Photo 8" at bounding box center [669, 391] width 100 height 75
click at [723, 429] on img "Expand Photo 9" at bounding box center [773, 391] width 100 height 75
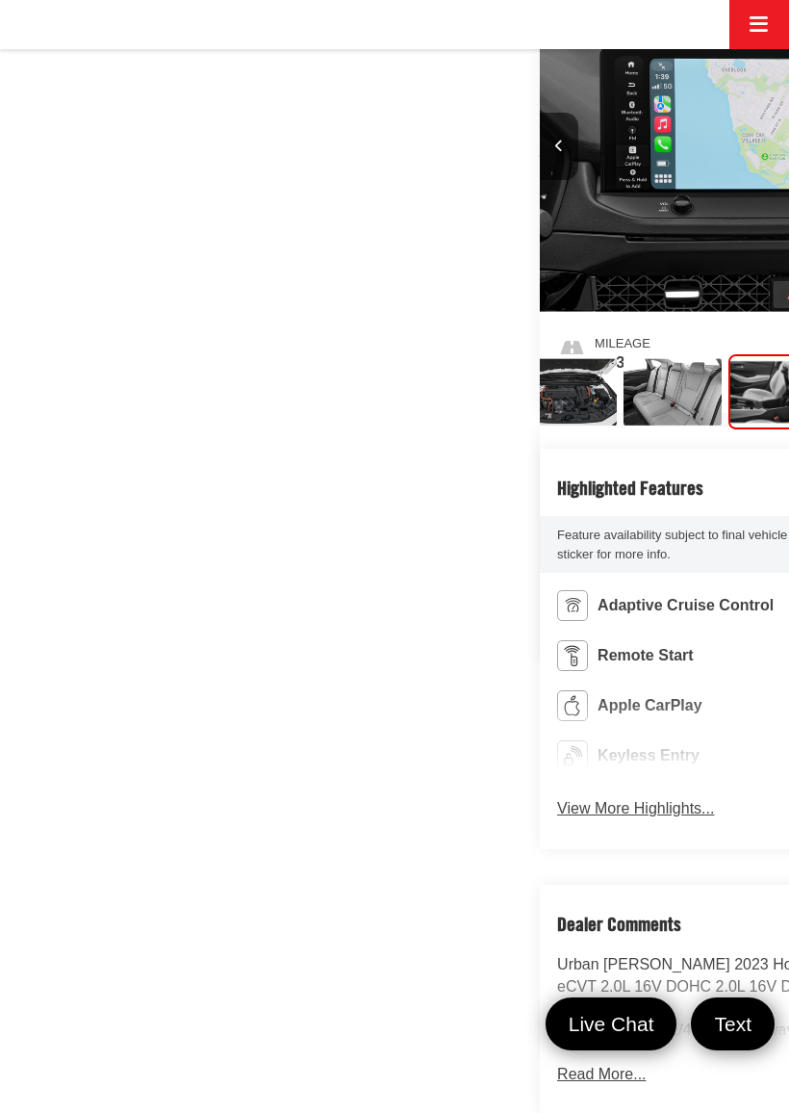
scroll to position [0, 1172]
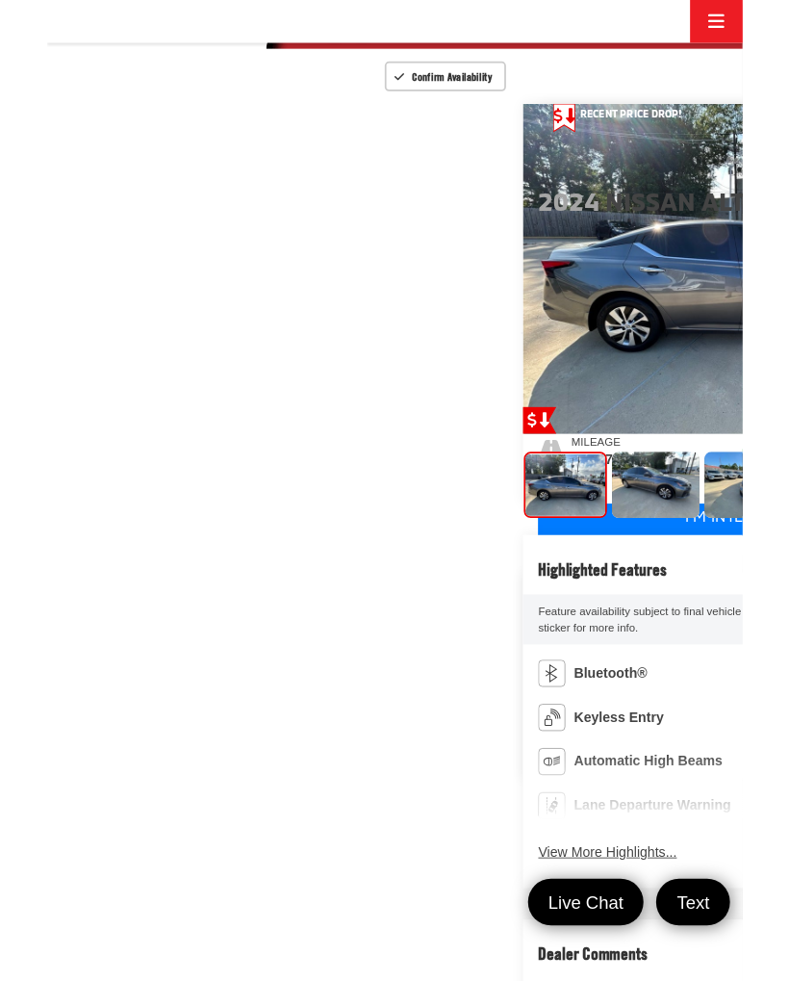
scroll to position [146, 0]
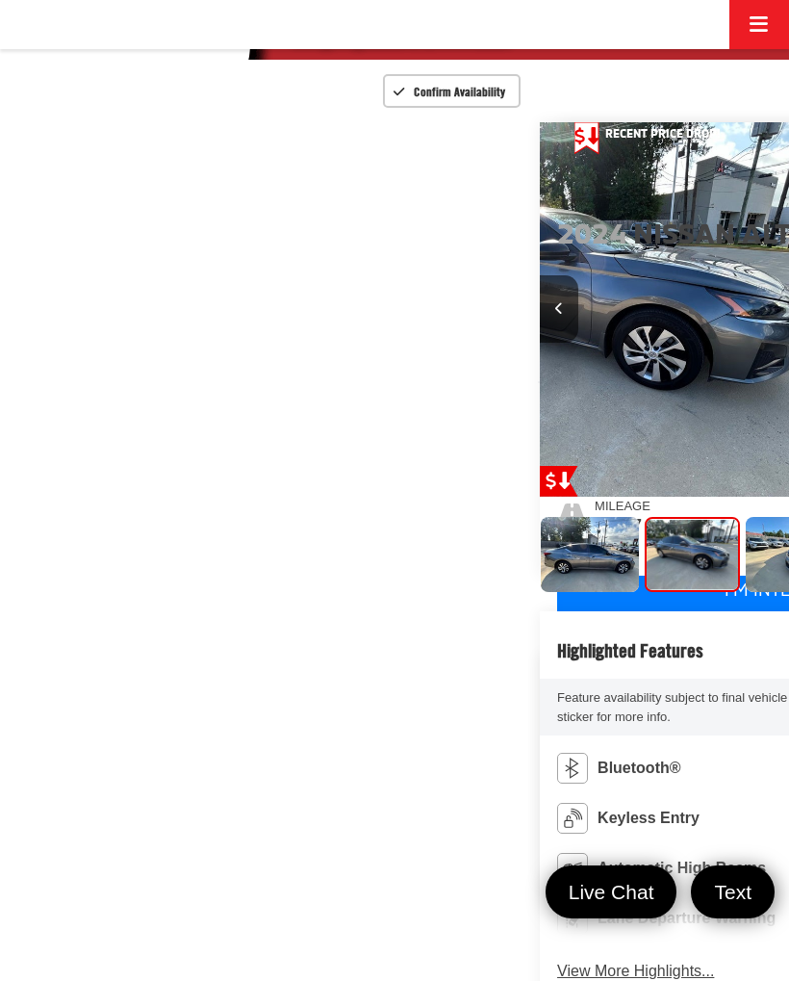
scroll to position [0, 789]
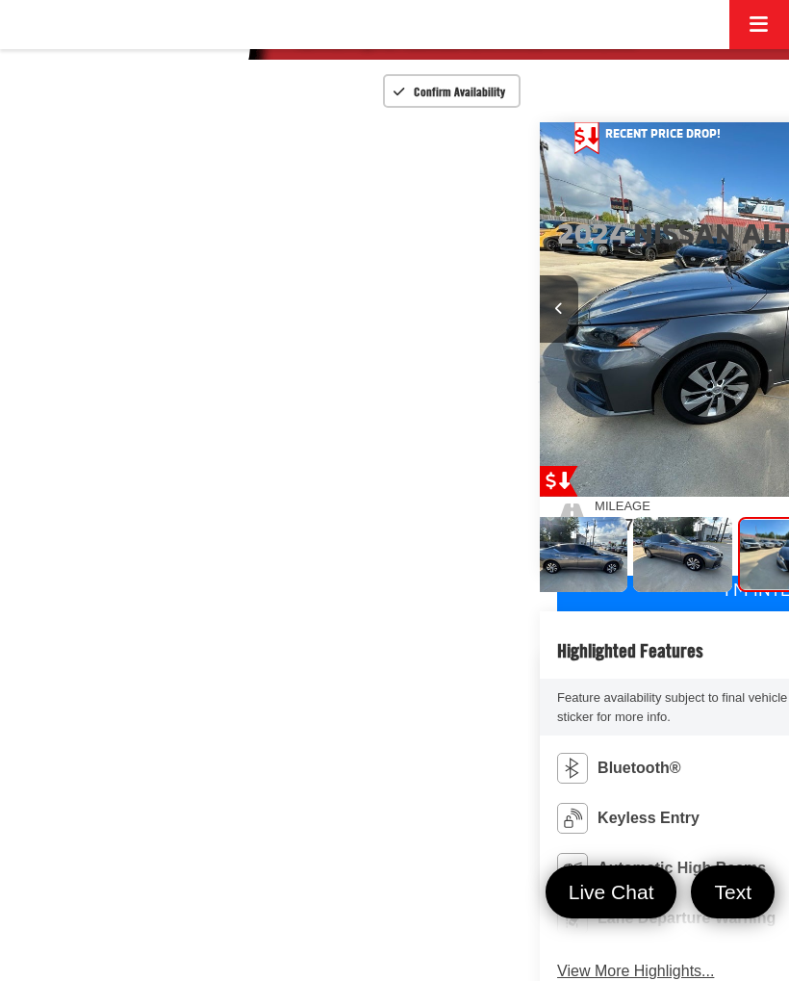
scroll to position [0, 13]
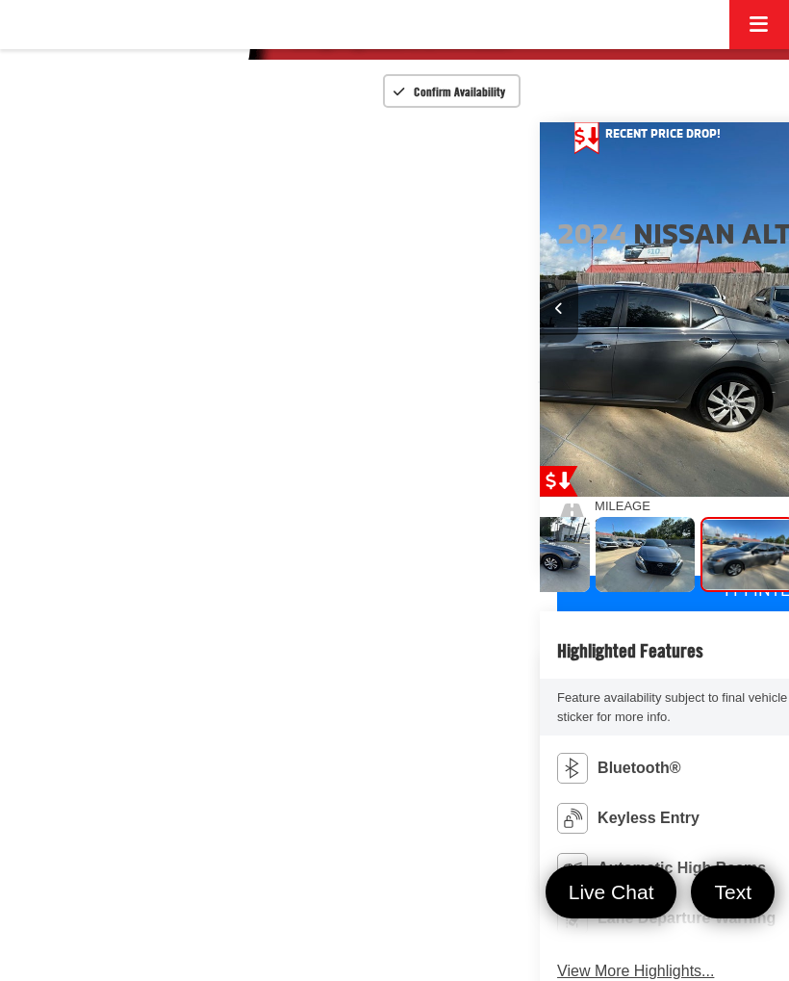
scroll to position [0, 2367]
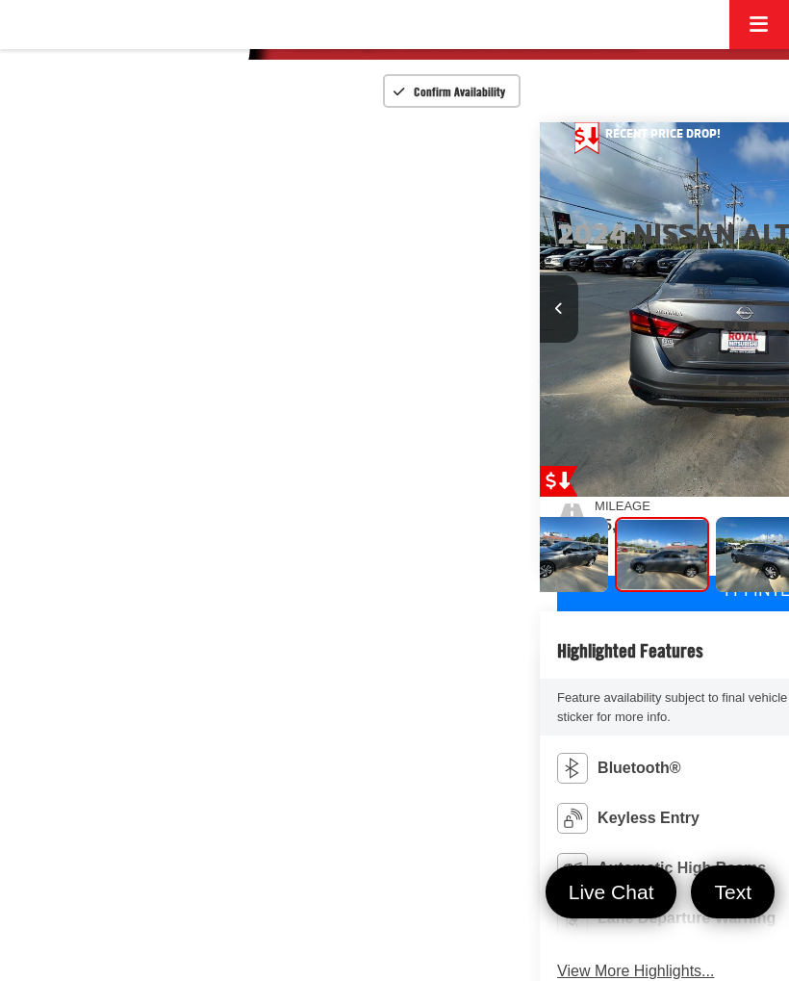
scroll to position [0, 3157]
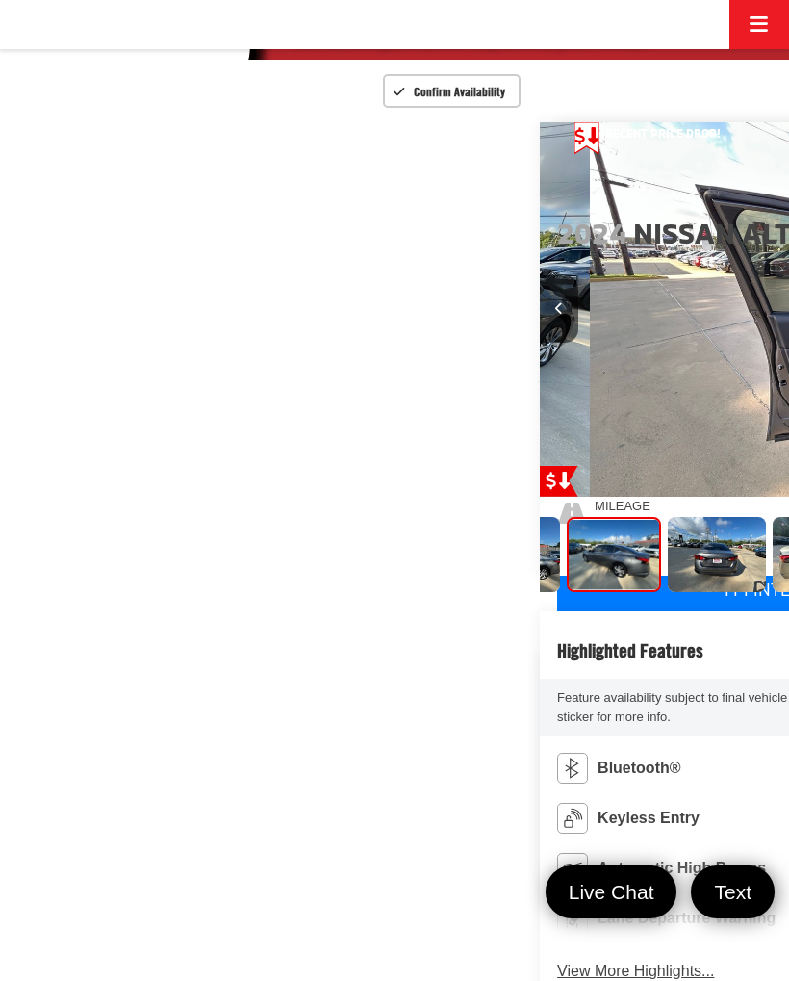
scroll to position [0, 510]
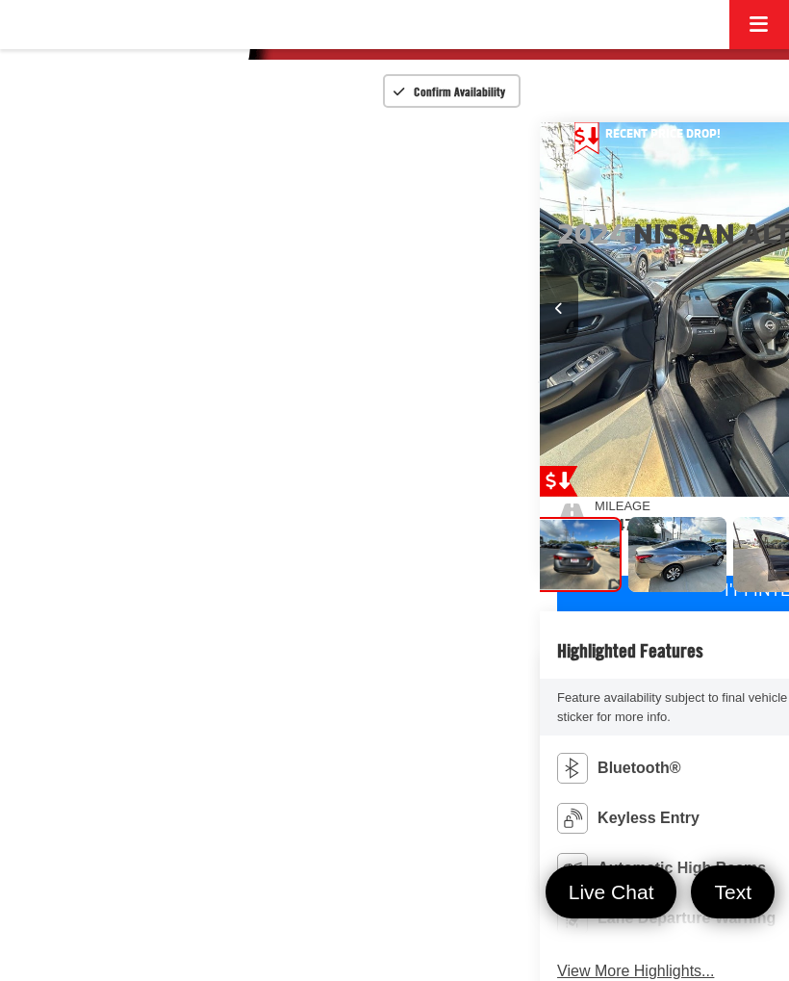
scroll to position [0, 676]
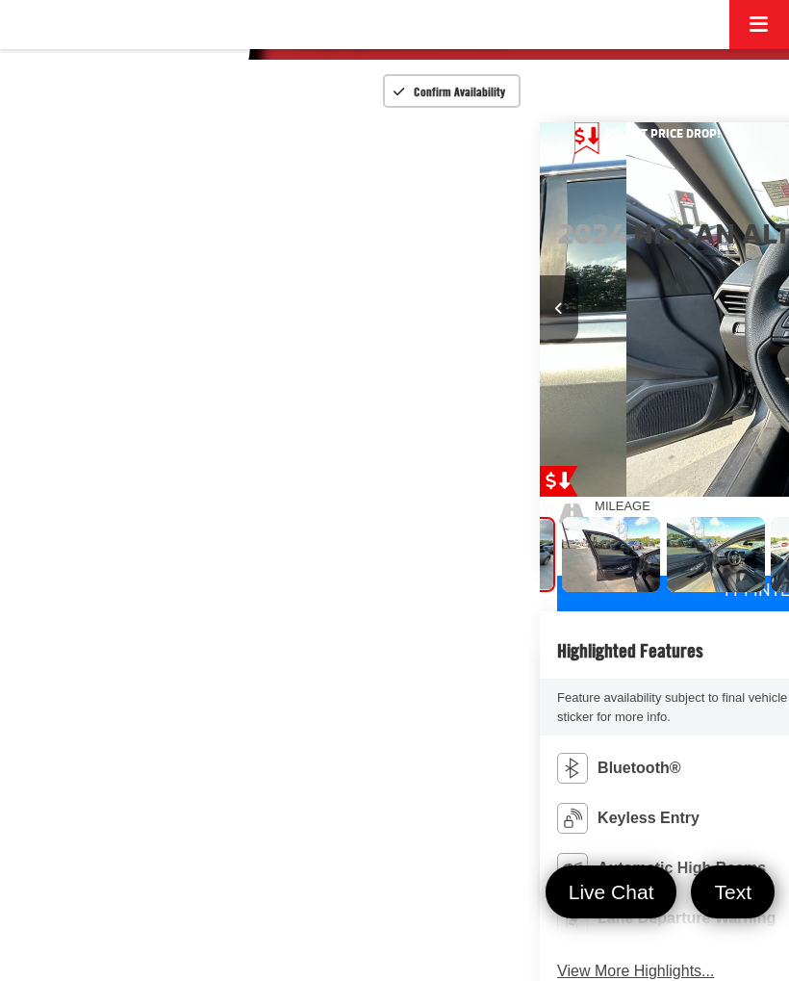
scroll to position [0, 5524]
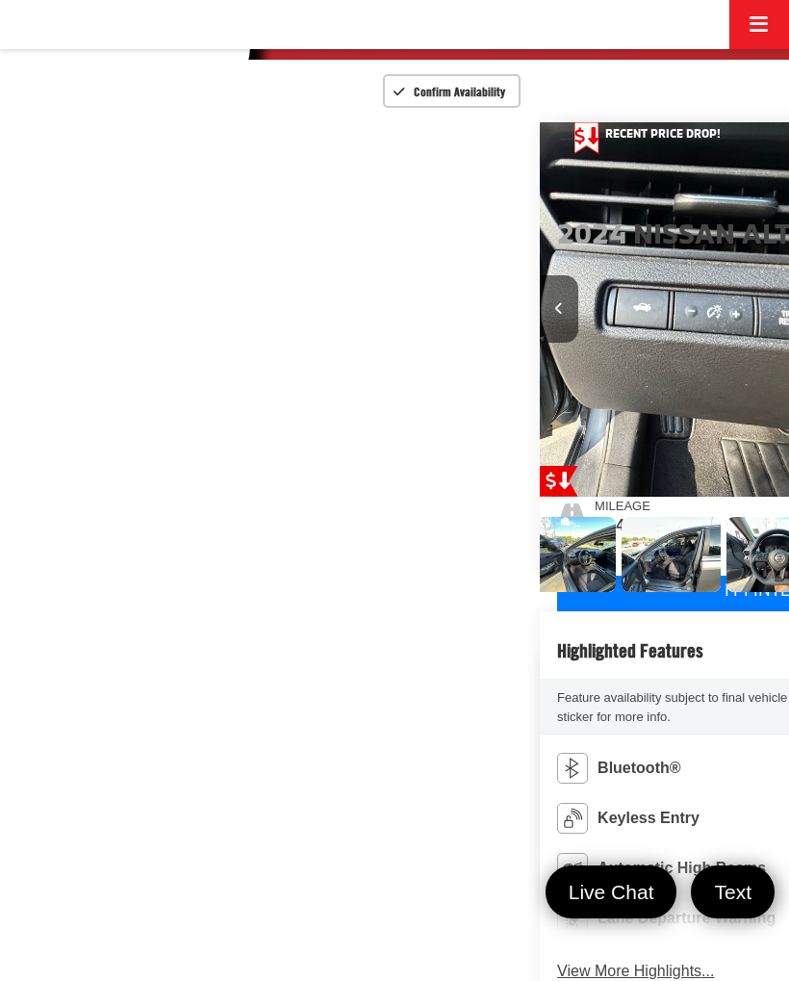
scroll to position [0, 1007]
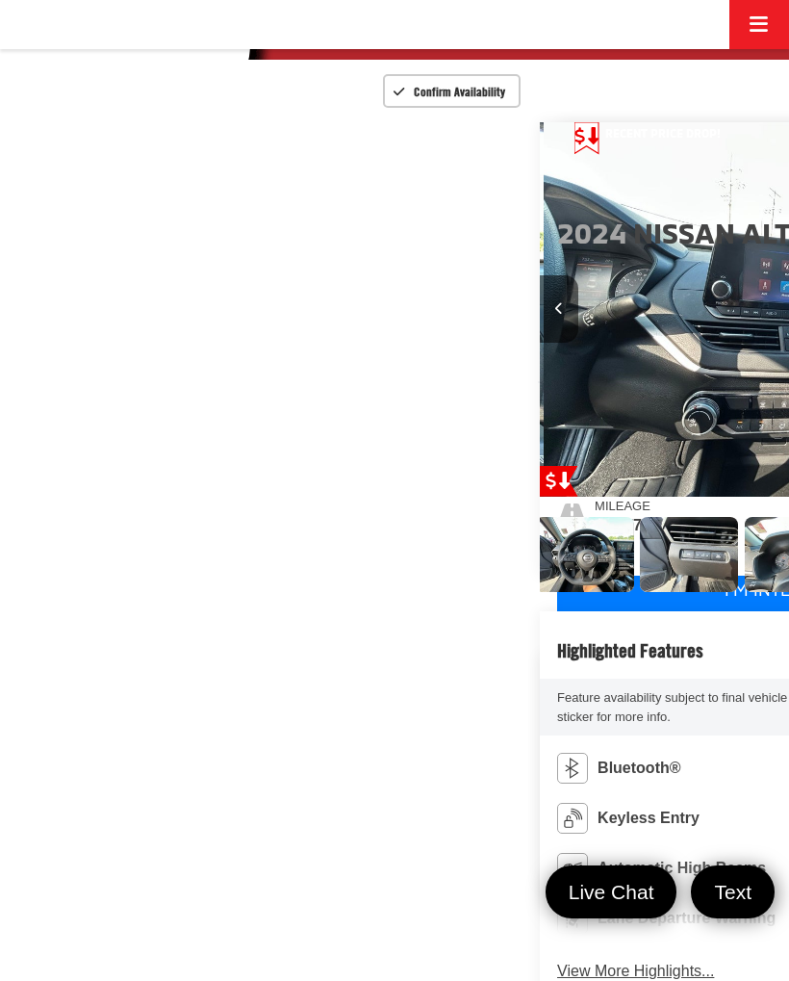
scroll to position [0, 1172]
